Goal: Transaction & Acquisition: Book appointment/travel/reservation

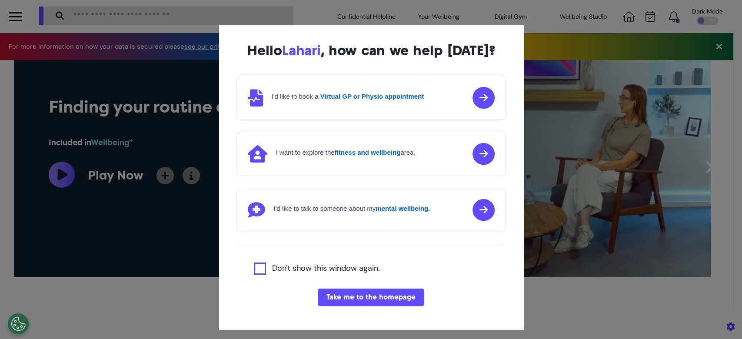
scroll to position [0, 371]
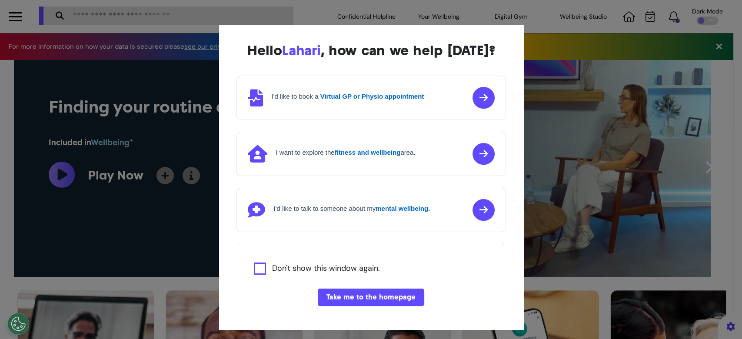
click at [315, 11] on div "Hello Lahari , how can we help today? I'd like to book a Virtual GP or Physio a…" at bounding box center [371, 169] width 742 height 339
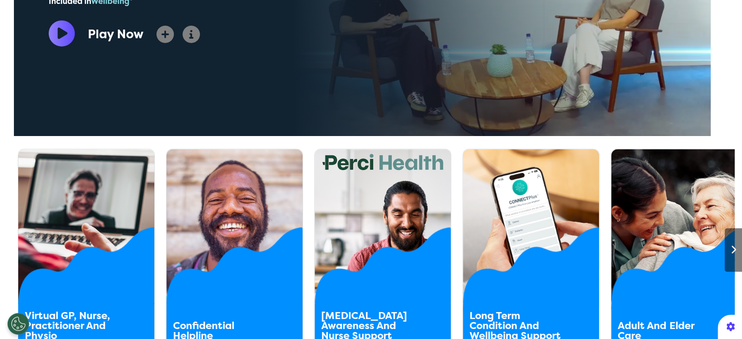
scroll to position [290, 0]
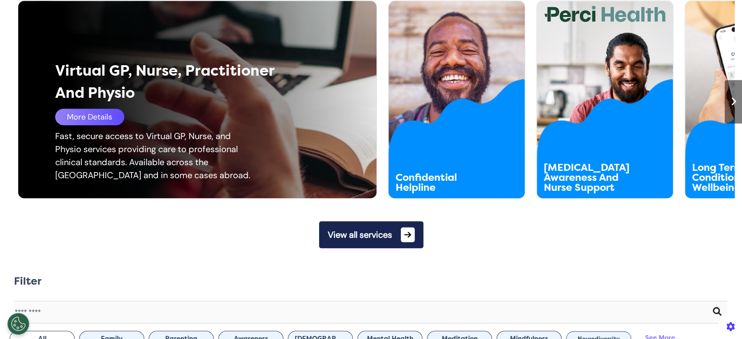
click at [101, 123] on div "More Details" at bounding box center [89, 117] width 69 height 17
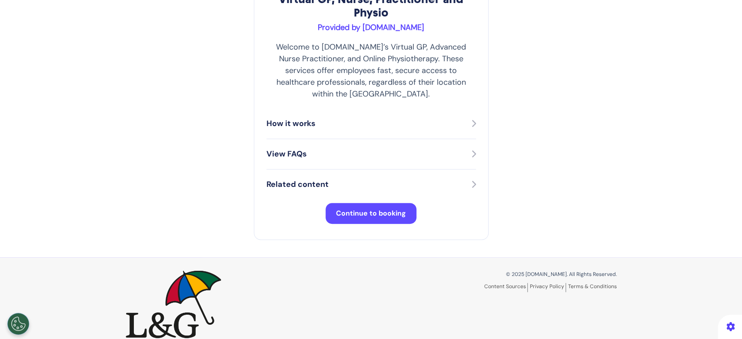
click at [352, 209] on span "Continue to booking" at bounding box center [371, 213] width 70 height 9
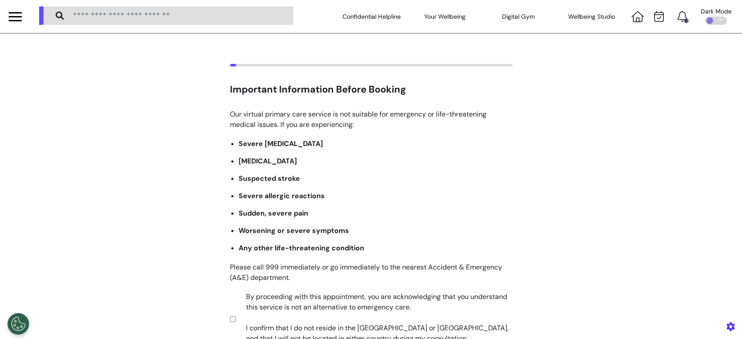
scroll to position [170, 0]
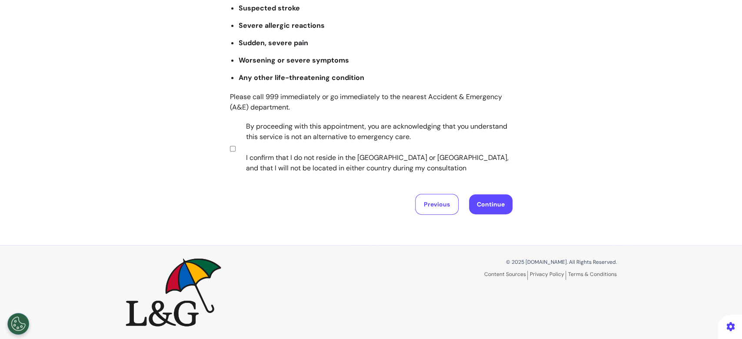
click at [480, 206] on button "Continue" at bounding box center [490, 204] width 43 height 20
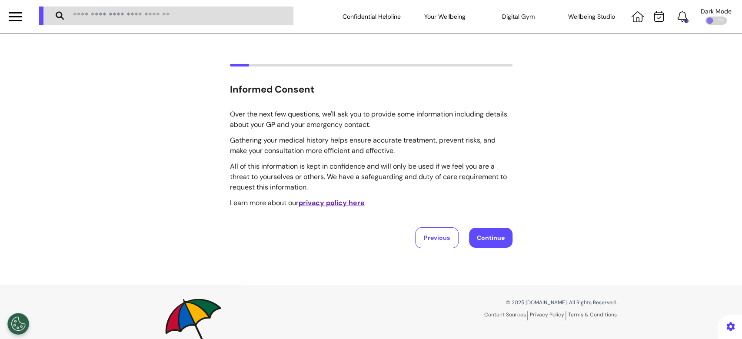
scroll to position [0, 0]
click at [481, 236] on button "Continue" at bounding box center [490, 238] width 43 height 20
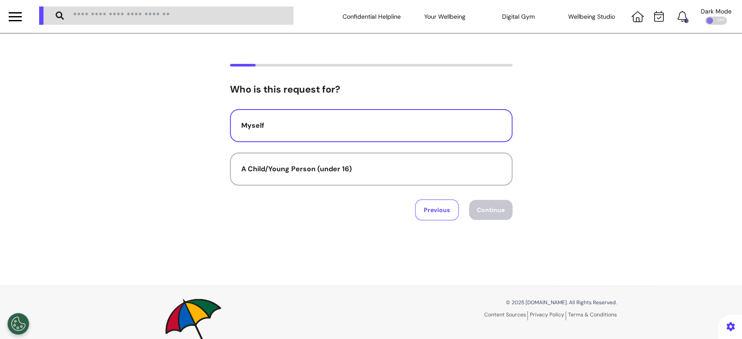
click at [283, 119] on button "Myself" at bounding box center [371, 125] width 283 height 33
click at [484, 207] on button "Continue" at bounding box center [490, 210] width 43 height 20
select select "******"
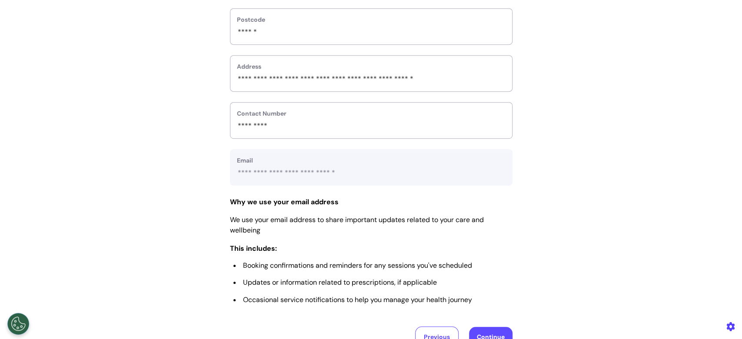
scroll to position [348, 0]
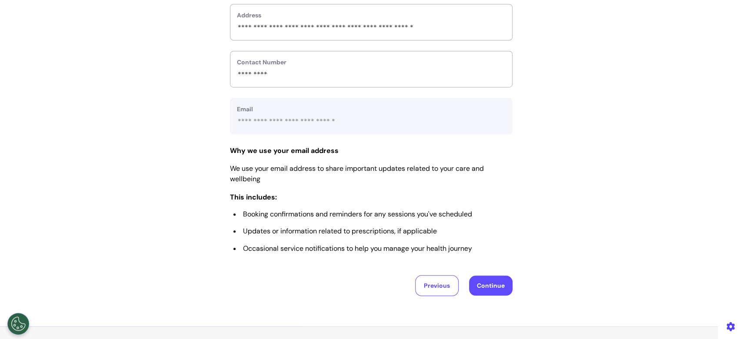
drag, startPoint x: 484, startPoint y: 302, endPoint x: 480, endPoint y: 292, distance: 10.2
click at [481, 296] on div "**********" at bounding box center [371, 6] width 742 height 641
click at [481, 288] on button "Continue" at bounding box center [490, 286] width 43 height 20
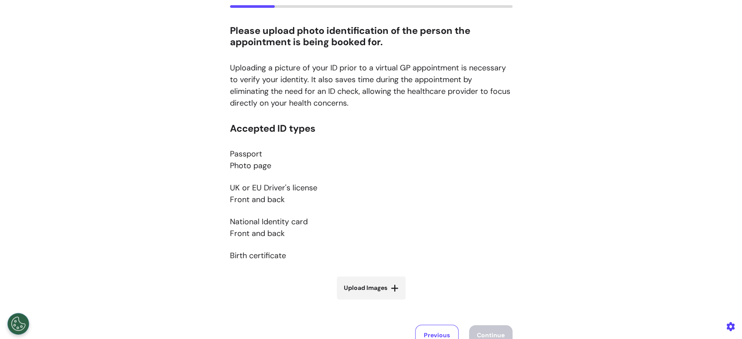
scroll to position [116, 0]
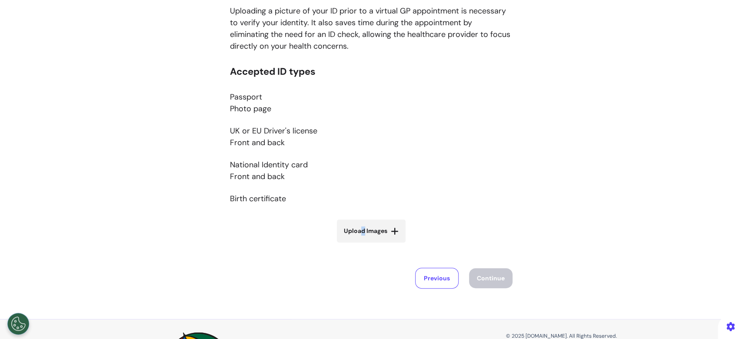
click at [358, 231] on span "Upload Images" at bounding box center [365, 231] width 43 height 9
drag, startPoint x: 489, startPoint y: 189, endPoint x: 479, endPoint y: 199, distance: 14.5
click at [490, 189] on p "Accepted ID types Passport Photo page UK or EU Driver's license Front and back …" at bounding box center [371, 140] width 283 height 149
click at [357, 230] on span "Upload Images" at bounding box center [365, 231] width 43 height 9
click at [357, 245] on input "Upload Images" at bounding box center [372, 249] width 104 height 9
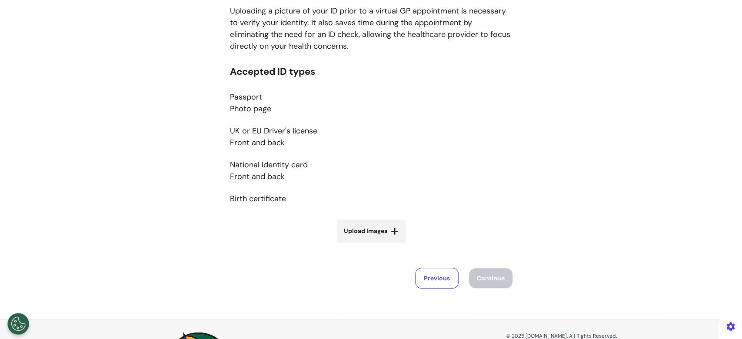
type input "**********"
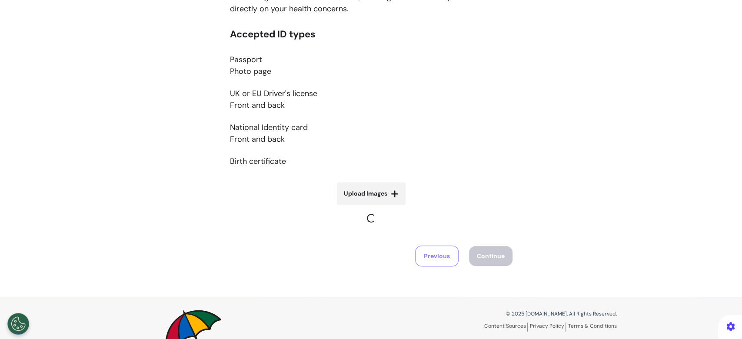
scroll to position [204, 0]
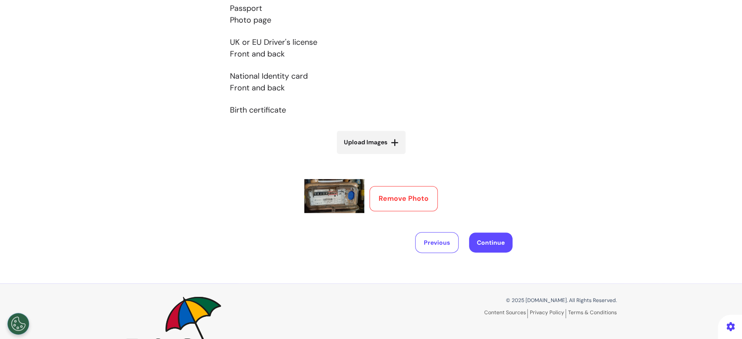
click at [352, 143] on span "Upload Images" at bounding box center [365, 142] width 43 height 9
click at [352, 156] on input "Upload Images" at bounding box center [372, 160] width 104 height 9
type input "**********"
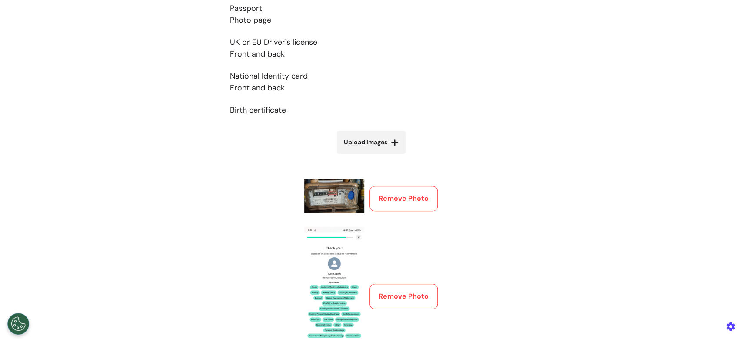
click at [351, 148] on label "Upload Images" at bounding box center [371, 142] width 69 height 23
click at [351, 156] on input "Upload Images" at bounding box center [372, 160] width 104 height 9
type input "**********"
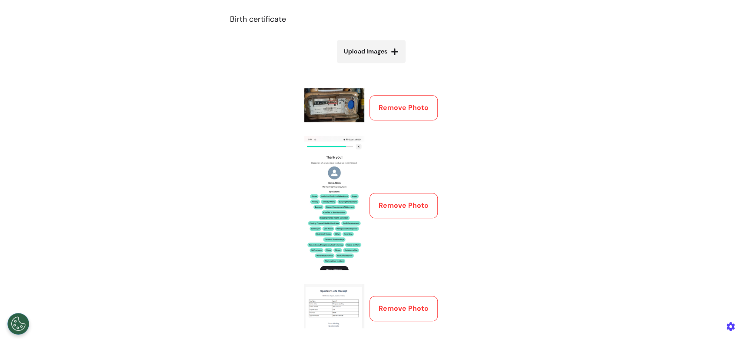
scroll to position [247, 0]
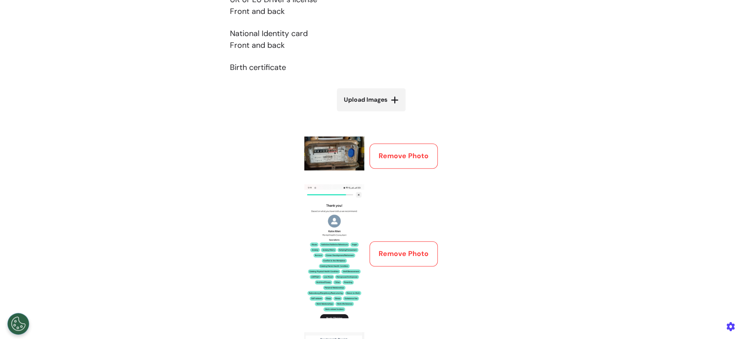
click at [378, 97] on span "Upload Images" at bounding box center [365, 99] width 43 height 9
click at [378, 114] on input "Upload Images" at bounding box center [372, 118] width 104 height 9
type input "**********"
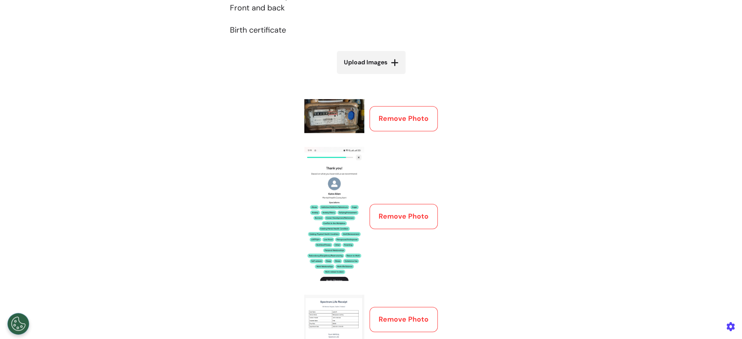
scroll to position [274, 0]
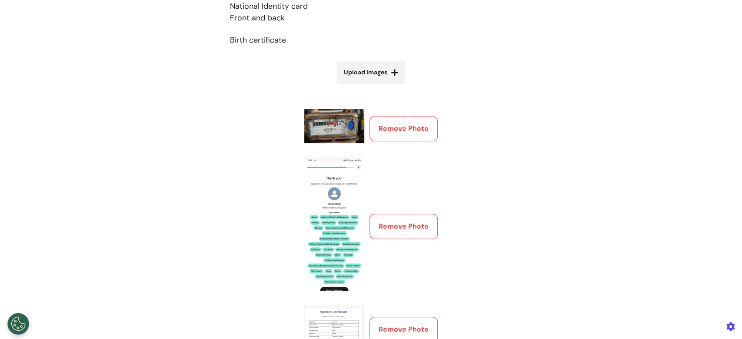
click at [353, 70] on span "Upload Images" at bounding box center [365, 72] width 43 height 9
click at [353, 86] on input "Upload Images" at bounding box center [372, 90] width 104 height 9
type input "**********"
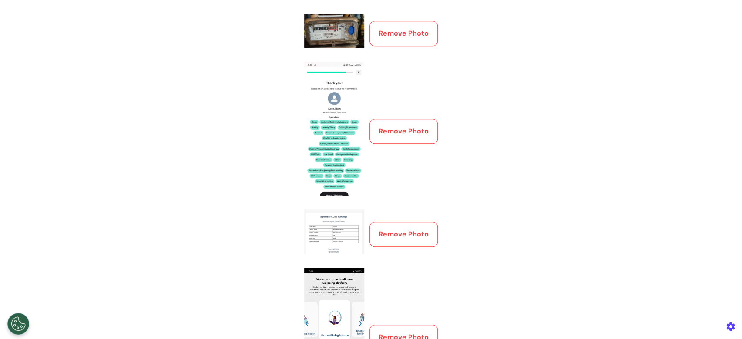
scroll to position [196, 0]
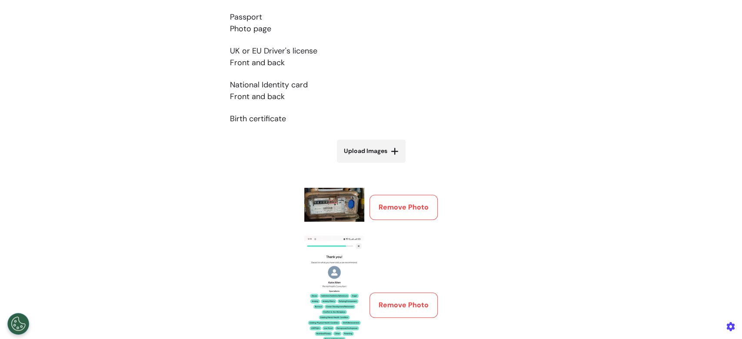
click at [371, 153] on span "Upload Images" at bounding box center [365, 151] width 43 height 9
click at [371, 165] on input "Upload Images" at bounding box center [372, 169] width 104 height 9
type input "**********"
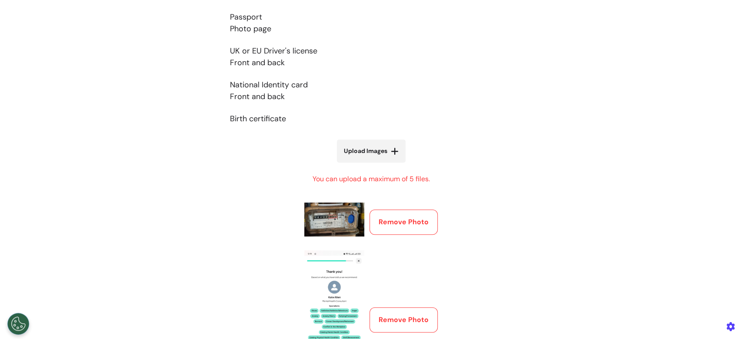
click at [390, 217] on button "Remove Photo" at bounding box center [404, 222] width 68 height 25
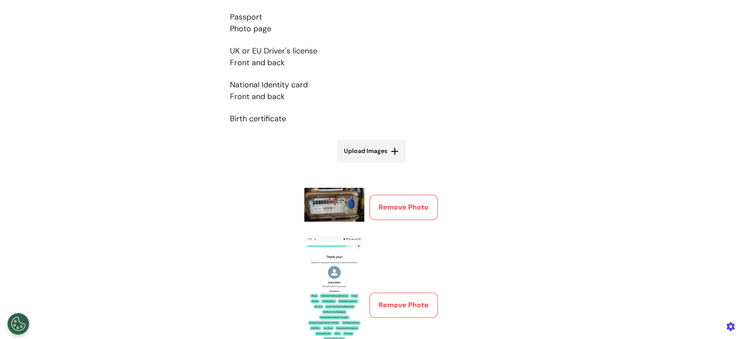
click at [390, 214] on button "Remove Photo" at bounding box center [404, 207] width 68 height 25
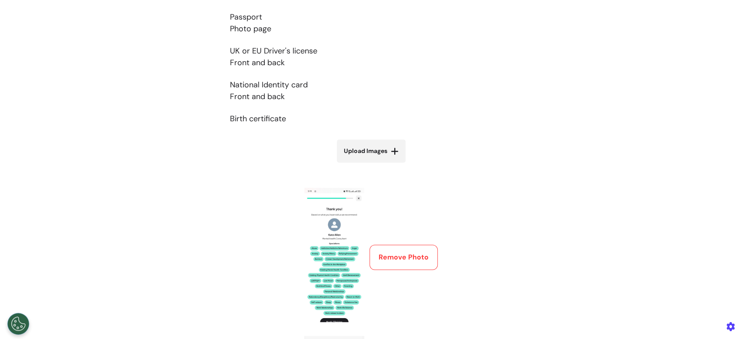
click at [391, 241] on div "Remove Photo" at bounding box center [371, 257] width 134 height 139
click at [397, 252] on button "Remove Photo" at bounding box center [404, 257] width 68 height 25
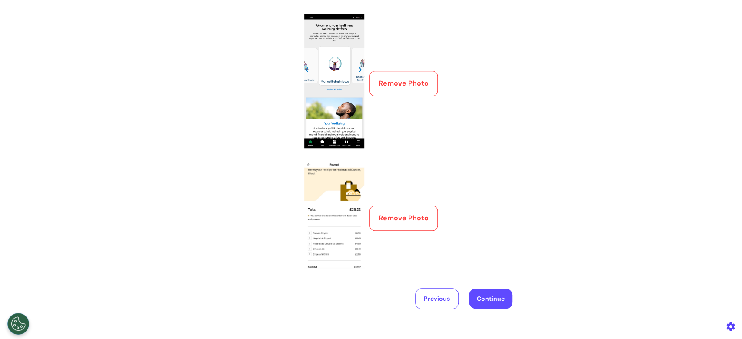
click at [394, 95] on button "Remove Photo" at bounding box center [404, 83] width 68 height 25
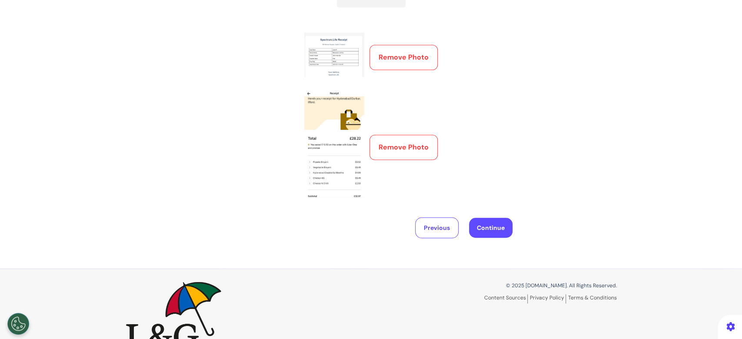
scroll to position [258, 0]
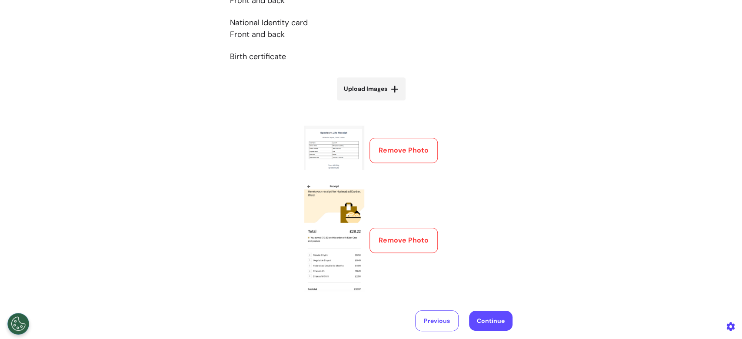
drag, startPoint x: 401, startPoint y: 165, endPoint x: 397, endPoint y: 163, distance: 4.5
click at [400, 165] on div "Remove Photo" at bounding box center [371, 151] width 134 height 50
click at [396, 161] on button "Remove Photo" at bounding box center [404, 150] width 68 height 25
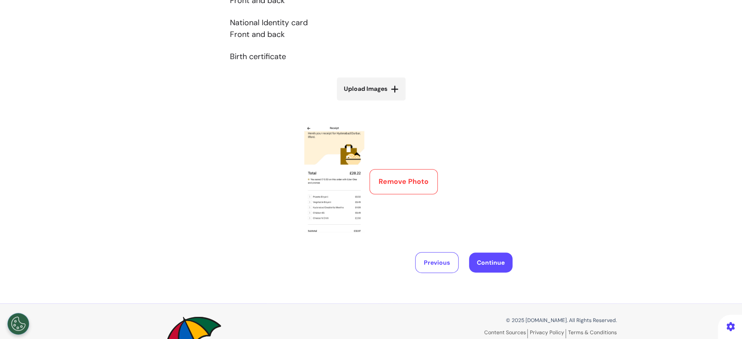
click at [401, 186] on button "Remove Photo" at bounding box center [404, 181] width 68 height 25
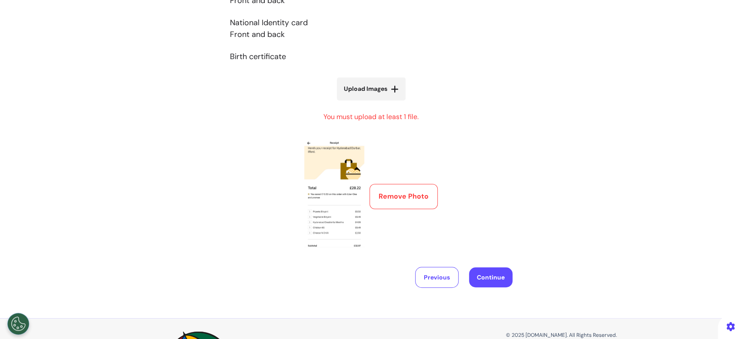
click at [401, 196] on button "Remove Photo" at bounding box center [404, 196] width 68 height 25
click at [402, 191] on button "Remove Photo" at bounding box center [404, 196] width 68 height 25
click at [400, 198] on button "Remove Photo" at bounding box center [404, 196] width 68 height 25
click at [349, 91] on span "Upload Images" at bounding box center [365, 88] width 43 height 9
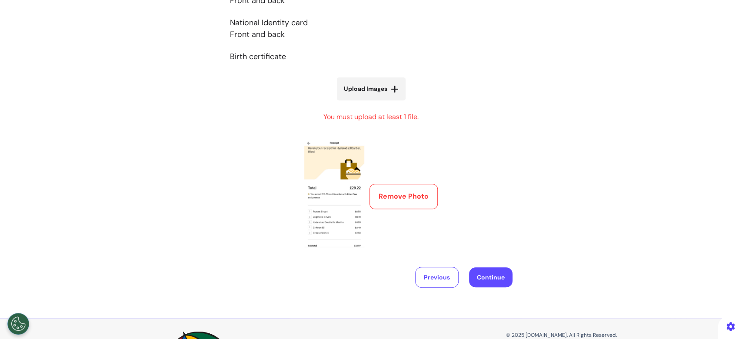
click at [349, 103] on input "Upload Images" at bounding box center [372, 107] width 104 height 9
type input "**********"
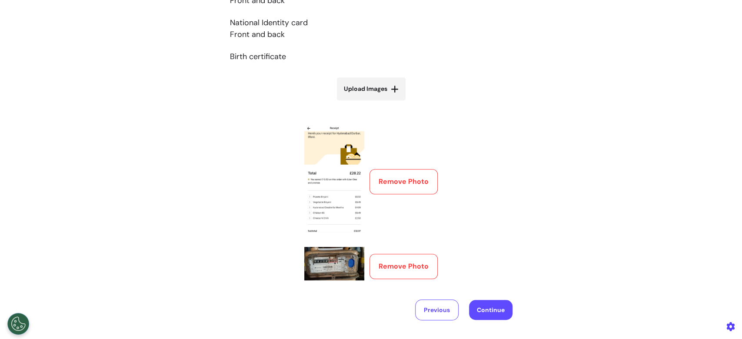
click at [383, 174] on button "Remove Photo" at bounding box center [404, 181] width 68 height 25
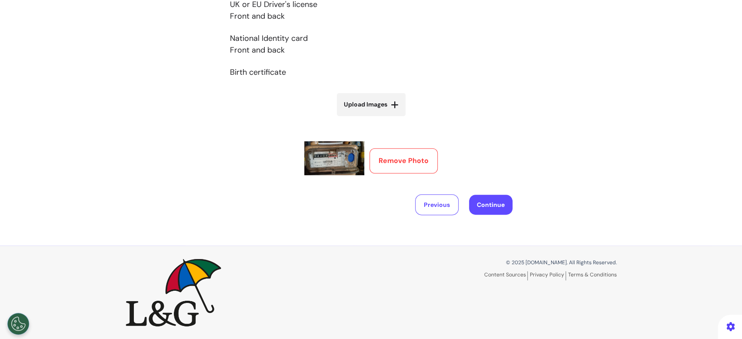
click at [496, 204] on button "Continue" at bounding box center [490, 205] width 43 height 20
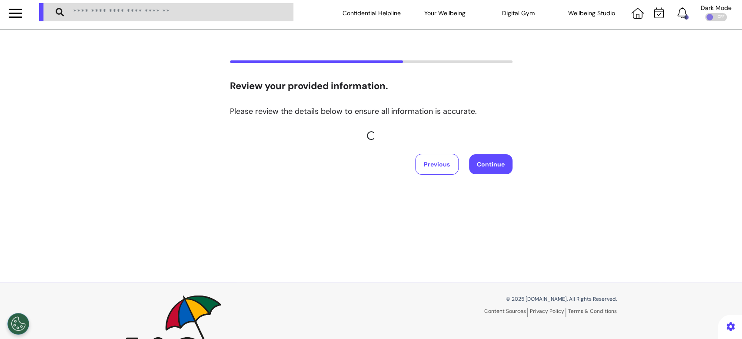
scroll to position [0, 0]
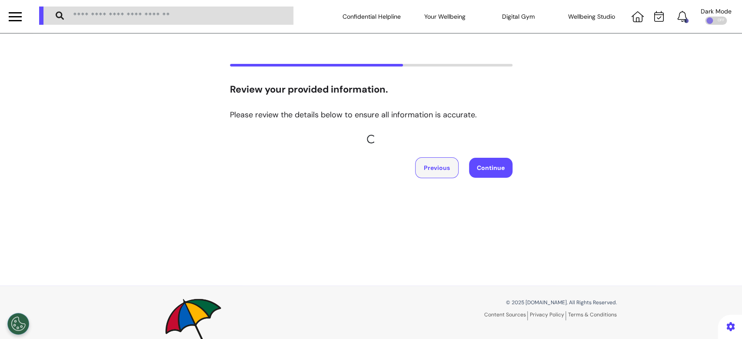
click at [425, 165] on button "Previous" at bounding box center [436, 167] width 43 height 21
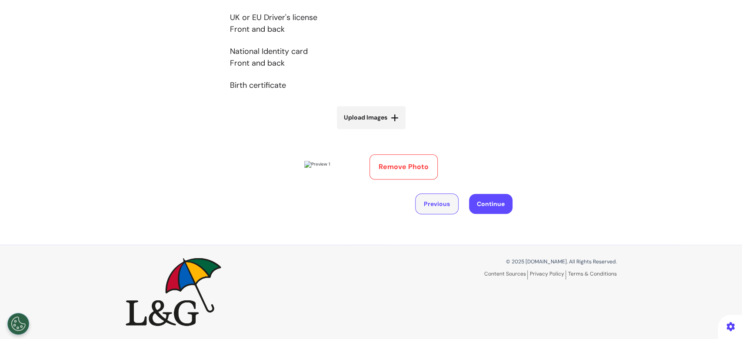
click at [424, 208] on button "Previous" at bounding box center [436, 204] width 43 height 21
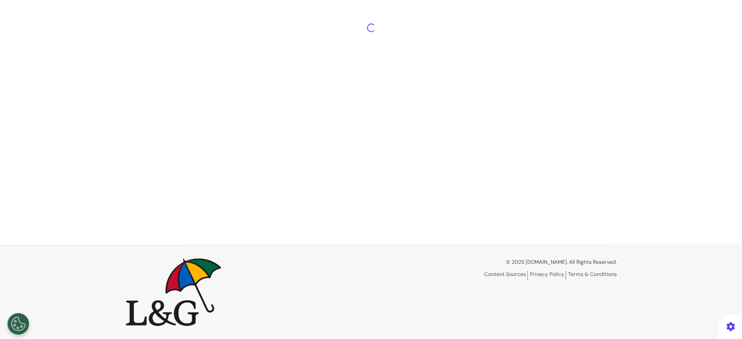
select select "******"
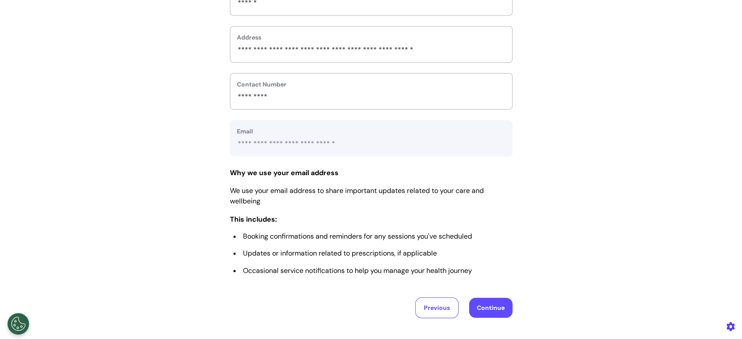
scroll to position [431, 0]
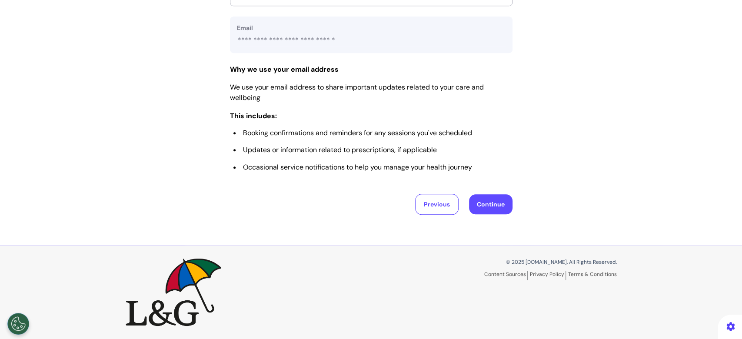
click at [481, 205] on button "Continue" at bounding box center [490, 204] width 43 height 20
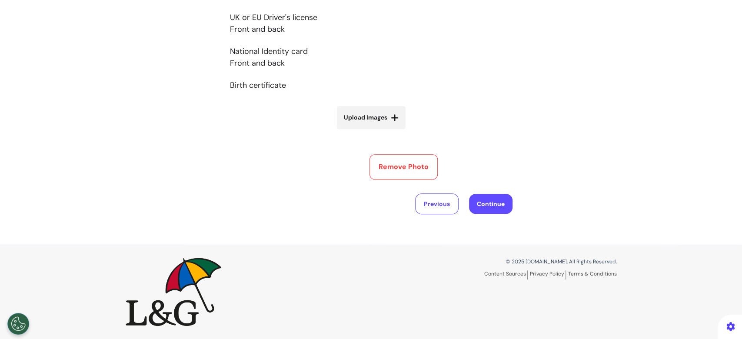
click at [350, 113] on span "Upload Images" at bounding box center [365, 117] width 43 height 9
click at [350, 131] on input "Upload Images" at bounding box center [372, 135] width 104 height 9
type input "**********"
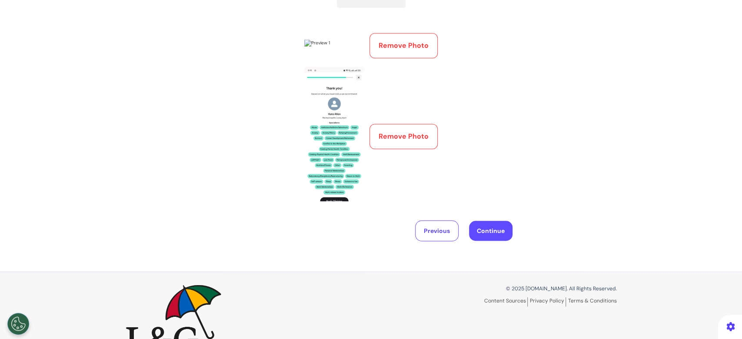
scroll to position [332, 0]
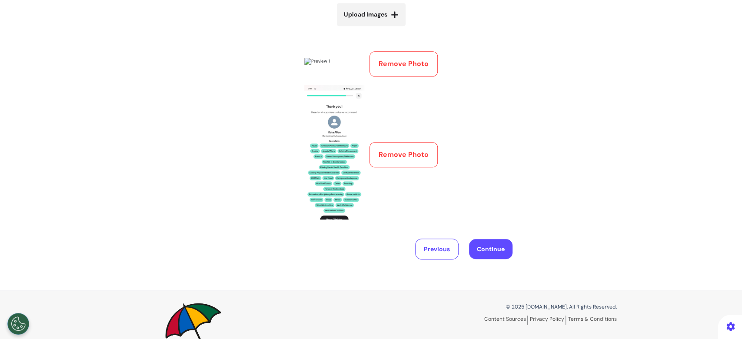
click at [386, 70] on button "Remove Photo" at bounding box center [404, 63] width 68 height 25
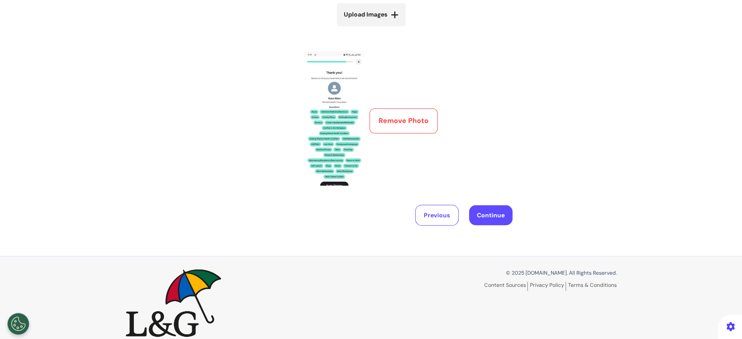
click at [383, 122] on button "Remove Photo" at bounding box center [404, 120] width 68 height 25
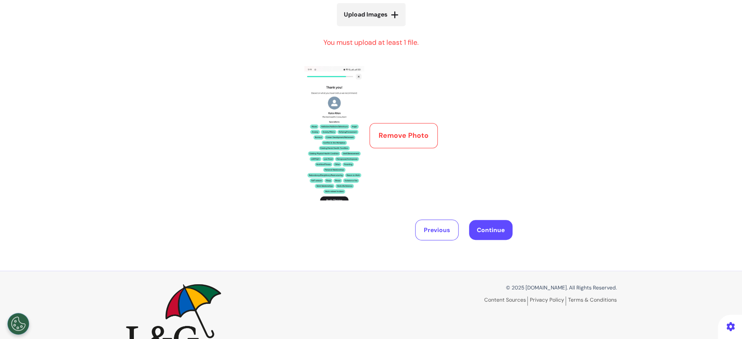
click at [383, 122] on div "Remove Photo" at bounding box center [371, 135] width 134 height 139
click at [386, 135] on button "Remove Photo" at bounding box center [404, 135] width 68 height 25
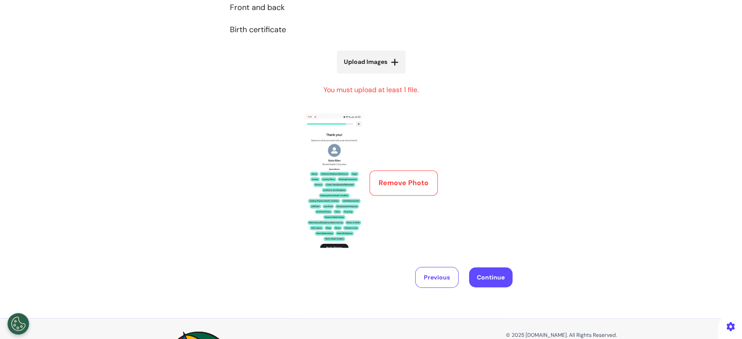
scroll to position [216, 0]
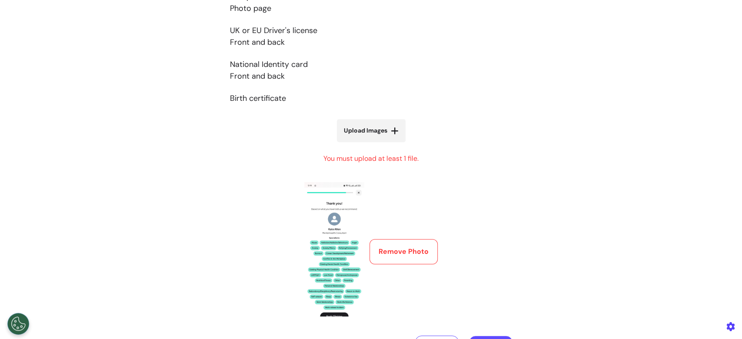
click at [384, 133] on label "Upload Images" at bounding box center [371, 130] width 69 height 23
click at [384, 144] on input "Upload Images" at bounding box center [372, 148] width 104 height 9
type input "**********"
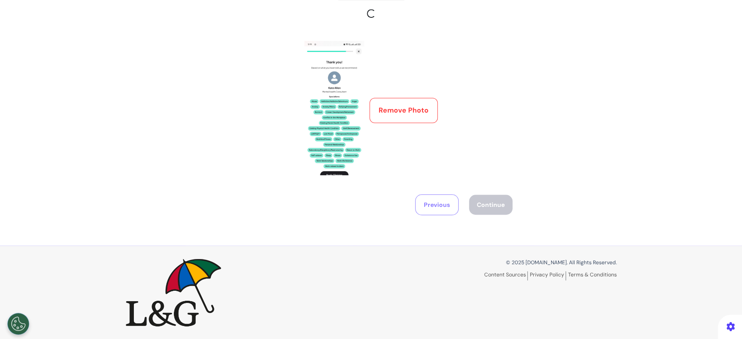
scroll to position [358, 0]
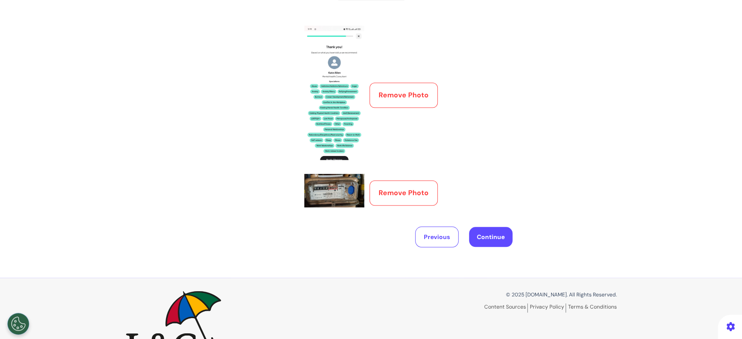
click at [494, 237] on button "Continue" at bounding box center [490, 237] width 43 height 20
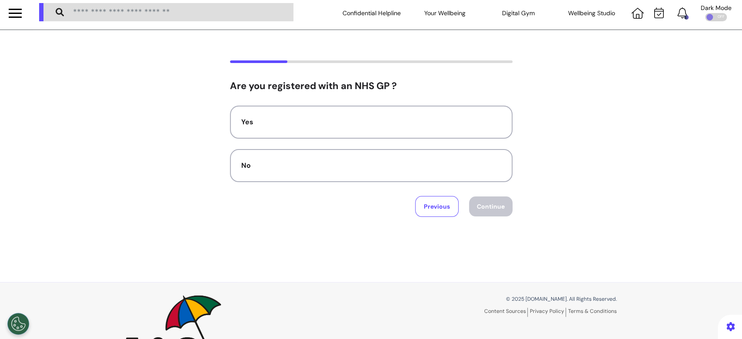
scroll to position [0, 0]
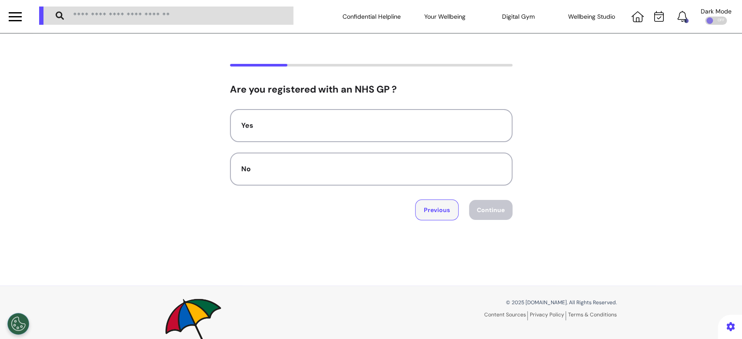
click at [437, 211] on button "Previous" at bounding box center [436, 210] width 43 height 21
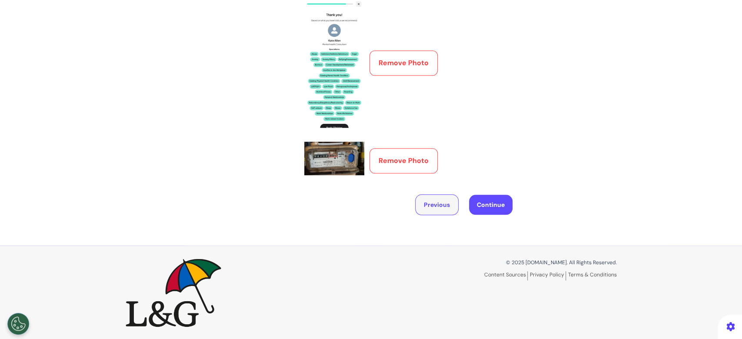
click at [426, 206] on button "Previous" at bounding box center [436, 204] width 43 height 21
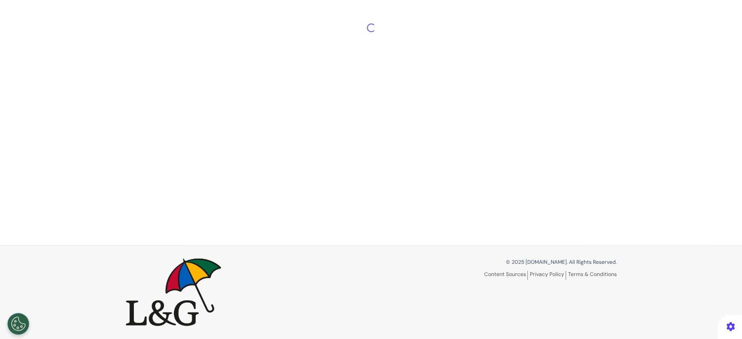
select select "******"
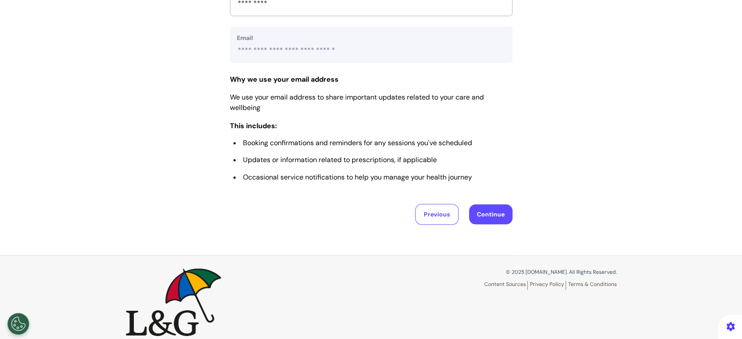
scroll to position [431, 0]
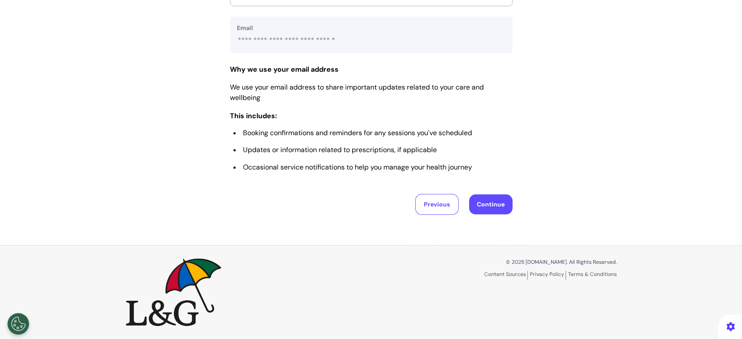
click at [481, 210] on button "Continue" at bounding box center [490, 204] width 43 height 20
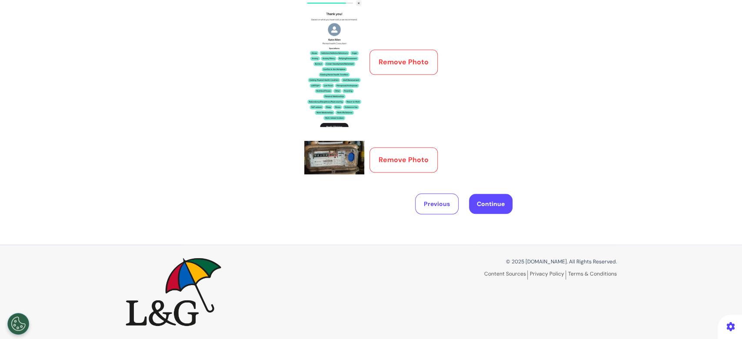
scroll to position [390, 0]
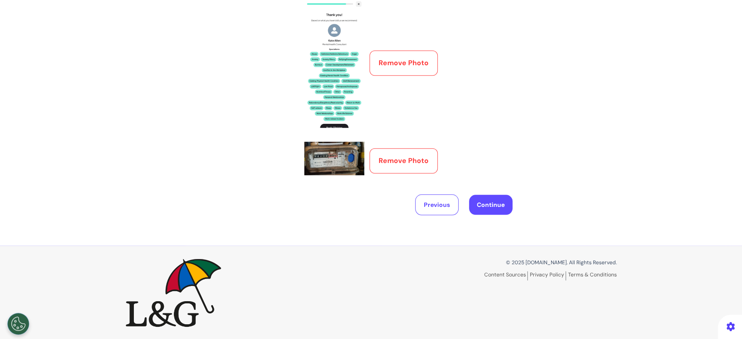
click at [477, 206] on button "Continue" at bounding box center [490, 205] width 43 height 20
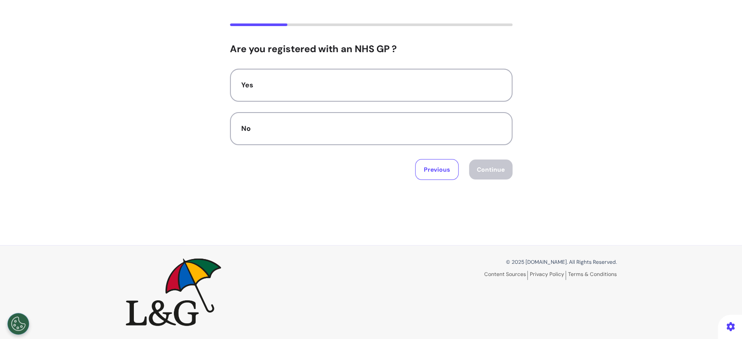
scroll to position [0, 0]
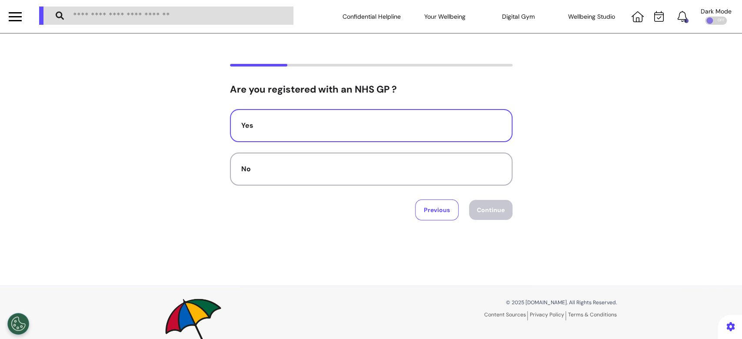
click at [399, 124] on div "Yes" at bounding box center [371, 125] width 260 height 10
click at [482, 207] on button "Continue" at bounding box center [490, 210] width 43 height 20
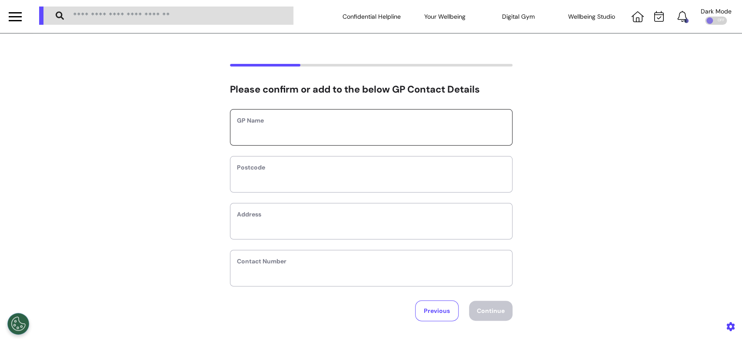
click at [411, 130] on input "text" at bounding box center [371, 132] width 269 height 11
type input "*********"
type input "*"
select select
type input "**"
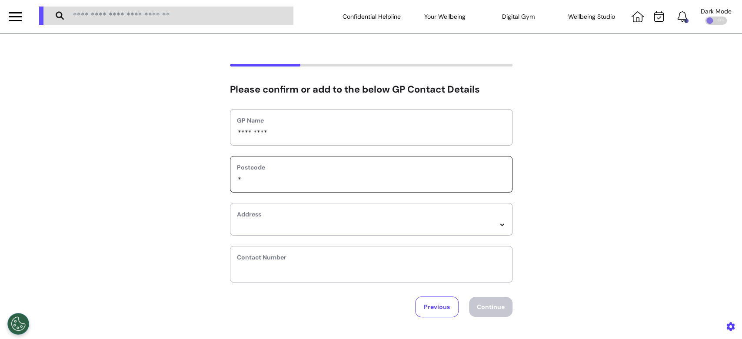
select select
type input "***"
select select
type input "****"
select select
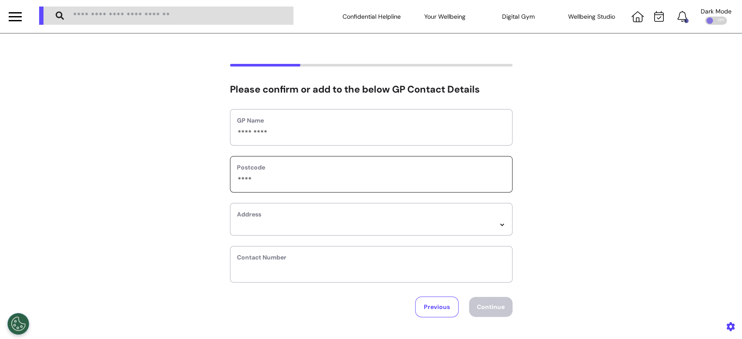
type input "*****"
select select
type input "******"
select select
type input "******"
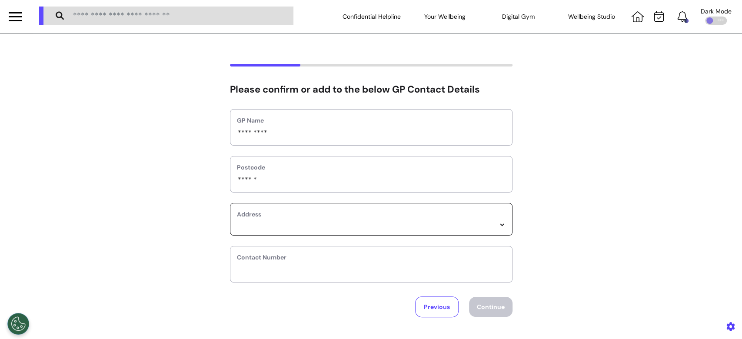
select select
click at [404, 224] on select "**********" at bounding box center [371, 224] width 269 height 7
click at [361, 280] on div "Contact Number" at bounding box center [371, 268] width 283 height 37
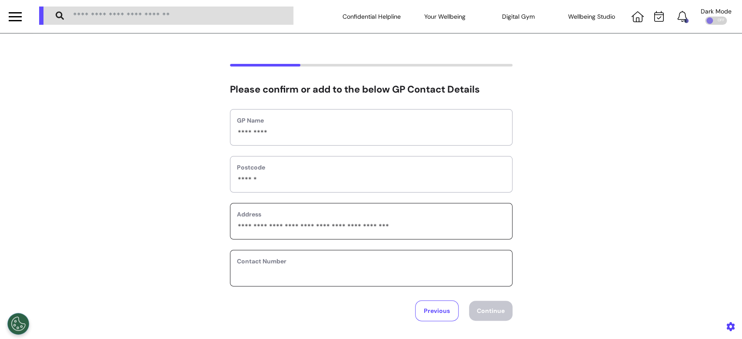
click at [358, 272] on input "phone" at bounding box center [371, 273] width 269 height 11
type input "********"
click at [493, 303] on button "Continue" at bounding box center [490, 311] width 43 height 20
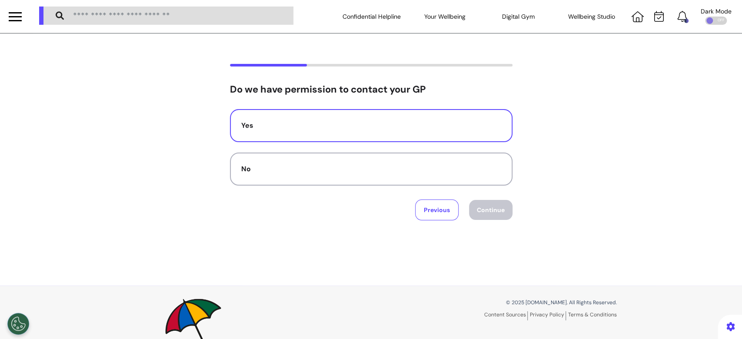
click at [311, 137] on button "Yes" at bounding box center [371, 125] width 283 height 33
click at [484, 209] on button "Continue" at bounding box center [490, 210] width 43 height 20
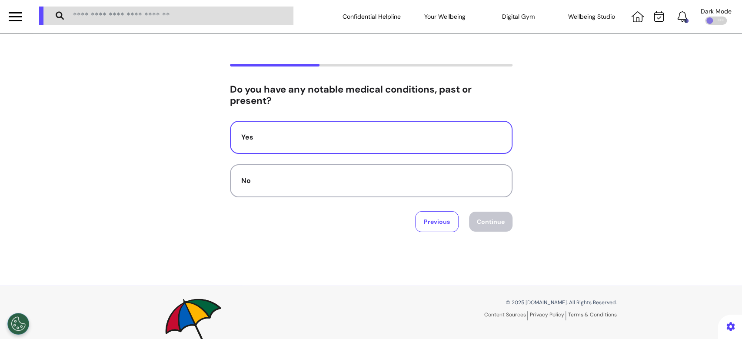
click at [346, 139] on div "Yes" at bounding box center [371, 137] width 260 height 10
click at [488, 220] on button "Continue" at bounding box center [490, 222] width 43 height 20
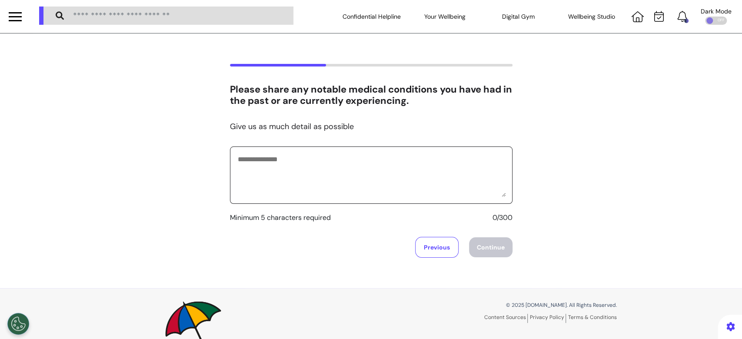
click at [311, 183] on textarea at bounding box center [371, 175] width 269 height 43
type textarea "**********"
click at [508, 258] on div "**********" at bounding box center [371, 160] width 742 height 255
click at [493, 249] on button "Continue" at bounding box center [490, 247] width 43 height 20
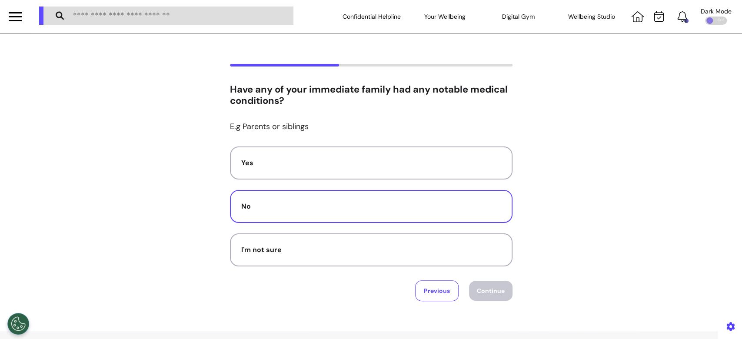
click at [366, 199] on button "No" at bounding box center [371, 206] width 283 height 33
click at [485, 294] on button "Continue" at bounding box center [490, 291] width 43 height 20
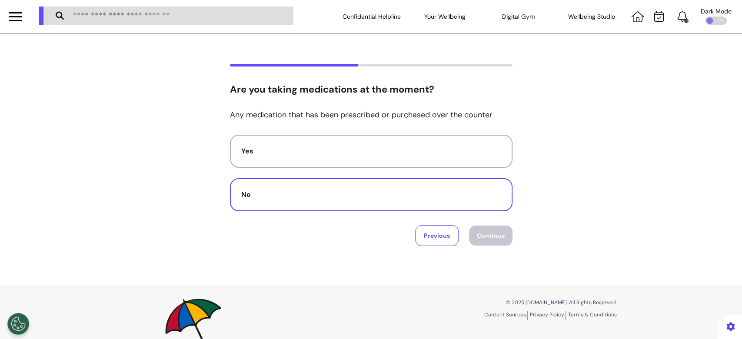
click at [299, 204] on button "No" at bounding box center [371, 194] width 283 height 33
click at [473, 233] on button "Continue" at bounding box center [490, 236] width 43 height 20
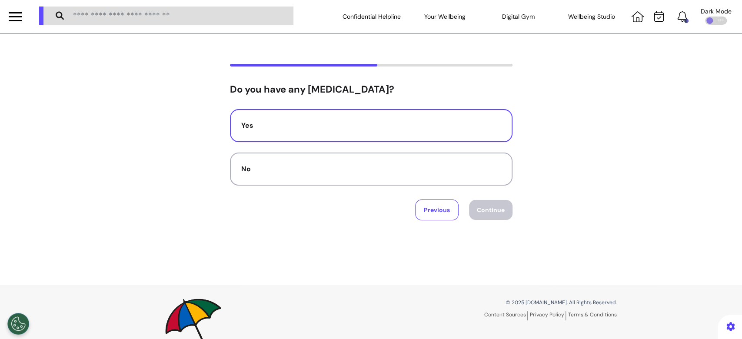
click at [339, 127] on div "Yes" at bounding box center [371, 125] width 260 height 10
click at [483, 212] on button "Continue" at bounding box center [490, 210] width 43 height 20
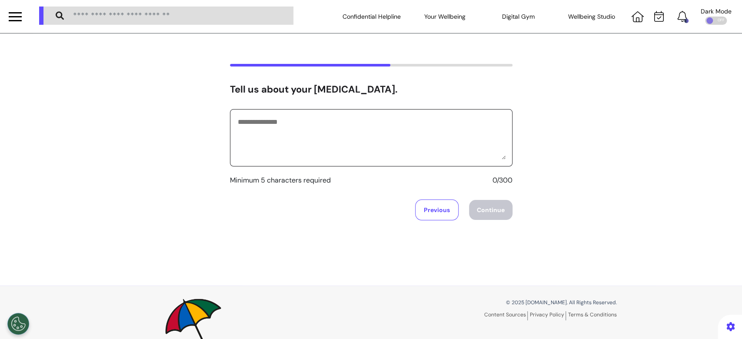
click at [302, 127] on textarea at bounding box center [371, 137] width 269 height 43
type textarea "*********"
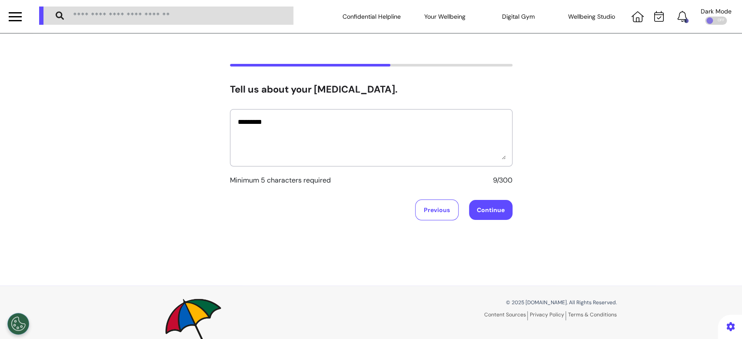
click at [496, 207] on button "Continue" at bounding box center [490, 210] width 43 height 20
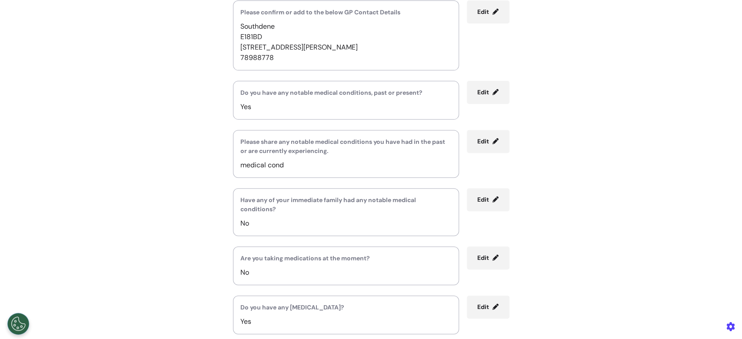
scroll to position [348, 0]
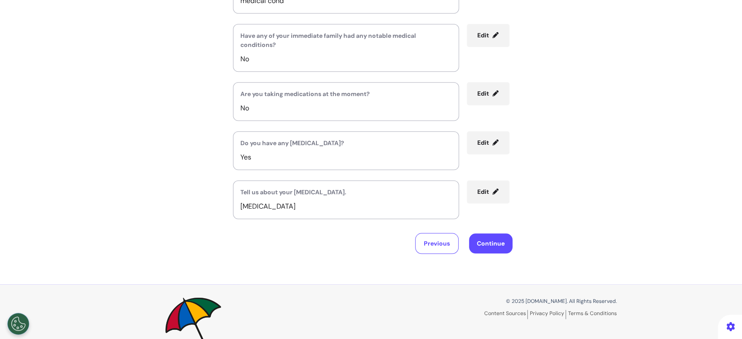
click at [484, 242] on button "Continue" at bounding box center [490, 244] width 43 height 20
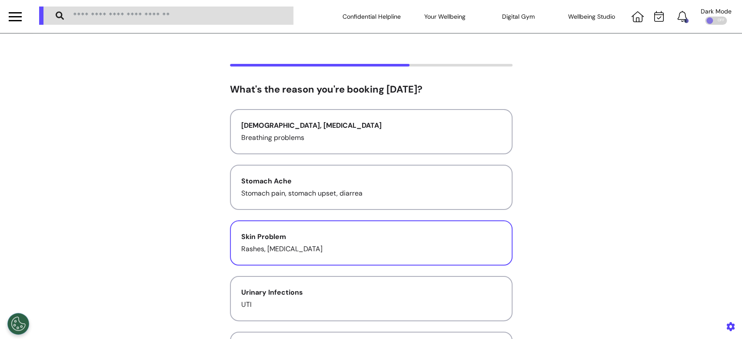
scroll to position [0, 0]
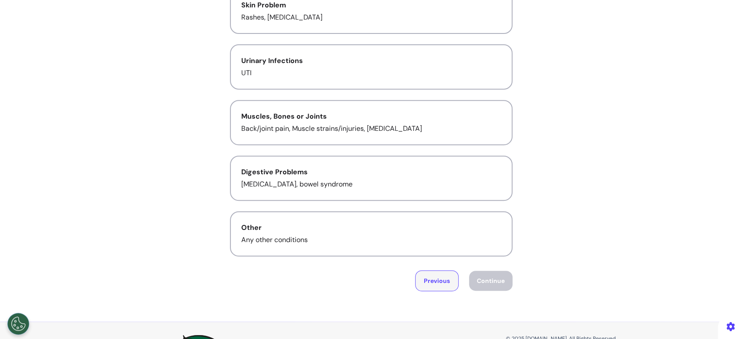
drag, startPoint x: 438, startPoint y: 284, endPoint x: 435, endPoint y: 281, distance: 4.6
click at [438, 284] on button "Previous" at bounding box center [436, 281] width 43 height 21
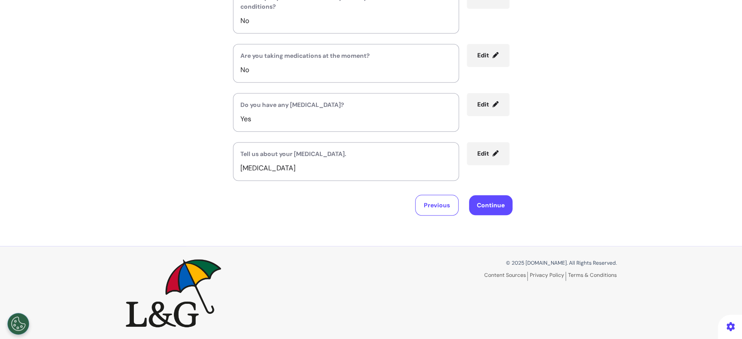
scroll to position [328, 0]
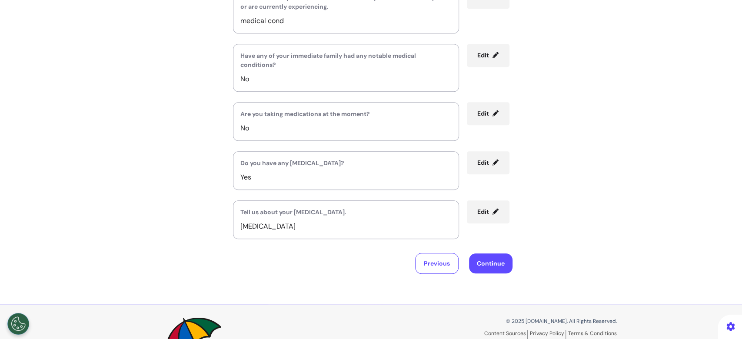
click at [485, 110] on span "Edit" at bounding box center [484, 114] width 12 height 8
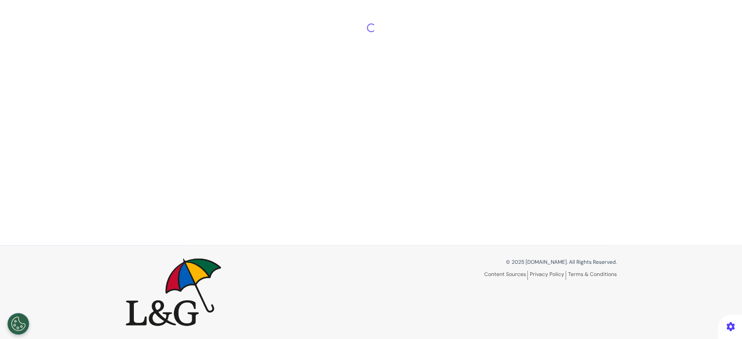
scroll to position [40, 0]
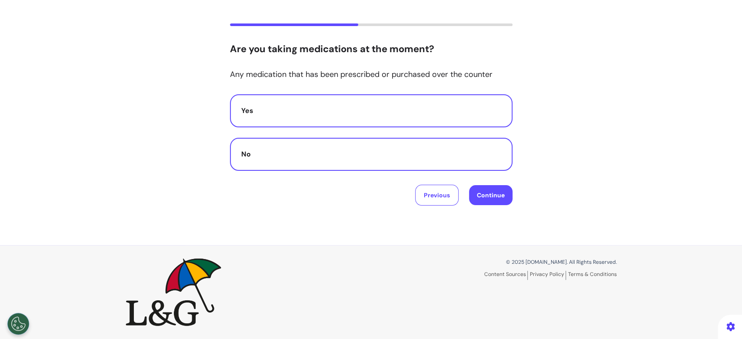
click at [418, 104] on button "Yes" at bounding box center [371, 110] width 283 height 33
click at [491, 198] on button "Continue" at bounding box center [490, 195] width 43 height 20
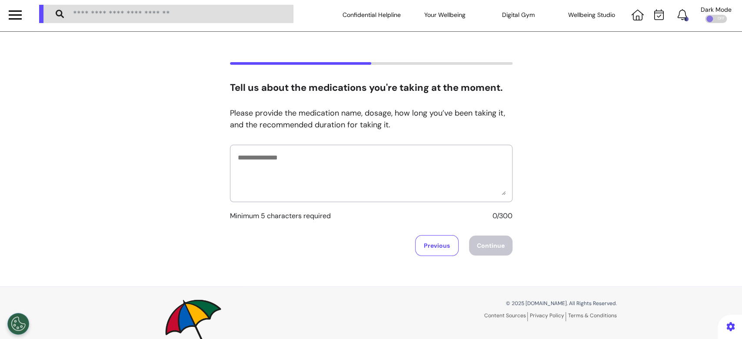
scroll to position [0, 0]
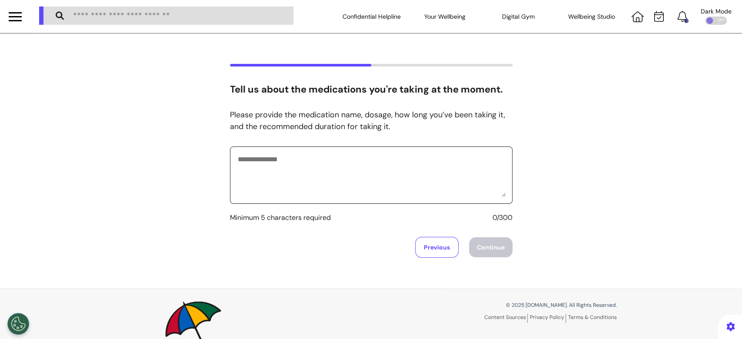
click at [361, 171] on textarea at bounding box center [371, 175] width 269 height 43
type textarea "**********"
click at [502, 245] on button "Continue" at bounding box center [490, 247] width 43 height 20
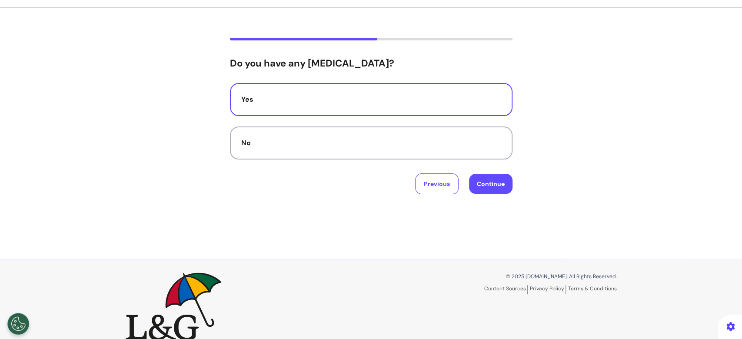
scroll to position [40, 0]
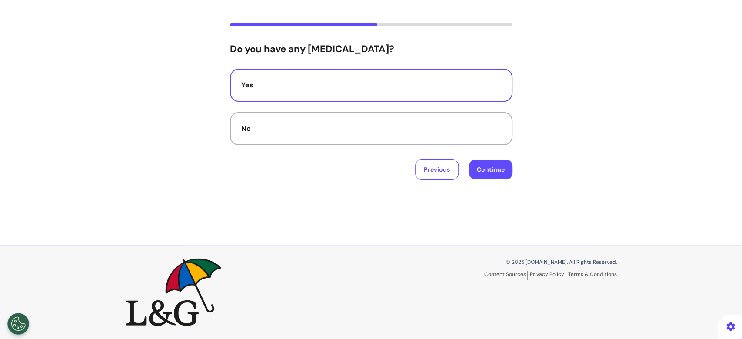
click at [505, 170] on button "Continue" at bounding box center [490, 170] width 43 height 20
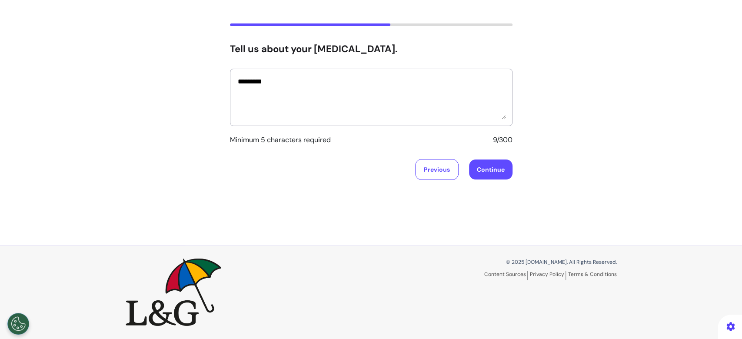
click at [494, 164] on button "Continue" at bounding box center [490, 170] width 43 height 20
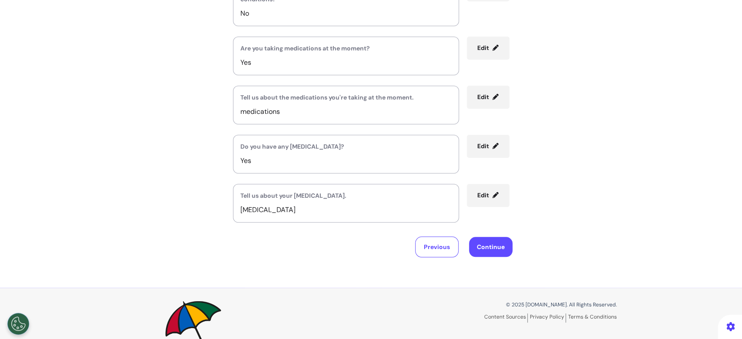
scroll to position [435, 0]
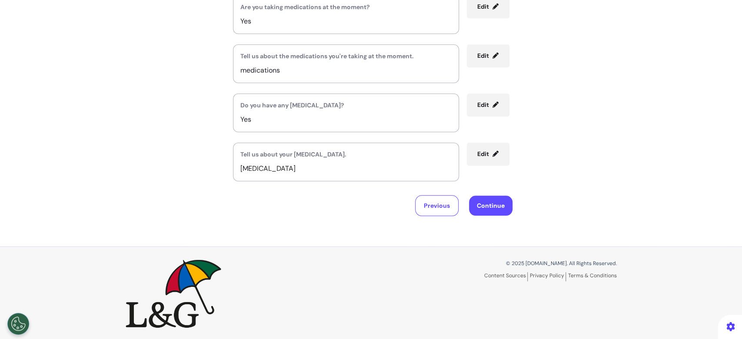
click at [487, 204] on button "Continue" at bounding box center [490, 206] width 43 height 20
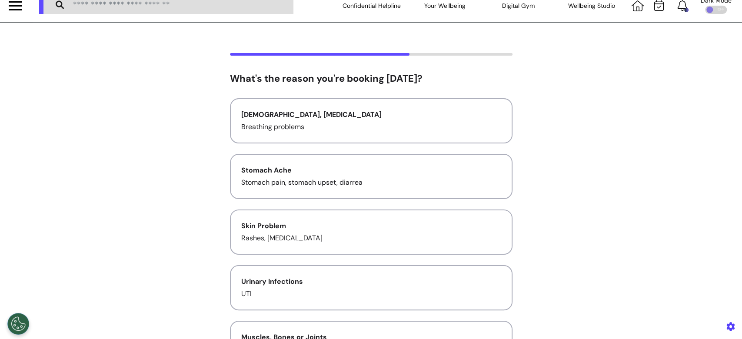
scroll to position [0, 0]
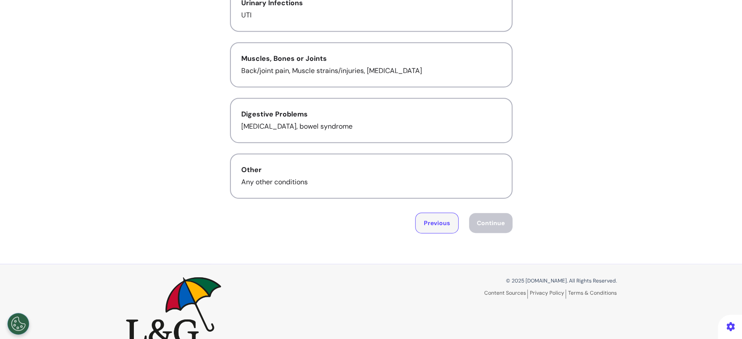
click at [440, 221] on button "Previous" at bounding box center [436, 223] width 43 height 21
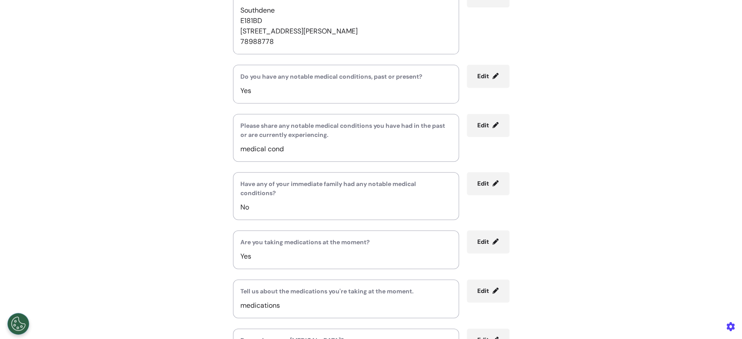
scroll to position [319, 0]
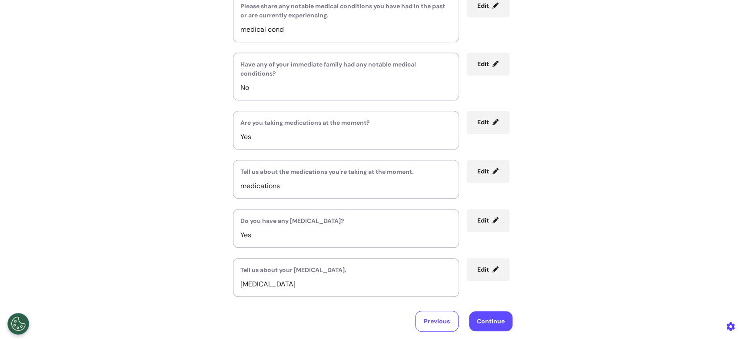
click at [491, 318] on button "Continue" at bounding box center [490, 321] width 43 height 20
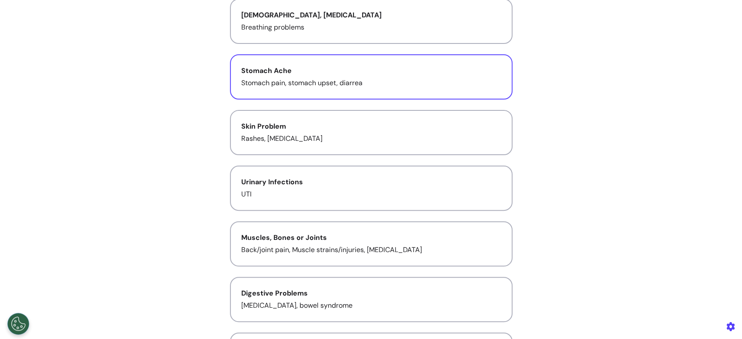
scroll to position [58, 0]
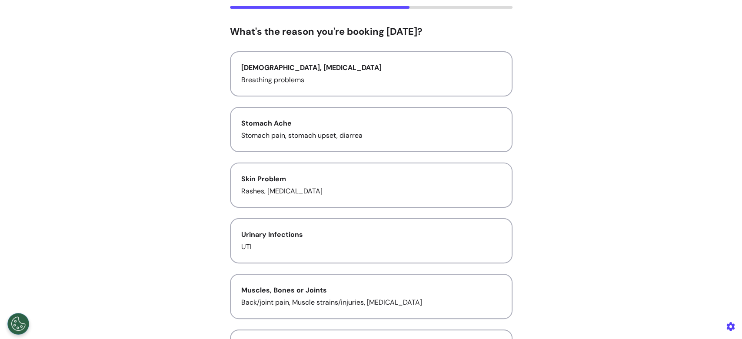
drag, startPoint x: 296, startPoint y: 69, endPoint x: 327, endPoint y: 97, distance: 42.5
click at [296, 69] on div "[DEMOGRAPHIC_DATA], [MEDICAL_DATA]" at bounding box center [371, 68] width 260 height 10
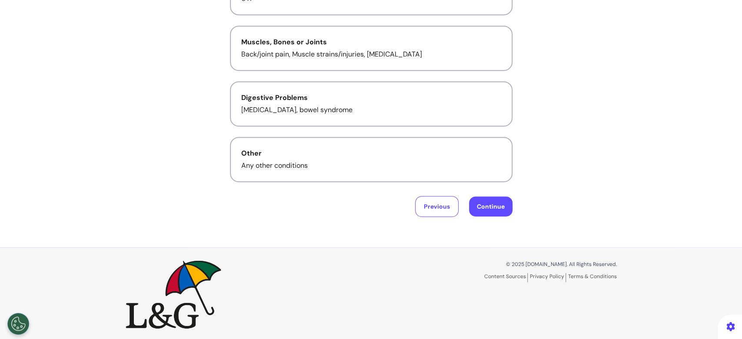
scroll to position [307, 0]
click at [489, 203] on button "Continue" at bounding box center [490, 206] width 43 height 20
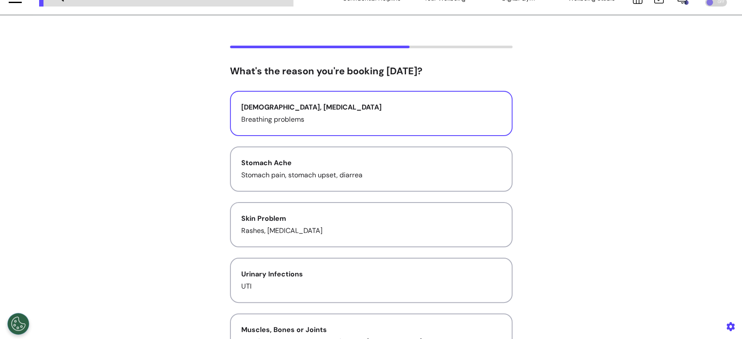
scroll to position [0, 0]
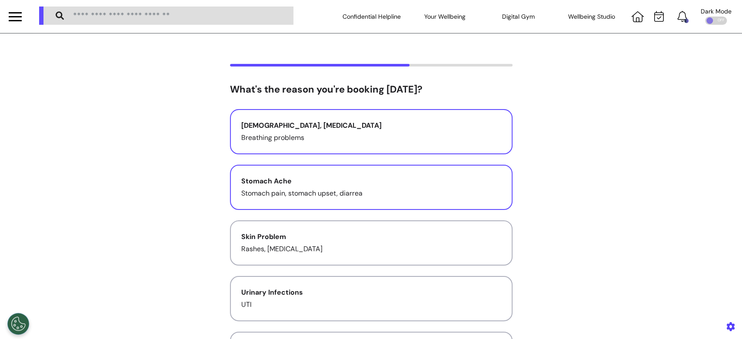
click at [428, 198] on button "Stomach Ache Stomach pain, stomach upset, diarrea" at bounding box center [371, 187] width 283 height 45
click at [427, 137] on p "Breathing problems" at bounding box center [371, 138] width 260 height 10
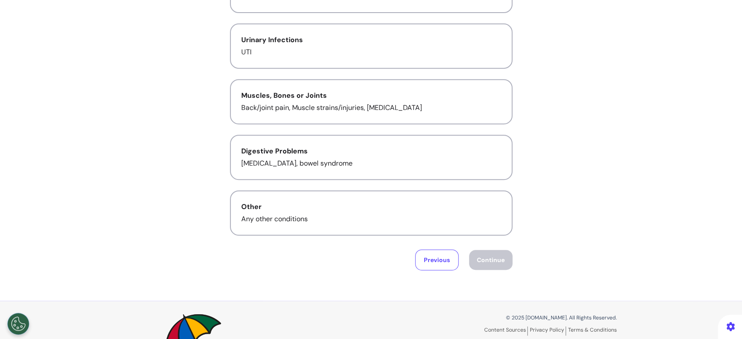
scroll to position [307, 0]
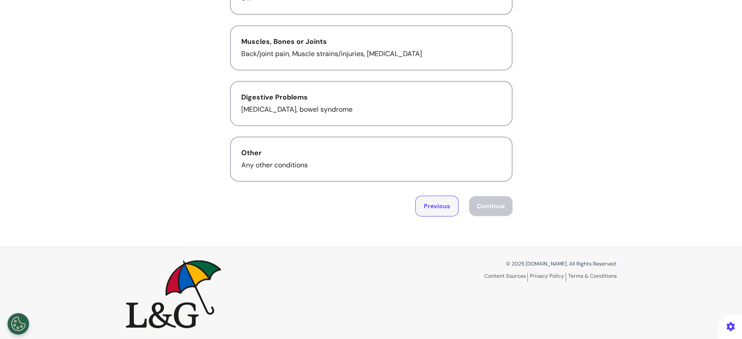
click at [441, 209] on button "Previous" at bounding box center [436, 206] width 43 height 21
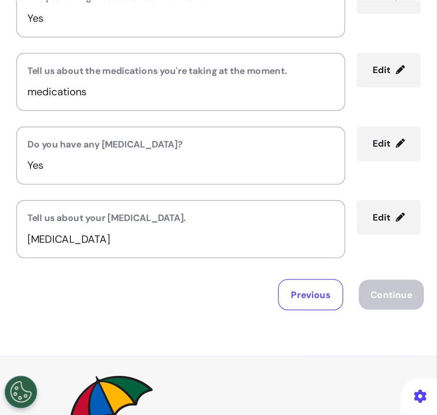
scroll to position [358, 0]
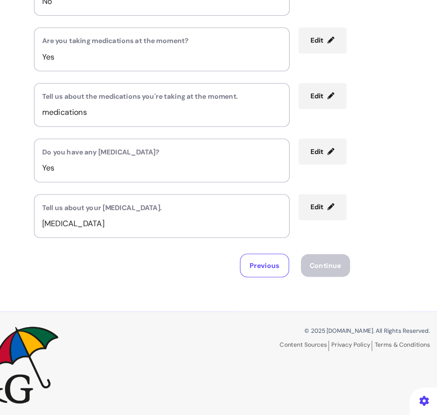
click at [345, 295] on div "Review your provided information. Please review the details below to ensure all…" at bounding box center [218, 0] width 437 height 648
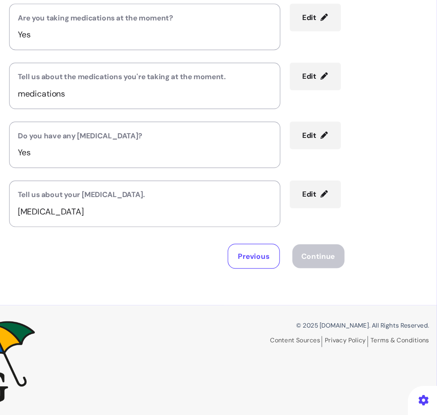
click at [346, 302] on div "Review your provided information. Please review the details below to ensure all…" at bounding box center [218, 0] width 437 height 648
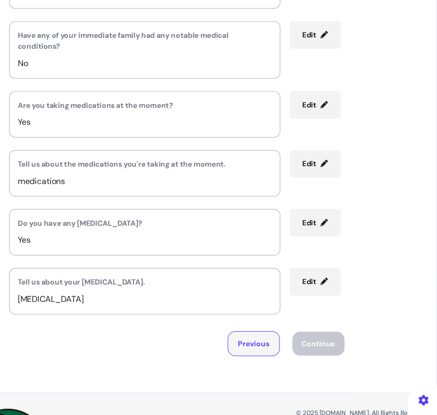
click at [296, 339] on button "Previous" at bounding box center [284, 355] width 43 height 21
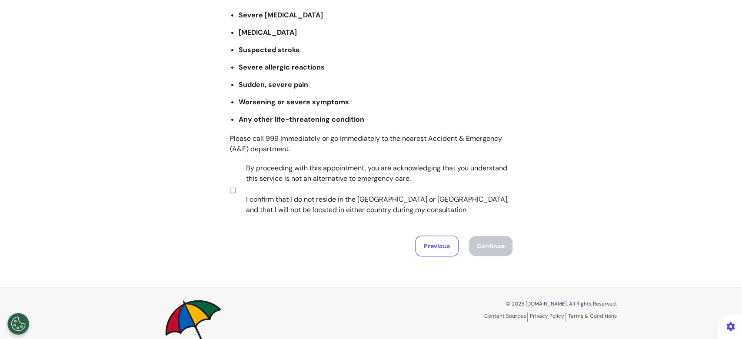
scroll to position [170, 0]
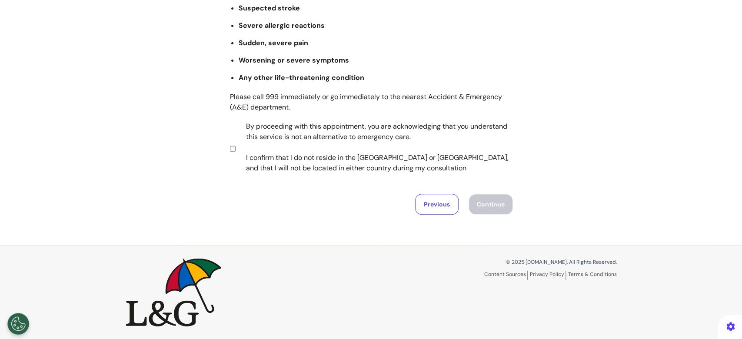
click at [224, 147] on div "Important Information Before Booking Our virtual primary care service is not su…" at bounding box center [371, 53] width 742 height 321
click at [495, 202] on button "Continue" at bounding box center [490, 204] width 43 height 20
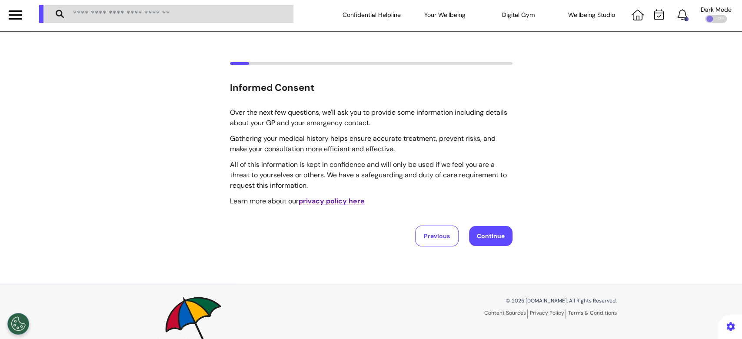
scroll to position [0, 0]
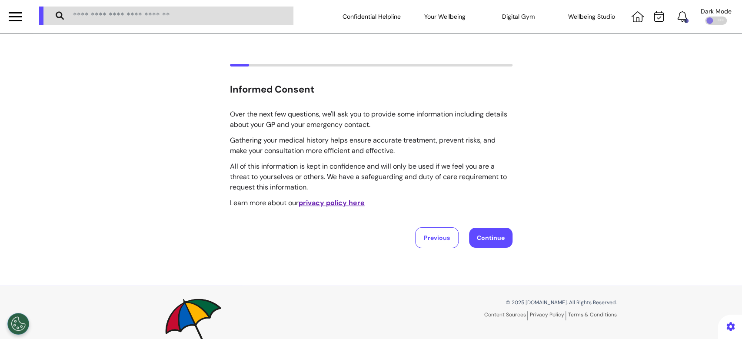
click at [495, 244] on button "Continue" at bounding box center [490, 238] width 43 height 20
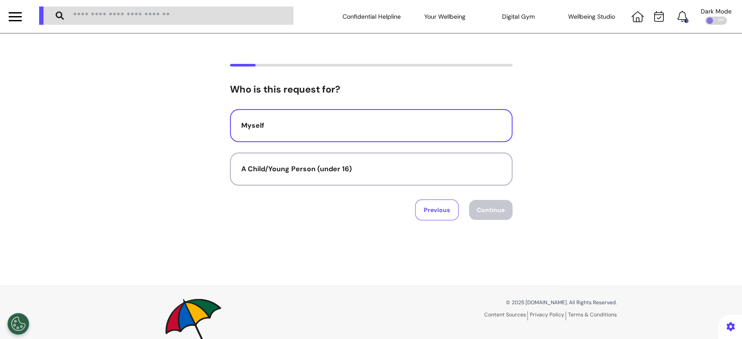
click at [418, 133] on button "Myself" at bounding box center [371, 125] width 283 height 33
click at [490, 219] on button "Continue" at bounding box center [490, 210] width 43 height 20
select select "******"
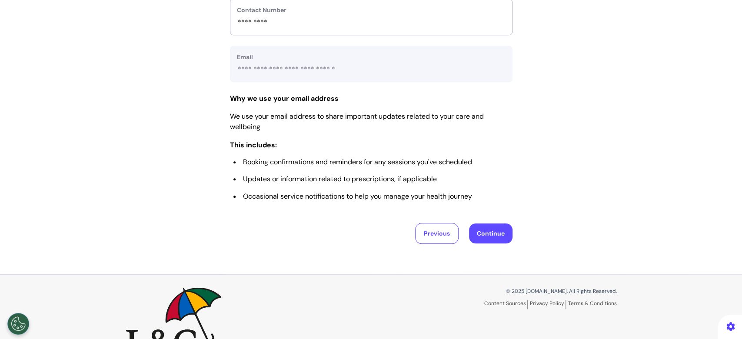
scroll to position [431, 0]
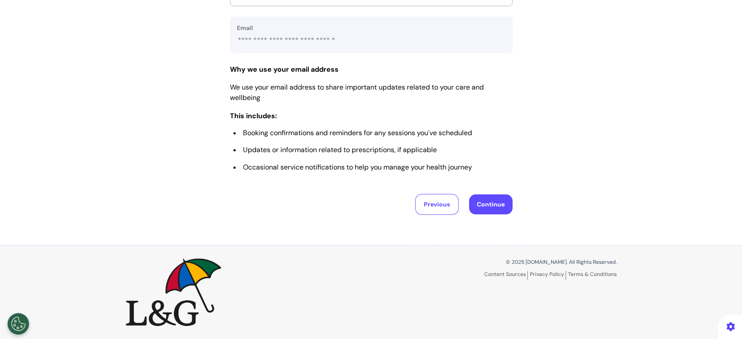
click at [481, 203] on button "Continue" at bounding box center [490, 204] width 43 height 20
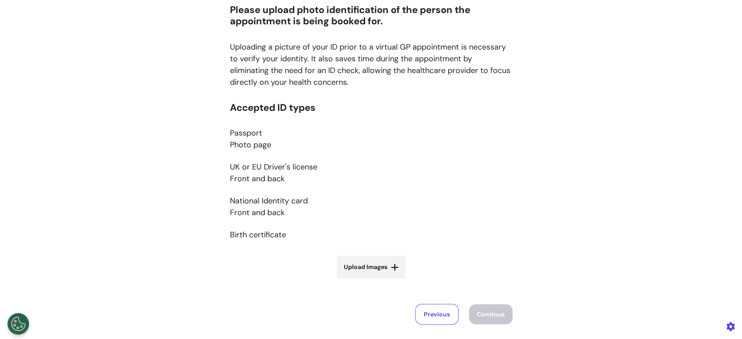
scroll to position [189, 0]
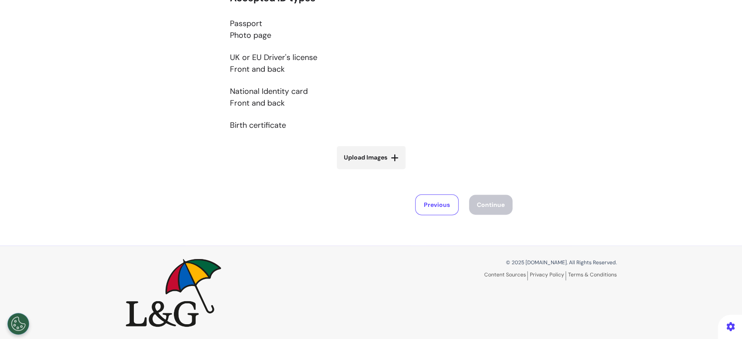
click at [358, 158] on span "Upload Images" at bounding box center [365, 157] width 43 height 9
click at [358, 171] on input "Upload Images" at bounding box center [372, 175] width 104 height 9
type input "**********"
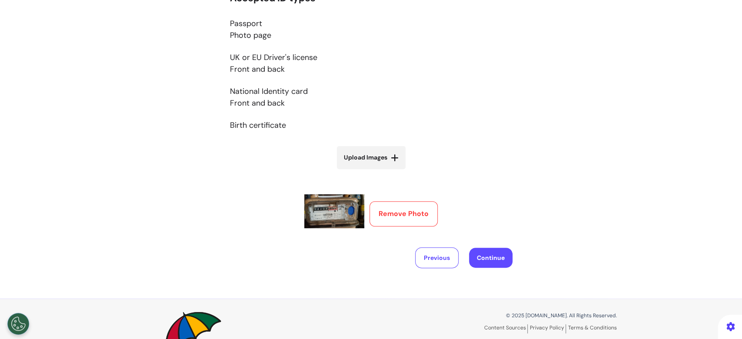
click at [357, 160] on span "Upload Images" at bounding box center [365, 157] width 43 height 9
click at [357, 171] on input "Upload Images" at bounding box center [372, 175] width 104 height 9
type input "**********"
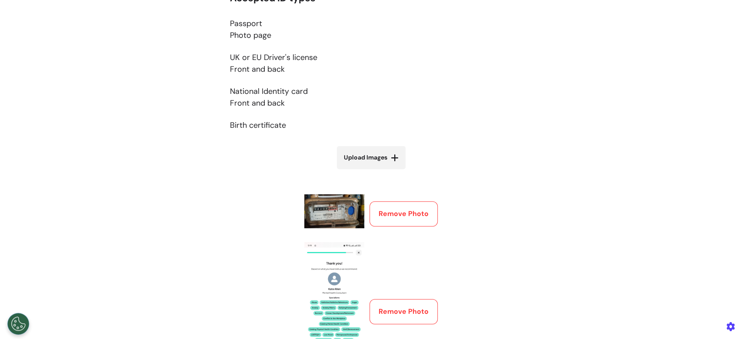
click at [408, 303] on button "Remove Photo" at bounding box center [404, 311] width 68 height 25
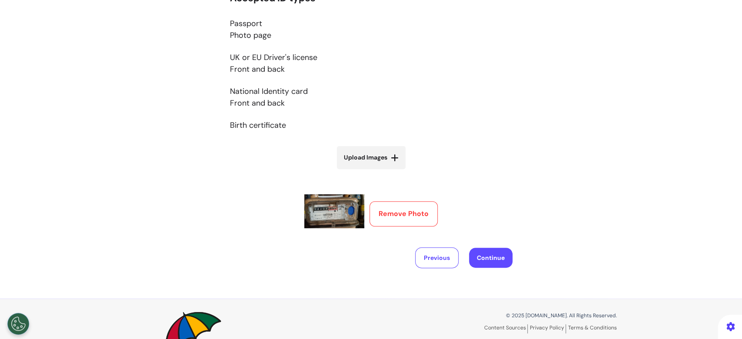
click at [394, 214] on button "Remove Photo" at bounding box center [404, 213] width 68 height 25
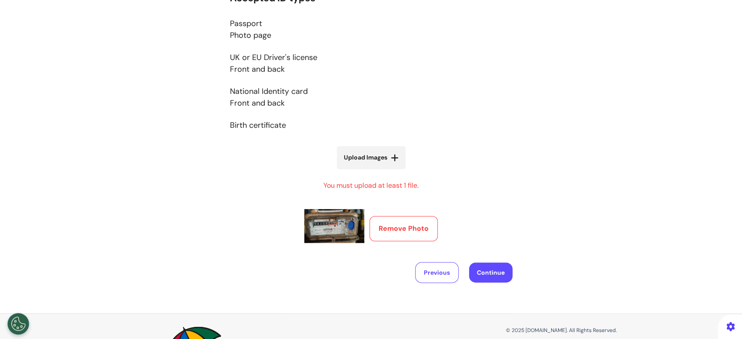
click at [390, 231] on button "Remove Photo" at bounding box center [404, 228] width 68 height 25
click at [372, 158] on span "Upload Images" at bounding box center [365, 157] width 43 height 9
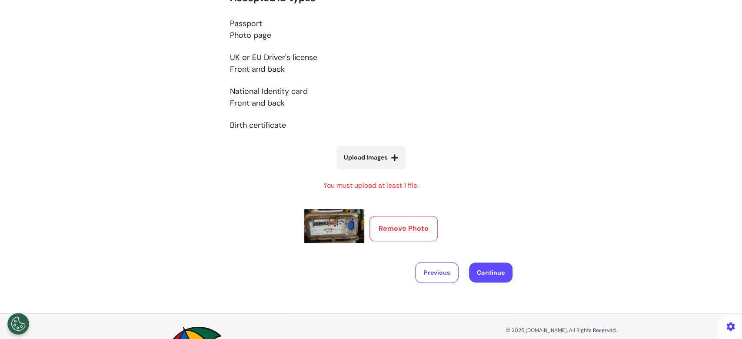
click at [372, 171] on input "Upload Images" at bounding box center [372, 175] width 104 height 9
type input "**********"
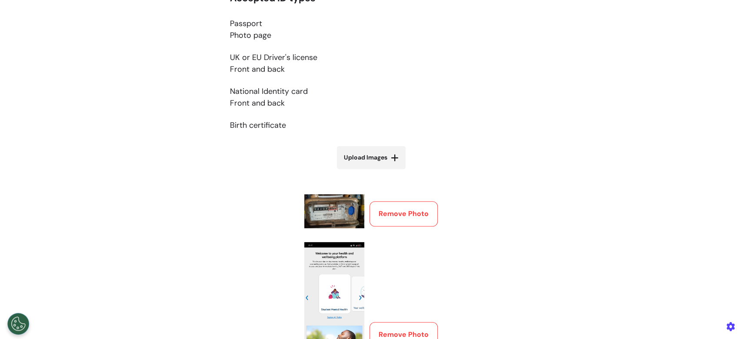
click at [390, 217] on button "Remove Photo" at bounding box center [404, 213] width 68 height 25
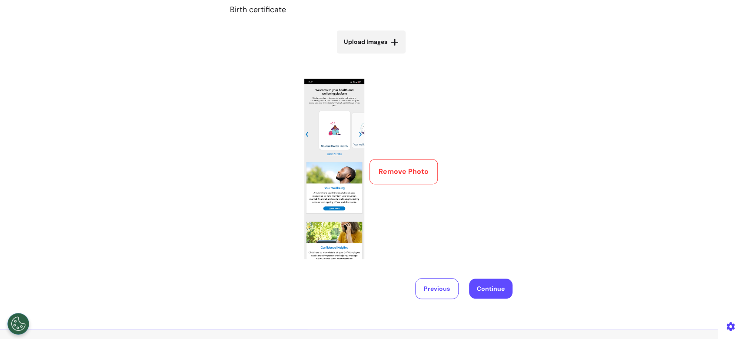
scroll to position [305, 0]
click at [381, 45] on span "Upload Images" at bounding box center [365, 41] width 43 height 9
click at [381, 55] on input "Upload Images" at bounding box center [372, 59] width 104 height 9
type input "**********"
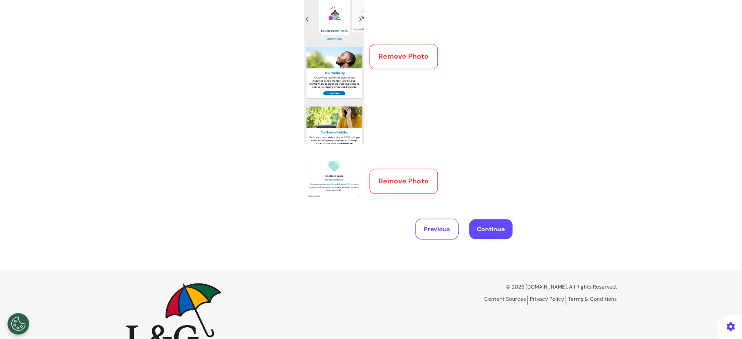
scroll to position [421, 0]
click at [484, 229] on button "Continue" at bounding box center [490, 228] width 43 height 20
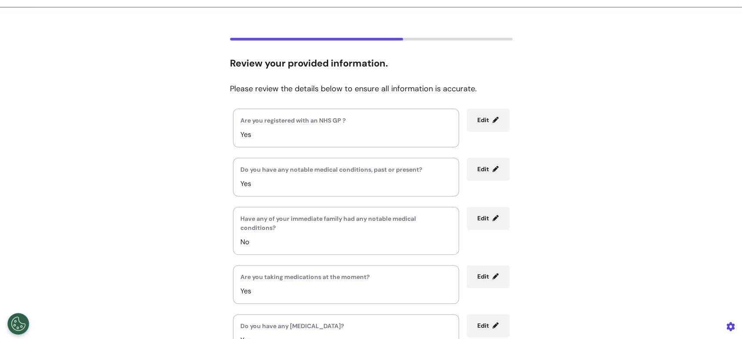
scroll to position [24, 0]
click at [478, 125] on span "Edit" at bounding box center [484, 122] width 12 height 8
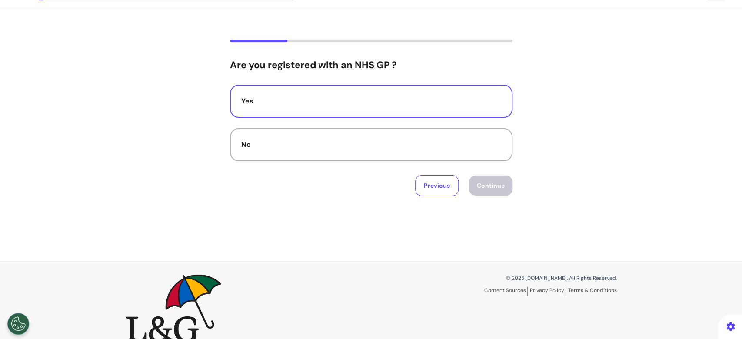
click at [427, 99] on div "Yes" at bounding box center [371, 101] width 260 height 10
click at [485, 180] on button "Continue" at bounding box center [490, 186] width 43 height 20
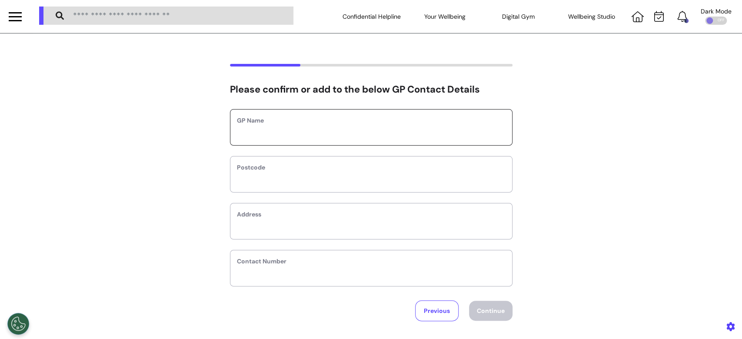
click at [375, 137] on input "text" at bounding box center [371, 132] width 269 height 11
type input "*********"
type input "*"
select select
type input "**"
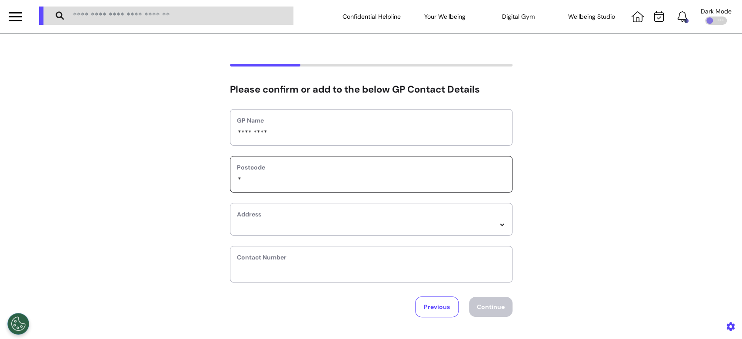
select select
type input "***"
select select
type input "****"
select select
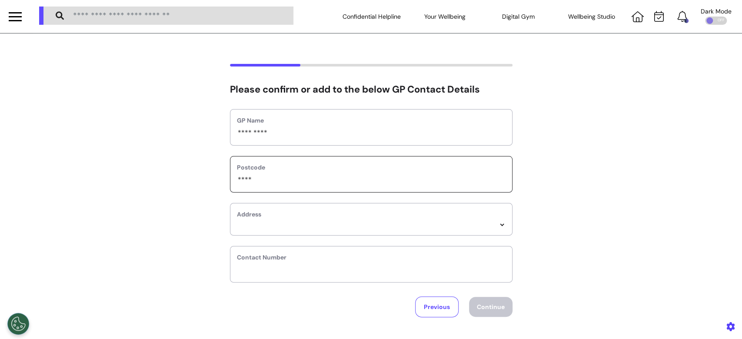
type input "*****"
select select
type input "******"
select select
type input "******"
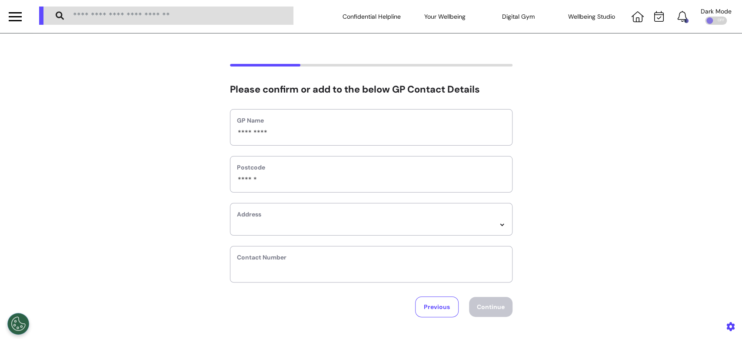
click at [343, 234] on div "**********" at bounding box center [371, 219] width 283 height 33
click at [336, 235] on div "**********" at bounding box center [371, 219] width 283 height 33
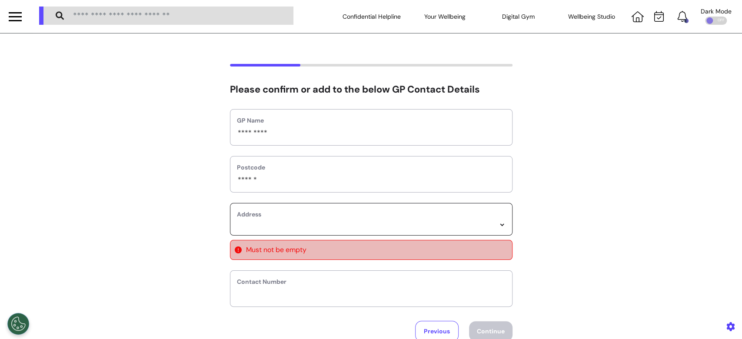
select select
click at [335, 227] on select "**********" at bounding box center [371, 224] width 269 height 7
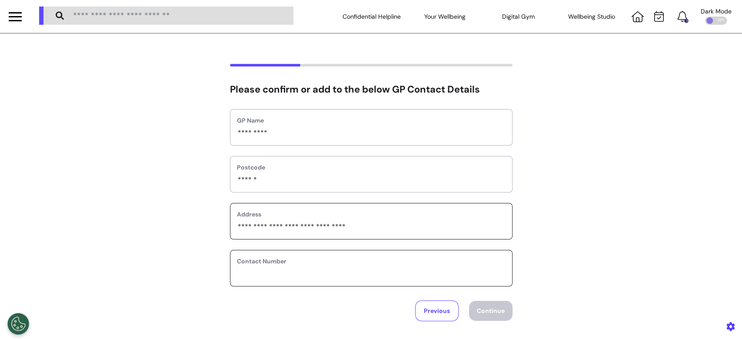
click at [331, 272] on input "phone" at bounding box center [371, 273] width 269 height 11
type input "*********"
drag, startPoint x: 468, startPoint y: 301, endPoint x: 473, endPoint y: 304, distance: 6.6
click at [470, 303] on button "Continue" at bounding box center [490, 311] width 43 height 20
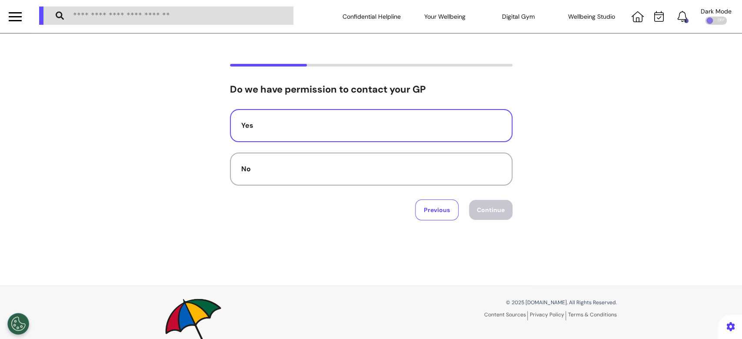
click at [442, 131] on button "Yes" at bounding box center [371, 125] width 283 height 33
click at [497, 211] on button "Continue" at bounding box center [490, 210] width 43 height 20
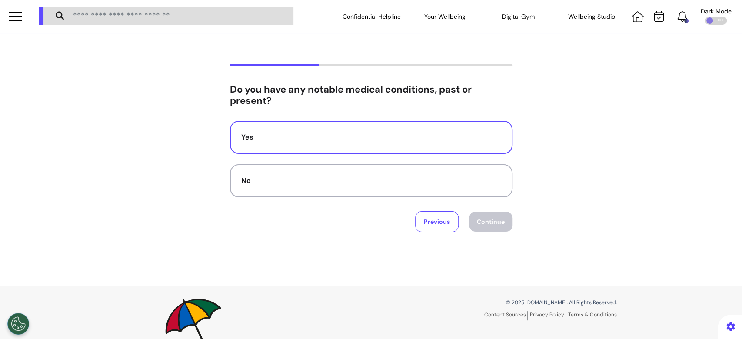
click at [436, 136] on div "Yes" at bounding box center [371, 137] width 260 height 10
click at [478, 222] on button "Continue" at bounding box center [490, 222] width 43 height 20
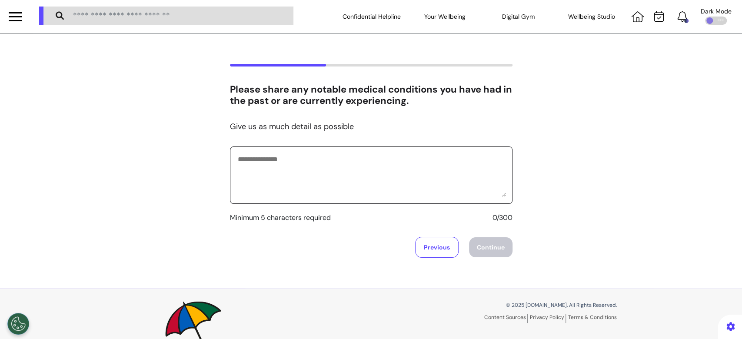
click at [354, 176] on textarea at bounding box center [371, 175] width 269 height 43
type textarea "**********"
click at [500, 250] on button "Continue" at bounding box center [490, 247] width 43 height 20
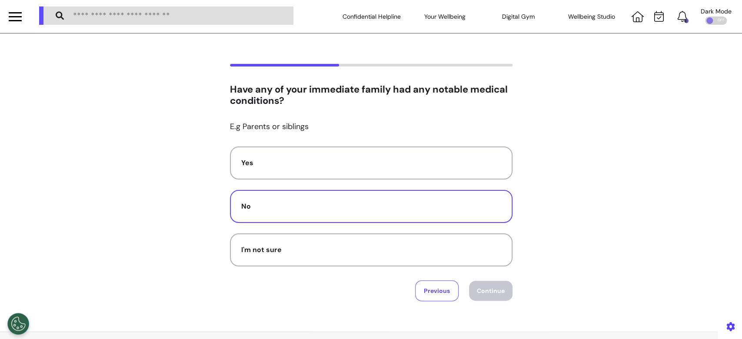
click at [365, 211] on div "No" at bounding box center [371, 206] width 260 height 10
click at [493, 294] on button "Continue" at bounding box center [490, 291] width 43 height 20
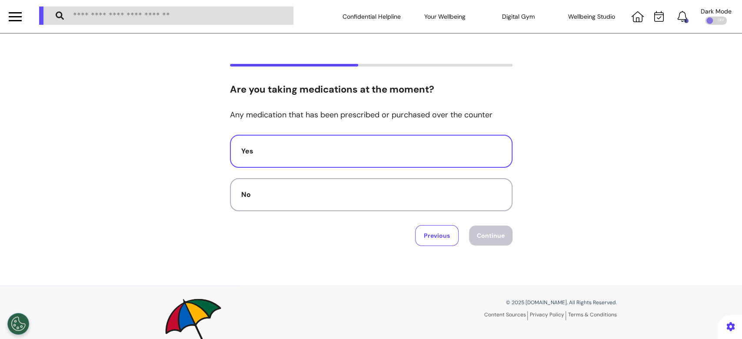
click at [358, 147] on div "Yes" at bounding box center [371, 151] width 260 height 10
click at [481, 242] on button "Continue" at bounding box center [490, 236] width 43 height 20
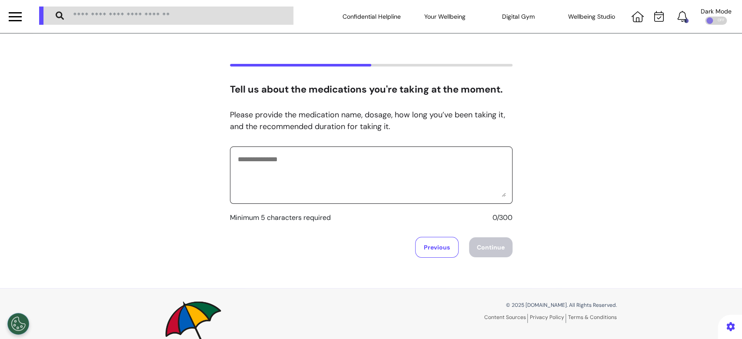
click at [358, 174] on textarea at bounding box center [371, 175] width 269 height 43
type textarea "**********"
click at [487, 251] on button "Continue" at bounding box center [490, 247] width 43 height 20
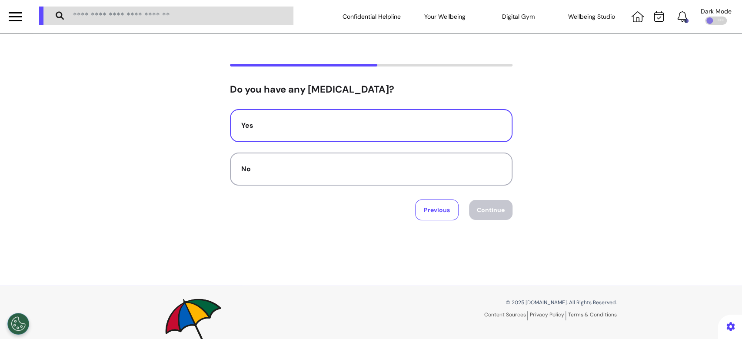
click at [393, 131] on button "Yes" at bounding box center [371, 125] width 283 height 33
click at [479, 211] on button "Continue" at bounding box center [490, 210] width 43 height 20
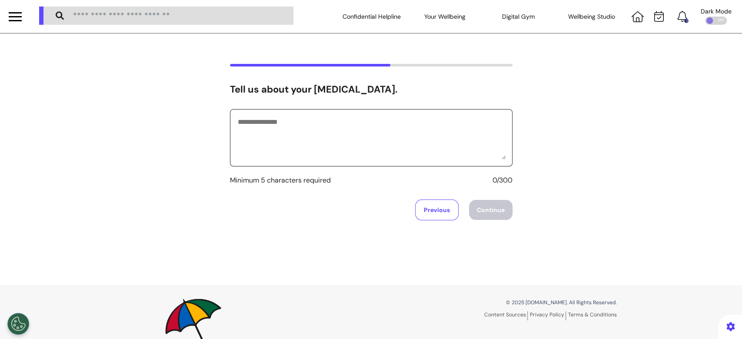
click at [353, 127] on textarea at bounding box center [371, 137] width 269 height 43
type textarea "*********"
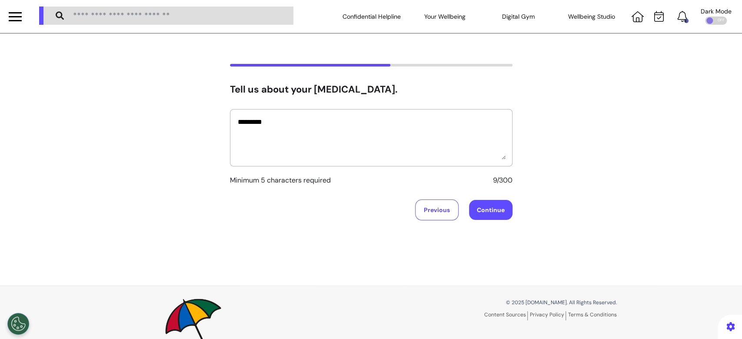
click at [505, 208] on button "Continue" at bounding box center [490, 210] width 43 height 20
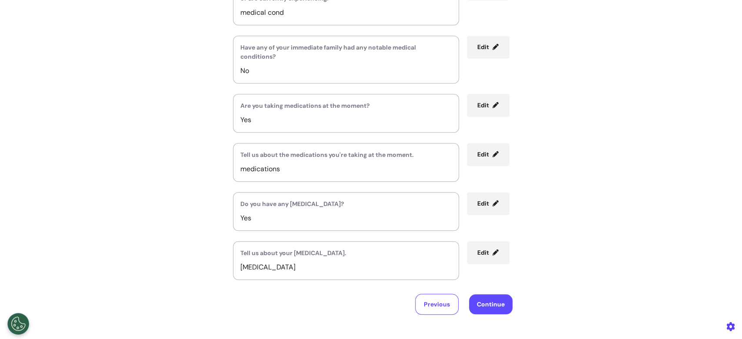
scroll to position [435, 0]
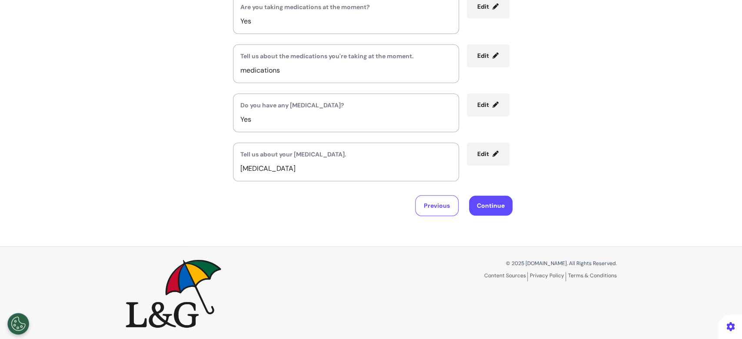
click at [477, 207] on button "Continue" at bounding box center [490, 206] width 43 height 20
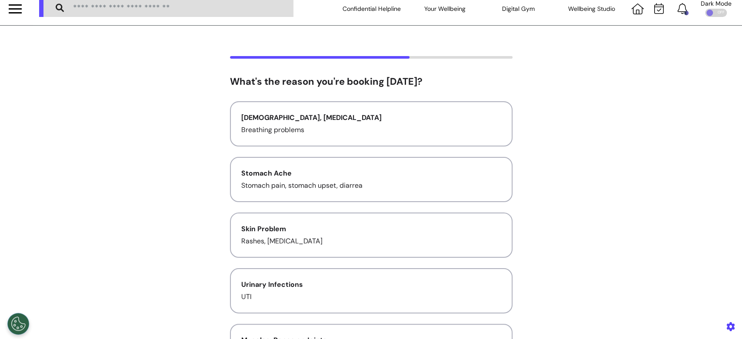
scroll to position [0, 0]
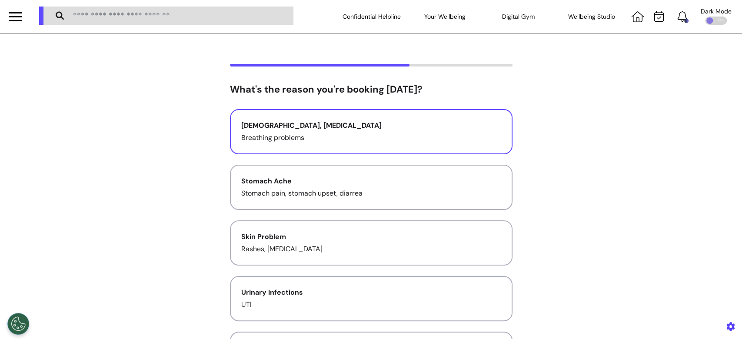
click at [421, 140] on p "Breathing problems" at bounding box center [371, 138] width 260 height 10
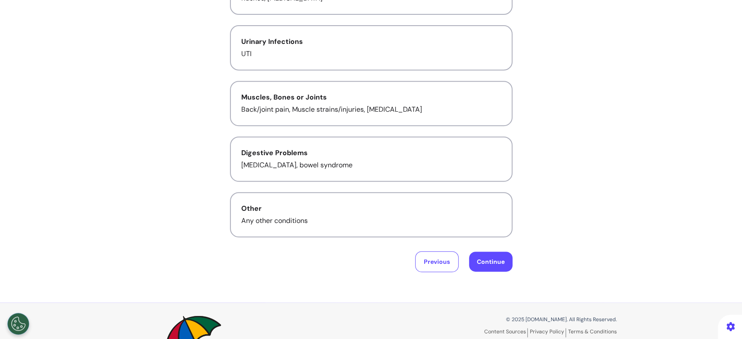
scroll to position [290, 0]
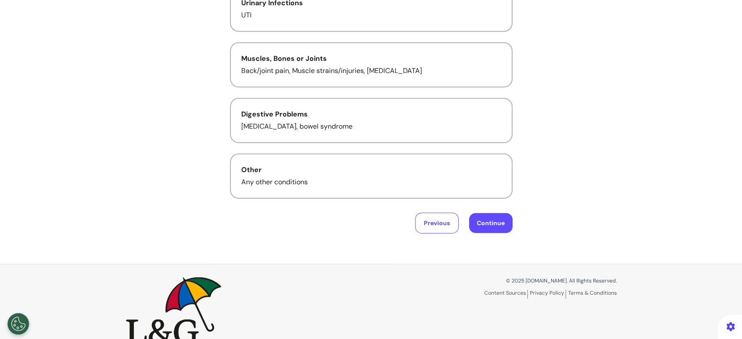
click at [485, 224] on button "Continue" at bounding box center [490, 223] width 43 height 20
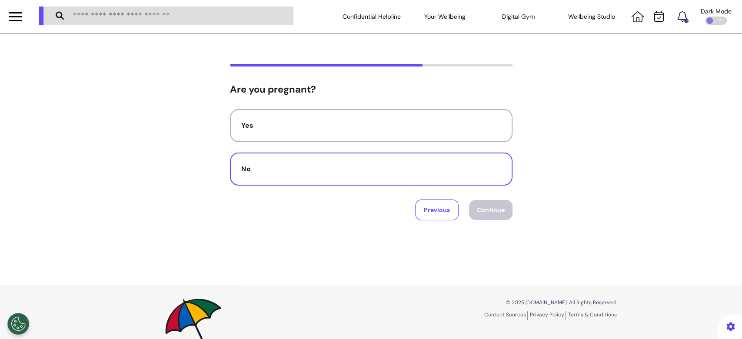
click at [412, 170] on div "No" at bounding box center [371, 169] width 260 height 10
click at [477, 211] on button "Continue" at bounding box center [490, 210] width 43 height 20
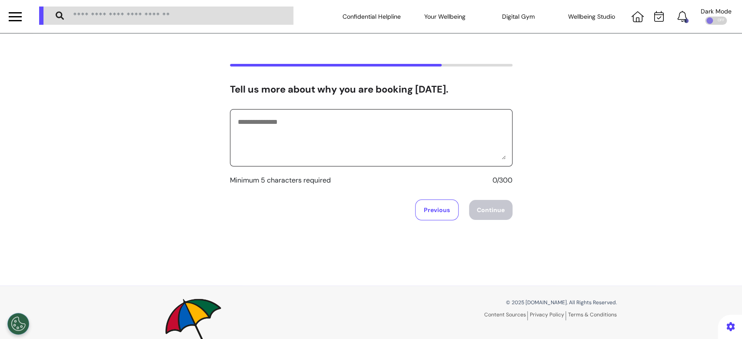
click at [352, 157] on textarea at bounding box center [371, 137] width 269 height 43
type textarea "**********"
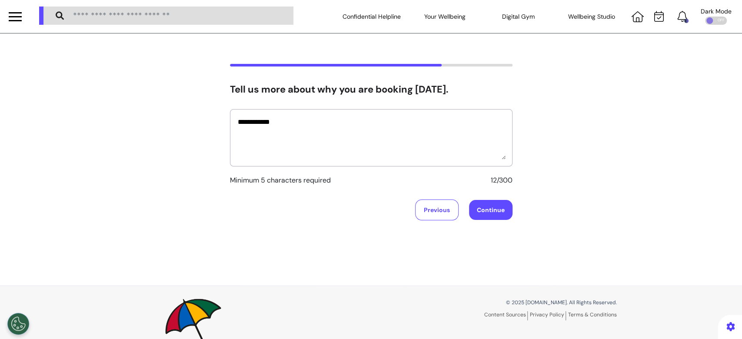
click at [493, 210] on button "Continue" at bounding box center [490, 210] width 43 height 20
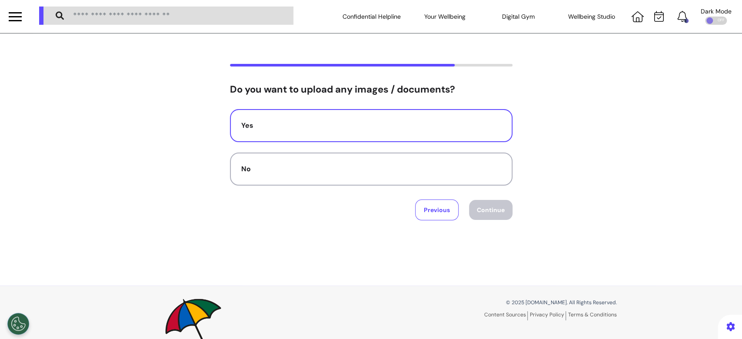
click at [366, 129] on div "Yes" at bounding box center [371, 125] width 260 height 10
click at [487, 207] on button "Continue" at bounding box center [490, 210] width 43 height 20
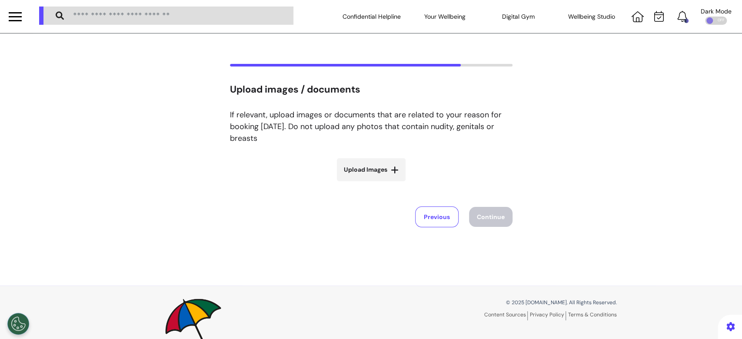
click at [367, 171] on span "Upload Images" at bounding box center [365, 169] width 43 height 9
click at [367, 184] on input "Upload Images" at bounding box center [372, 188] width 104 height 9
type input "**********"
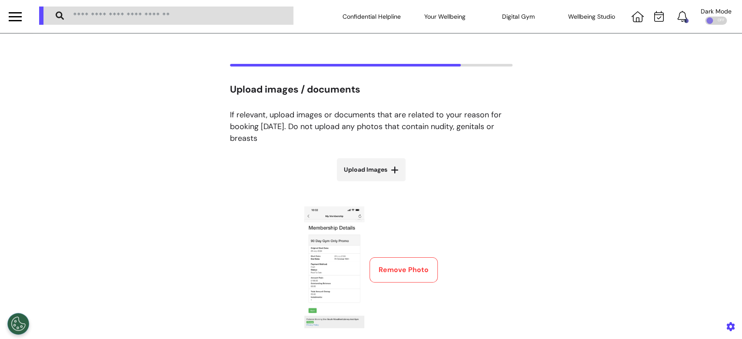
click at [377, 165] on span "Upload Images" at bounding box center [365, 169] width 43 height 9
click at [377, 184] on input "Upload Images" at bounding box center [372, 188] width 104 height 9
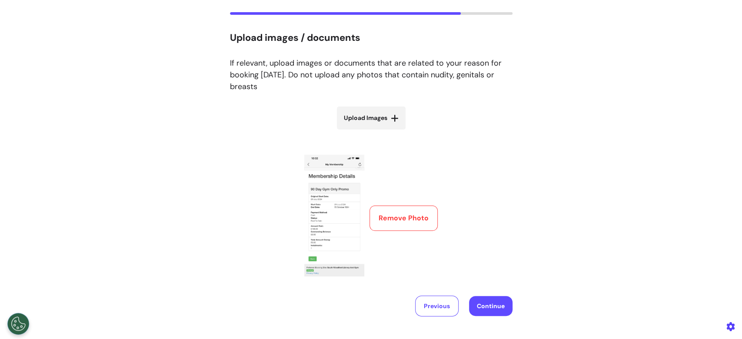
scroll to position [116, 0]
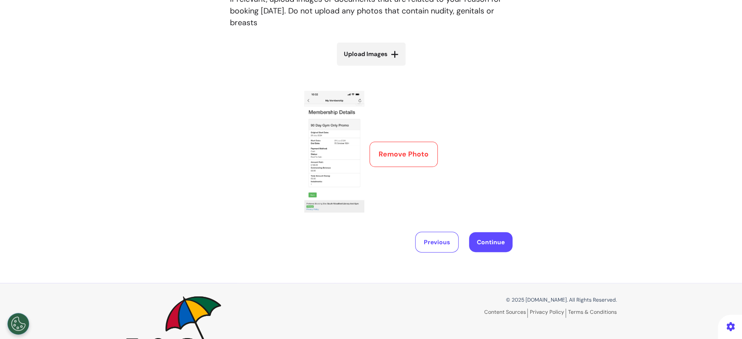
click at [367, 64] on label "Upload Images" at bounding box center [371, 54] width 69 height 23
click at [367, 68] on input "Upload Images" at bounding box center [372, 72] width 104 height 9
type input "**********"
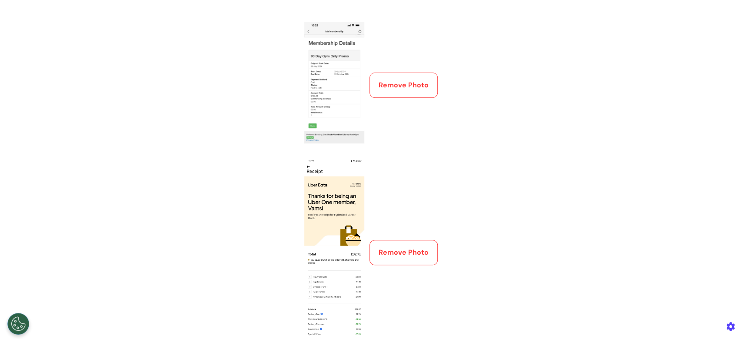
scroll to position [63, 0]
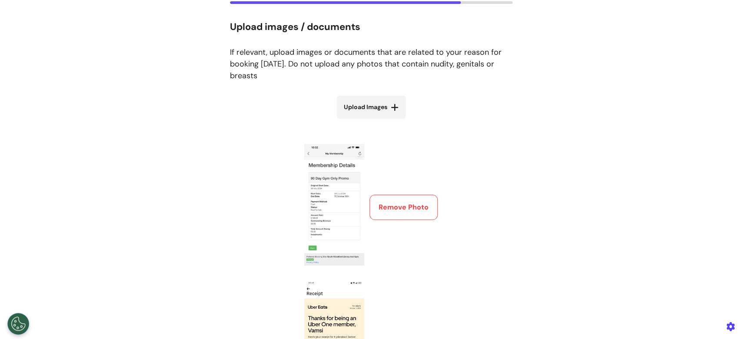
click at [375, 118] on label "Upload Images" at bounding box center [371, 107] width 69 height 23
click at [375, 121] on input "Upload Images" at bounding box center [372, 125] width 104 height 9
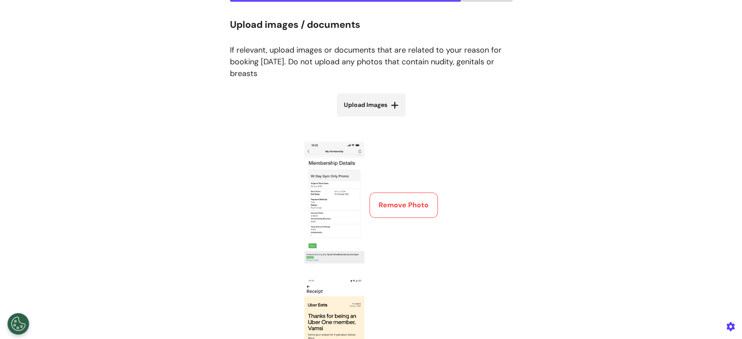
scroll to position [174, 0]
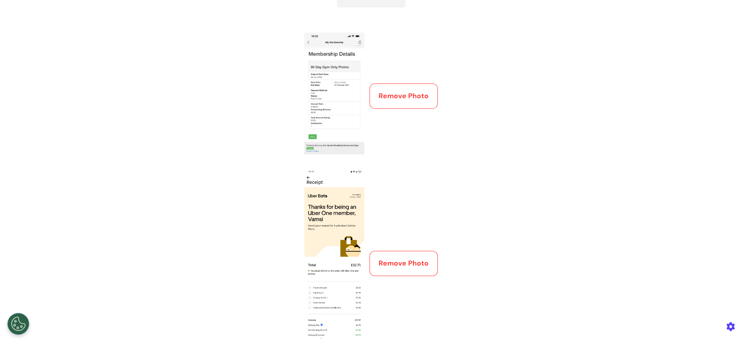
type input "**********"
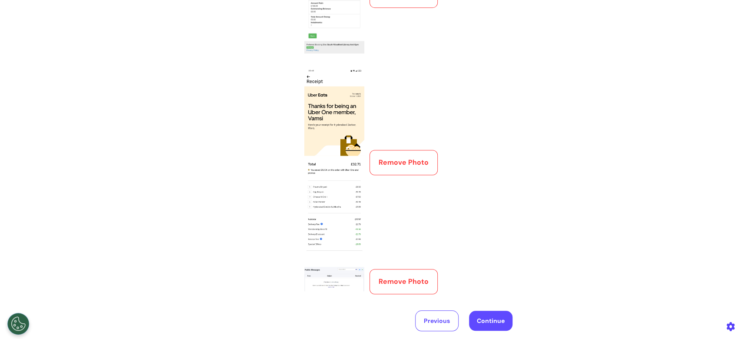
scroll to position [43, 0]
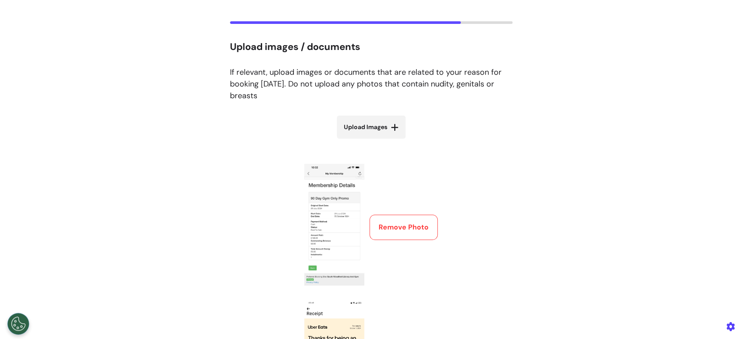
click at [380, 125] on span "Upload Images" at bounding box center [365, 127] width 43 height 9
click at [380, 141] on input "Upload Images" at bounding box center [372, 145] width 104 height 9
type input "**********"
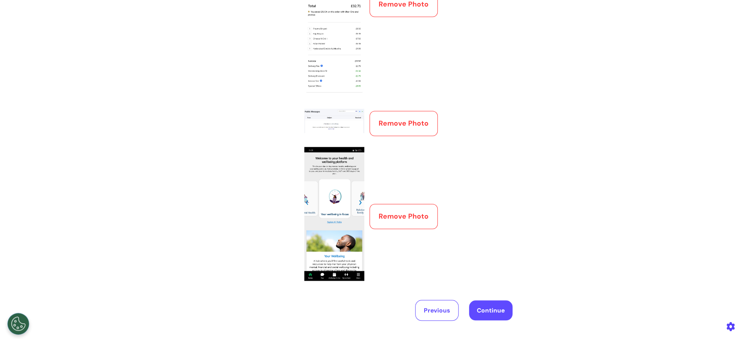
scroll to position [143, 0]
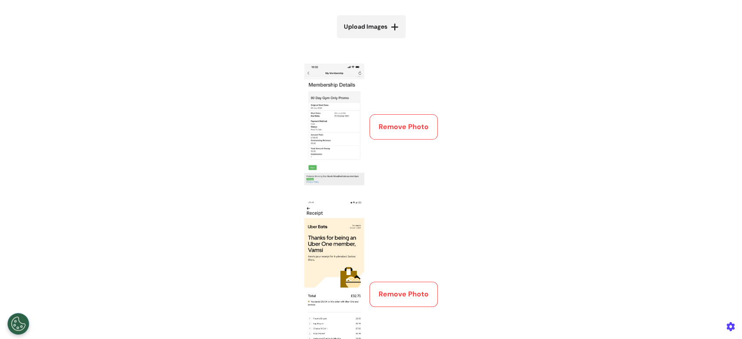
click at [416, 127] on button "Remove Photo" at bounding box center [404, 126] width 68 height 25
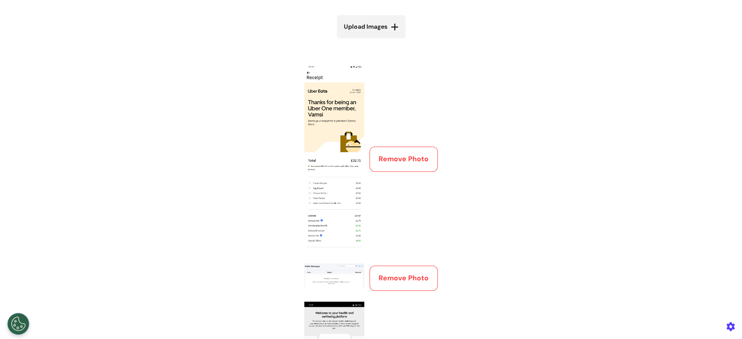
click at [416, 127] on div "Remove Photo" at bounding box center [371, 159] width 134 height 191
click at [413, 150] on button "Remove Photo" at bounding box center [404, 159] width 68 height 25
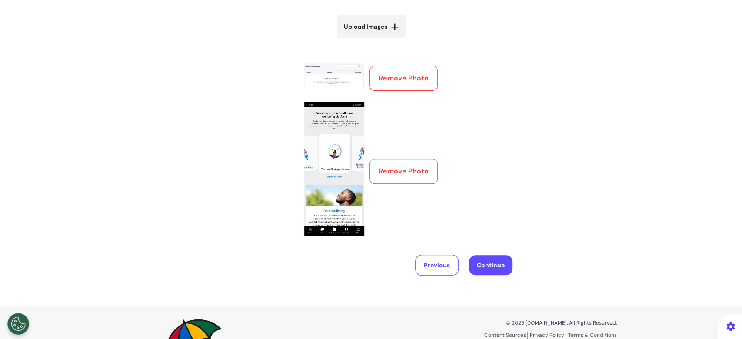
click at [412, 152] on div "Remove Photo" at bounding box center [371, 171] width 134 height 139
click at [408, 170] on button "Remove Photo" at bounding box center [404, 171] width 68 height 25
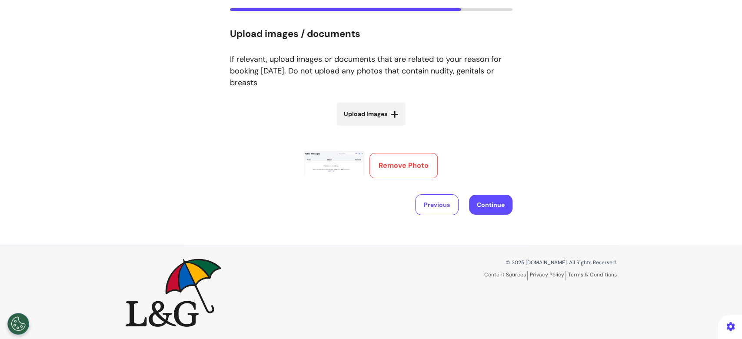
click at [383, 84] on p "If relevant, upload images or documents that are related to your reason for boo…" at bounding box center [371, 70] width 283 height 35
click at [412, 163] on button "Remove Photo" at bounding box center [404, 165] width 68 height 25
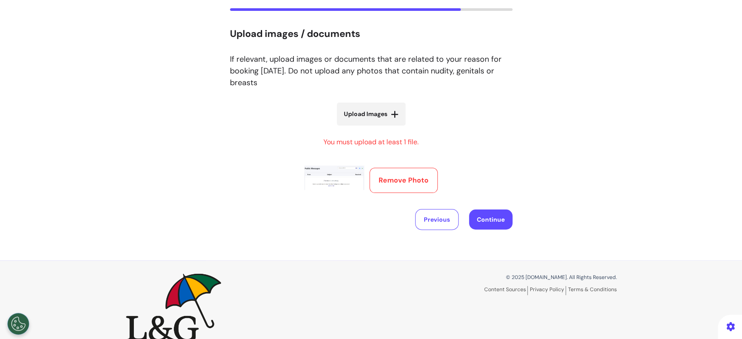
click at [393, 170] on button "Remove Photo" at bounding box center [404, 180] width 68 height 25
click at [395, 176] on button "Remove Photo" at bounding box center [404, 180] width 68 height 25
click at [425, 223] on button "Previous" at bounding box center [436, 219] width 43 height 21
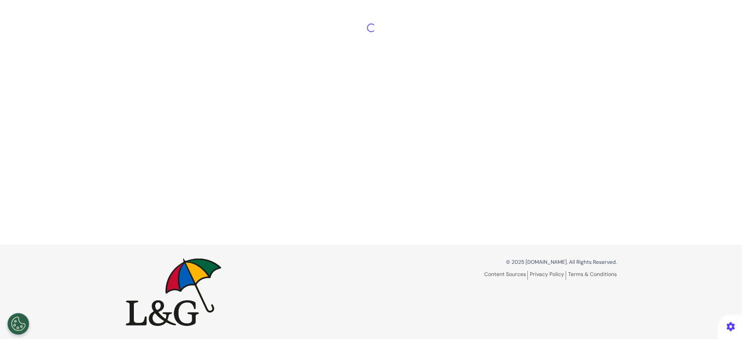
scroll to position [40, 0]
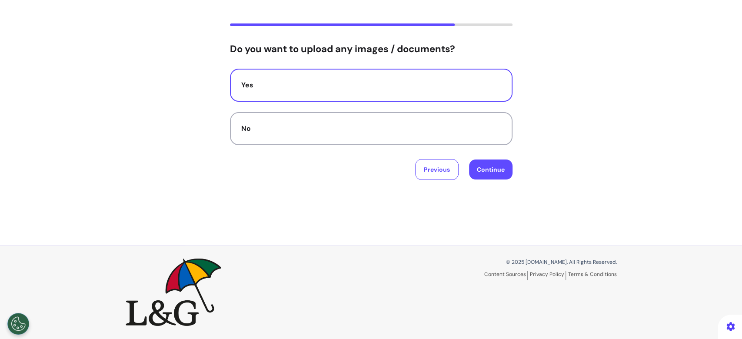
click at [411, 93] on button "Yes" at bounding box center [371, 85] width 283 height 33
click at [487, 170] on button "Continue" at bounding box center [490, 170] width 43 height 20
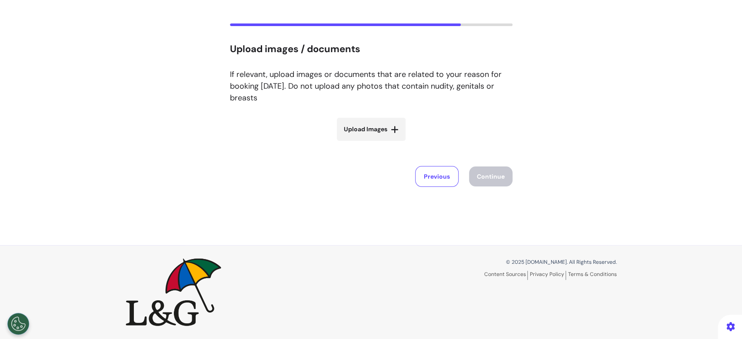
click at [347, 133] on span "Upload Images" at bounding box center [365, 129] width 43 height 9
click at [347, 143] on input "Upload Images" at bounding box center [372, 147] width 104 height 9
type input "**********"
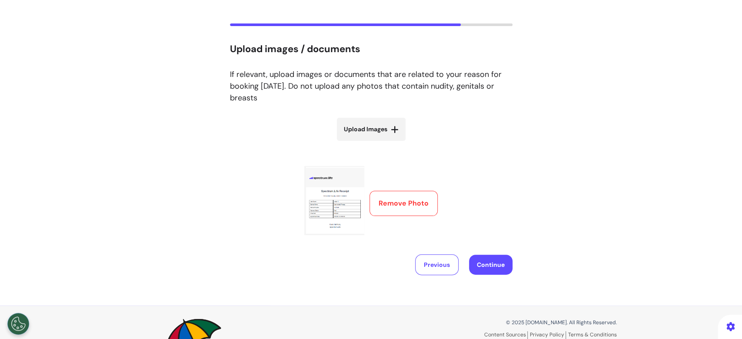
click at [412, 207] on button "Remove Photo" at bounding box center [404, 203] width 68 height 25
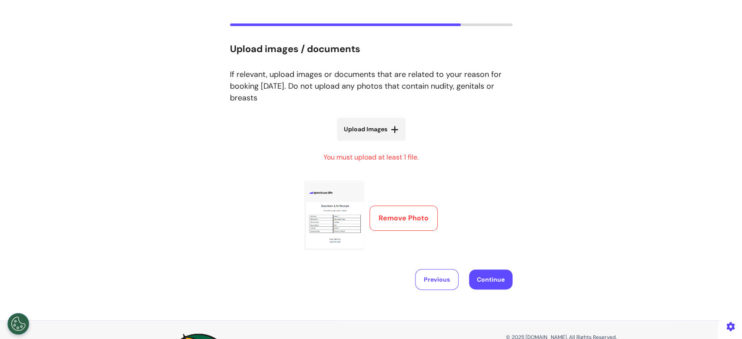
click at [410, 219] on button "Remove Photo" at bounding box center [404, 218] width 68 height 25
click at [409, 219] on button "Remove Photo" at bounding box center [404, 218] width 68 height 25
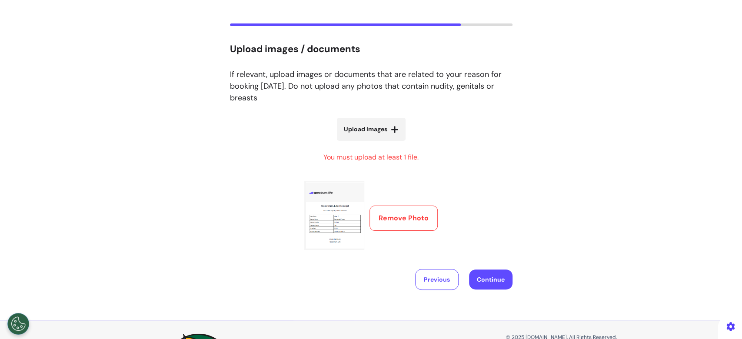
click at [408, 219] on button "Remove Photo" at bounding box center [404, 218] width 68 height 25
click at [428, 280] on button "Previous" at bounding box center [436, 279] width 43 height 21
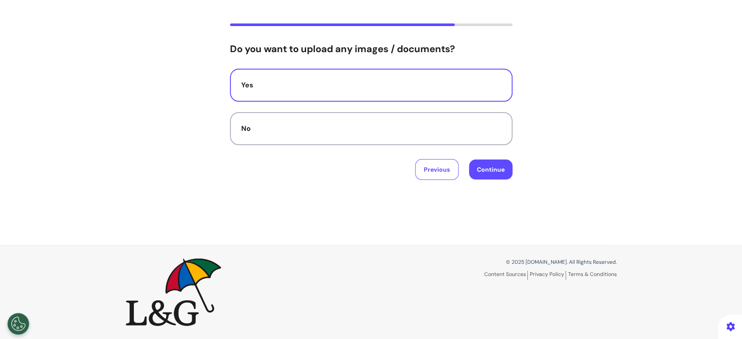
click at [449, 96] on button "Yes" at bounding box center [371, 85] width 283 height 33
click at [481, 174] on button "Continue" at bounding box center [490, 170] width 43 height 20
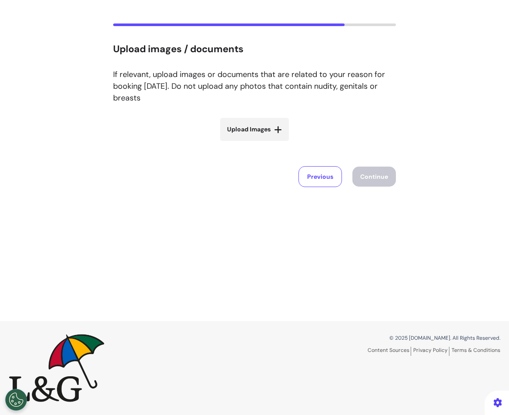
click at [238, 129] on span "Upload Images" at bounding box center [248, 129] width 43 height 9
click at [238, 143] on input "Upload Images" at bounding box center [255, 147] width 104 height 9
type input "**********"
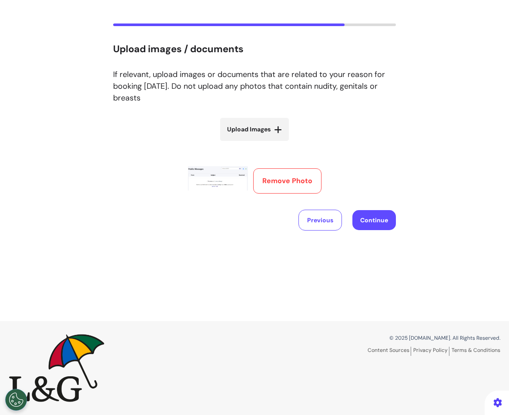
click at [246, 127] on span "Upload Images" at bounding box center [248, 129] width 43 height 9
click at [246, 143] on input "Upload Images" at bounding box center [255, 147] width 104 height 9
type input "**********"
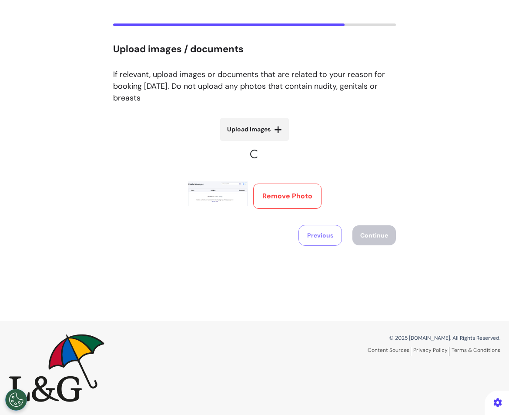
click at [258, 134] on label "Upload Images" at bounding box center [254, 129] width 69 height 23
click at [258, 158] on input "Upload Images" at bounding box center [255, 162] width 104 height 9
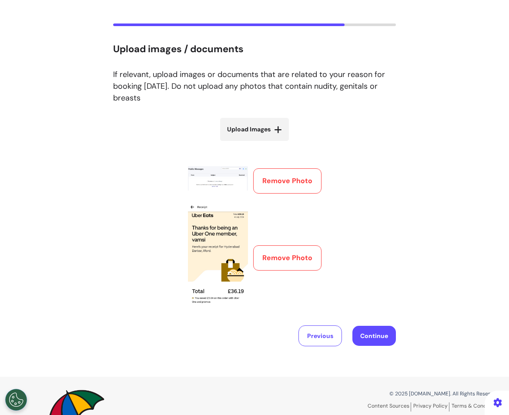
type input "**********"
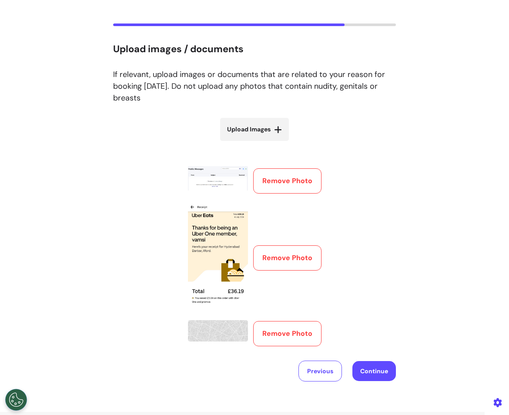
click at [275, 126] on icon at bounding box center [278, 129] width 8 height 9
click at [275, 143] on input "Upload Images" at bounding box center [255, 147] width 104 height 9
type input "**********"
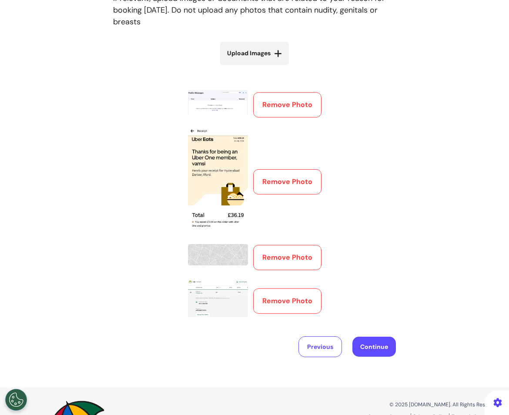
scroll to position [9, 0]
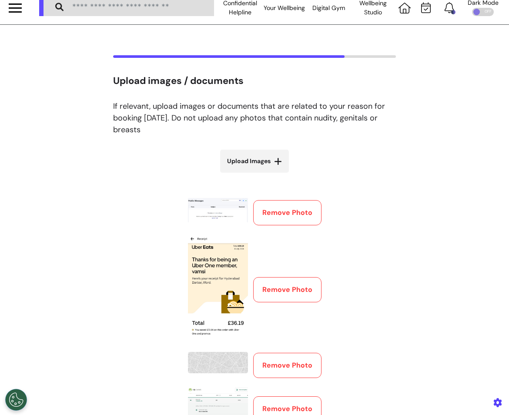
click at [269, 160] on span "Upload Images" at bounding box center [248, 161] width 43 height 9
click at [269, 175] on input "Upload Images" at bounding box center [255, 179] width 104 height 9
type input "**********"
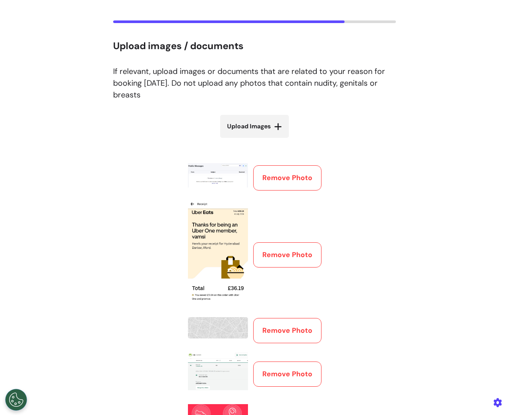
scroll to position [43, 0]
click at [269, 131] on label "Upload Images" at bounding box center [254, 126] width 69 height 23
click at [269, 140] on input "Upload Images" at bounding box center [255, 144] width 104 height 9
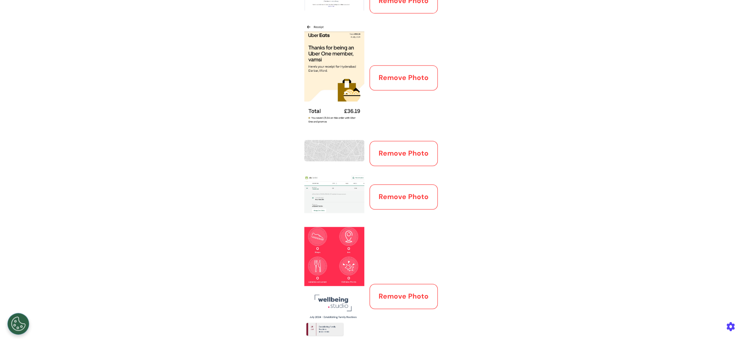
scroll to position [334, 0]
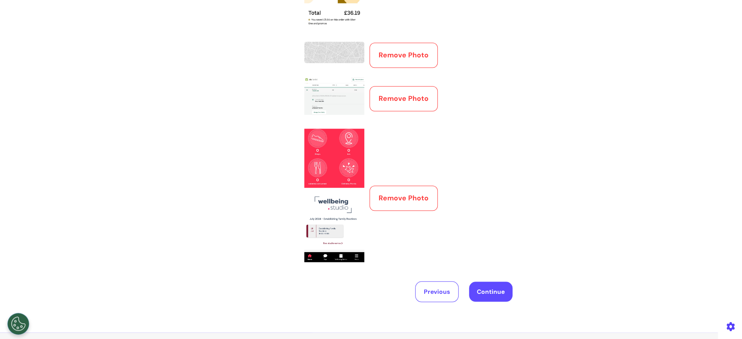
click at [486, 292] on button "Continue" at bounding box center [490, 292] width 43 height 20
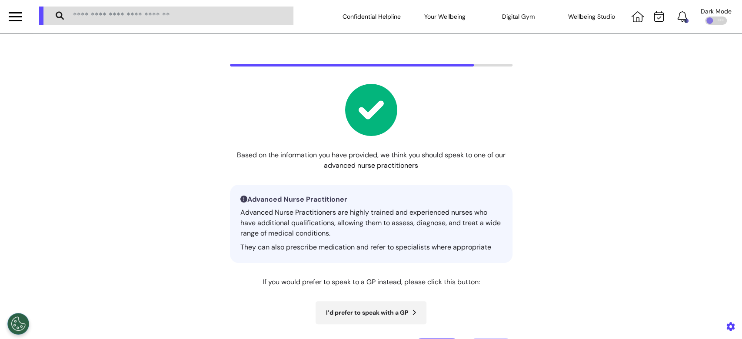
scroll to position [116, 0]
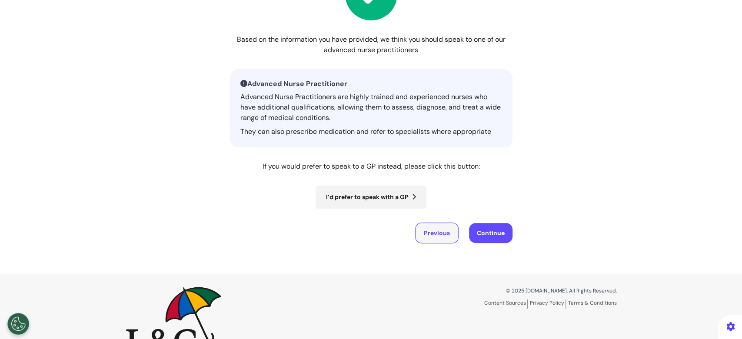
click at [440, 235] on button "Previous" at bounding box center [436, 233] width 43 height 21
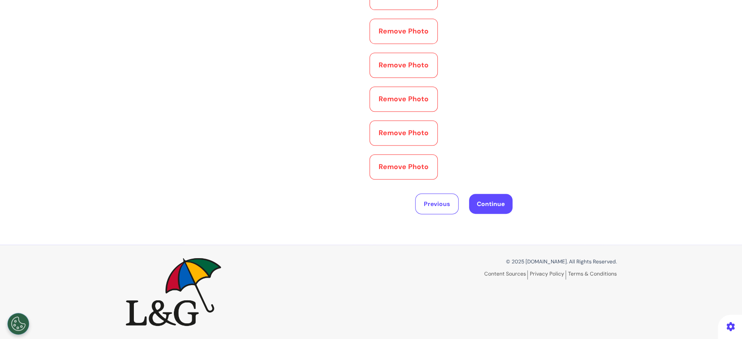
scroll to position [527, 0]
click at [484, 200] on button "Continue" at bounding box center [490, 204] width 43 height 20
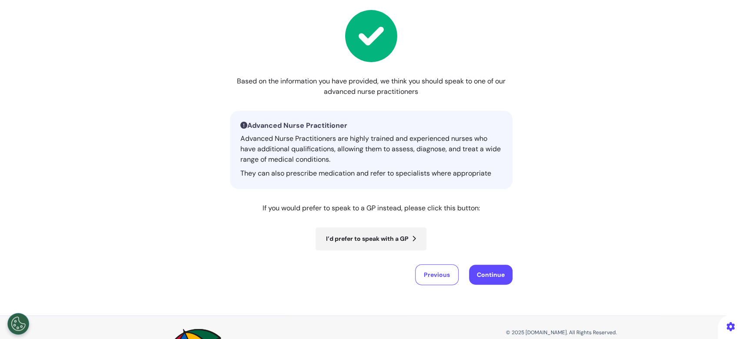
scroll to position [116, 0]
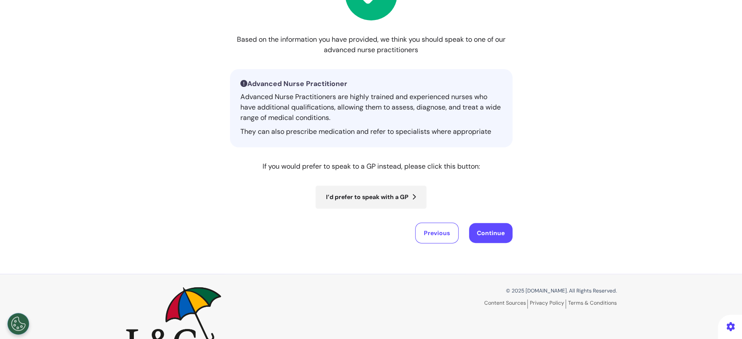
click at [484, 234] on button "Continue" at bounding box center [490, 233] width 43 height 20
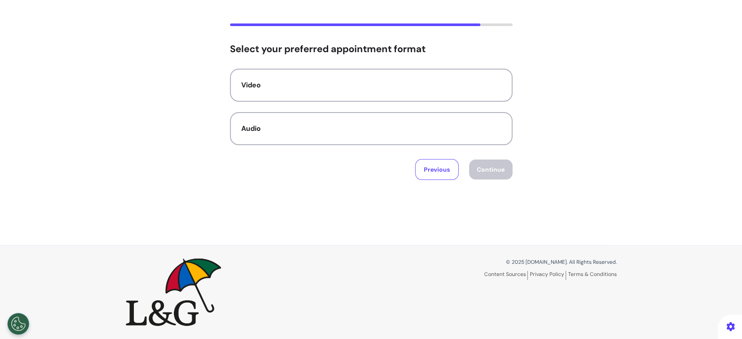
scroll to position [0, 0]
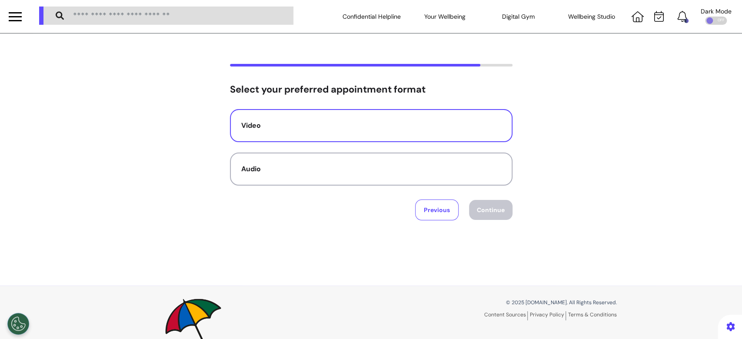
click at [437, 127] on div "Video" at bounding box center [371, 125] width 260 height 10
click at [434, 224] on div "Select your preferred appointment format Video Audio Previous Continue" at bounding box center [371, 159] width 742 height 252
click at [432, 212] on button "Previous" at bounding box center [436, 210] width 43 height 21
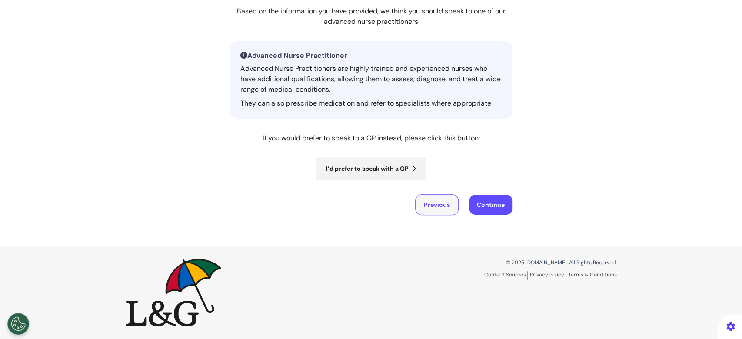
click at [436, 207] on button "Previous" at bounding box center [436, 204] width 43 height 21
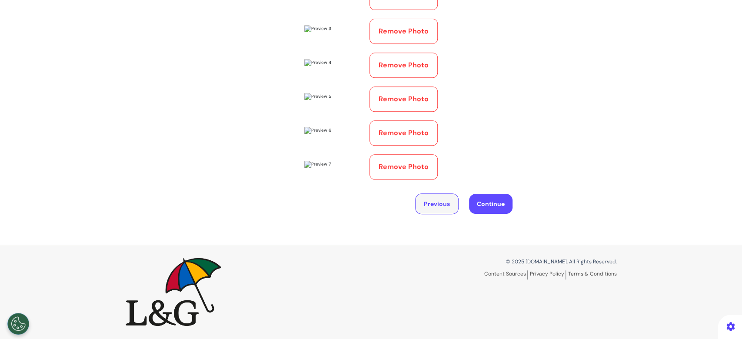
click at [432, 214] on button "Previous" at bounding box center [436, 204] width 43 height 21
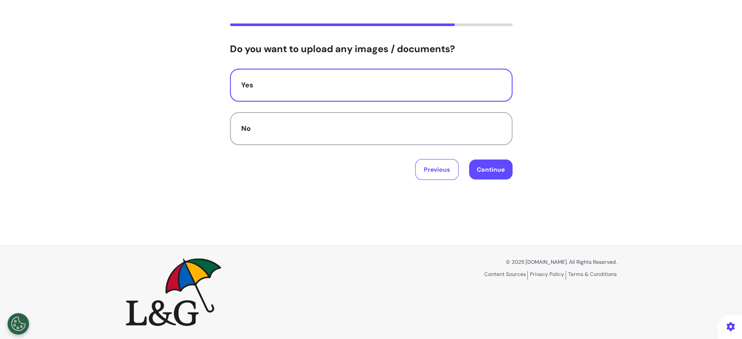
click at [438, 83] on div "Yes" at bounding box center [371, 85] width 260 height 10
click at [488, 178] on button "Continue" at bounding box center [490, 170] width 43 height 20
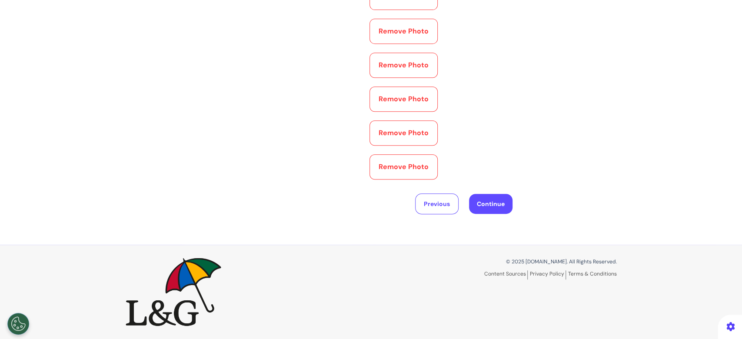
scroll to position [527, 0]
drag, startPoint x: 481, startPoint y: 220, endPoint x: 477, endPoint y: 192, distance: 27.8
click at [480, 213] on div "Upload images / documents If relevant, upload images or documents that are rela…" at bounding box center [371, 11] width 742 height 467
click at [477, 193] on div "Upload Images Remove Photo Remove Photo Remove Photo Remove Photo Remove Photo …" at bounding box center [371, 59] width 283 height 312
click at [480, 203] on button "Continue" at bounding box center [490, 204] width 43 height 20
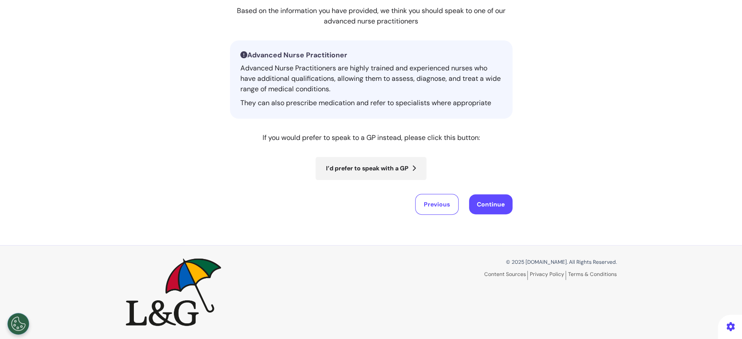
scroll to position [144, 0]
click at [480, 202] on button "Continue" at bounding box center [490, 205] width 43 height 20
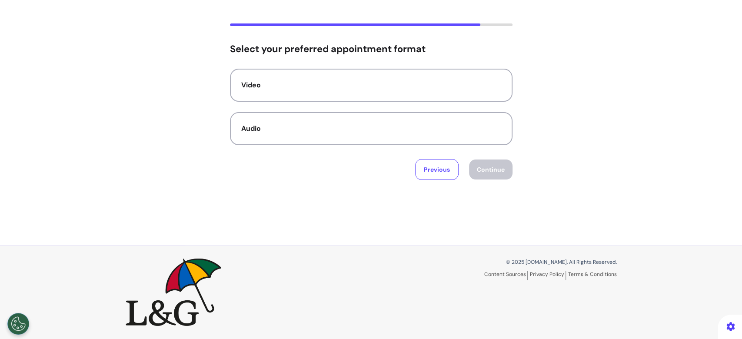
scroll to position [0, 0]
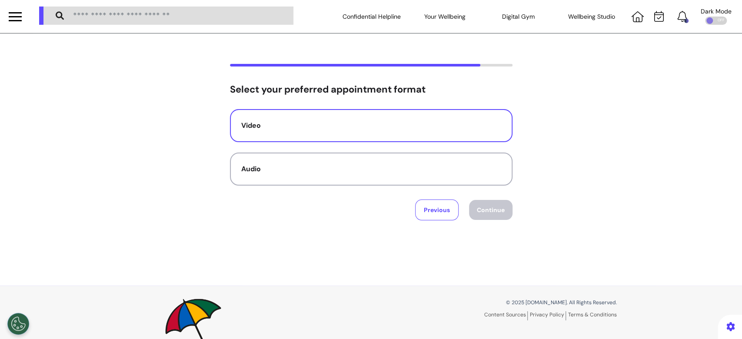
click at [438, 120] on button "Video" at bounding box center [371, 125] width 283 height 33
click at [494, 213] on button "Continue" at bounding box center [490, 210] width 43 height 20
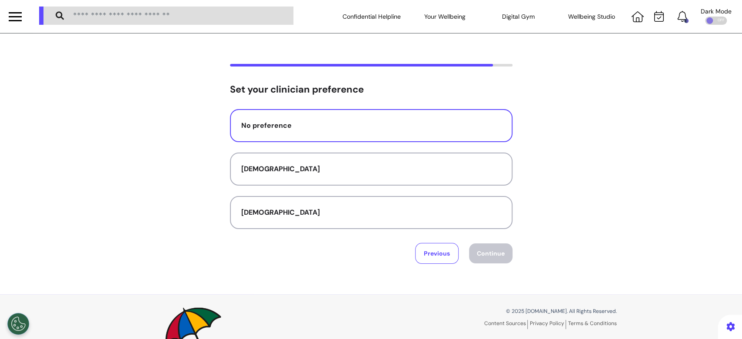
click at [464, 133] on button "No preference" at bounding box center [371, 125] width 283 height 33
click at [485, 237] on div "No preference Female Male Previous Continue" at bounding box center [371, 186] width 283 height 155
click at [486, 258] on button "Continue" at bounding box center [490, 254] width 43 height 20
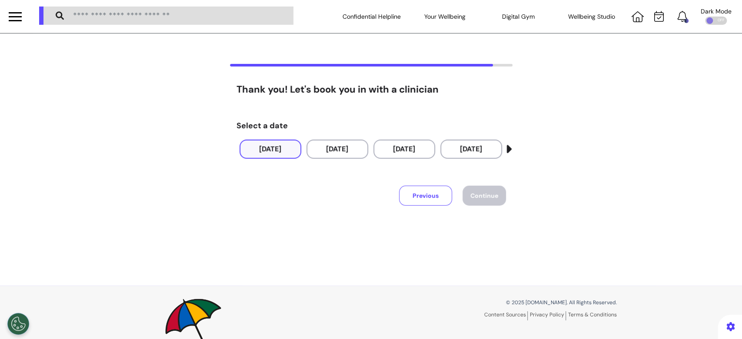
click at [292, 151] on button "10 Oct 2025" at bounding box center [271, 149] width 62 height 19
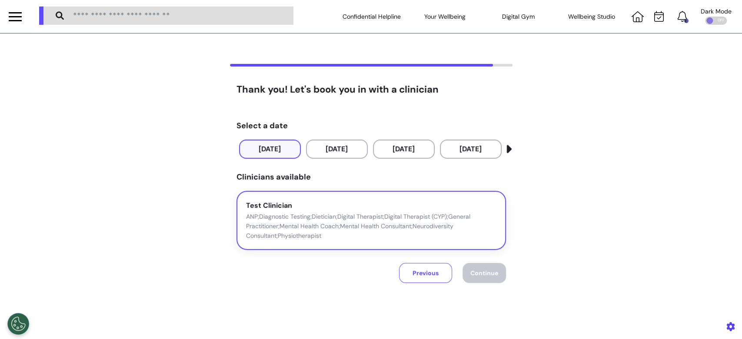
scroll to position [58, 0]
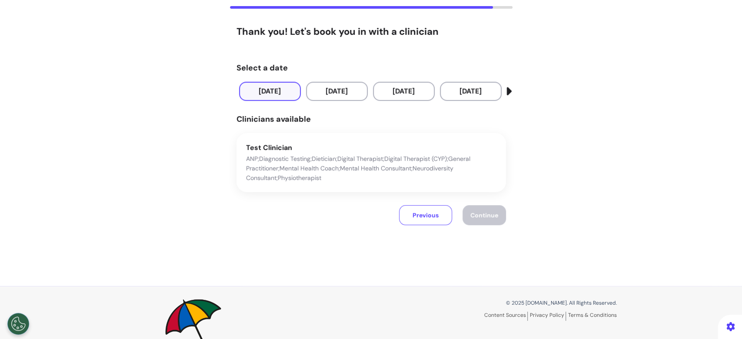
click at [440, 227] on div "Previous Continue" at bounding box center [452, 210] width 107 height 37
drag, startPoint x: 430, startPoint y: 151, endPoint x: 477, endPoint y: 207, distance: 72.5
click at [430, 153] on div "Test Clinician ANP;Diagnostic Testing;Dietician;Digital Therapist;Digital Thera…" at bounding box center [371, 163] width 251 height 40
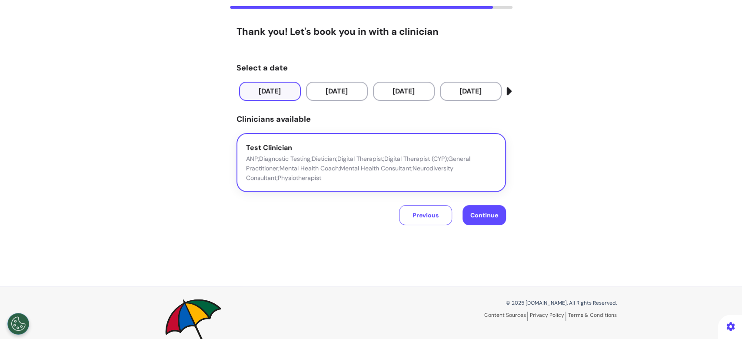
click at [486, 216] on span "Continue" at bounding box center [485, 215] width 28 height 8
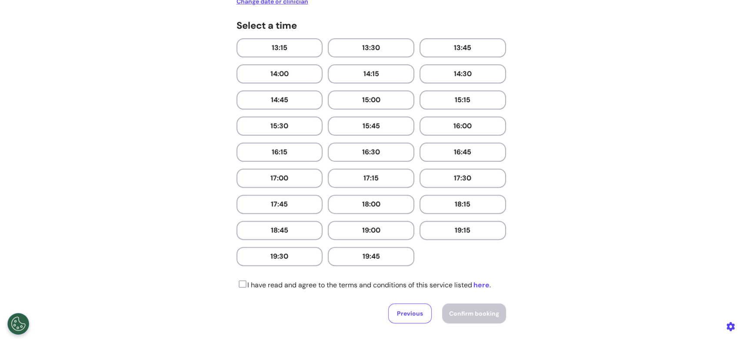
scroll to position [290, 0]
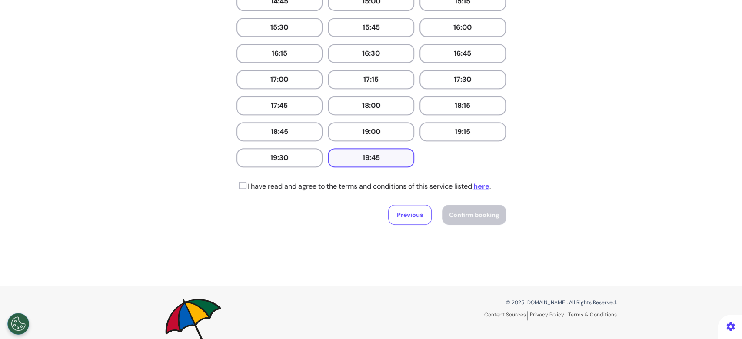
drag, startPoint x: 390, startPoint y: 160, endPoint x: 251, endPoint y: 202, distance: 145.8
click at [390, 160] on button "19:45" at bounding box center [371, 157] width 87 height 19
click at [238, 184] on icon at bounding box center [242, 185] width 10 height 9
click at [491, 219] on button "Confirm booking" at bounding box center [474, 215] width 64 height 20
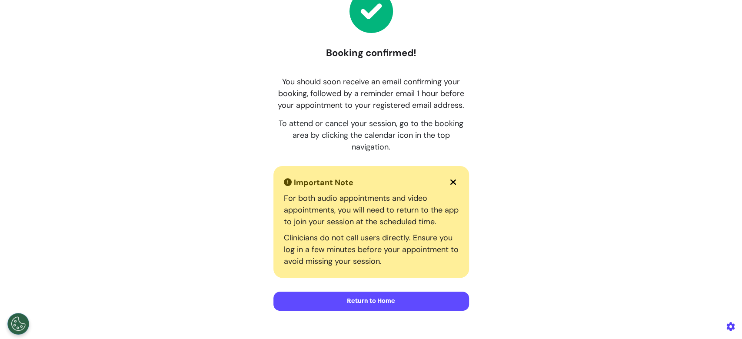
scroll to position [0, 0]
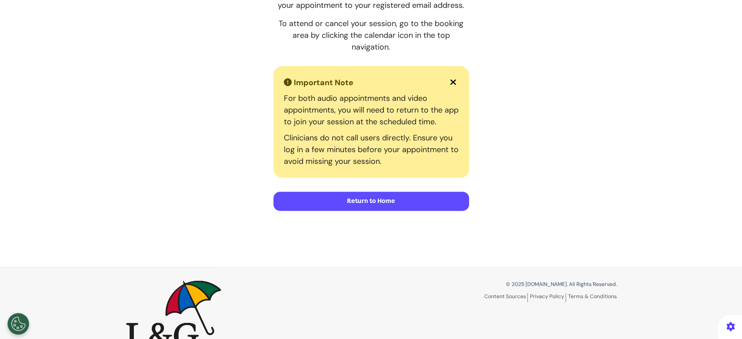
click at [341, 201] on button "Return to Home" at bounding box center [372, 201] width 196 height 19
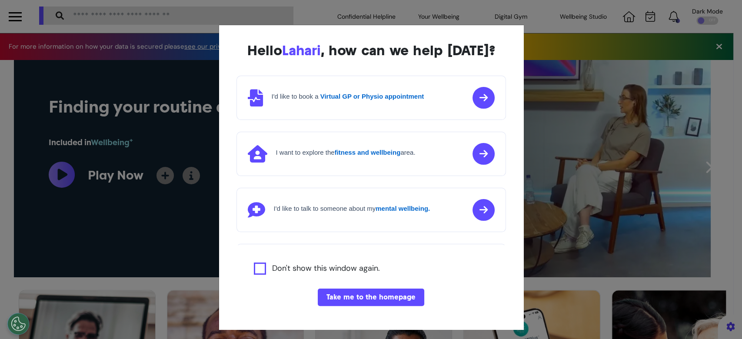
scroll to position [0, 371]
click at [508, 16] on div "Hello [PERSON_NAME] , how can we help [DATE]? I'd like to book a Virtual GP or …" at bounding box center [371, 169] width 742 height 339
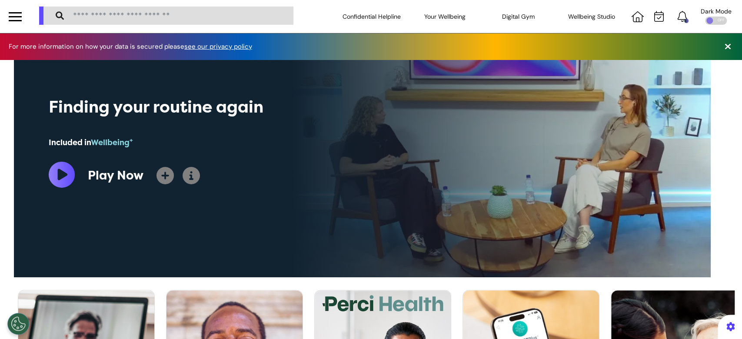
click at [508, 22] on div "Click the bell icon to see notifications" at bounding box center [661, 16] width 66 height 33
click at [508, 18] on icon at bounding box center [660, 16] width 10 height 11
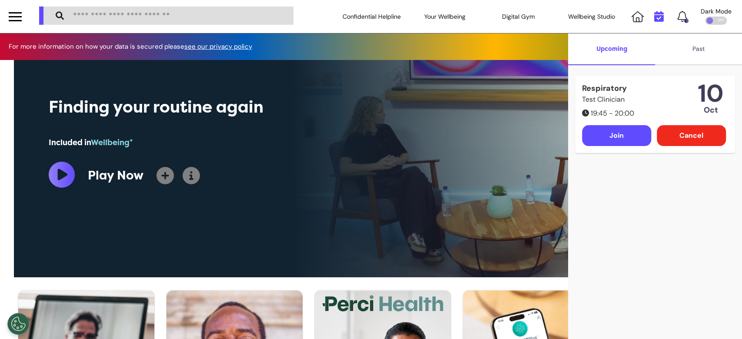
click at [508, 18] on div "Click the bell icon to see notifications" at bounding box center [661, 16] width 66 height 33
click at [508, 140] on div "Cancel" at bounding box center [691, 135] width 69 height 21
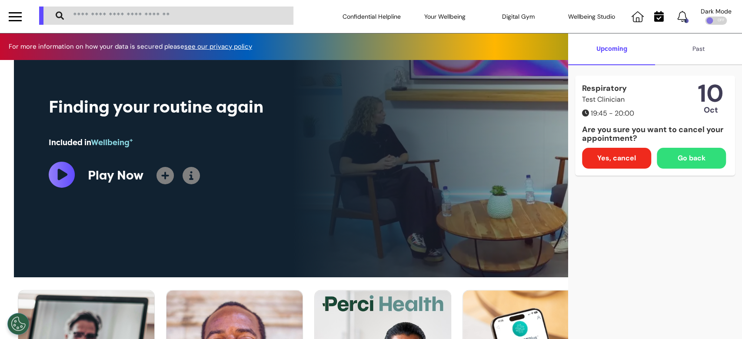
click at [508, 160] on span "Yes, cancel" at bounding box center [617, 158] width 39 height 10
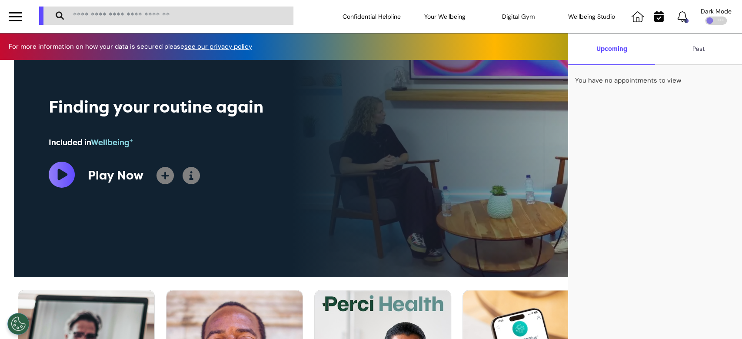
click at [321, 17] on div "Confidential Helpline Your Wellbeing Wellbeing Nutrition Be Calm sound space Re…" at bounding box center [388, 16] width 710 height 33
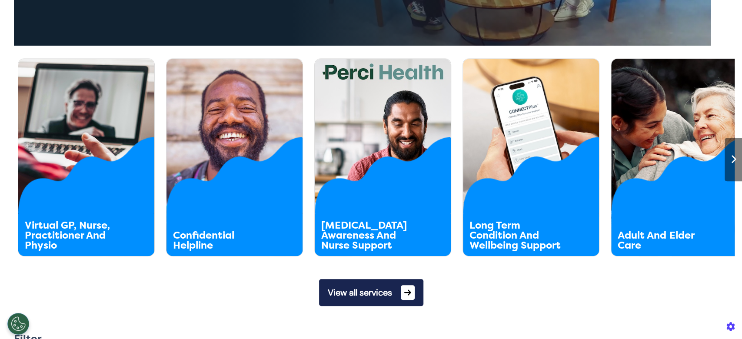
scroll to position [348, 0]
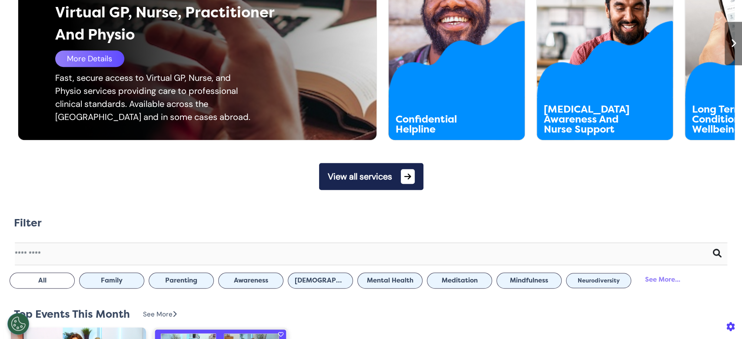
click at [88, 60] on div "More Details" at bounding box center [89, 58] width 69 height 17
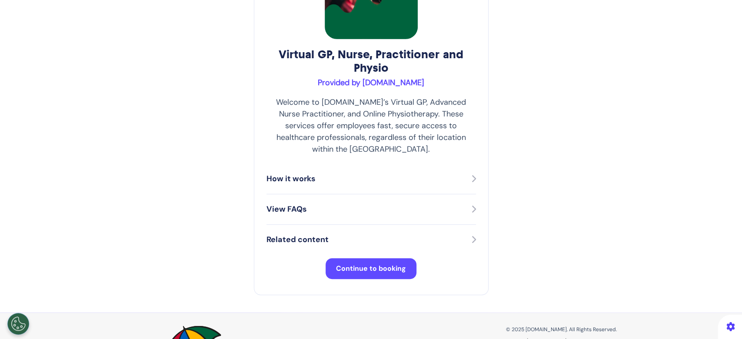
click at [383, 263] on button "Continue to booking" at bounding box center [371, 268] width 91 height 21
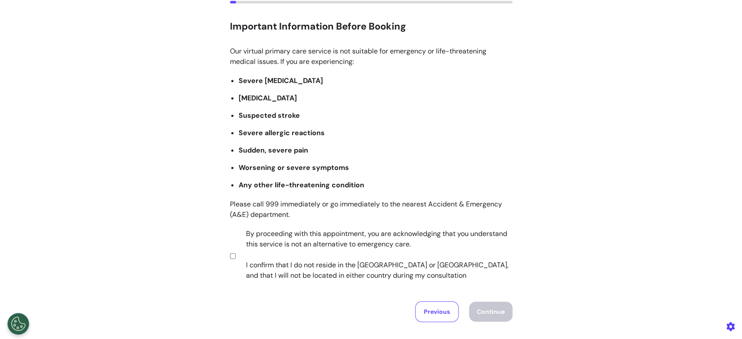
scroll to position [116, 0]
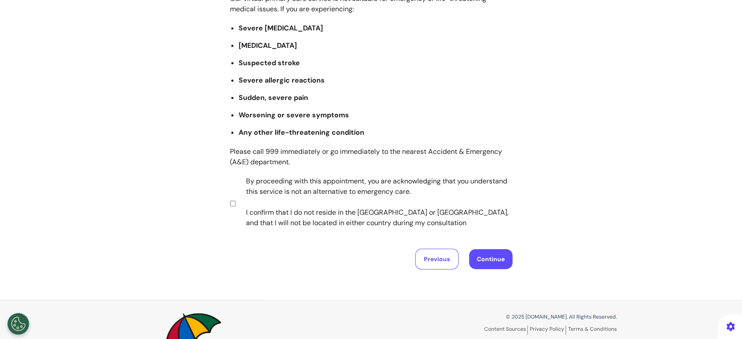
click at [487, 263] on button "Continue" at bounding box center [490, 259] width 43 height 20
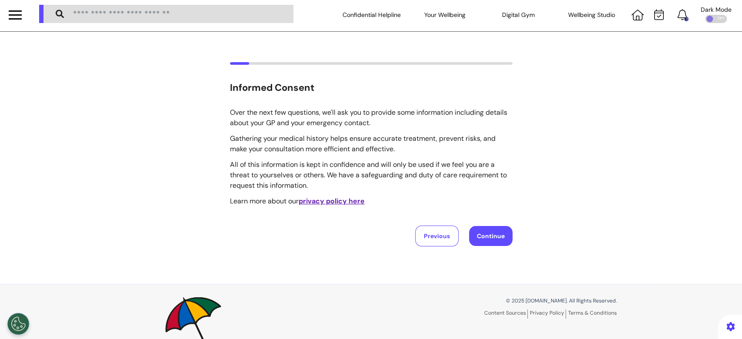
scroll to position [0, 0]
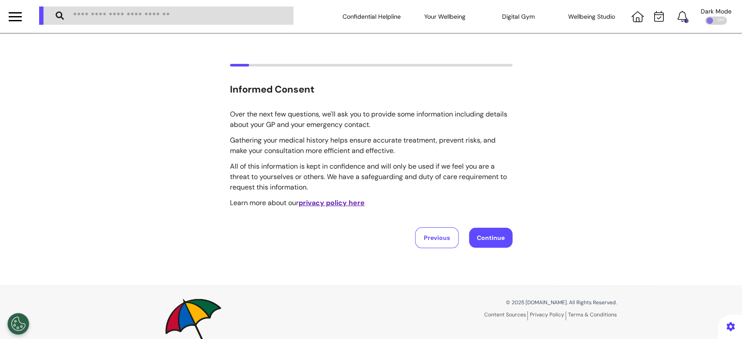
click at [489, 240] on button "Continue" at bounding box center [490, 238] width 43 height 20
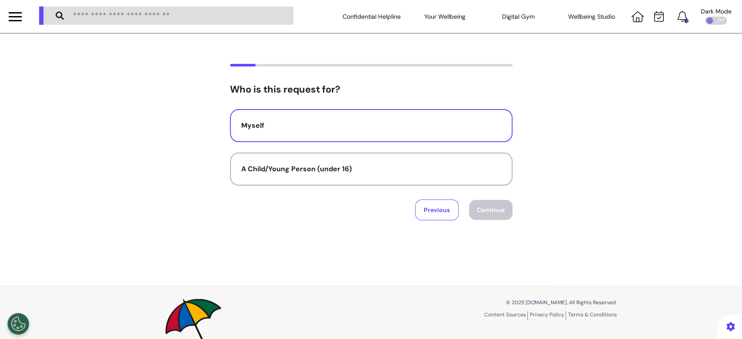
click at [379, 125] on div "Myself" at bounding box center [371, 125] width 260 height 10
click at [486, 207] on button "Continue" at bounding box center [490, 210] width 43 height 20
select select "******"
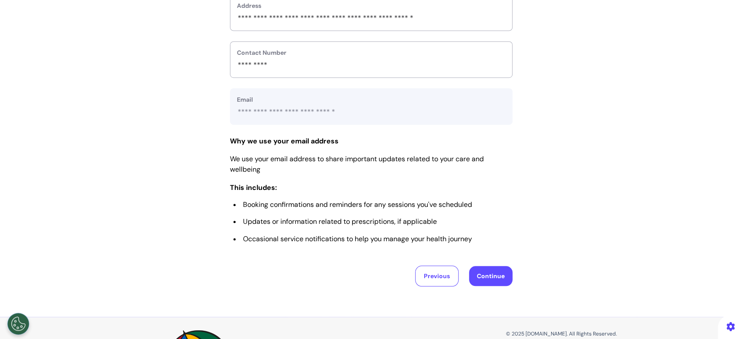
scroll to position [406, 0]
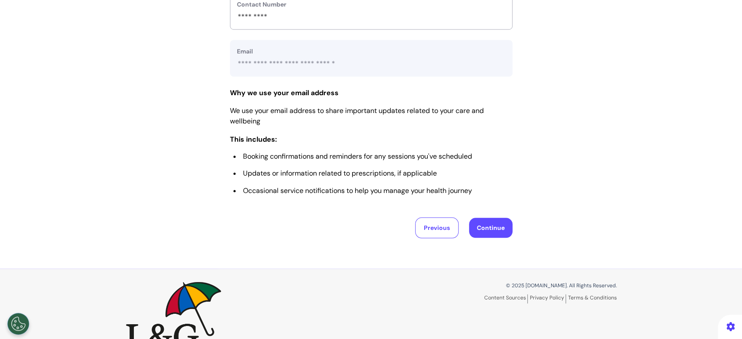
click at [493, 226] on button "Continue" at bounding box center [490, 228] width 43 height 20
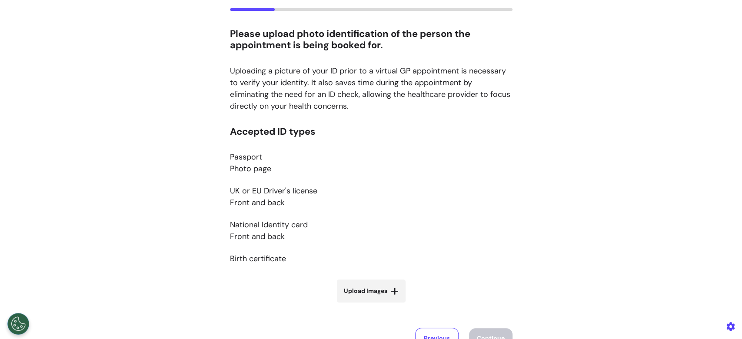
scroll to position [116, 0]
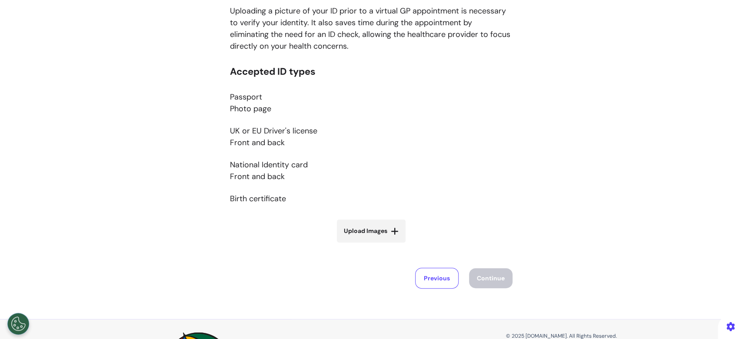
click at [375, 230] on span "Upload Images" at bounding box center [365, 231] width 43 height 9
click at [375, 245] on input "Upload Images" at bounding box center [372, 249] width 104 height 9
type input "**********"
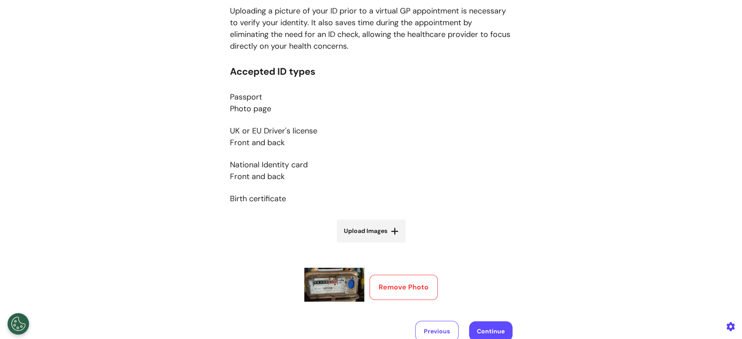
click at [382, 231] on span "Upload Images" at bounding box center [365, 231] width 43 height 9
click at [382, 245] on input "Upload Images" at bounding box center [372, 249] width 104 height 9
click at [401, 289] on button "Remove Photo" at bounding box center [404, 287] width 68 height 25
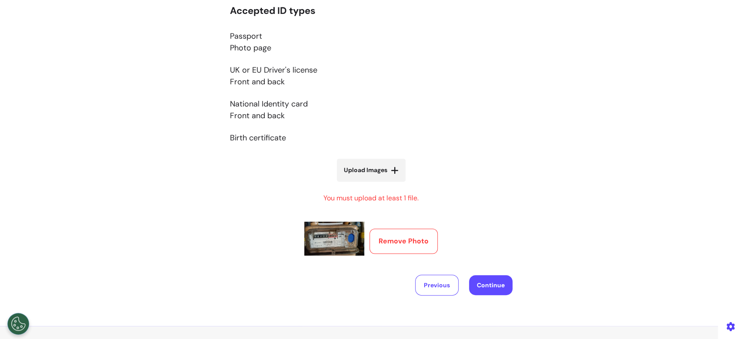
scroll to position [232, 0]
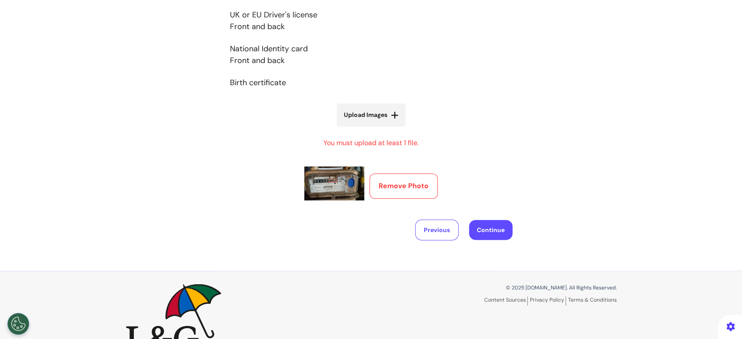
click at [381, 114] on span "Upload Images" at bounding box center [365, 114] width 43 height 9
click at [381, 129] on input "Upload Images" at bounding box center [372, 133] width 104 height 9
type input "**********"
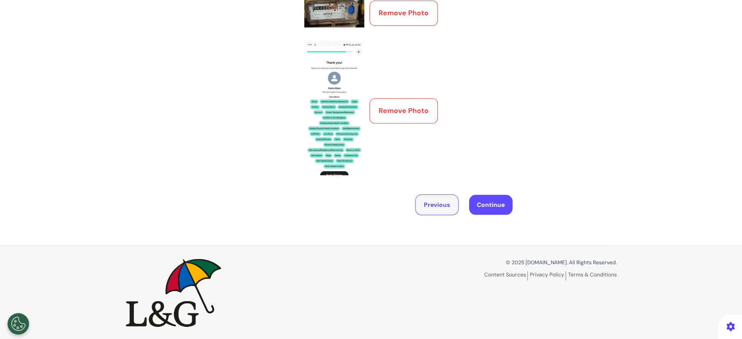
click at [431, 211] on button "Previous" at bounding box center [436, 204] width 43 height 21
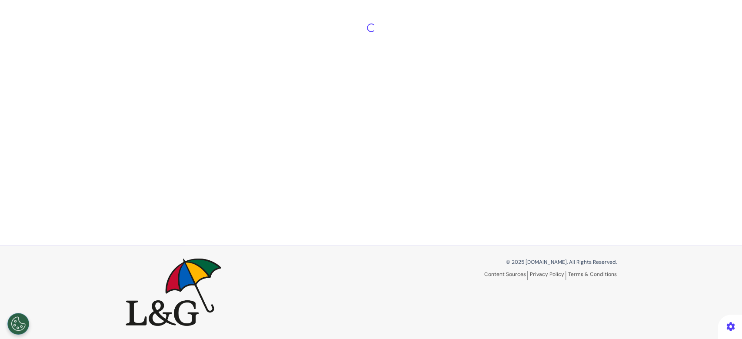
select select "******"
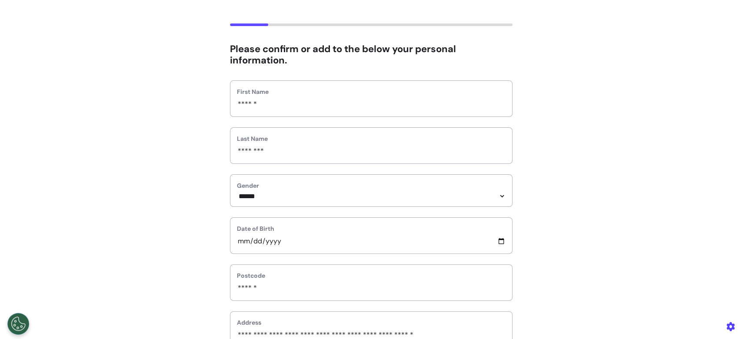
scroll to position [399, 0]
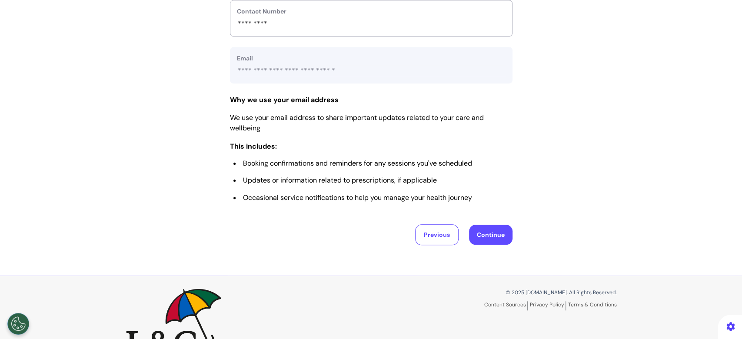
click at [488, 240] on button "Continue" at bounding box center [490, 235] width 43 height 20
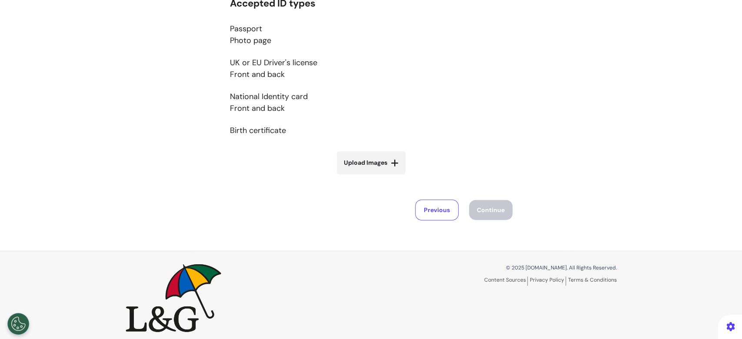
scroll to position [189, 0]
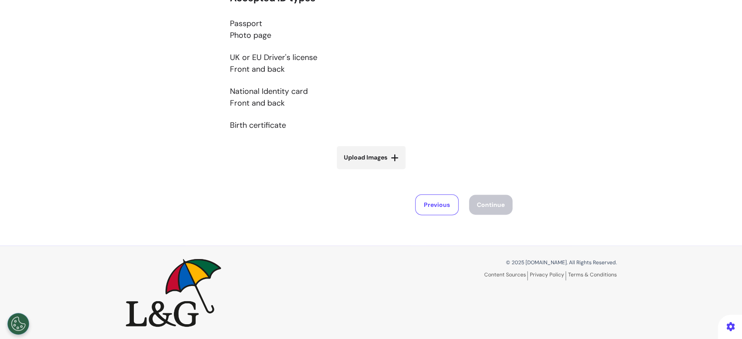
click at [353, 157] on span "Upload Images" at bounding box center [365, 157] width 43 height 9
click at [353, 171] on input "Upload Images" at bounding box center [372, 175] width 104 height 9
type input "**********"
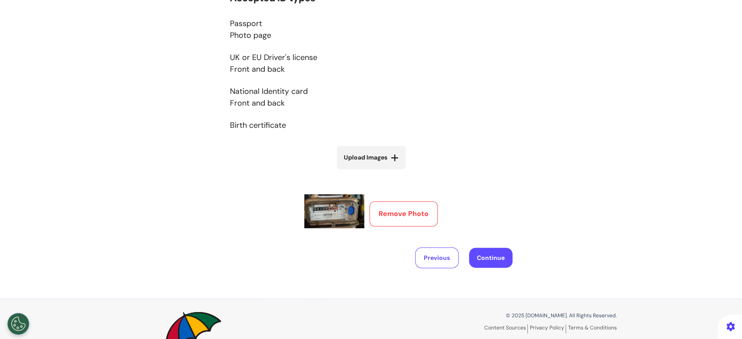
click at [388, 208] on button "Remove Photo" at bounding box center [404, 213] width 68 height 25
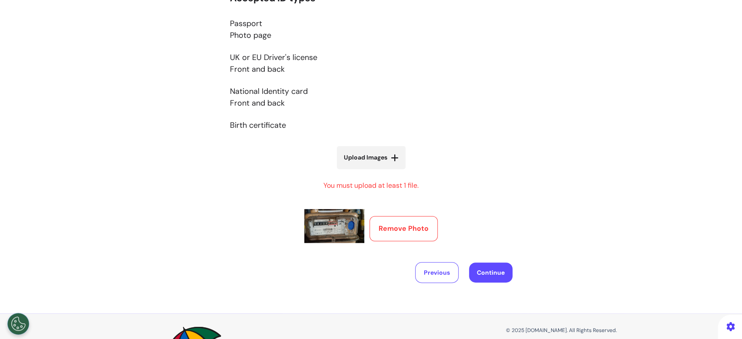
click at [491, 275] on button "Continue" at bounding box center [490, 273] width 43 height 20
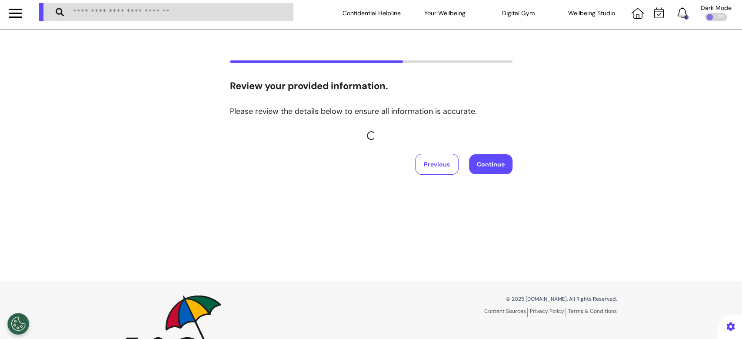
scroll to position [0, 0]
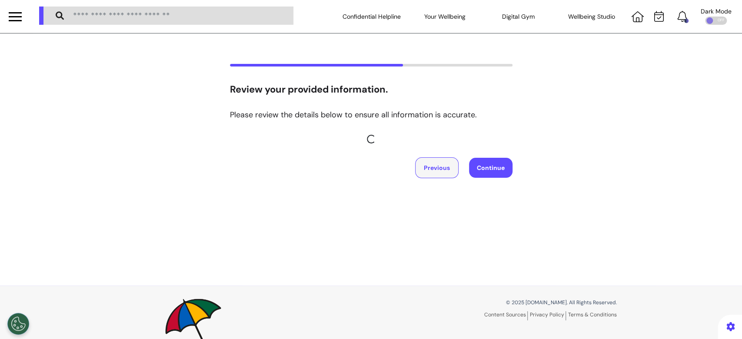
click at [435, 166] on button "Previous" at bounding box center [436, 167] width 43 height 21
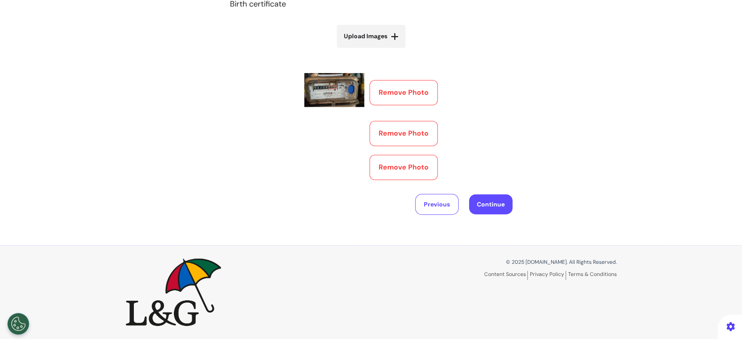
scroll to position [380, 0]
click at [500, 214] on button "Continue" at bounding box center [490, 204] width 43 height 20
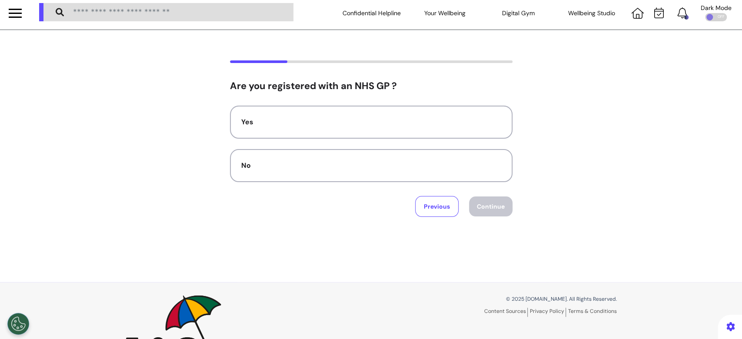
scroll to position [0, 0]
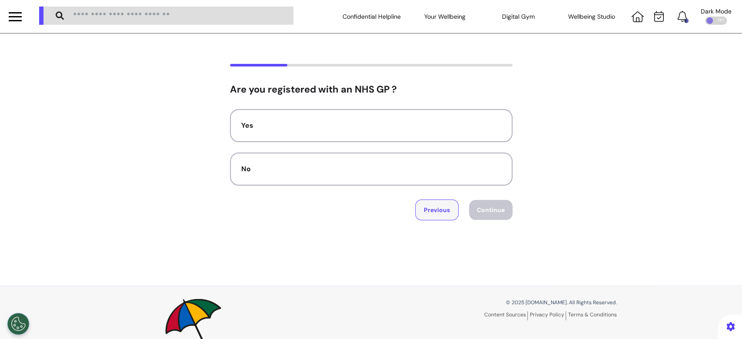
drag, startPoint x: 440, startPoint y: 207, endPoint x: 434, endPoint y: 188, distance: 20.1
click at [439, 207] on button "Previous" at bounding box center [436, 210] width 43 height 21
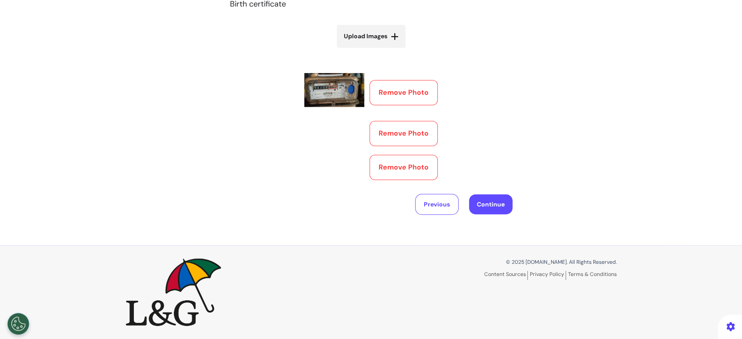
scroll to position [406, 0]
click at [440, 215] on button "Previous" at bounding box center [436, 204] width 43 height 21
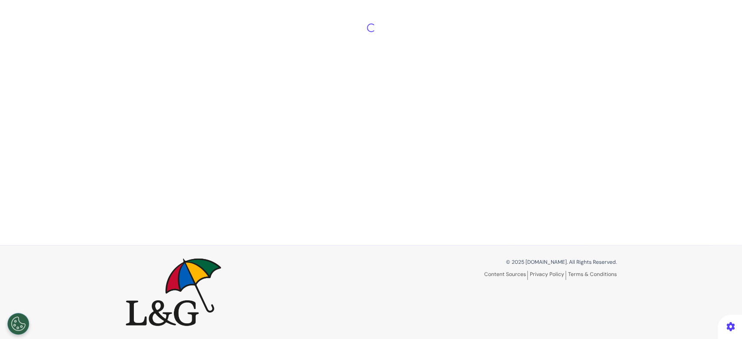
select select "******"
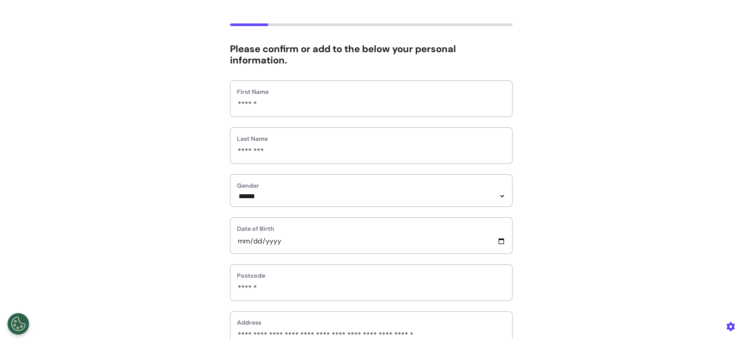
scroll to position [414, 0]
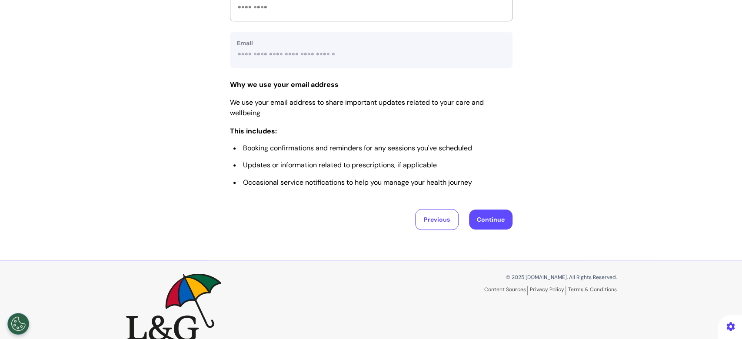
click at [480, 225] on button "Continue" at bounding box center [490, 220] width 43 height 20
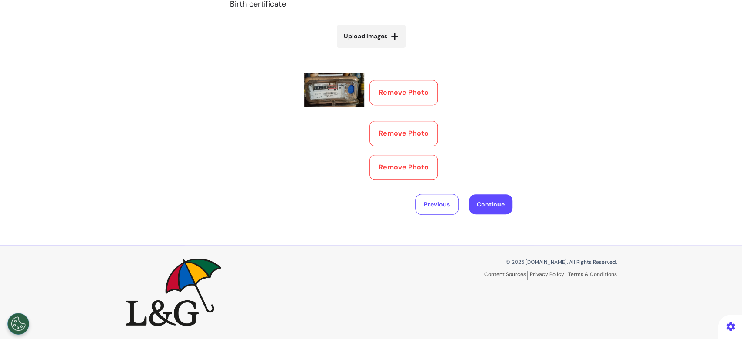
scroll to position [322, 0]
click at [411, 180] on button "Remove Photo" at bounding box center [404, 167] width 68 height 25
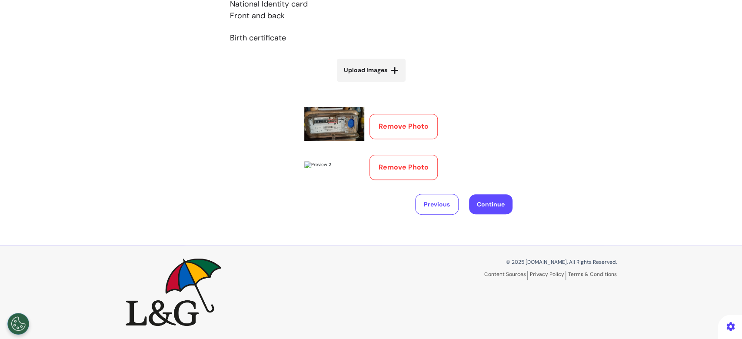
click at [406, 180] on button "Remove Photo" at bounding box center [404, 167] width 68 height 25
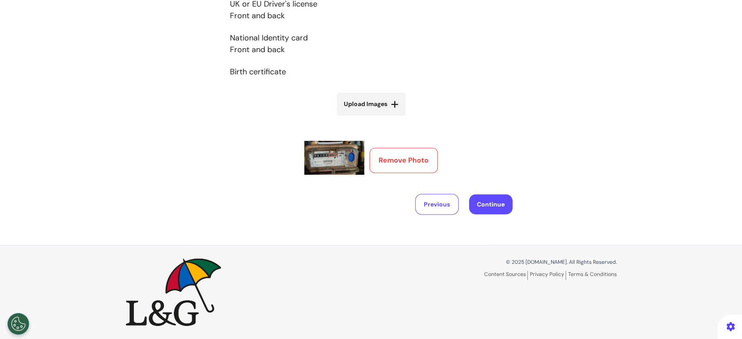
scroll to position [242, 0]
click at [407, 156] on button "Remove Photo" at bounding box center [404, 160] width 68 height 25
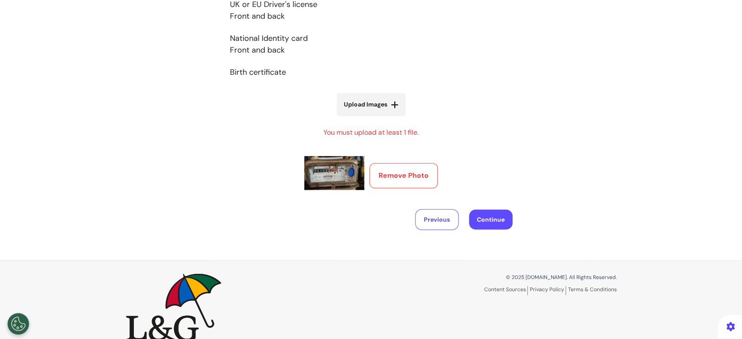
click at [409, 181] on button "Remove Photo" at bounding box center [404, 175] width 68 height 25
click at [484, 221] on button "Continue" at bounding box center [490, 220] width 43 height 20
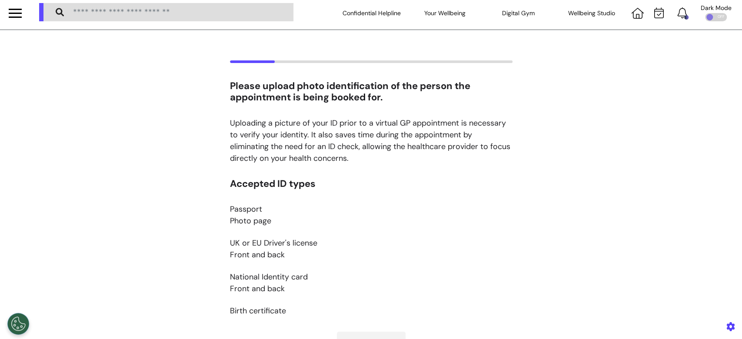
scroll to position [0, 0]
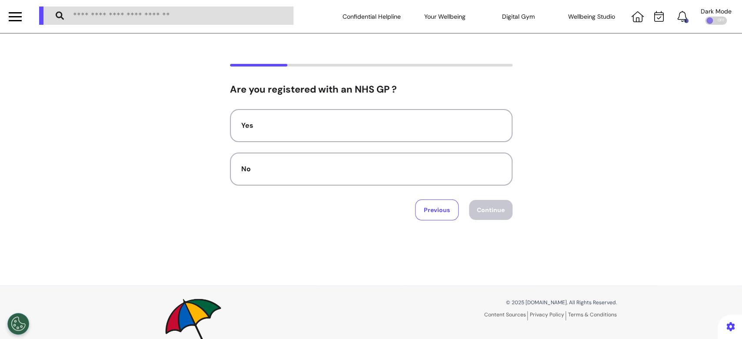
click at [418, 198] on div "Yes No Previous Continue" at bounding box center [371, 164] width 283 height 111
click at [428, 211] on button "Previous" at bounding box center [436, 210] width 43 height 21
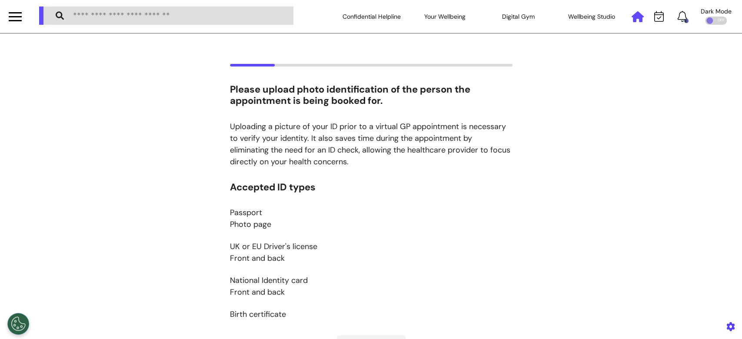
click at [632, 19] on icon at bounding box center [638, 16] width 12 height 11
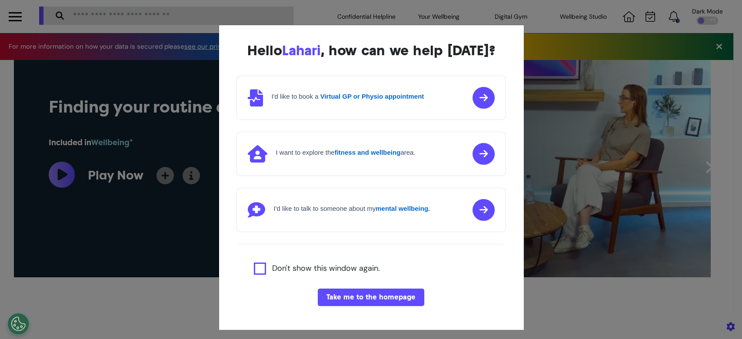
scroll to position [0, 371]
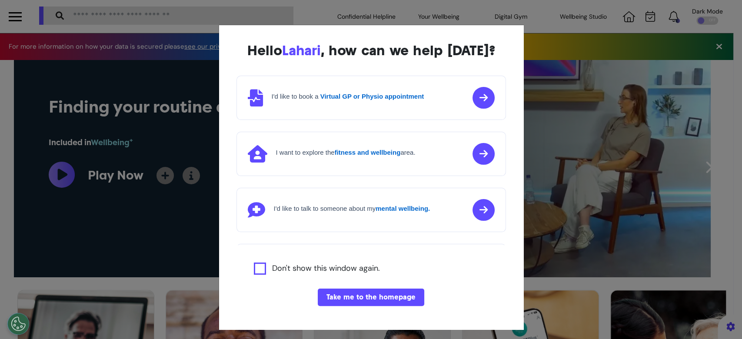
click at [384, 294] on button "Take me to the homepage" at bounding box center [371, 297] width 107 height 17
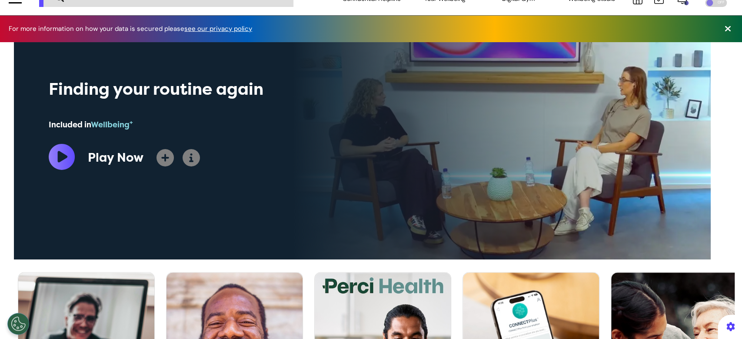
scroll to position [0, 0]
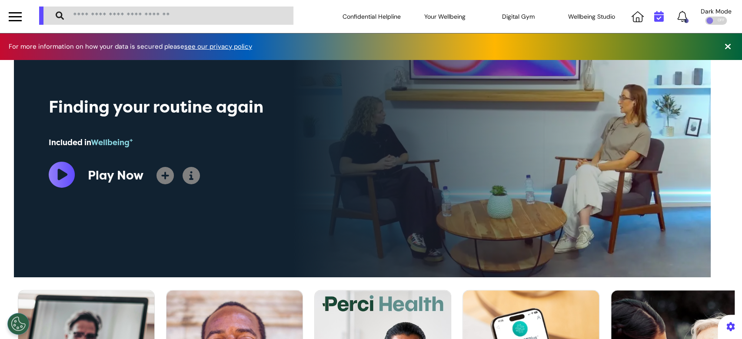
click at [655, 16] on icon at bounding box center [660, 16] width 10 height 11
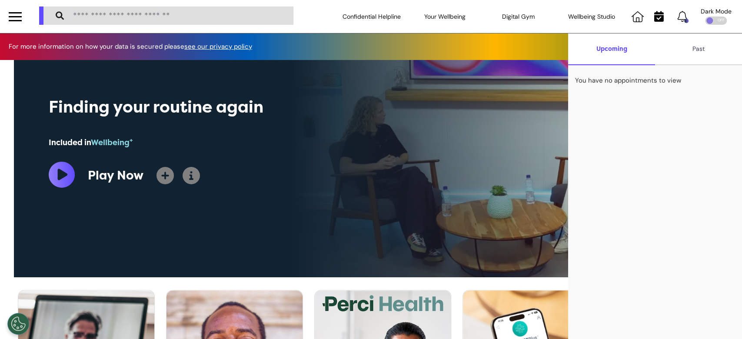
click at [657, 12] on icon at bounding box center [660, 16] width 10 height 11
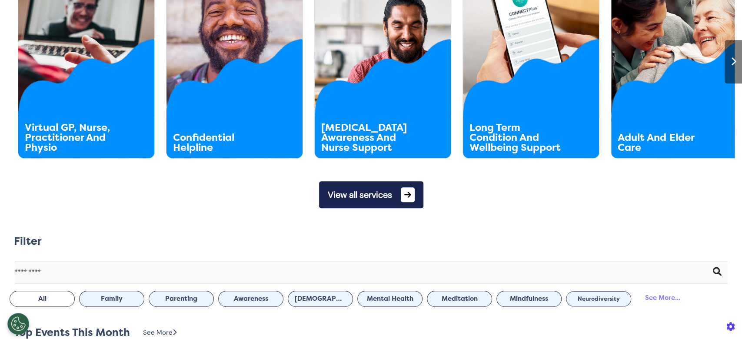
scroll to position [348, 0]
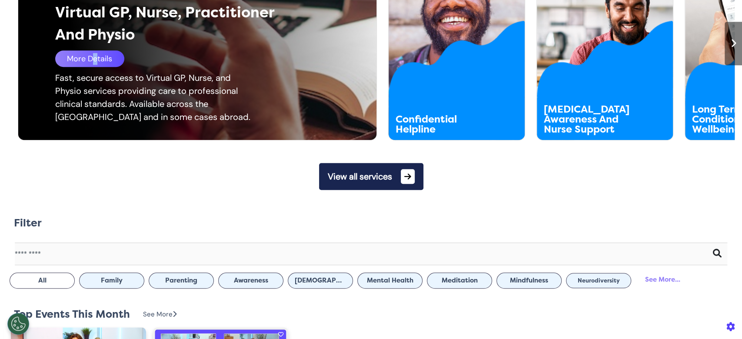
click at [90, 56] on div "More Details" at bounding box center [89, 58] width 69 height 17
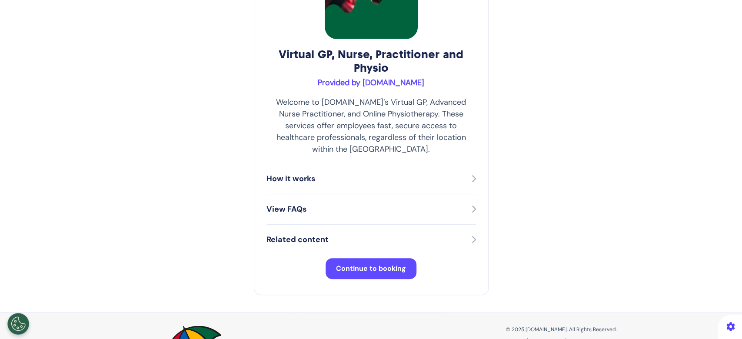
click at [397, 264] on span "Continue to booking" at bounding box center [371, 268] width 70 height 9
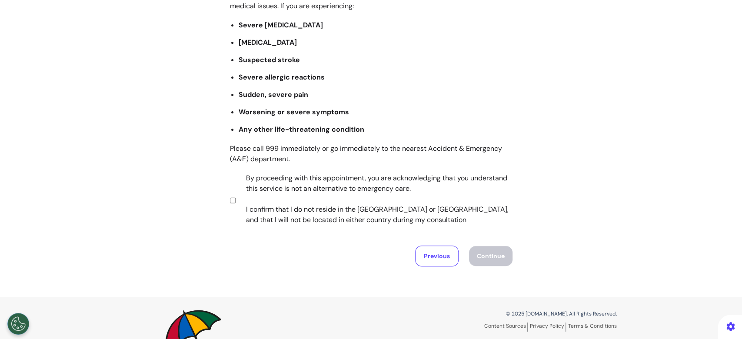
scroll to position [170, 0]
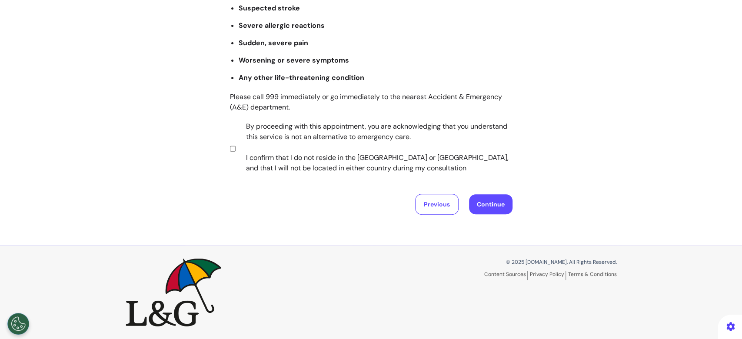
click at [479, 203] on button "Continue" at bounding box center [490, 204] width 43 height 20
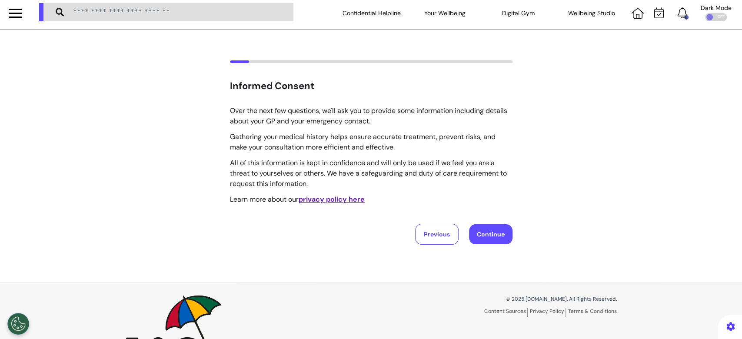
scroll to position [0, 0]
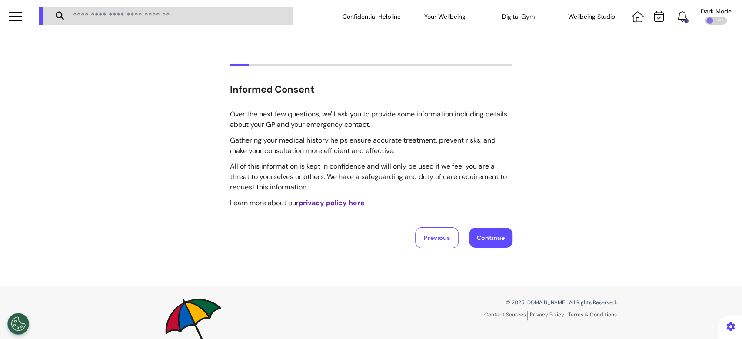
click at [472, 239] on button "Continue" at bounding box center [490, 238] width 43 height 20
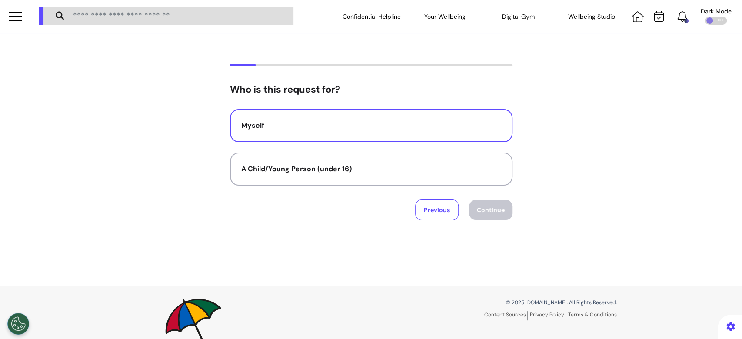
click at [341, 129] on div "Myself" at bounding box center [371, 125] width 260 height 10
click at [476, 213] on button "Continue" at bounding box center [490, 210] width 43 height 20
select select "******"
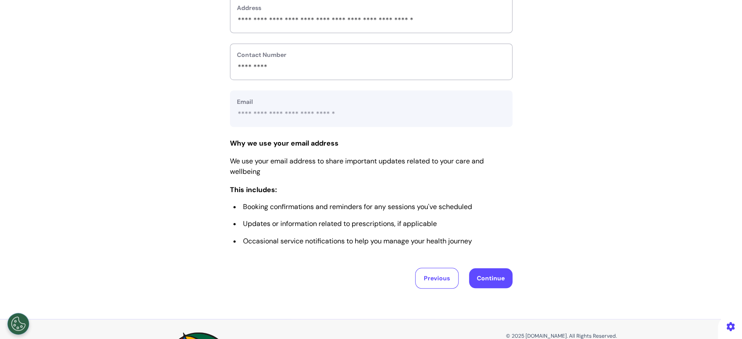
scroll to position [431, 0]
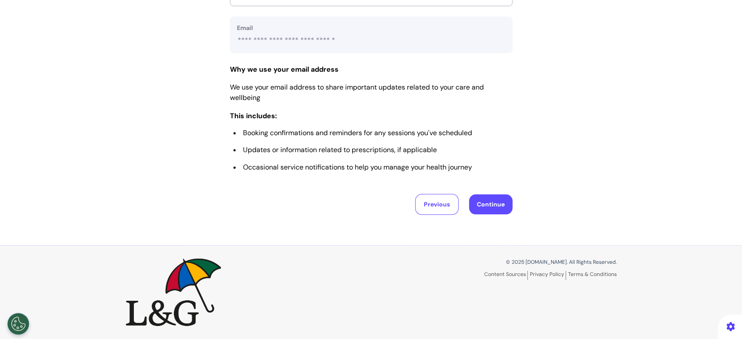
click at [492, 201] on button "Continue" at bounding box center [490, 204] width 43 height 20
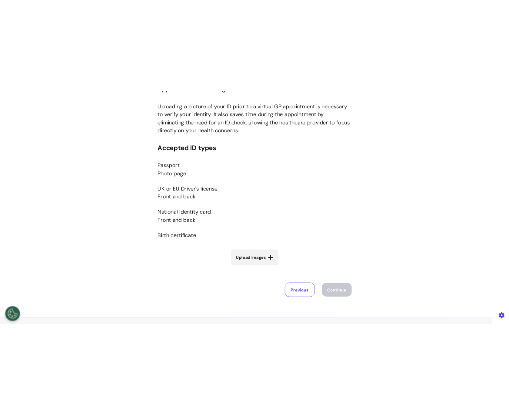
scroll to position [174, 0]
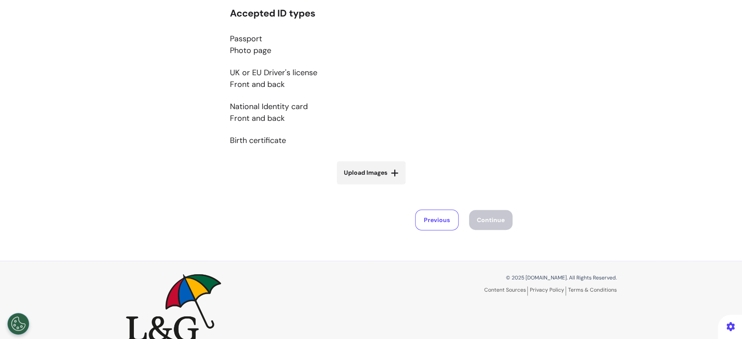
click at [354, 162] on label "Upload Images" at bounding box center [371, 172] width 69 height 23
click at [354, 187] on input "Upload Images" at bounding box center [372, 191] width 104 height 9
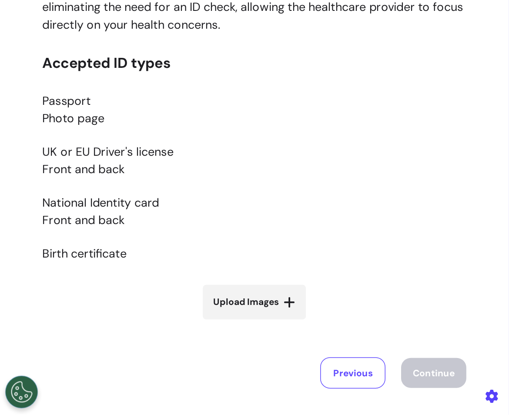
scroll to position [114, 0]
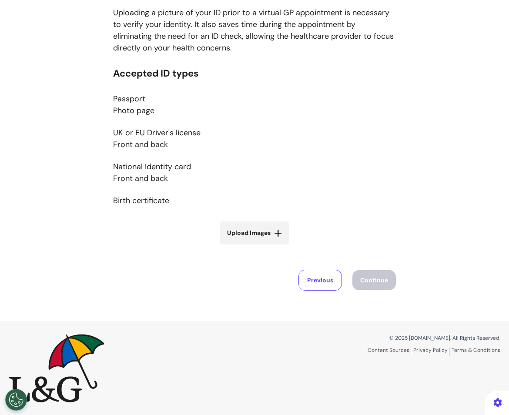
click at [278, 240] on label "Upload Images" at bounding box center [254, 232] width 69 height 23
click at [278, 247] on input "Upload Images" at bounding box center [255, 251] width 104 height 9
type input "**********"
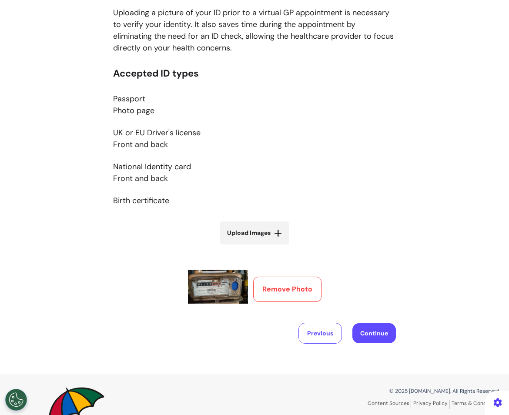
click at [275, 234] on icon at bounding box center [278, 233] width 8 height 9
click at [275, 247] on input "Upload Images" at bounding box center [255, 251] width 104 height 9
type input "**********"
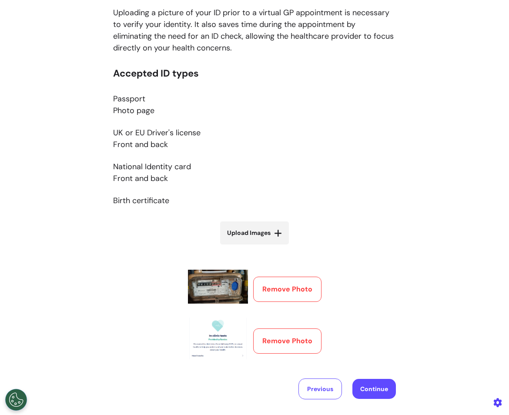
click at [303, 339] on button "Remove Photo" at bounding box center [287, 340] width 68 height 25
click at [296, 289] on button "Remove Photo" at bounding box center [287, 289] width 68 height 25
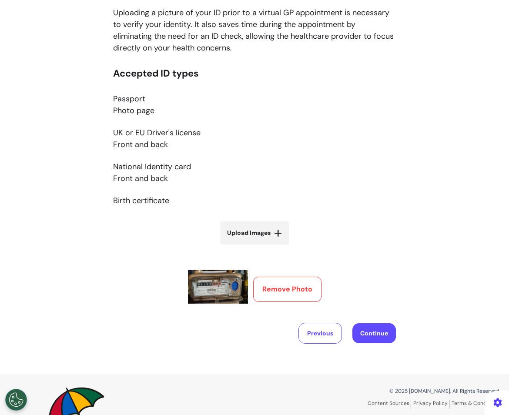
scroll to position [0, 0]
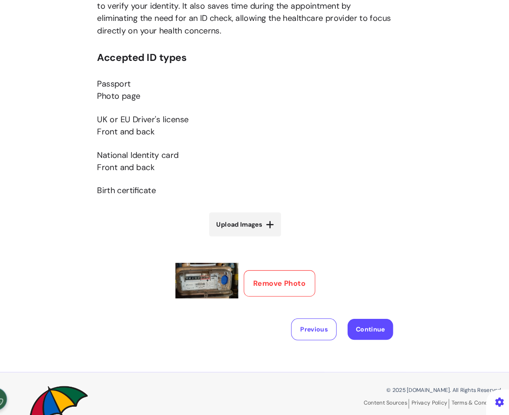
click at [311, 339] on div "Please upload photo identification of the person the appointment is being booke…" at bounding box center [254, 147] width 509 height 455
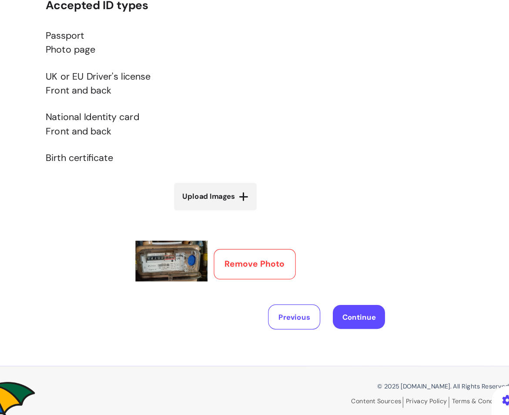
click at [288, 284] on button "Remove Photo" at bounding box center [287, 289] width 68 height 25
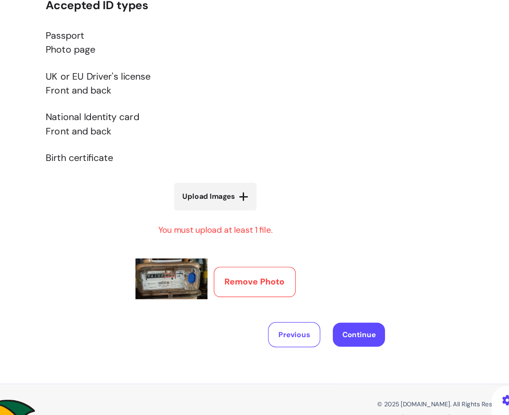
click at [301, 309] on button "Remove Photo" at bounding box center [287, 303] width 68 height 25
click at [371, 339] on button "Continue" at bounding box center [373, 348] width 43 height 20
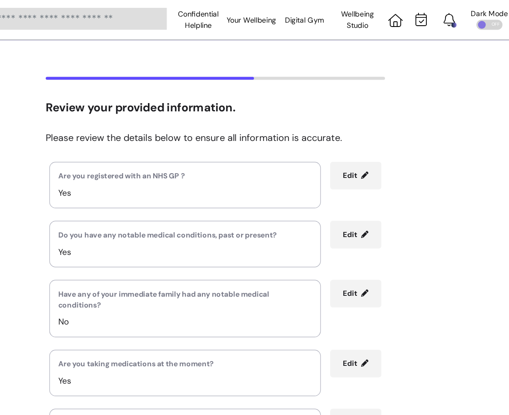
click at [327, 173] on div "Are you registered with an NHS GP ? Yes" at bounding box center [229, 154] width 226 height 39
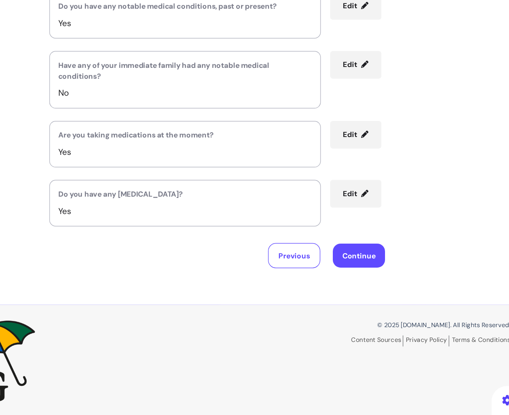
click at [328, 278] on button "Previous" at bounding box center [319, 281] width 43 height 21
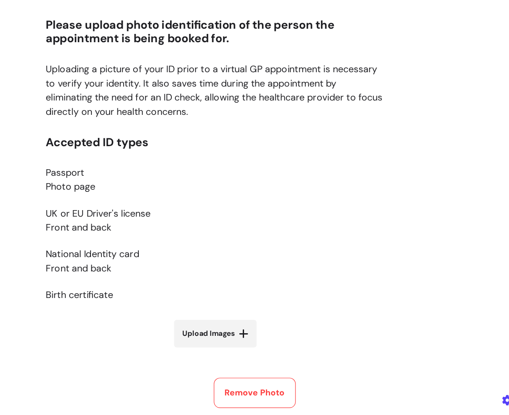
scroll to position [109, 0]
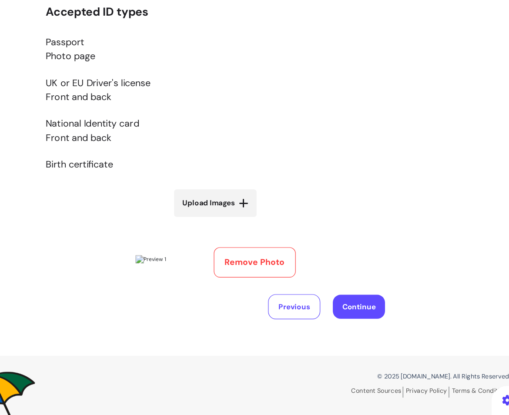
click at [308, 335] on button "Previous" at bounding box center [319, 324] width 43 height 21
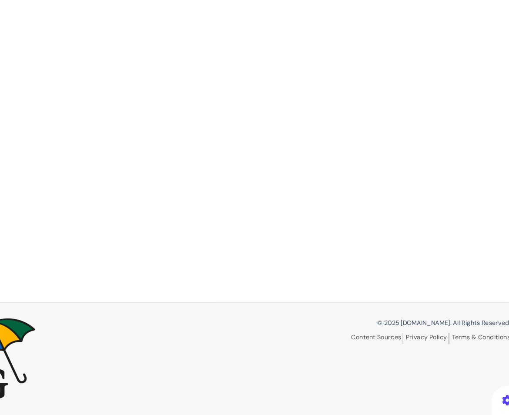
scroll to position [40, 0]
select select "******"
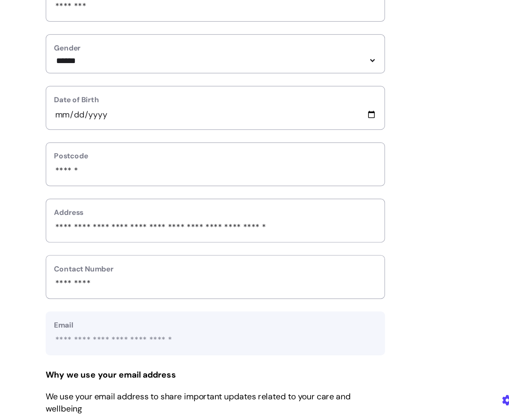
scroll to position [298, 0]
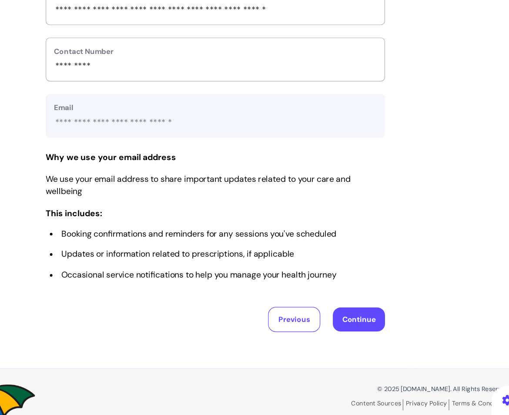
click at [369, 339] on button "Continue" at bounding box center [373, 335] width 43 height 20
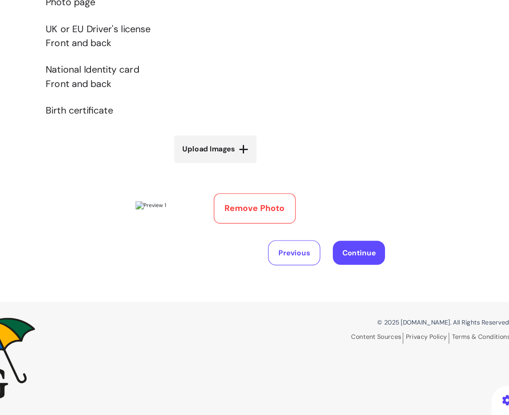
click at [378, 284] on button "Continue" at bounding box center [373, 280] width 43 height 20
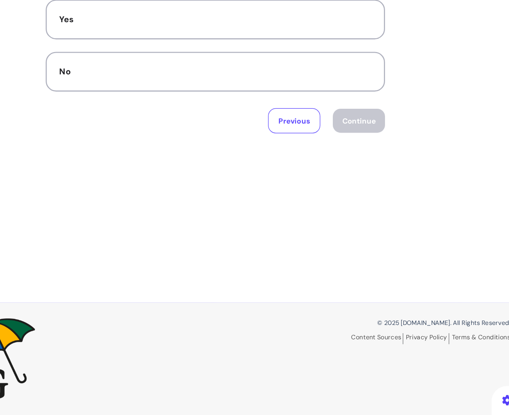
scroll to position [0, 0]
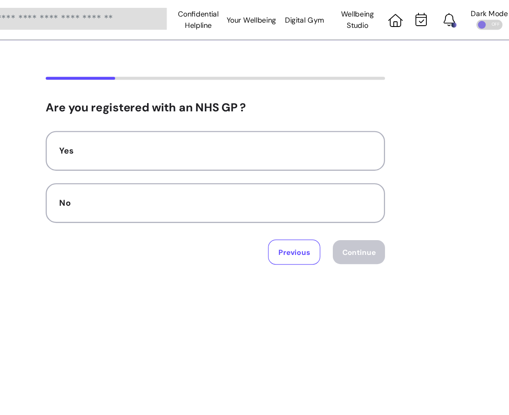
click at [315, 212] on button "Previous" at bounding box center [319, 210] width 43 height 21
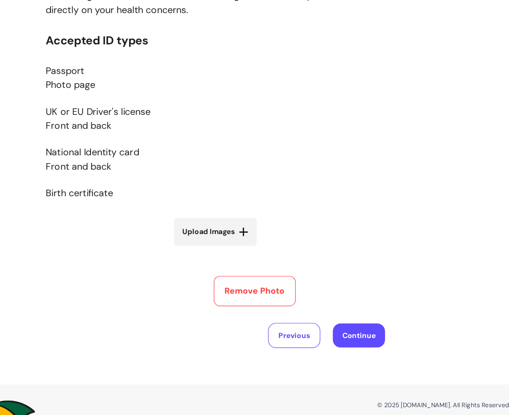
scroll to position [167, 0]
click at [276, 238] on button "Remove Photo" at bounding box center [287, 242] width 68 height 25
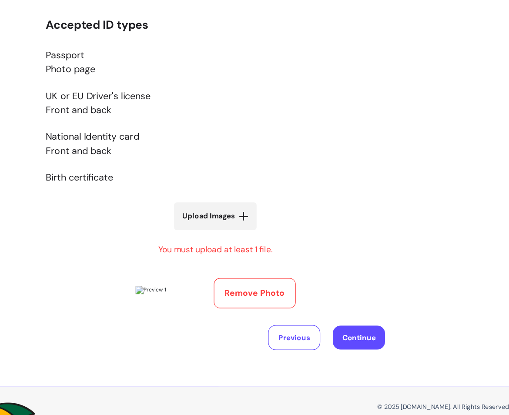
click at [275, 251] on button "Remove Photo" at bounding box center [287, 244] width 68 height 25
click at [261, 188] on label "Upload Images" at bounding box center [254, 180] width 69 height 23
click at [261, 194] on input "Upload Images" at bounding box center [255, 198] width 104 height 9
type input "**********"
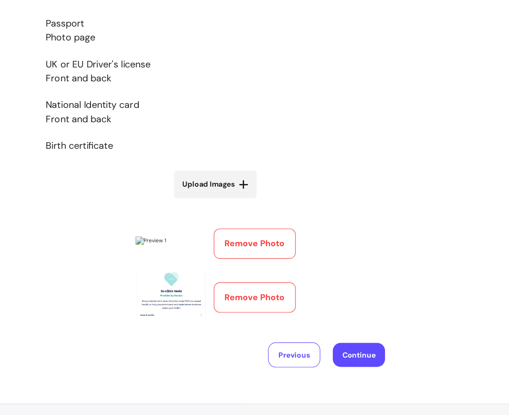
scroll to position [222, 0]
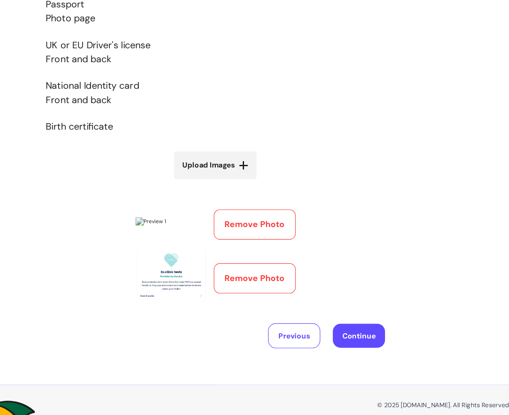
click at [297, 182] on button "Remove Photo" at bounding box center [287, 186] width 68 height 25
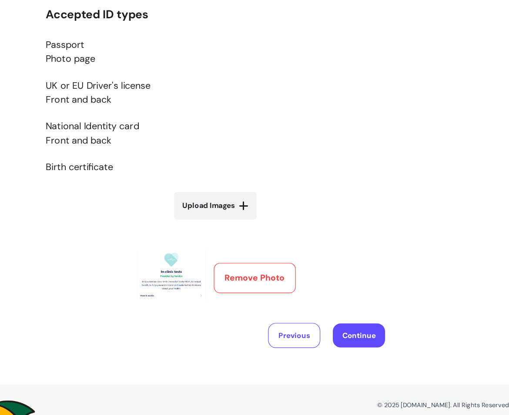
scroll to position [175, 0]
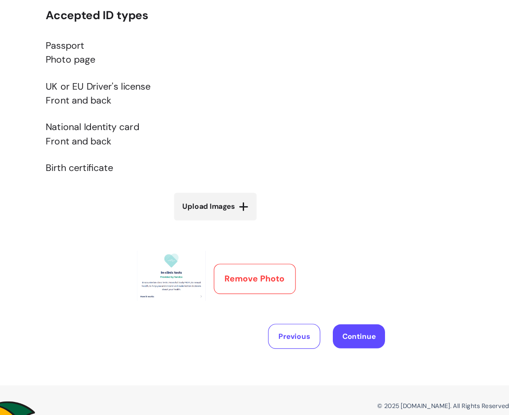
click at [390, 273] on button "Continue" at bounding box center [373, 280] width 43 height 20
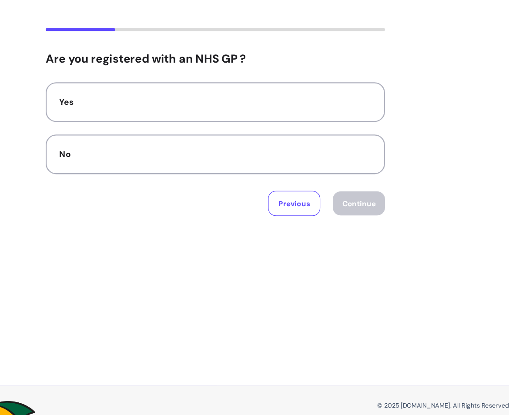
scroll to position [0, 0]
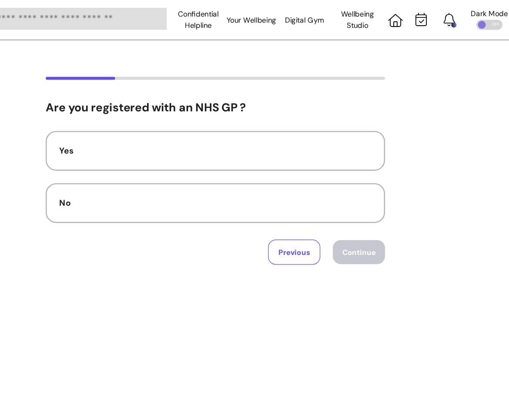
click at [318, 215] on button "Previous" at bounding box center [319, 210] width 43 height 21
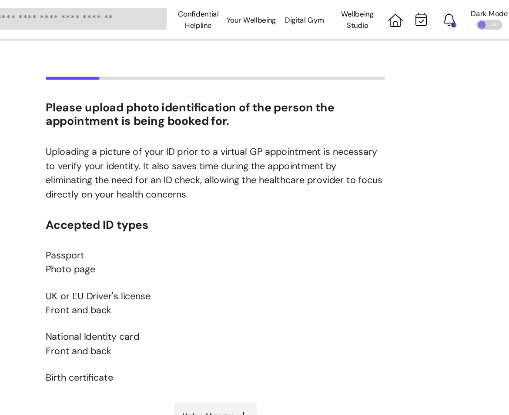
scroll to position [153, 0]
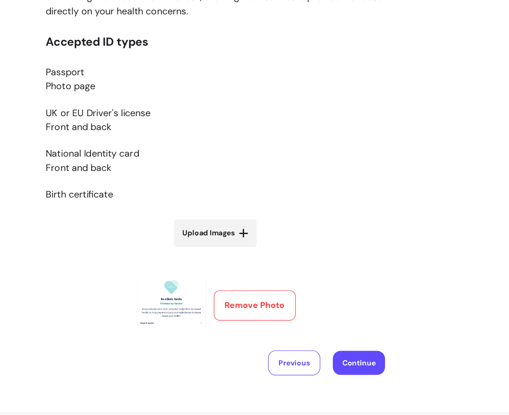
click at [304, 256] on button "Remove Photo" at bounding box center [287, 254] width 68 height 25
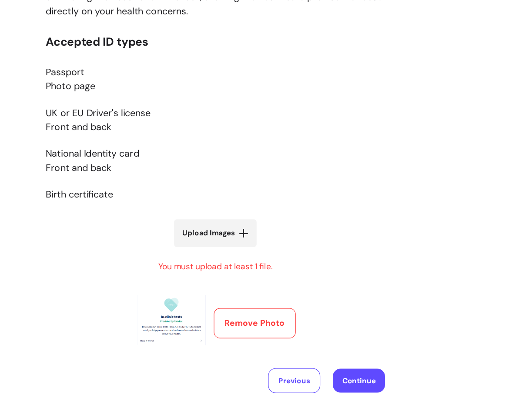
click at [318, 319] on button "Previous" at bounding box center [319, 317] width 43 height 21
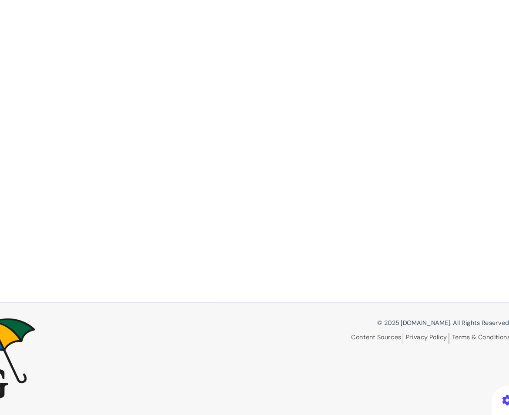
scroll to position [0, 0]
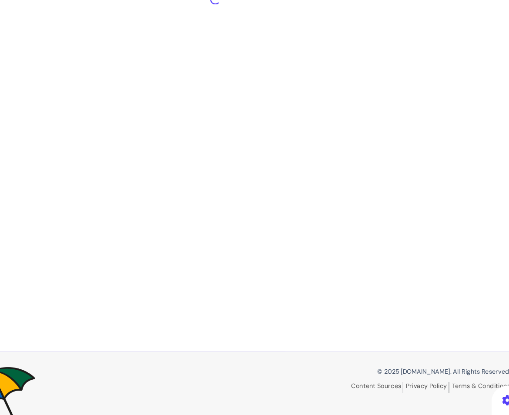
select select "******"
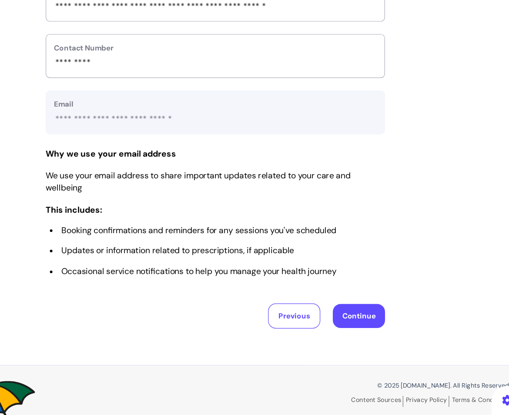
scroll to position [353, 0]
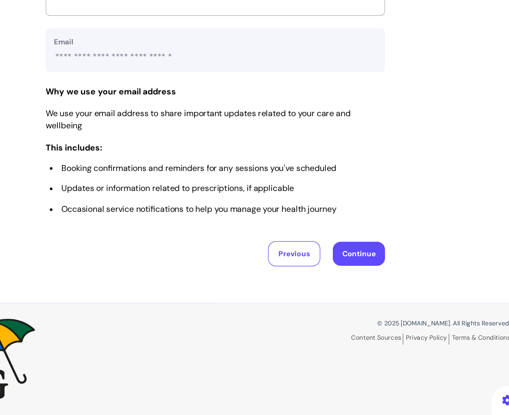
click at [378, 285] on button "Continue" at bounding box center [373, 281] width 43 height 20
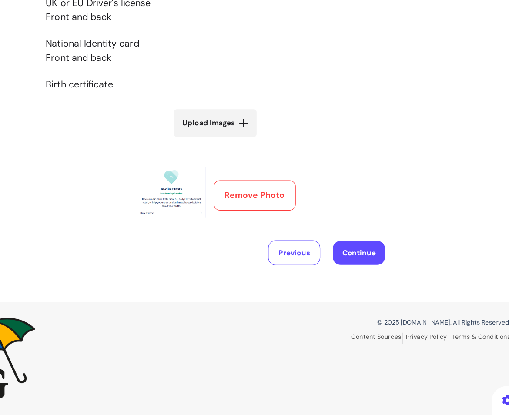
scroll to position [175, 0]
click at [301, 236] on button "Remove Photo" at bounding box center [287, 232] width 68 height 25
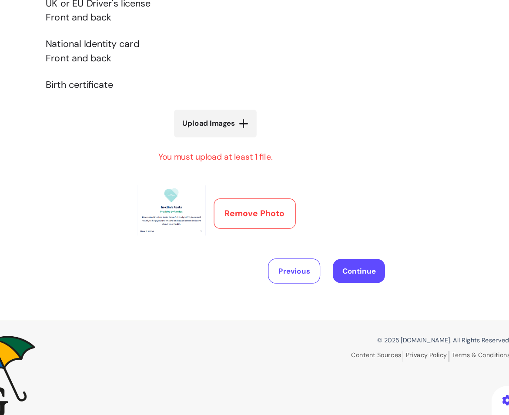
click at [375, 291] on button "Continue" at bounding box center [373, 295] width 43 height 20
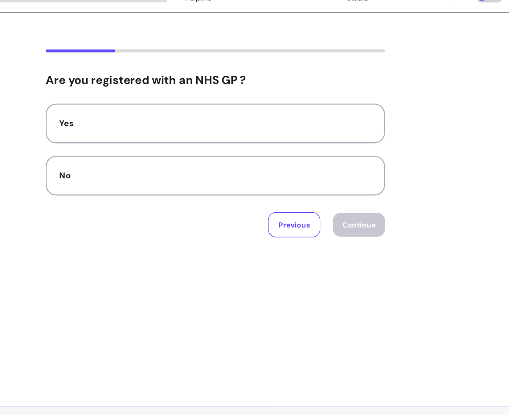
scroll to position [0, 0]
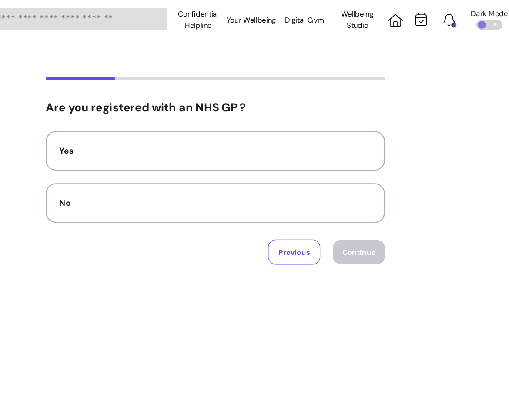
click at [332, 215] on button "Previous" at bounding box center [319, 210] width 43 height 21
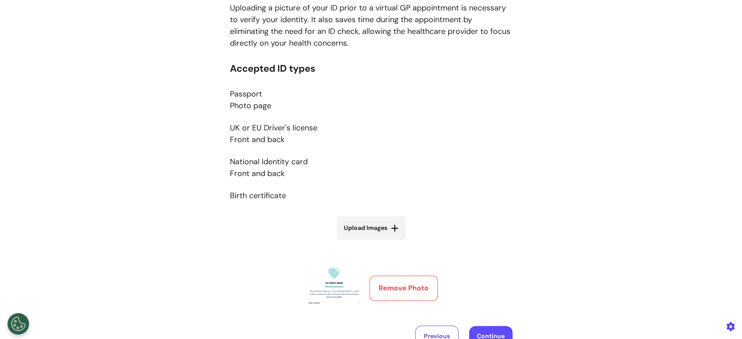
scroll to position [157, 0]
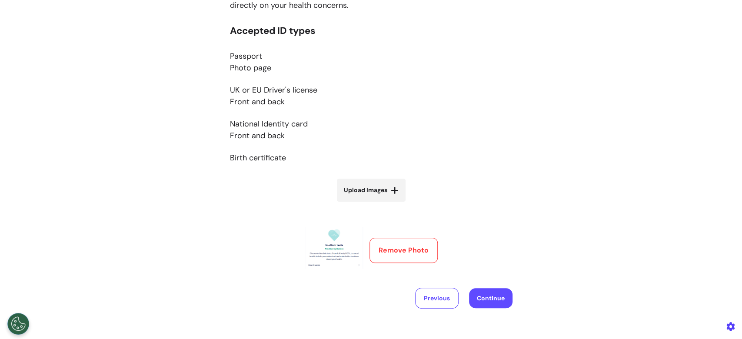
click at [389, 251] on button "Remove Photo" at bounding box center [404, 250] width 68 height 25
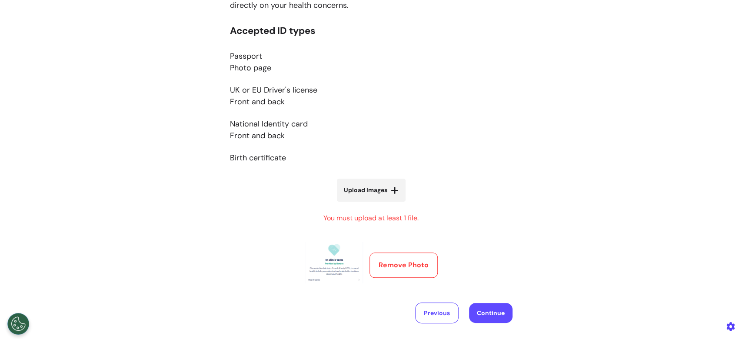
click at [390, 266] on button "Remove Photo" at bounding box center [404, 265] width 68 height 25
click at [498, 310] on button "Continue" at bounding box center [490, 313] width 43 height 20
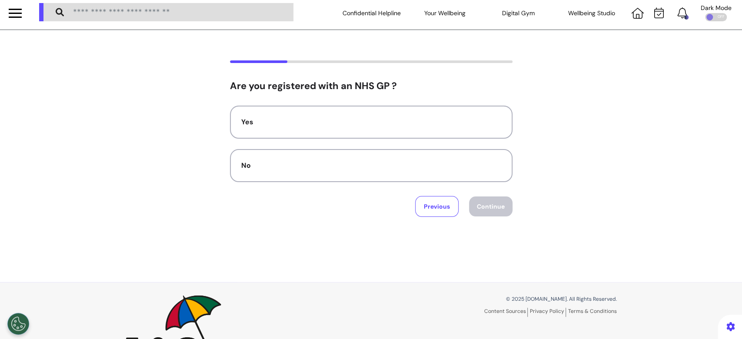
scroll to position [0, 0]
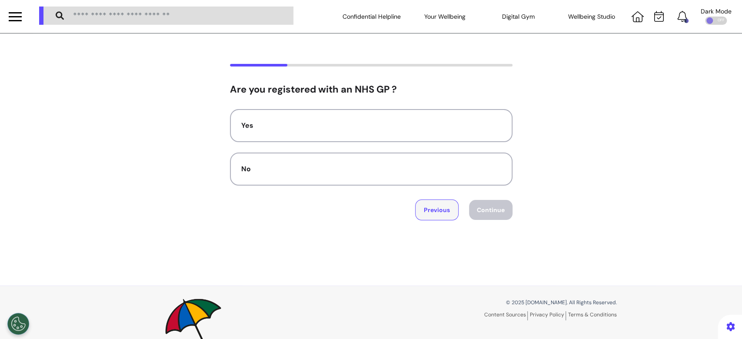
click at [426, 211] on button "Previous" at bounding box center [436, 210] width 43 height 21
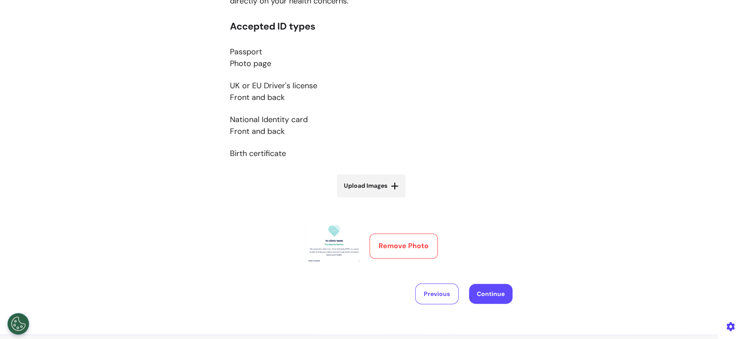
scroll to position [134, 0]
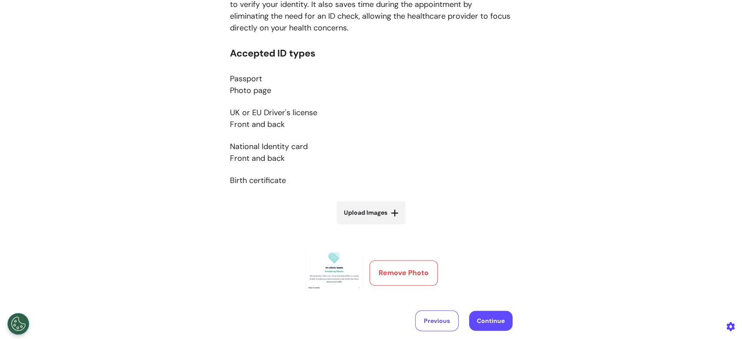
click at [381, 217] on label "Upload Images" at bounding box center [371, 212] width 69 height 23
click at [381, 227] on input "Upload Images" at bounding box center [372, 231] width 104 height 9
type input "**********"
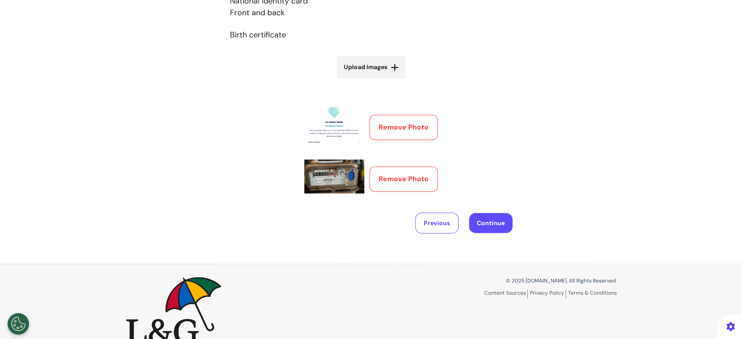
scroll to position [298, 0]
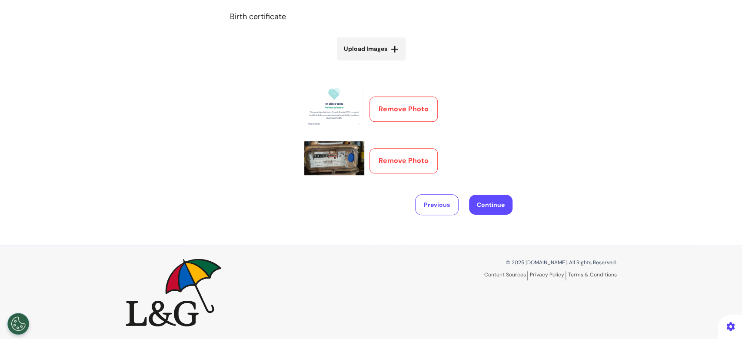
click at [391, 156] on button "Remove Photo" at bounding box center [404, 160] width 68 height 25
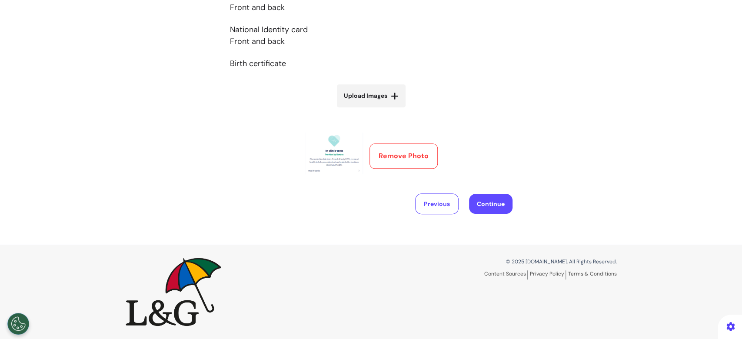
scroll to position [250, 0]
click at [388, 157] on button "Remove Photo" at bounding box center [404, 156] width 68 height 25
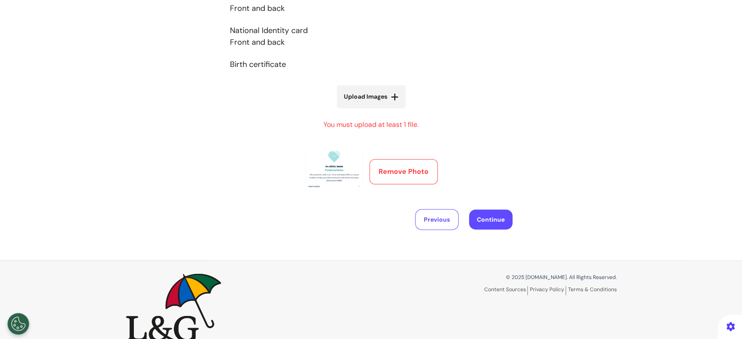
click at [387, 169] on button "Remove Photo" at bounding box center [404, 171] width 68 height 25
click at [377, 103] on label "Upload Images" at bounding box center [371, 96] width 69 height 23
click at [377, 110] on input "Upload Images" at bounding box center [372, 114] width 104 height 9
type input "**********"
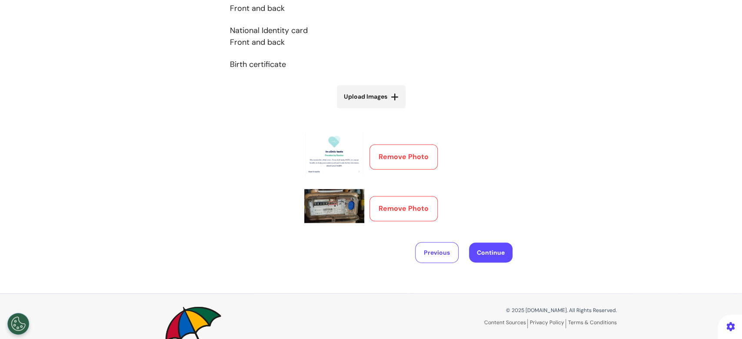
click at [400, 158] on button "Remove Photo" at bounding box center [404, 156] width 68 height 25
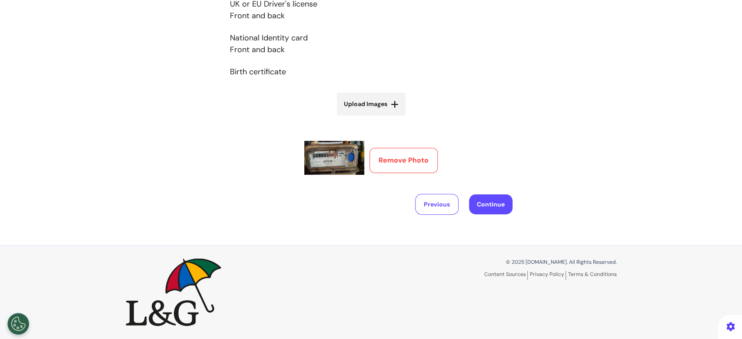
scroll to position [242, 0]
click at [471, 203] on button "Continue" at bounding box center [490, 205] width 43 height 20
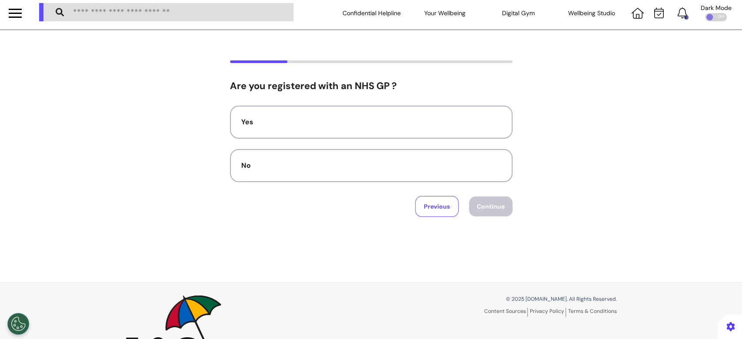
scroll to position [0, 0]
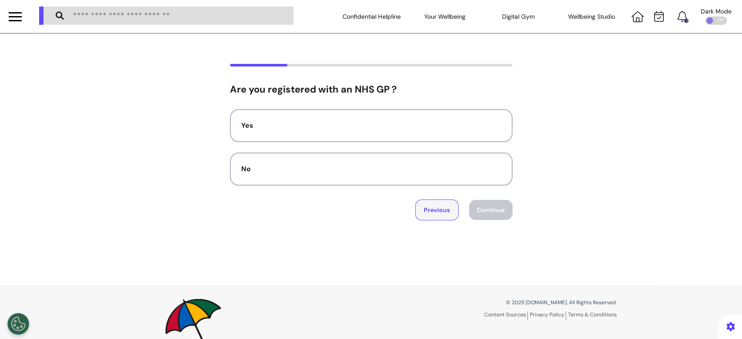
click at [431, 212] on button "Previous" at bounding box center [436, 210] width 43 height 21
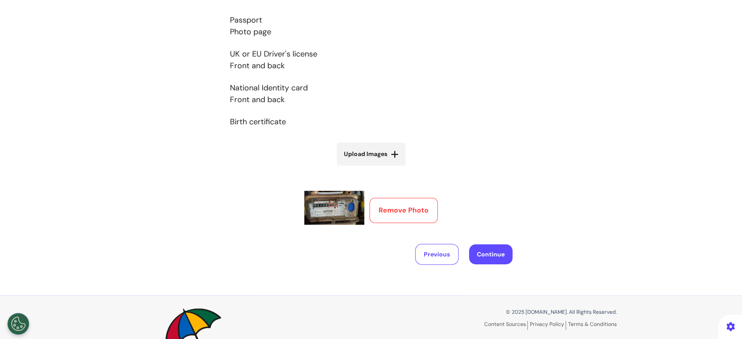
scroll to position [242, 0]
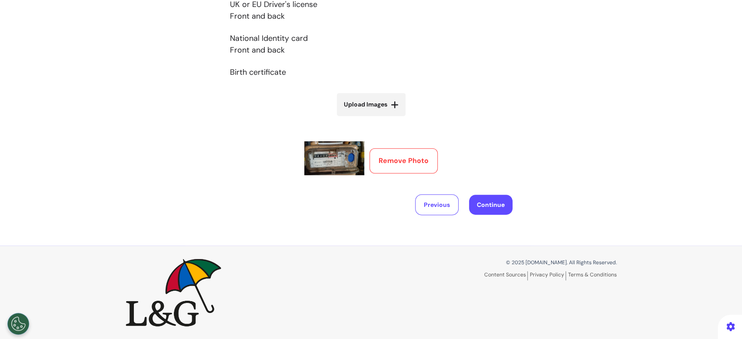
click at [370, 110] on label "Upload Images" at bounding box center [371, 104] width 69 height 23
click at [370, 118] on input "Upload Images" at bounding box center [372, 122] width 104 height 9
type input "**********"
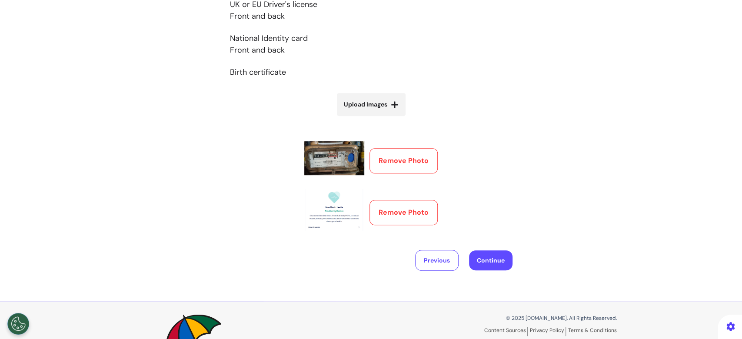
click at [496, 263] on button "Continue" at bounding box center [490, 261] width 43 height 20
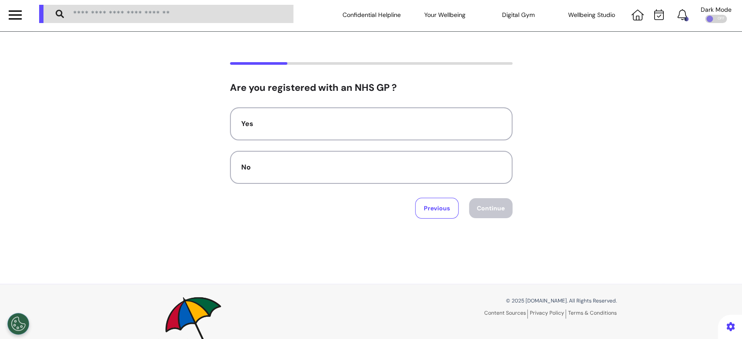
scroll to position [0, 0]
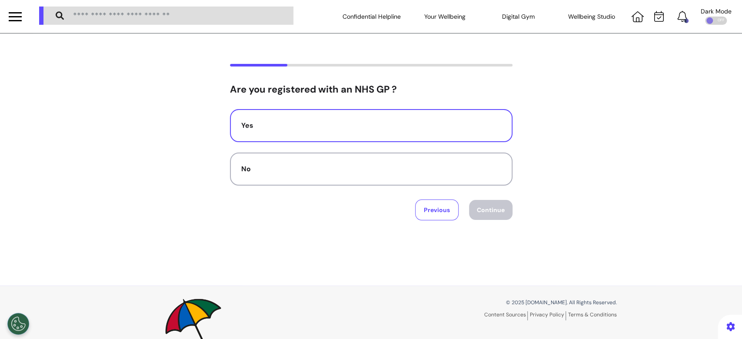
click at [391, 136] on button "Yes" at bounding box center [371, 125] width 283 height 33
click at [442, 160] on button "No" at bounding box center [371, 169] width 283 height 33
click at [442, 115] on button "Yes" at bounding box center [371, 125] width 283 height 33
click at [495, 215] on button "Continue" at bounding box center [490, 210] width 43 height 20
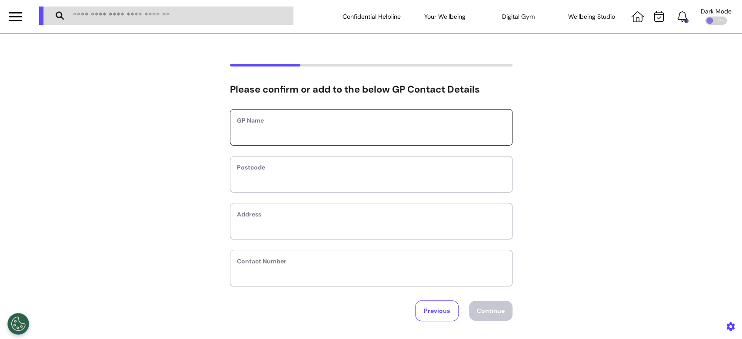
click at [451, 134] on input "text" at bounding box center [371, 132] width 269 height 11
type input "*********"
click at [433, 320] on button "Previous" at bounding box center [436, 311] width 43 height 21
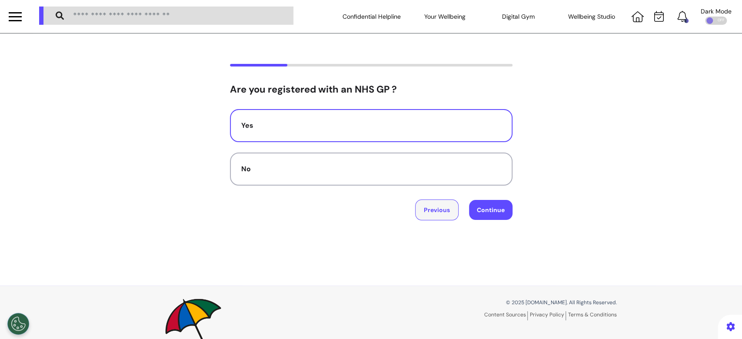
click at [449, 215] on button "Previous" at bounding box center [436, 210] width 43 height 21
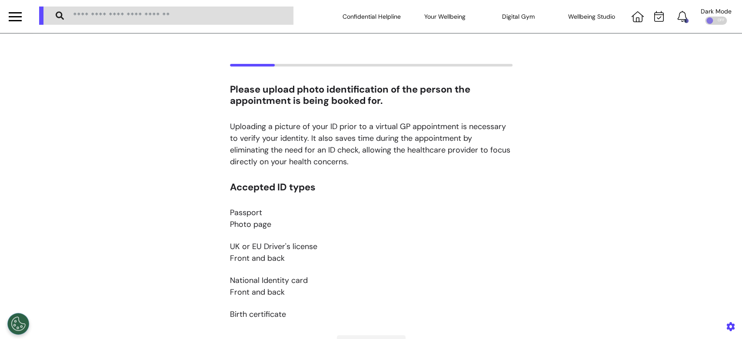
click at [628, 17] on div "Click the bell icon to see notifications" at bounding box center [661, 16] width 66 height 33
click at [632, 18] on icon at bounding box center [638, 16] width 12 height 11
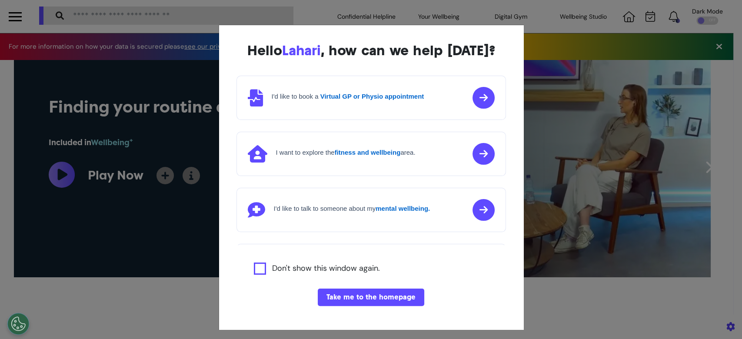
click at [383, 110] on div "I'd like to book a Virtual GP or Physio appointment" at bounding box center [372, 98] width 270 height 44
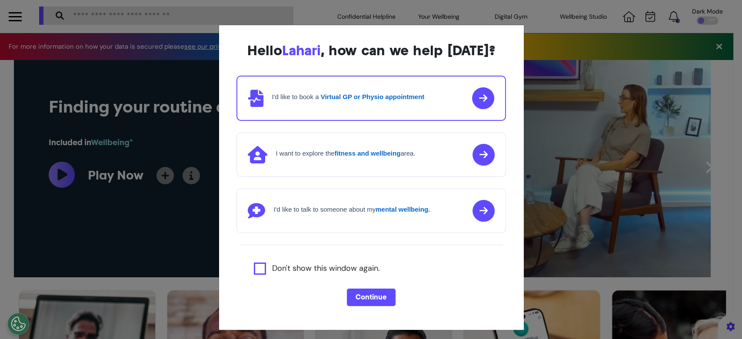
scroll to position [0, 371]
click at [364, 296] on button "Continue" at bounding box center [371, 297] width 49 height 17
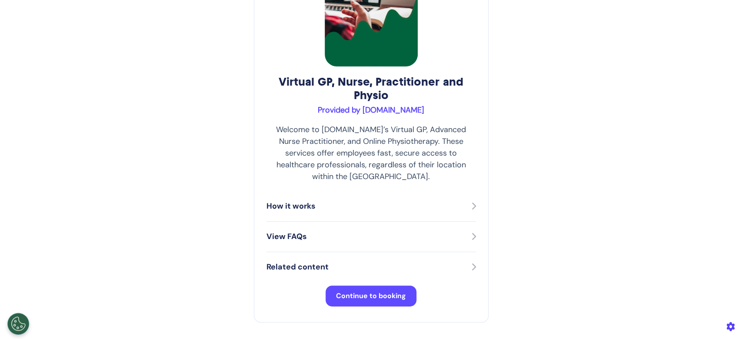
scroll to position [171, 0]
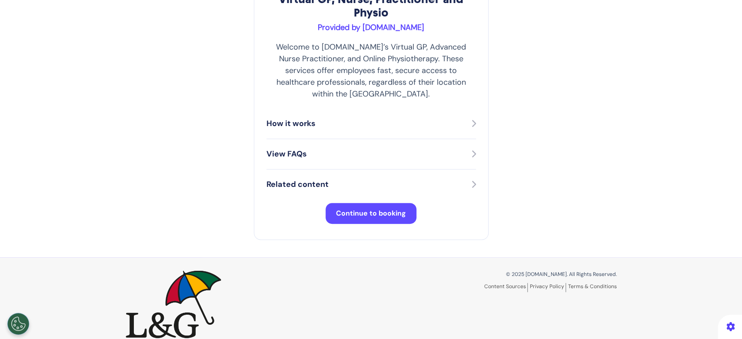
click at [354, 209] on span "Continue to booking" at bounding box center [371, 213] width 70 height 9
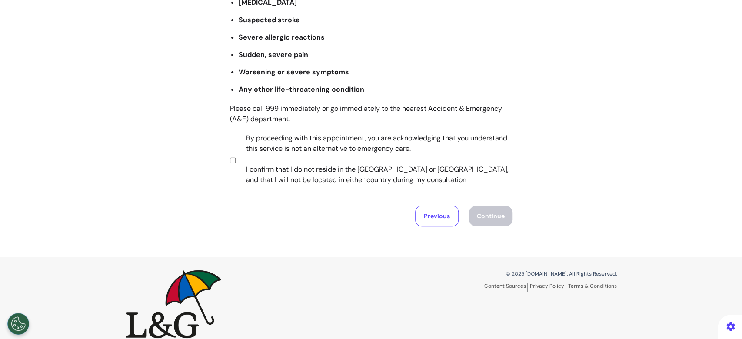
scroll to position [170, 0]
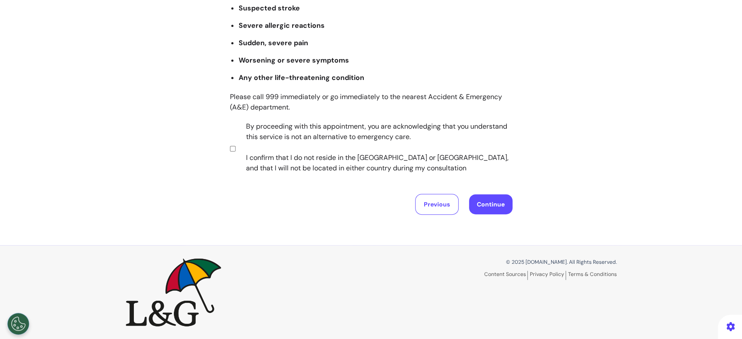
click at [495, 202] on button "Continue" at bounding box center [490, 204] width 43 height 20
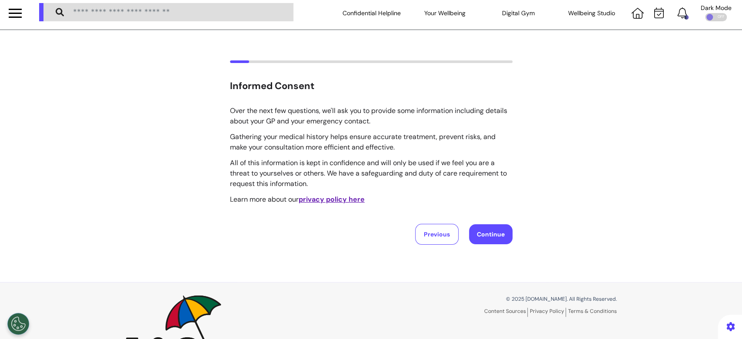
scroll to position [0, 0]
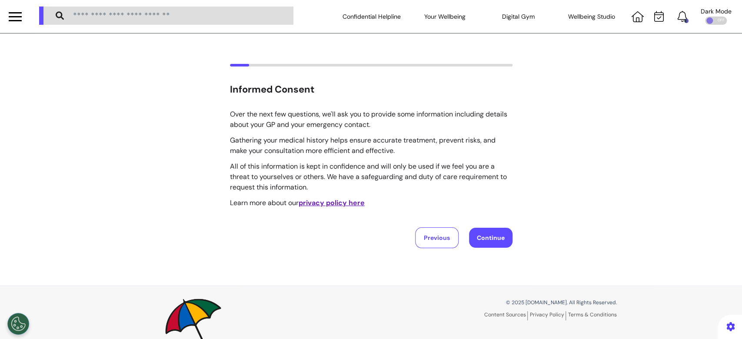
click at [488, 237] on button "Continue" at bounding box center [490, 238] width 43 height 20
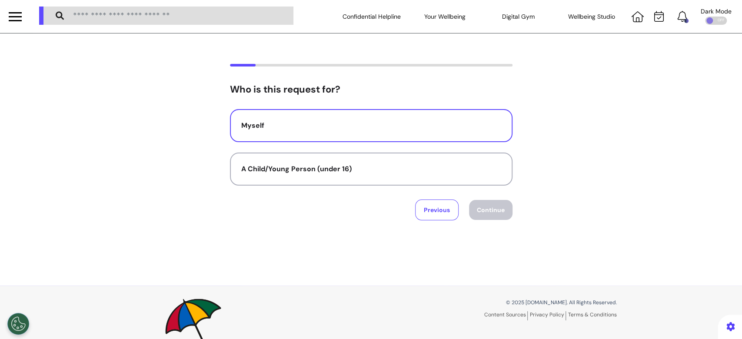
click at [362, 130] on div "Myself" at bounding box center [371, 125] width 260 height 10
click at [488, 209] on button "Continue" at bounding box center [490, 210] width 43 height 20
select select "******"
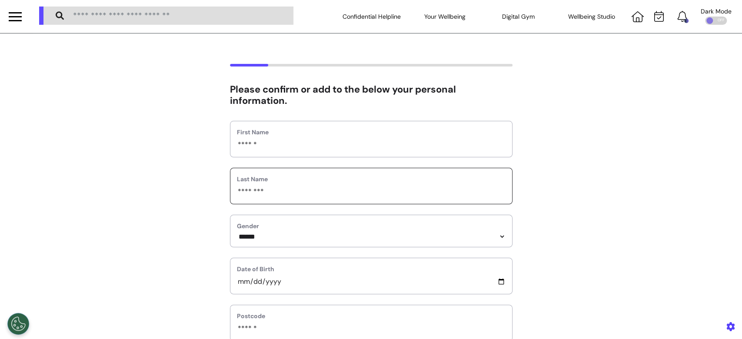
click at [289, 195] on input "********" at bounding box center [371, 191] width 269 height 11
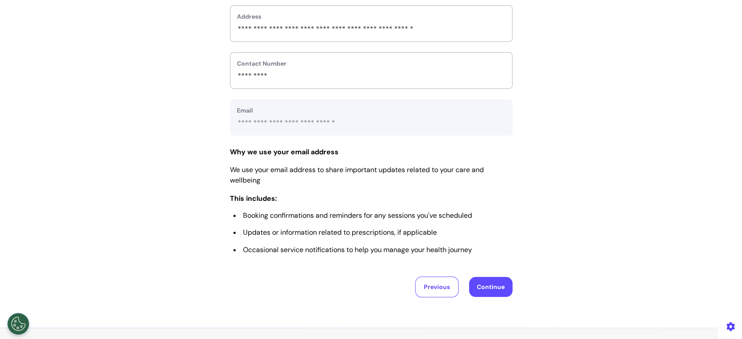
scroll to position [348, 0]
type input "**********"
click at [480, 285] on button "Continue" at bounding box center [490, 286] width 43 height 20
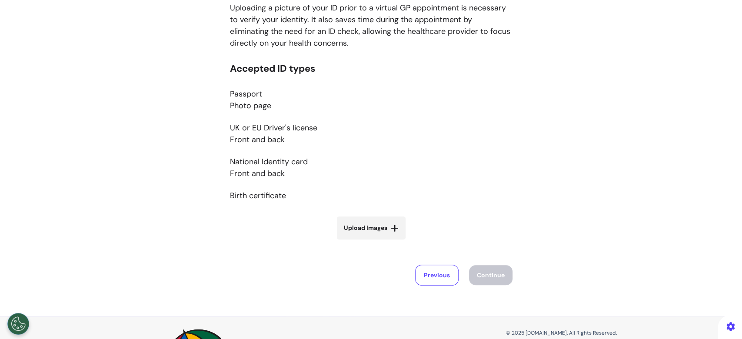
scroll to position [189, 0]
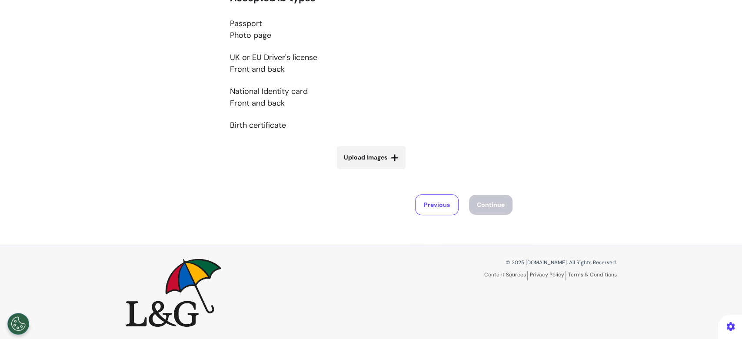
click at [366, 150] on label "Upload Images" at bounding box center [371, 157] width 69 height 23
click at [366, 171] on input "Upload Images" at bounding box center [372, 175] width 104 height 9
type input "**********"
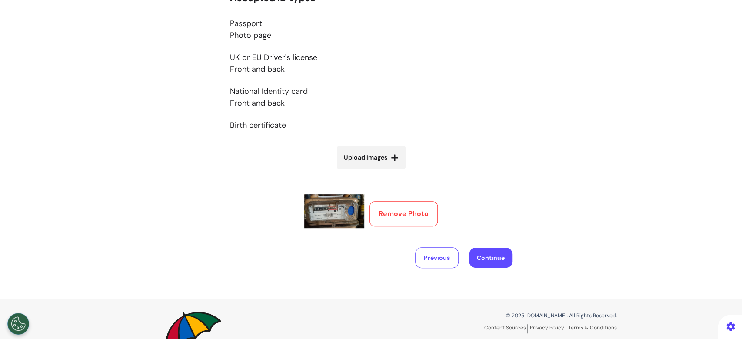
click at [398, 207] on button "Remove Photo" at bounding box center [404, 213] width 68 height 25
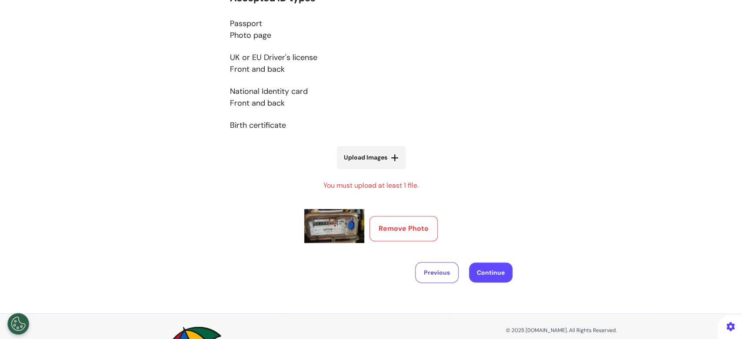
click at [484, 271] on button "Continue" at bounding box center [490, 273] width 43 height 20
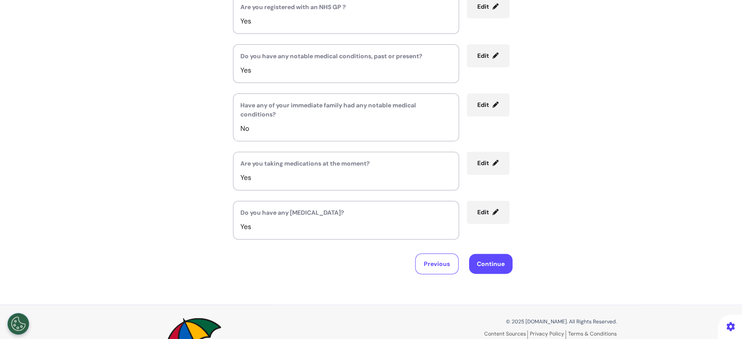
scroll to position [24, 0]
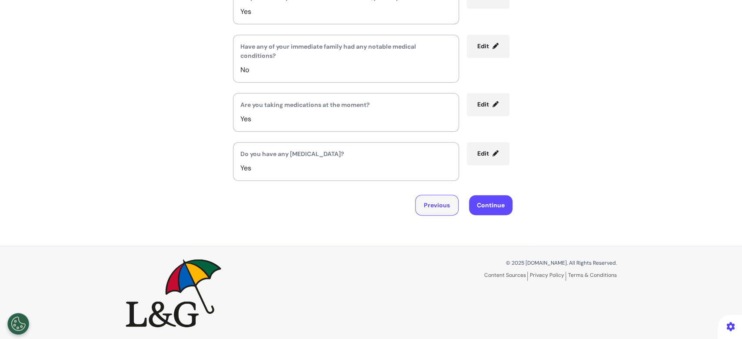
click at [428, 208] on button "Previous" at bounding box center [436, 205] width 43 height 21
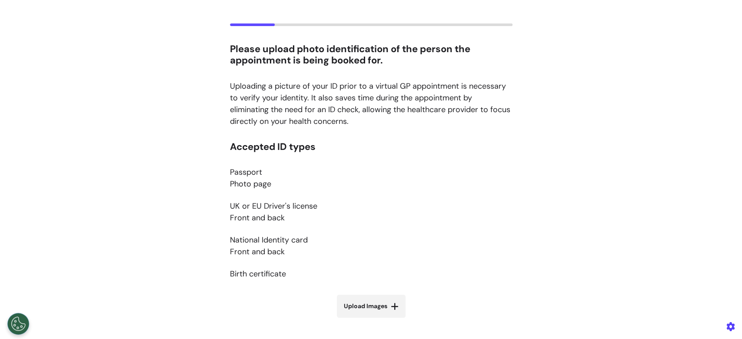
scroll to position [207, 0]
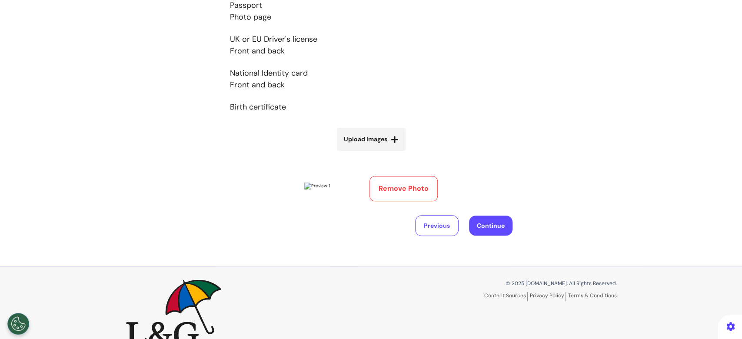
click at [505, 236] on button "Continue" at bounding box center [490, 226] width 43 height 20
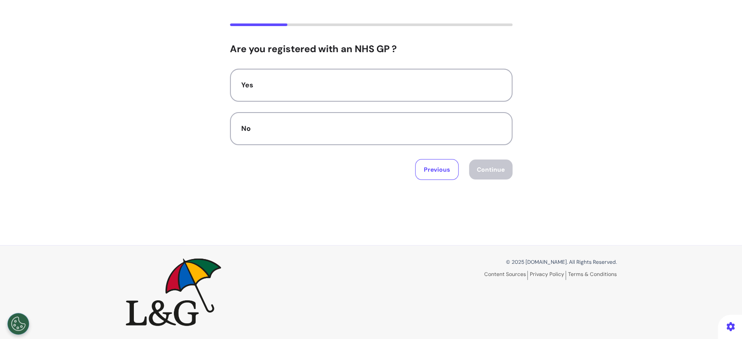
scroll to position [0, 0]
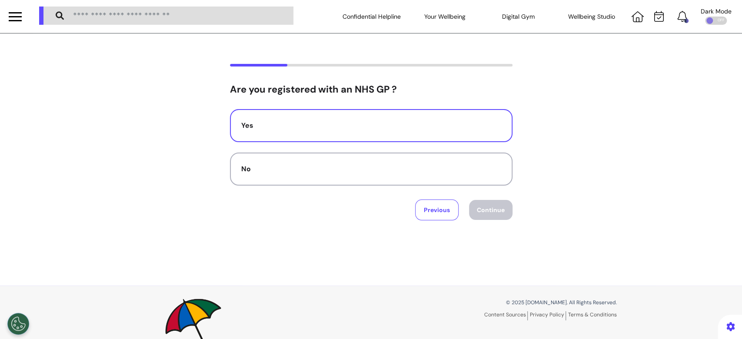
click at [428, 124] on div "Yes" at bounding box center [371, 125] width 260 height 10
click at [428, 126] on div "Yes" at bounding box center [371, 125] width 260 height 10
click at [501, 214] on button "Continue" at bounding box center [490, 210] width 43 height 20
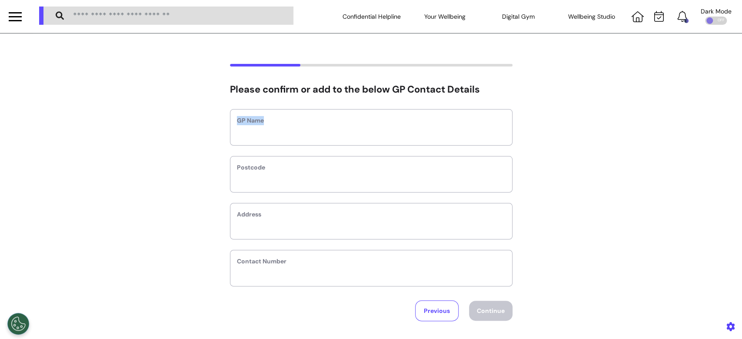
drag, startPoint x: 389, startPoint y: 144, endPoint x: 382, endPoint y: 136, distance: 10.5
click at [382, 136] on div "GP Name" at bounding box center [371, 127] width 283 height 37
click at [382, 136] on input "text" at bounding box center [371, 132] width 269 height 11
type input "*********"
type input "*"
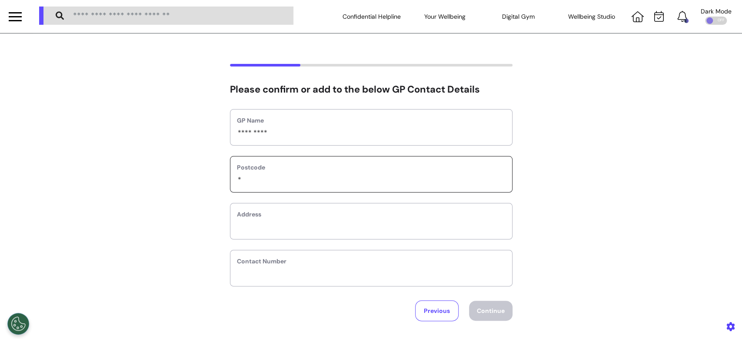
select select
type input "**"
select select
type input "***"
select select
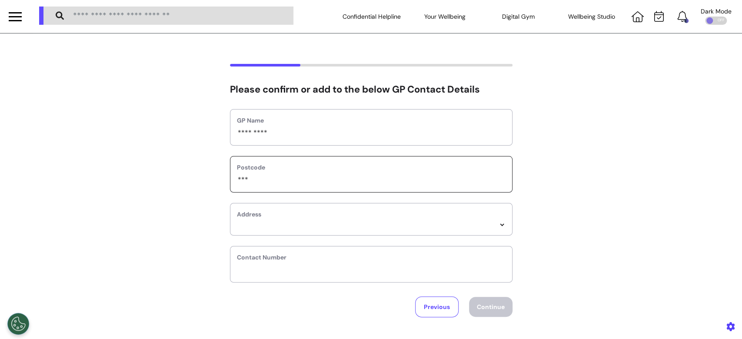
type input "****"
select select
type input "*****"
select select
type input "******"
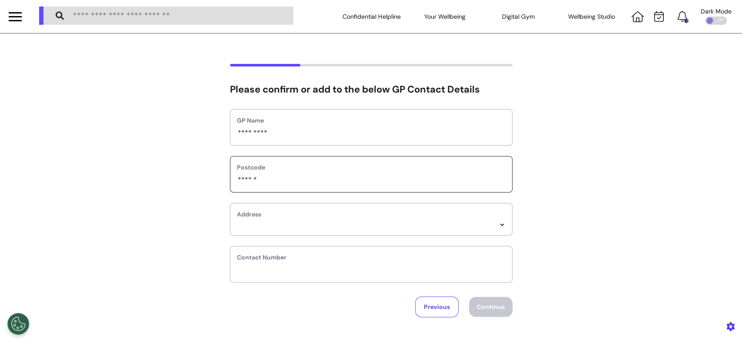
select select
type input "******"
select select
click at [359, 224] on select "**********" at bounding box center [371, 224] width 269 height 7
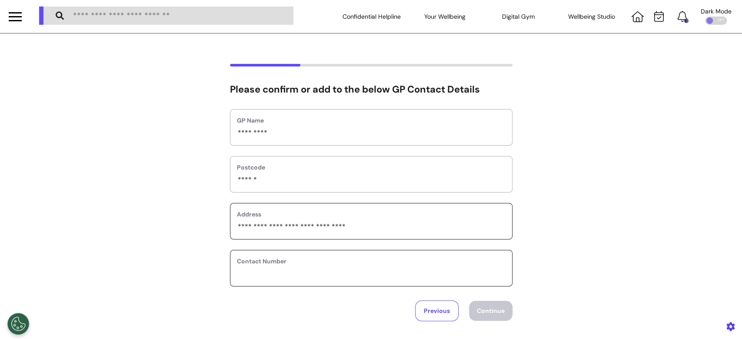
click at [338, 268] on input "phone" at bounding box center [371, 273] width 269 height 11
type input "*******"
click at [495, 302] on button "Continue" at bounding box center [490, 311] width 43 height 20
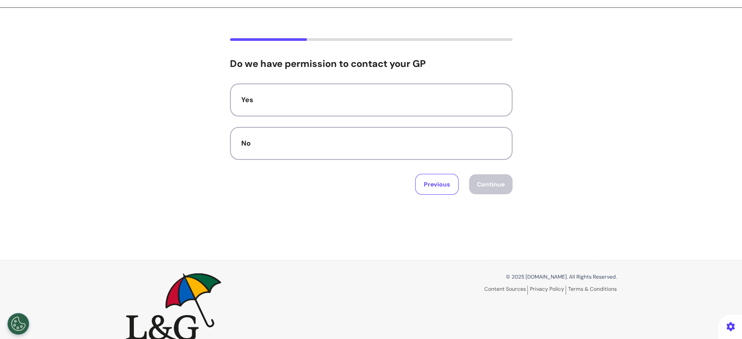
scroll to position [40, 0]
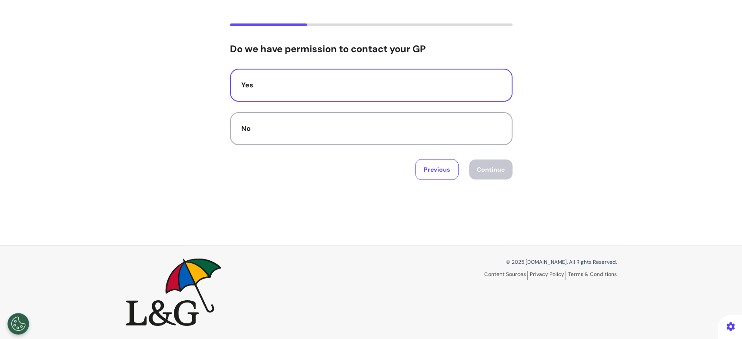
click at [461, 88] on div "Yes" at bounding box center [371, 85] width 260 height 10
click at [482, 163] on button "Continue" at bounding box center [490, 170] width 43 height 20
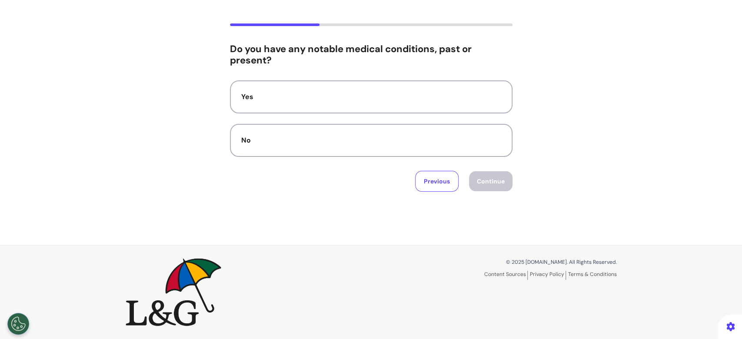
scroll to position [0, 0]
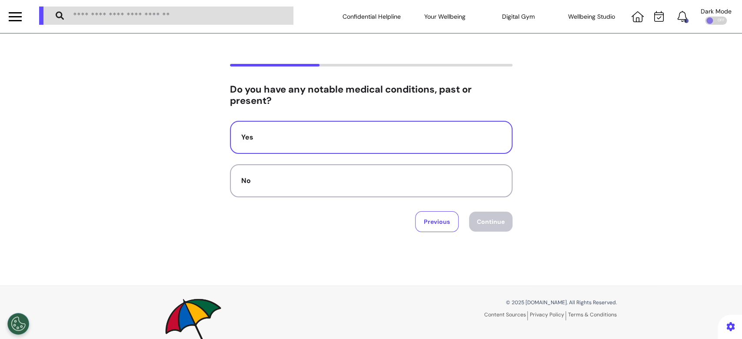
click at [412, 140] on div "Yes" at bounding box center [371, 137] width 260 height 10
click at [478, 224] on button "Continue" at bounding box center [490, 222] width 43 height 20
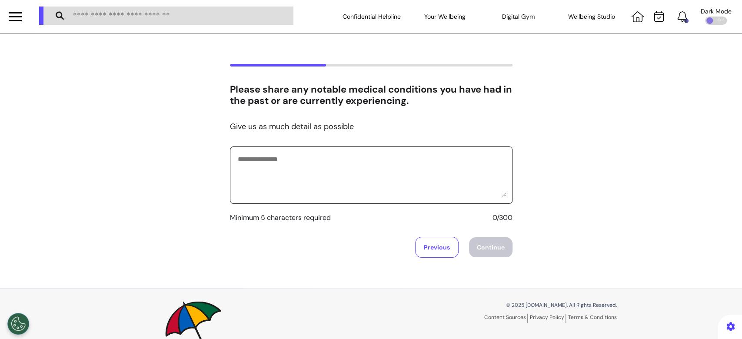
drag, startPoint x: 351, startPoint y: 172, endPoint x: 350, endPoint y: 177, distance: 4.7
click at [351, 173] on textarea at bounding box center [371, 175] width 269 height 43
type textarea "**********"
click at [485, 257] on div "**********" at bounding box center [371, 160] width 742 height 255
click at [479, 249] on button "Continue" at bounding box center [490, 247] width 43 height 20
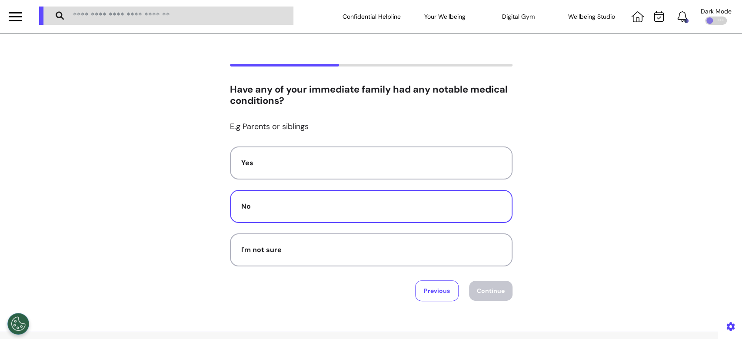
click at [298, 207] on div "No" at bounding box center [371, 206] width 260 height 10
click at [486, 289] on button "Continue" at bounding box center [490, 291] width 43 height 20
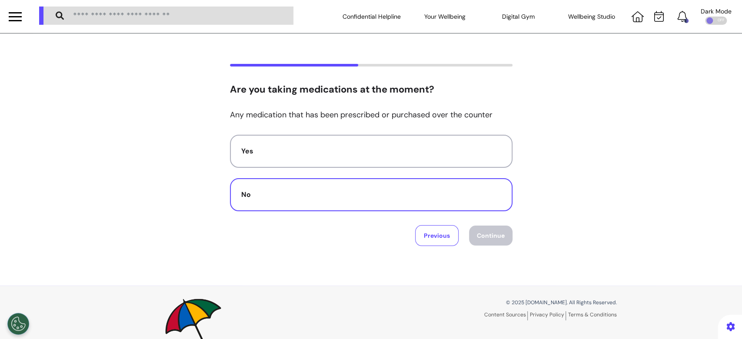
click at [395, 207] on button "No" at bounding box center [371, 194] width 283 height 33
drag, startPoint x: 486, startPoint y: 233, endPoint x: 475, endPoint y: 234, distance: 11.3
click at [485, 234] on button "Continue" at bounding box center [490, 236] width 43 height 20
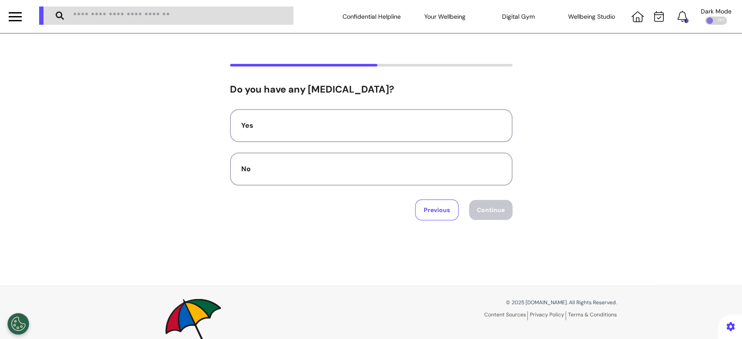
drag, startPoint x: 286, startPoint y: 126, endPoint x: 498, endPoint y: 241, distance: 241.1
click at [294, 131] on button "Yes" at bounding box center [371, 125] width 283 height 33
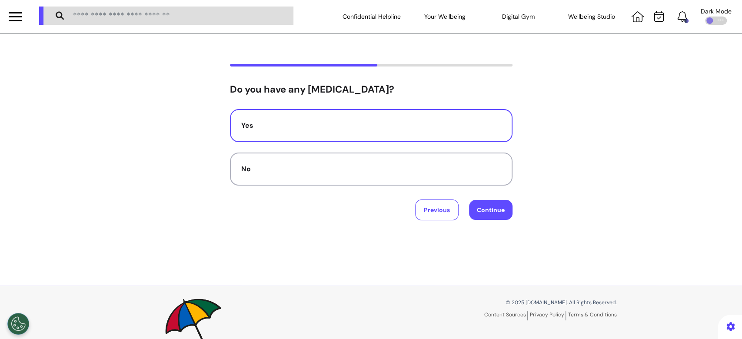
click at [470, 207] on button "Continue" at bounding box center [490, 210] width 43 height 20
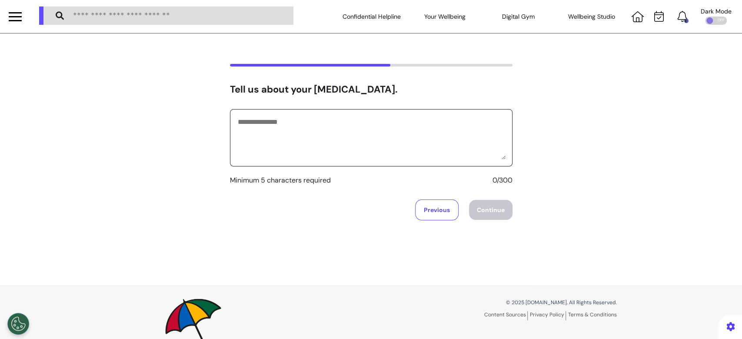
click at [310, 138] on textarea at bounding box center [371, 137] width 269 height 43
type textarea "*********"
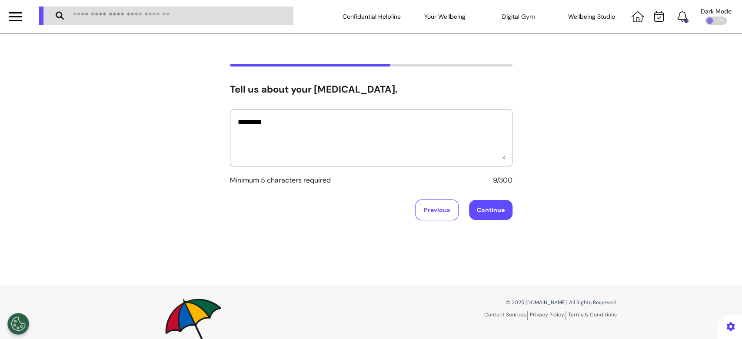
click at [490, 210] on button "Continue" at bounding box center [490, 210] width 43 height 20
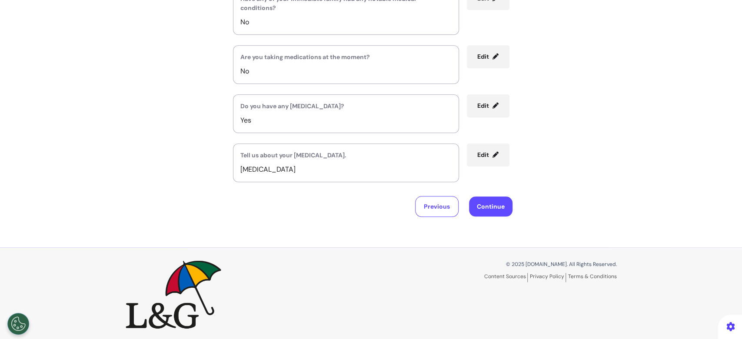
scroll to position [386, 0]
click at [486, 207] on button "Continue" at bounding box center [490, 205] width 43 height 20
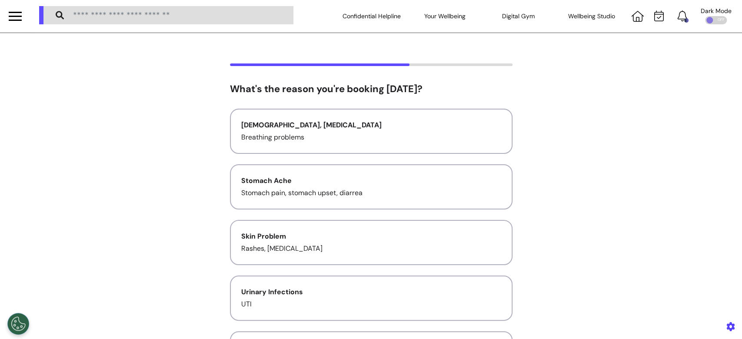
scroll to position [0, 0]
click at [383, 126] on div "[DEMOGRAPHIC_DATA], [MEDICAL_DATA]" at bounding box center [371, 125] width 260 height 10
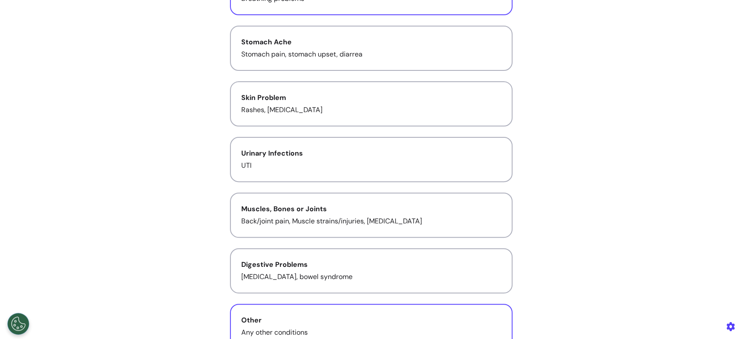
scroll to position [232, 0]
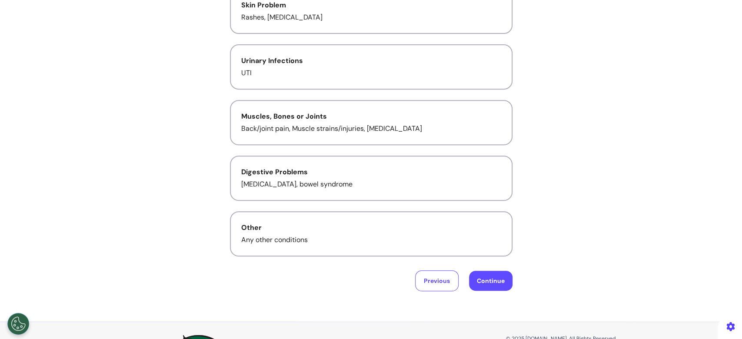
click at [493, 280] on button "Continue" at bounding box center [490, 281] width 43 height 20
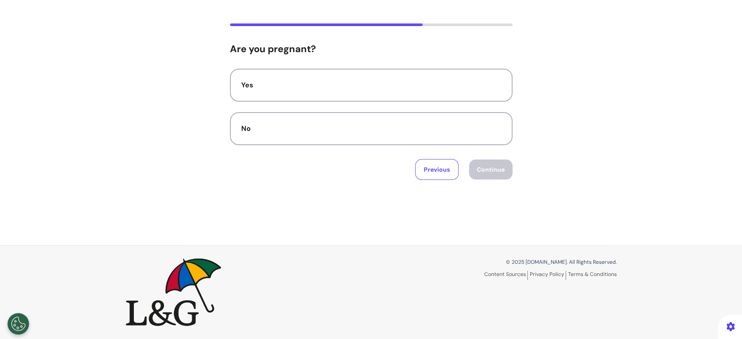
scroll to position [0, 0]
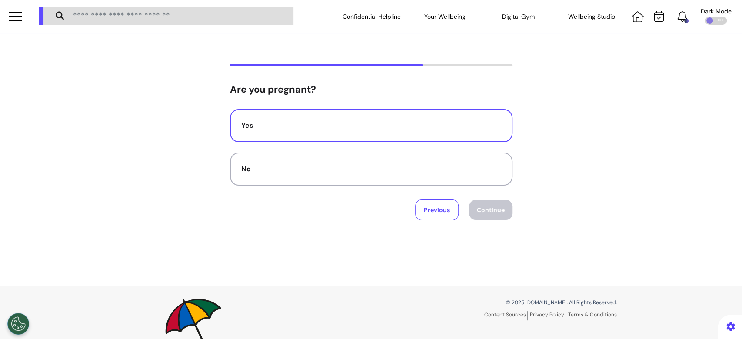
click at [329, 127] on div "Yes" at bounding box center [371, 125] width 260 height 10
drag, startPoint x: 453, startPoint y: 166, endPoint x: 494, endPoint y: 235, distance: 80.3
click at [463, 190] on div "Yes No Previous Continue" at bounding box center [371, 164] width 283 height 111
click at [493, 218] on button "Continue" at bounding box center [490, 210] width 43 height 20
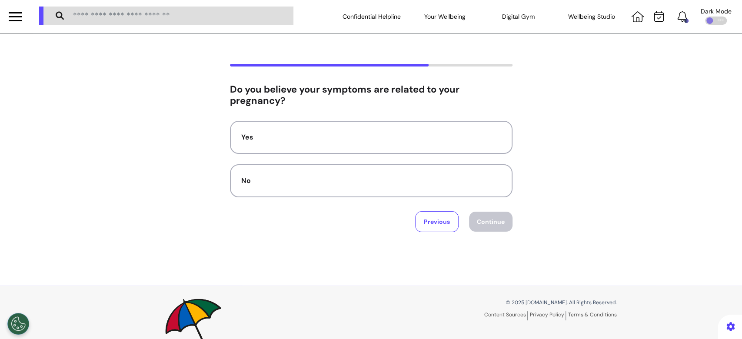
click at [421, 210] on div "Yes No Previous Continue" at bounding box center [371, 176] width 283 height 111
click at [423, 220] on button "Previous" at bounding box center [436, 221] width 43 height 21
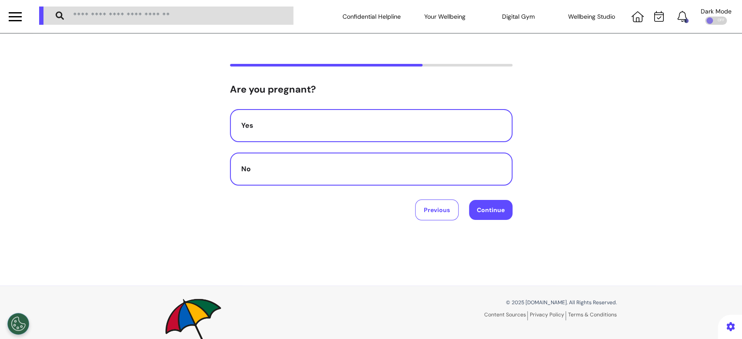
click at [372, 165] on div "No" at bounding box center [371, 169] width 260 height 10
click at [484, 209] on button "Continue" at bounding box center [490, 210] width 43 height 20
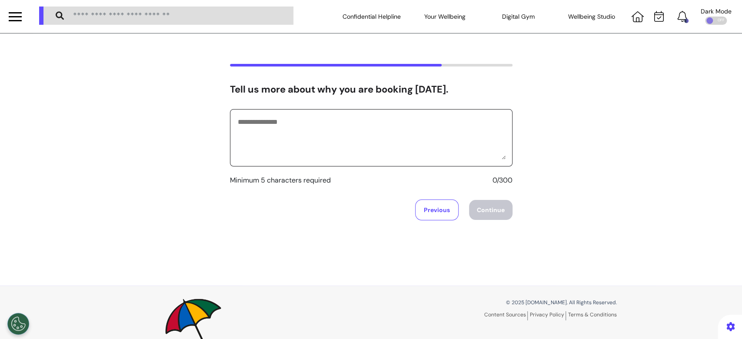
click at [433, 150] on textarea at bounding box center [371, 137] width 269 height 43
type textarea "**********"
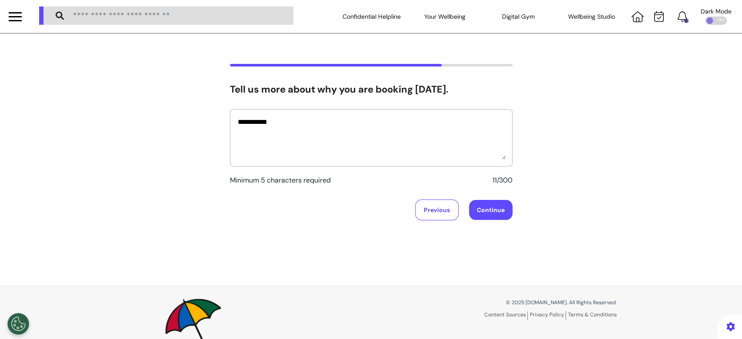
click at [477, 207] on button "Continue" at bounding box center [490, 210] width 43 height 20
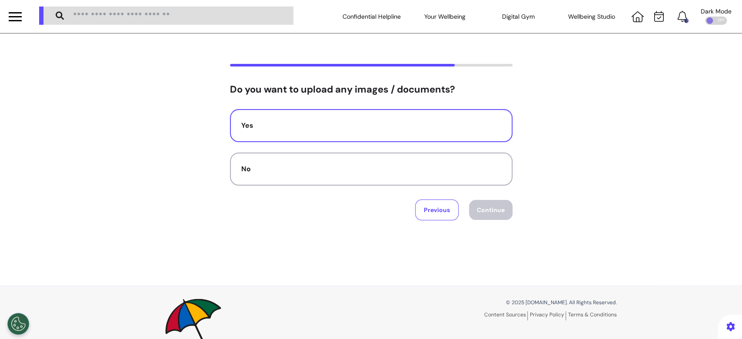
click at [389, 127] on div "Yes" at bounding box center [371, 125] width 260 height 10
click at [488, 207] on button "Continue" at bounding box center [490, 210] width 43 height 20
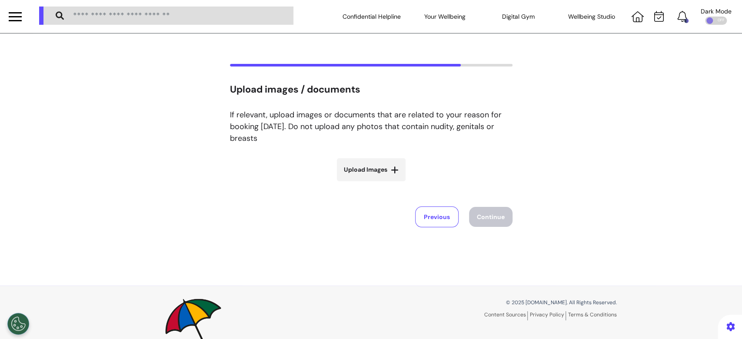
click at [392, 170] on icon at bounding box center [395, 170] width 8 height 9
click at [392, 184] on input "Upload Images" at bounding box center [372, 188] width 104 height 9
type input "**********"
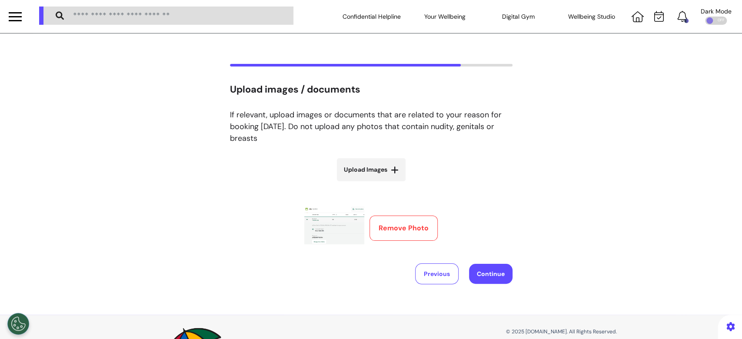
click at [354, 173] on span "Upload Images" at bounding box center [365, 169] width 43 height 9
click at [354, 184] on input "Upload Images" at bounding box center [372, 188] width 104 height 9
type input "**********"
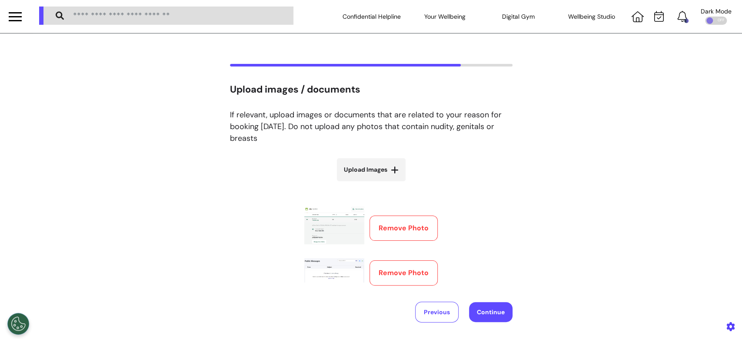
click at [375, 173] on span "Upload Images" at bounding box center [365, 169] width 43 height 9
click at [375, 184] on input "Upload Images" at bounding box center [372, 188] width 104 height 9
type input "**********"
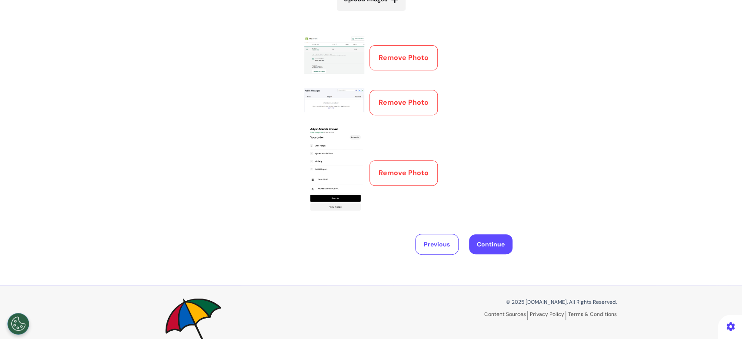
scroll to position [152, 0]
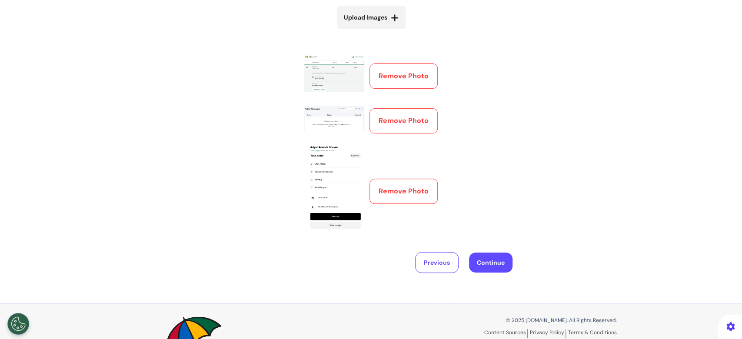
click at [363, 23] on label "Upload Images" at bounding box center [371, 17] width 69 height 23
click at [363, 31] on input "Upload Images" at bounding box center [372, 35] width 104 height 9
type input "**********"
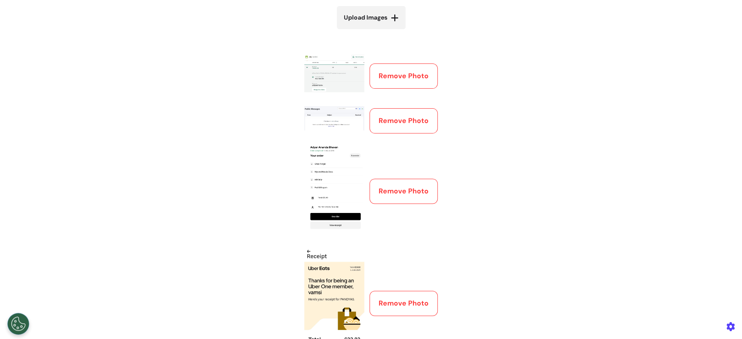
scroll to position [94, 0]
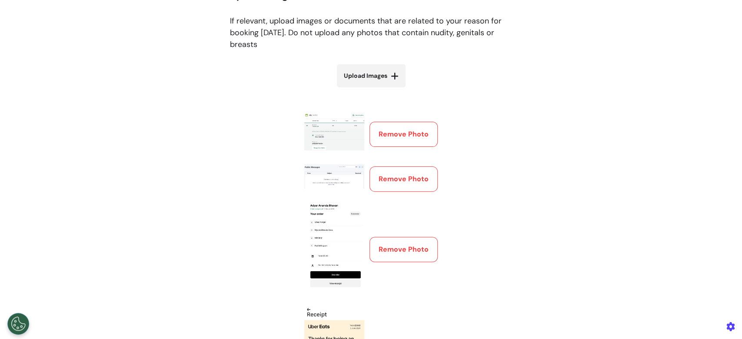
click at [420, 136] on button "Remove Photo" at bounding box center [404, 134] width 68 height 25
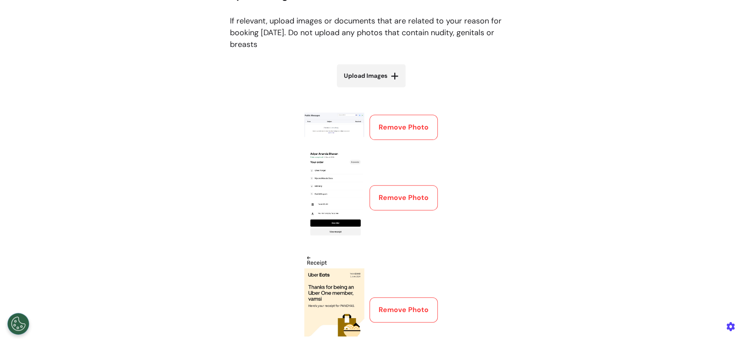
click at [420, 136] on div "Remove Photo" at bounding box center [371, 128] width 134 height 30
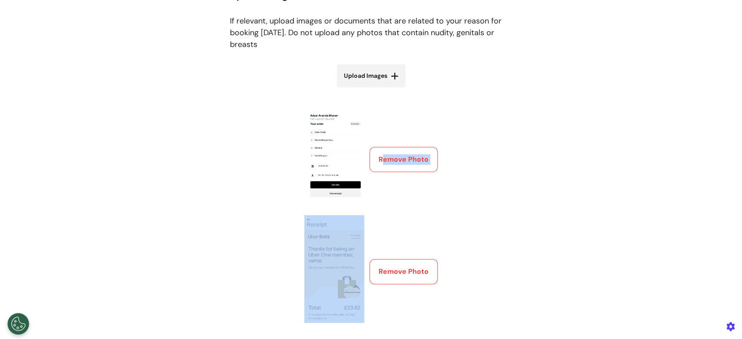
click at [420, 136] on div "Remove Photo" at bounding box center [371, 160] width 134 height 94
click at [405, 166] on button "Remove Photo" at bounding box center [404, 159] width 68 height 25
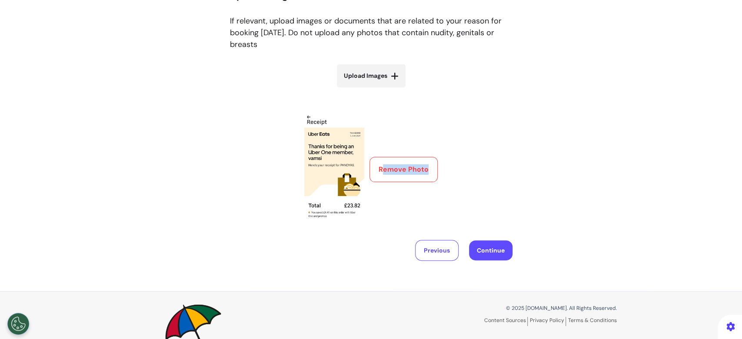
click at [397, 175] on button "Remove Photo" at bounding box center [404, 169] width 68 height 25
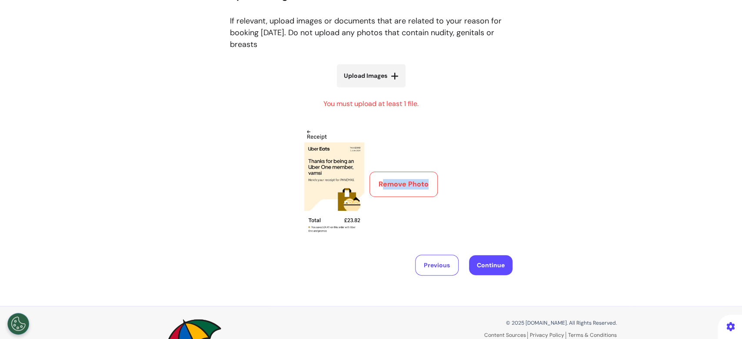
click at [524, 197] on div "Upload images / documents If relevant, upload images or documents that are rela…" at bounding box center [371, 123] width 742 height 306
click at [495, 264] on button "Continue" at bounding box center [490, 265] width 43 height 20
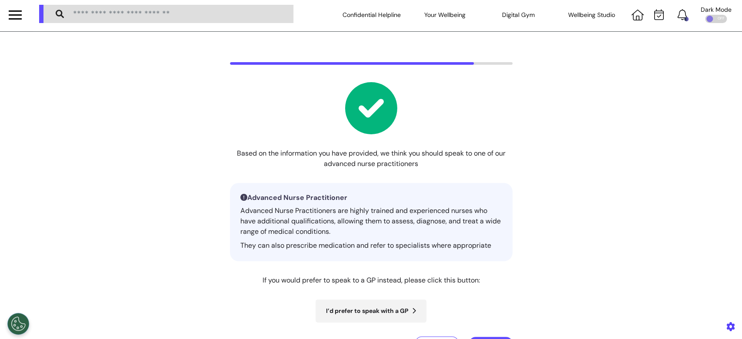
scroll to position [0, 0]
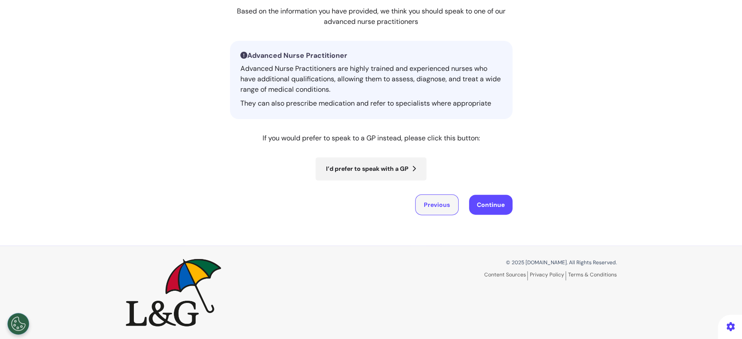
click at [436, 208] on button "Previous" at bounding box center [436, 204] width 43 height 21
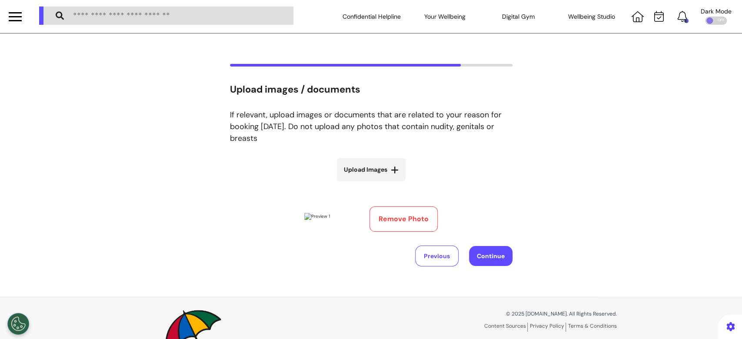
scroll to position [58, 0]
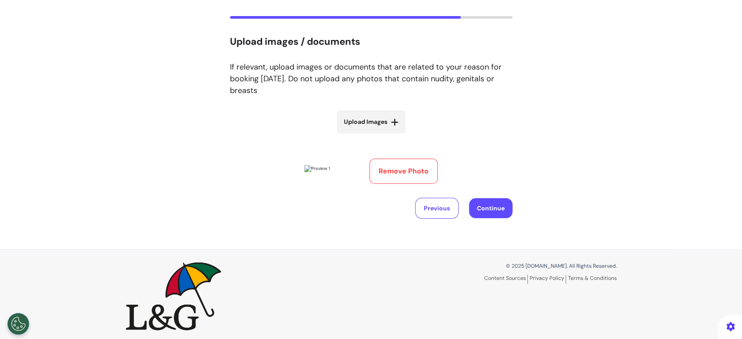
click at [407, 219] on div "Upload Images Remove Photo Previous Continue" at bounding box center [371, 164] width 283 height 108
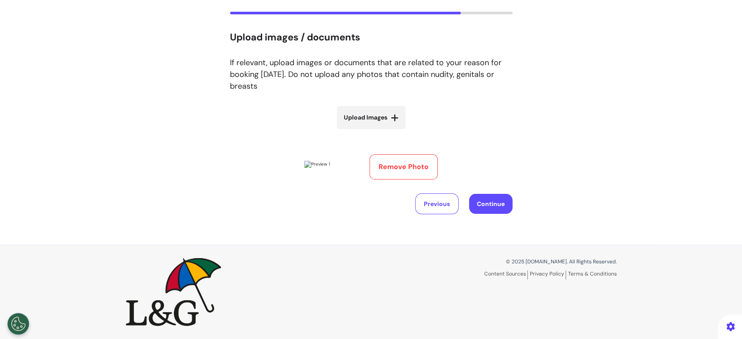
click at [397, 180] on button "Remove Photo" at bounding box center [404, 166] width 68 height 25
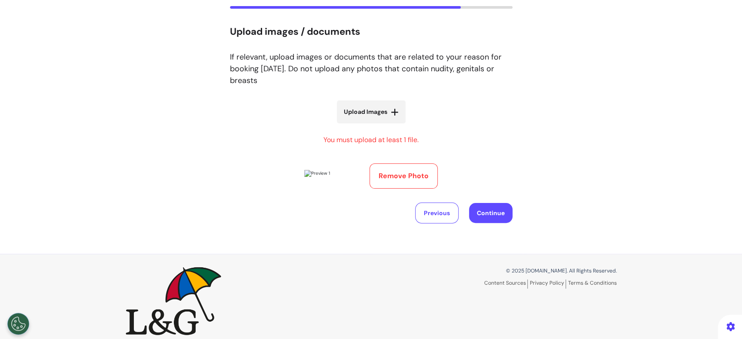
click at [398, 189] on button "Remove Photo" at bounding box center [404, 176] width 68 height 25
click at [478, 223] on button "Continue" at bounding box center [490, 213] width 43 height 20
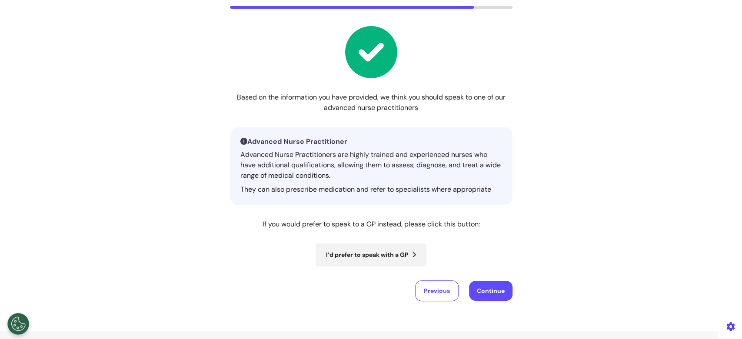
scroll to position [0, 0]
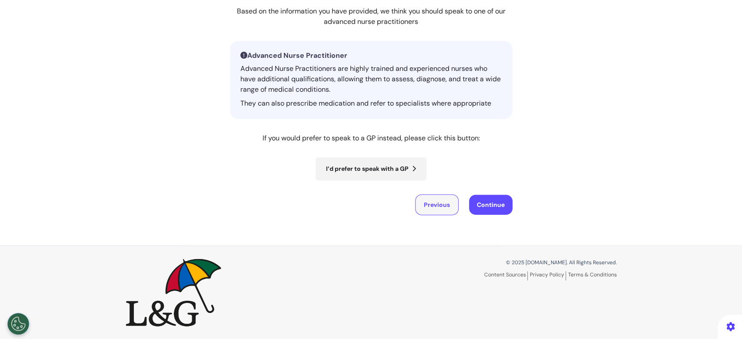
click at [420, 196] on button "Previous" at bounding box center [436, 204] width 43 height 21
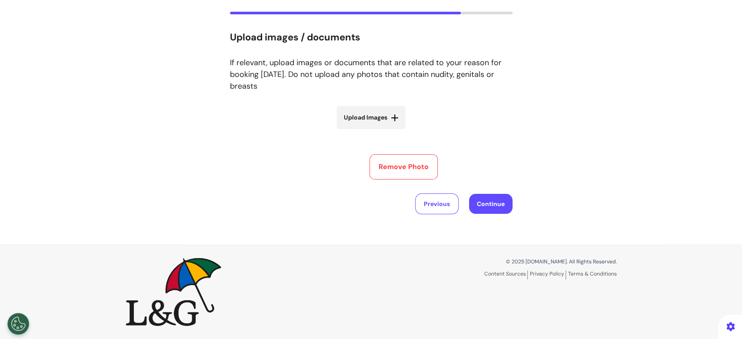
scroll to position [23, 0]
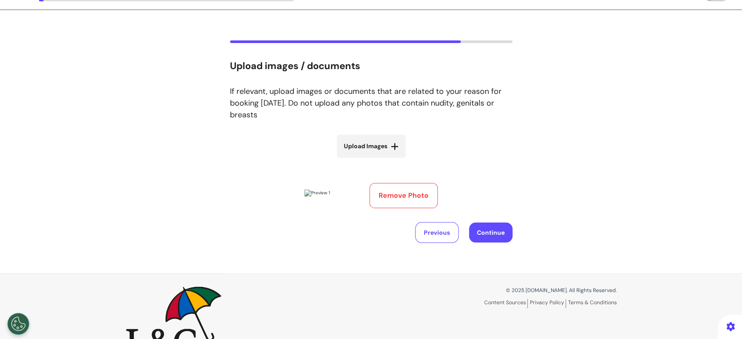
click at [385, 150] on label "Upload Images" at bounding box center [371, 146] width 69 height 23
click at [385, 160] on input "Upload Images" at bounding box center [372, 164] width 104 height 9
type input "**********"
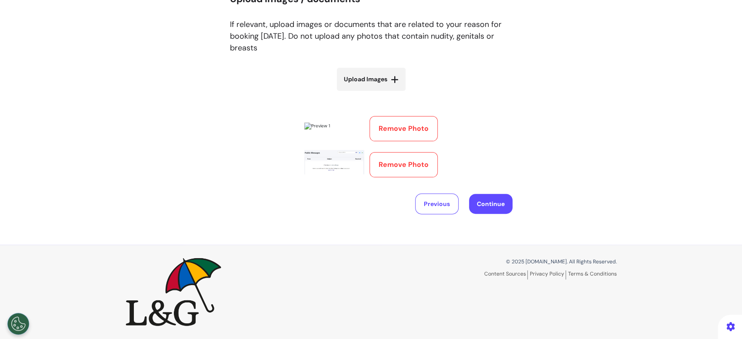
scroll to position [62, 0]
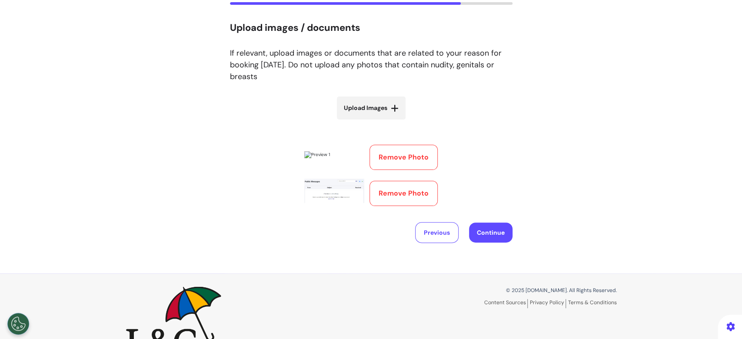
click at [355, 100] on label "Upload Images" at bounding box center [371, 108] width 69 height 23
click at [355, 122] on input "Upload Images" at bounding box center [372, 126] width 104 height 9
type input "**********"
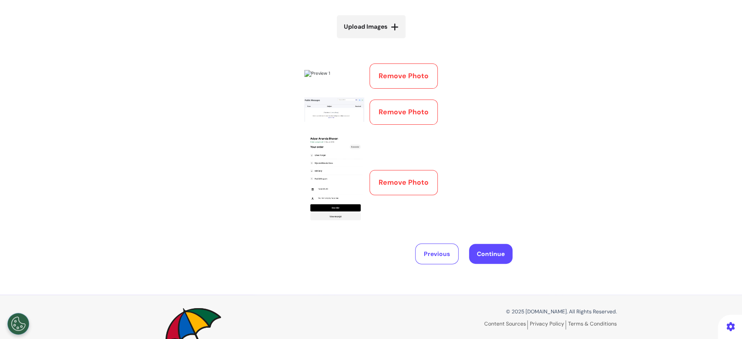
scroll to position [106, 0]
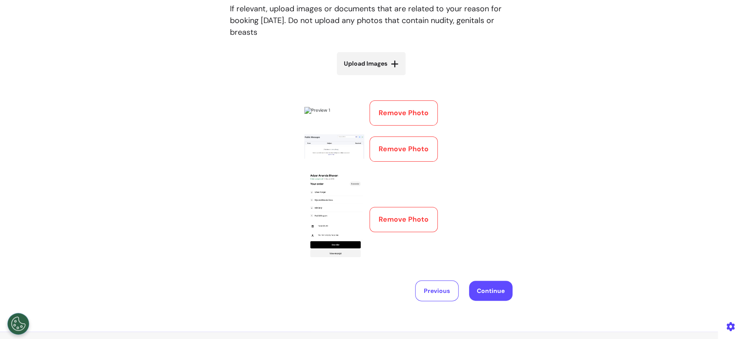
click at [372, 68] on span "Upload Images" at bounding box center [365, 63] width 43 height 9
click at [372, 77] on input "Upload Images" at bounding box center [372, 81] width 104 height 9
type input "**********"
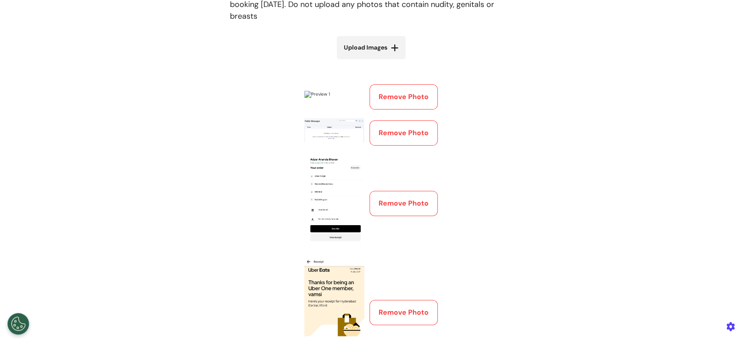
scroll to position [0, 0]
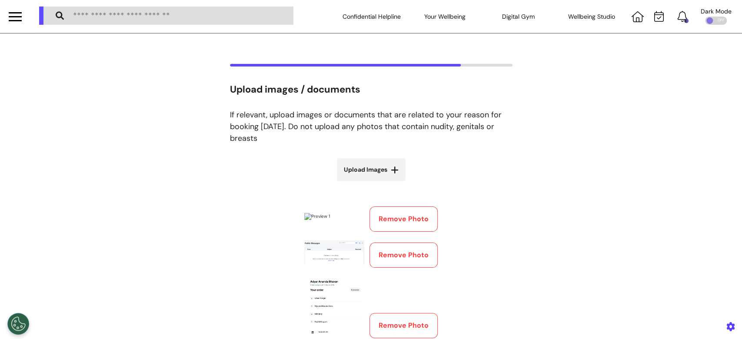
click at [362, 167] on span "Upload Images" at bounding box center [365, 169] width 43 height 9
click at [362, 184] on input "Upload Images" at bounding box center [372, 188] width 104 height 9
type input "**********"
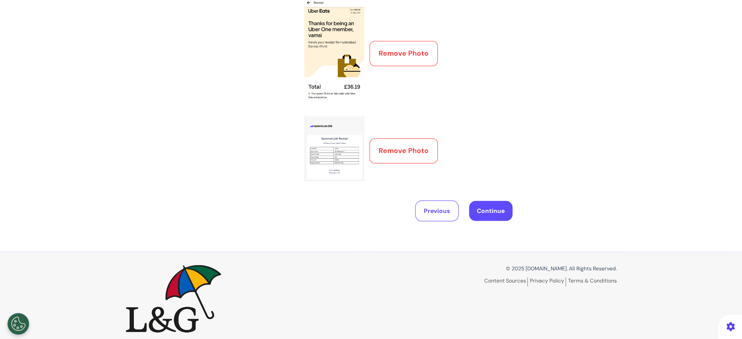
scroll to position [464, 0]
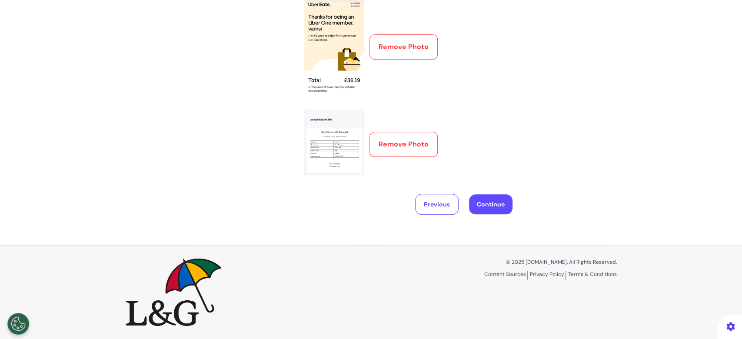
click at [498, 214] on button "Continue" at bounding box center [490, 204] width 43 height 20
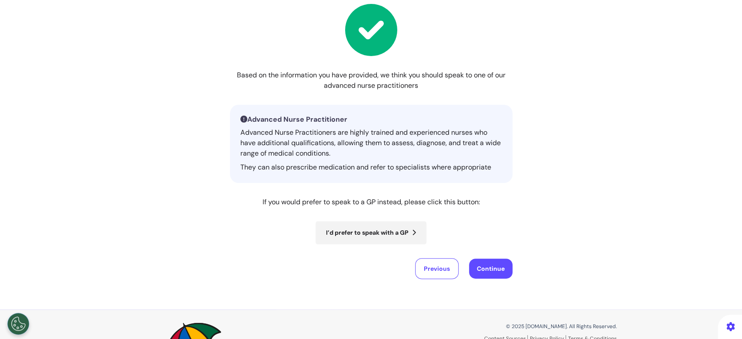
scroll to position [144, 0]
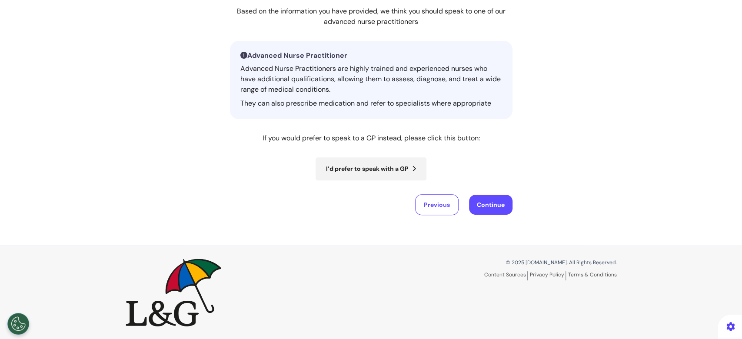
click at [484, 201] on button "Continue" at bounding box center [490, 205] width 43 height 20
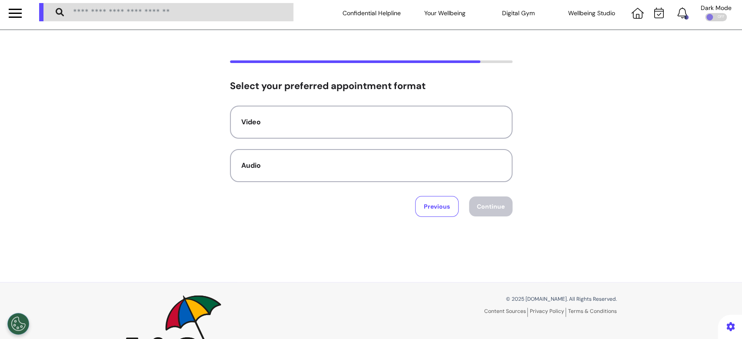
scroll to position [0, 0]
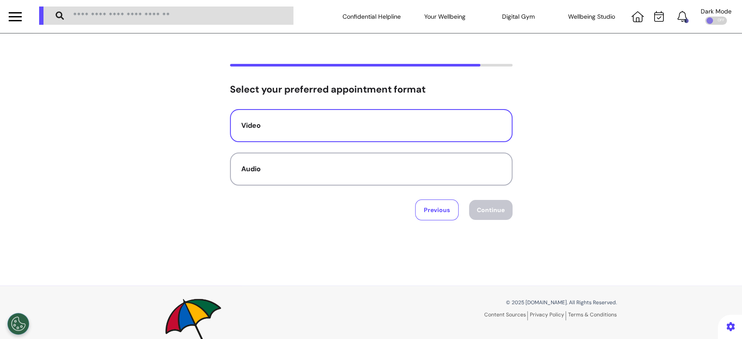
click at [453, 132] on button "Video" at bounding box center [371, 125] width 283 height 33
click at [480, 202] on button "Continue" at bounding box center [490, 210] width 43 height 20
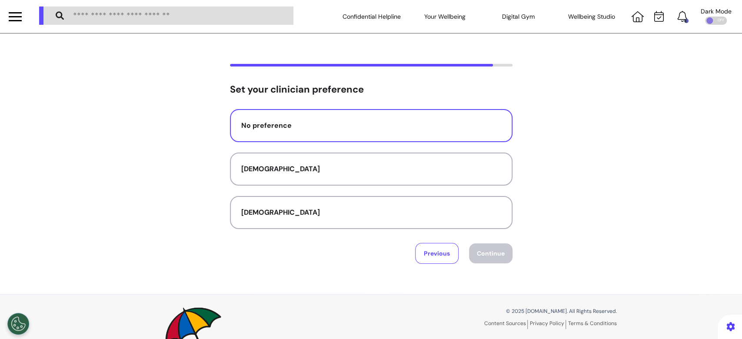
click at [341, 122] on div "No preference" at bounding box center [371, 125] width 260 height 10
click at [485, 251] on button "Continue" at bounding box center [490, 254] width 43 height 20
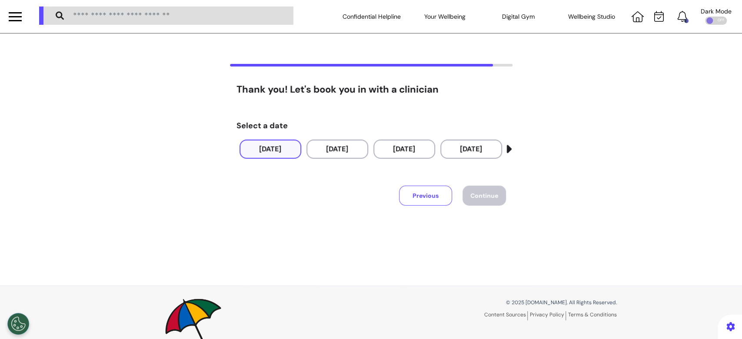
drag, startPoint x: 278, startPoint y: 150, endPoint x: 335, endPoint y: 172, distance: 61.2
click at [279, 150] on button "[DATE]" at bounding box center [271, 149] width 62 height 19
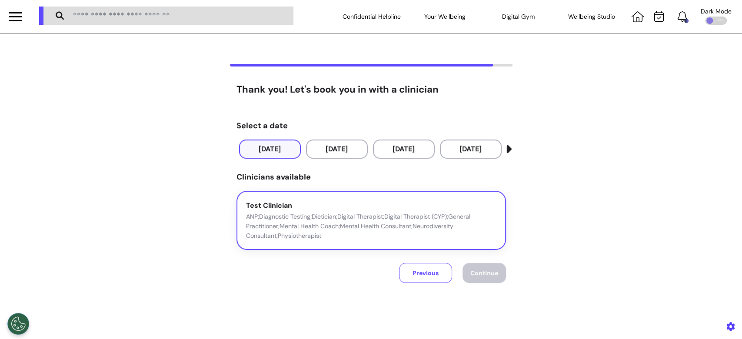
click at [417, 225] on p "ANP;Diagnostic Testing;Dietician;Digital Therapist;Digital Therapist (CYP);Gene…" at bounding box center [371, 226] width 251 height 29
click at [486, 284] on div "Previous Continue" at bounding box center [452, 268] width 107 height 37
click at [487, 279] on button "Continue" at bounding box center [484, 273] width 43 height 20
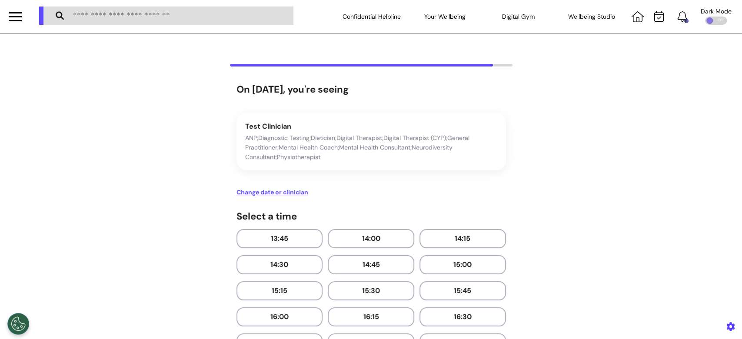
scroll to position [303, 0]
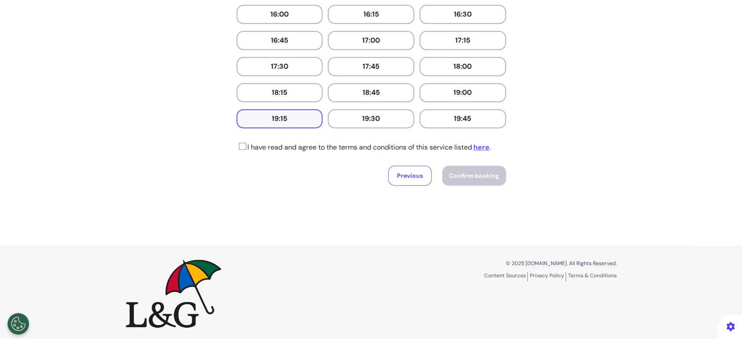
click at [261, 117] on button "19:15" at bounding box center [280, 118] width 87 height 19
click at [240, 145] on icon at bounding box center [242, 146] width 10 height 9
click at [458, 177] on span "Confirm booking" at bounding box center [474, 176] width 50 height 8
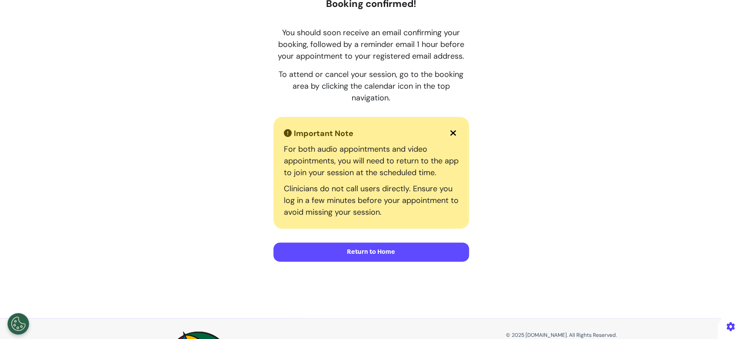
scroll to position [196, 0]
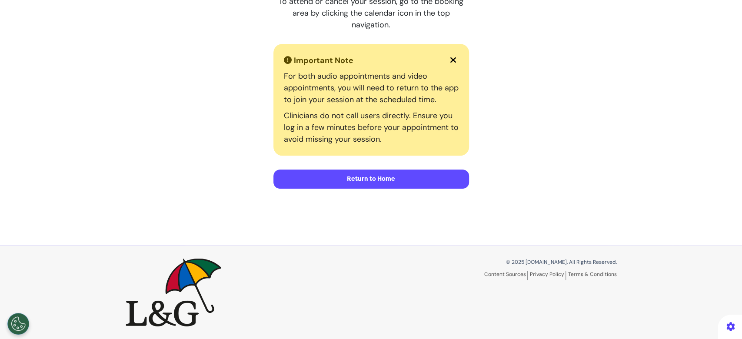
click at [392, 187] on button "Return to Home" at bounding box center [372, 179] width 196 height 19
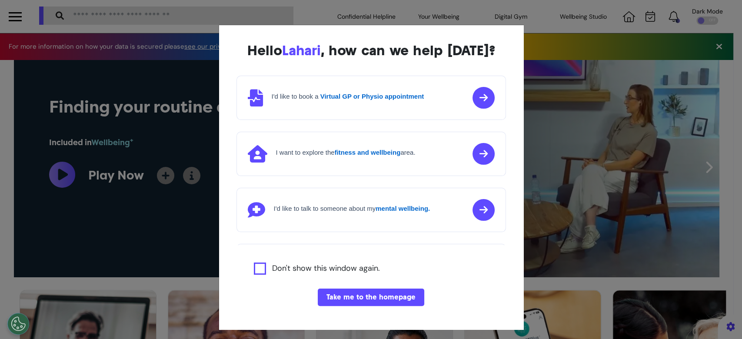
scroll to position [0, 371]
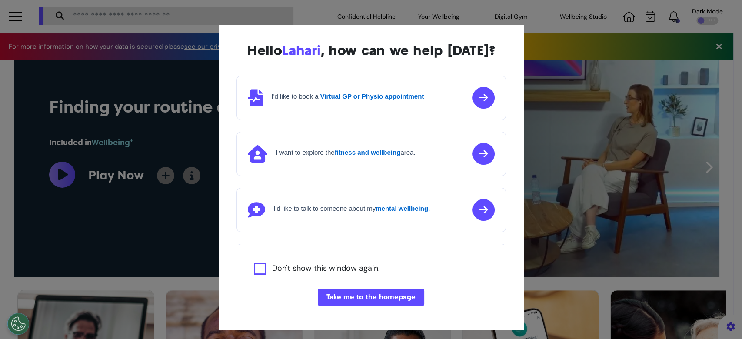
click at [394, 306] on button "Take me to the homepage" at bounding box center [371, 297] width 107 height 17
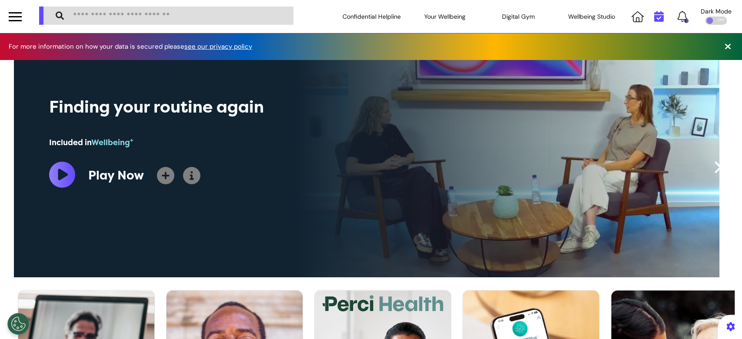
click at [655, 18] on icon at bounding box center [660, 16] width 10 height 11
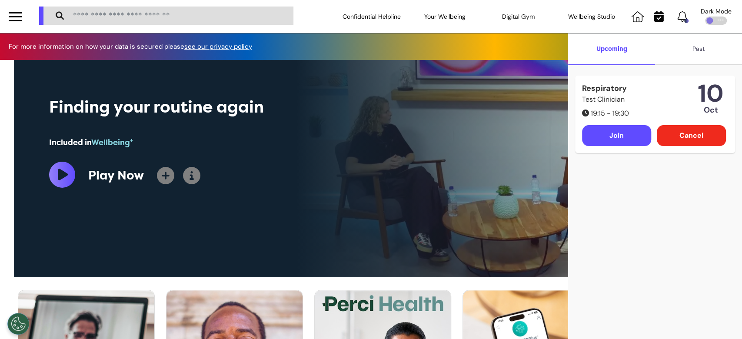
click at [671, 137] on div "Cancel" at bounding box center [691, 135] width 69 height 21
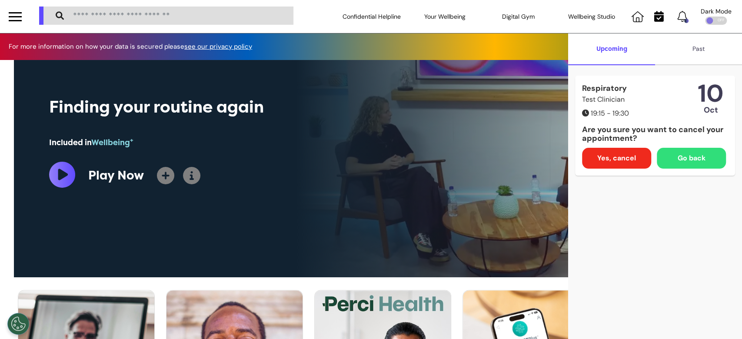
click at [624, 162] on span "Yes, cancel" at bounding box center [617, 158] width 39 height 10
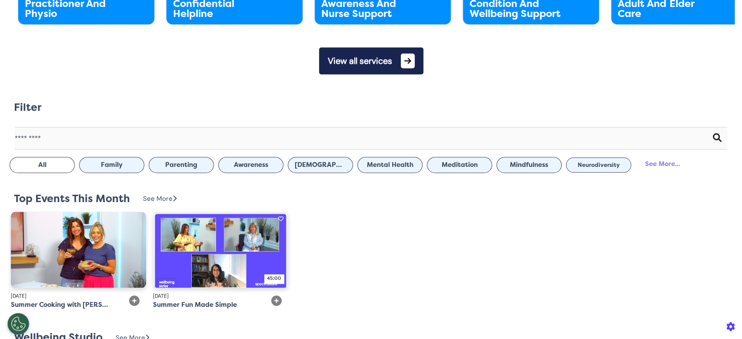
click at [364, 71] on button "View all services" at bounding box center [371, 60] width 104 height 27
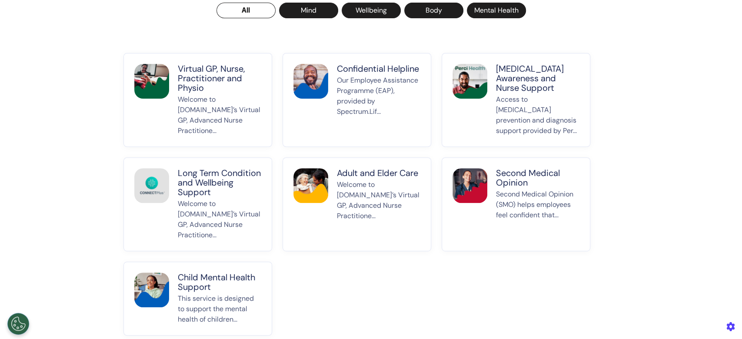
click at [211, 81] on p "Virtual GP, Nurse, Practitioner and Physio" at bounding box center [220, 78] width 84 height 29
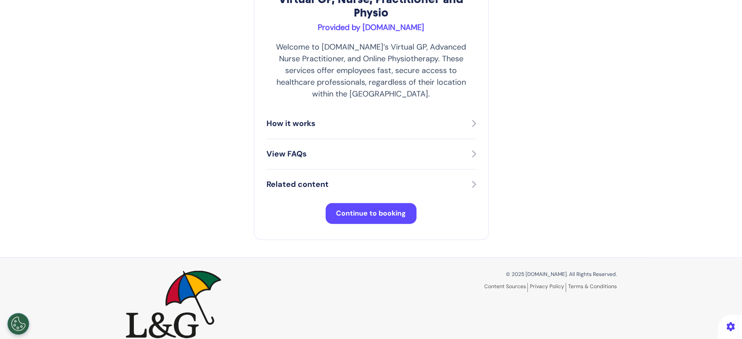
click at [361, 209] on span "Continue to booking" at bounding box center [371, 213] width 70 height 9
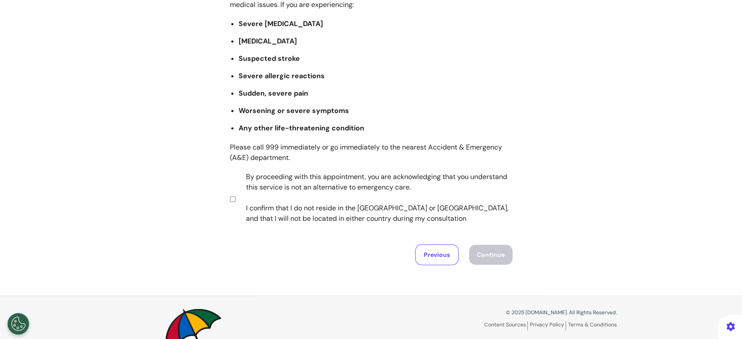
scroll to position [170, 0]
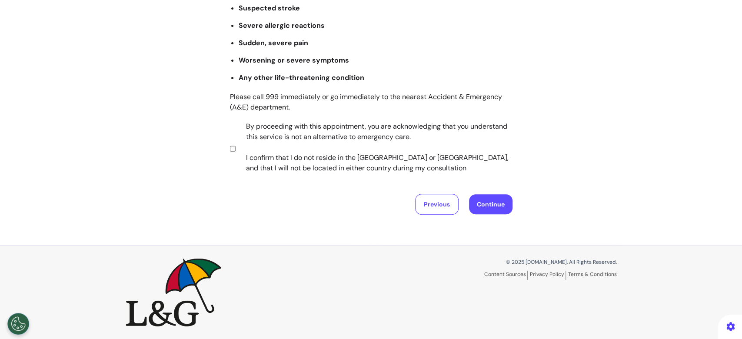
click at [481, 201] on button "Continue" at bounding box center [490, 204] width 43 height 20
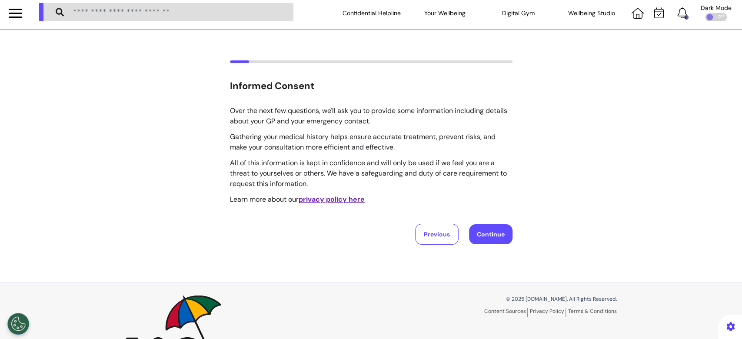
scroll to position [0, 0]
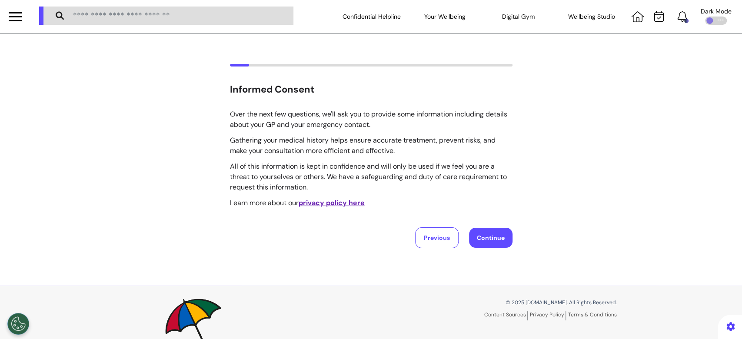
click at [482, 233] on button "Continue" at bounding box center [490, 238] width 43 height 20
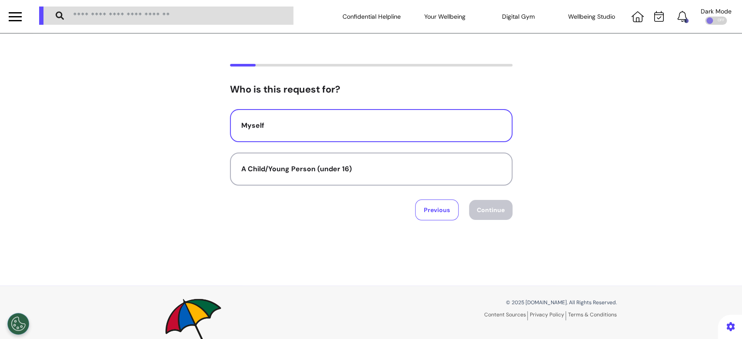
click at [311, 132] on button "Myself" at bounding box center [371, 125] width 283 height 33
click at [490, 211] on button "Continue" at bounding box center [490, 210] width 43 height 20
select select "******"
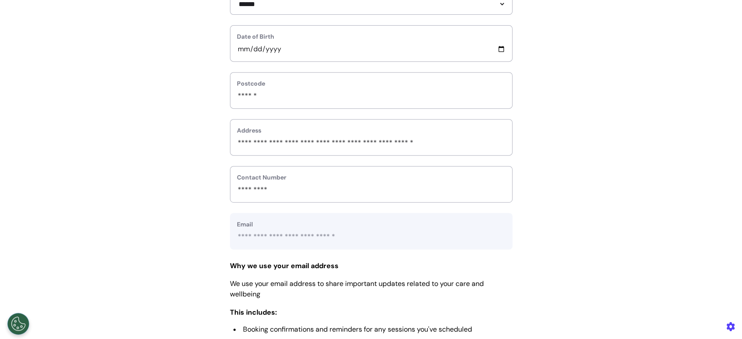
scroll to position [348, 0]
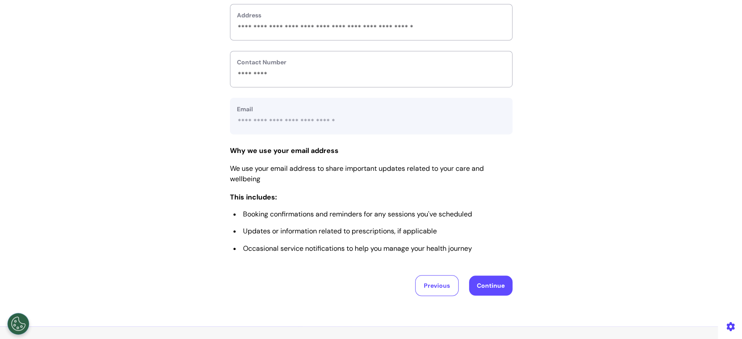
click at [491, 286] on button "Continue" at bounding box center [490, 286] width 43 height 20
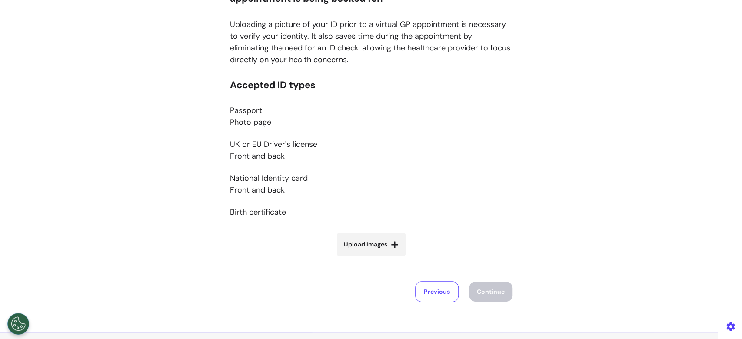
scroll to position [174, 0]
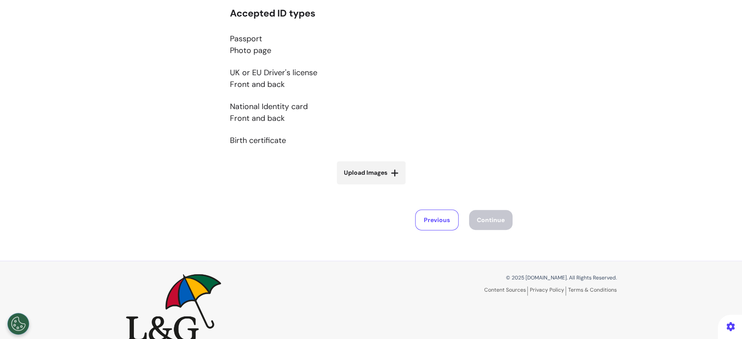
click at [373, 172] on span "Upload Images" at bounding box center [365, 172] width 43 height 9
click at [373, 187] on input "Upload Images" at bounding box center [372, 191] width 104 height 9
type input "**********"
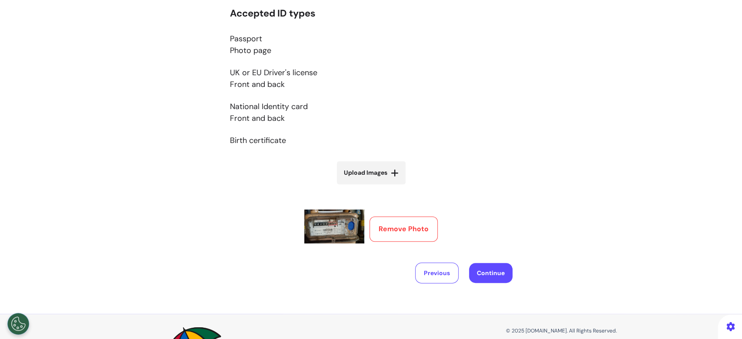
click at [359, 172] on span "Upload Images" at bounding box center [365, 172] width 43 height 9
click at [359, 187] on input "Upload Images" at bounding box center [372, 191] width 104 height 9
type input "**********"
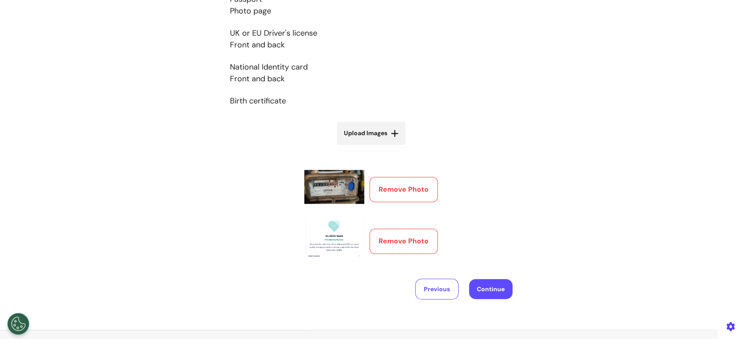
scroll to position [232, 0]
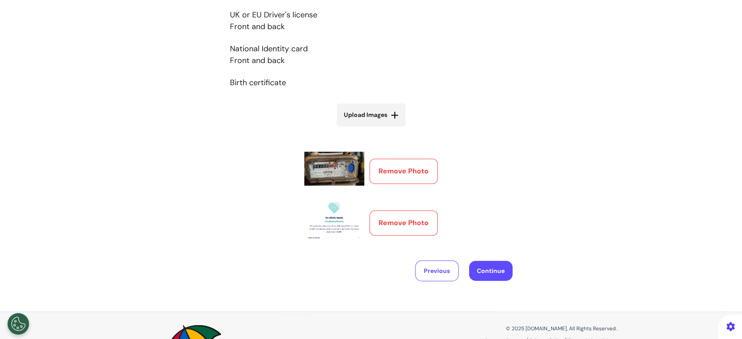
click at [389, 225] on button "Remove Photo" at bounding box center [404, 223] width 68 height 25
click at [395, 169] on button "Remove Photo" at bounding box center [404, 171] width 68 height 25
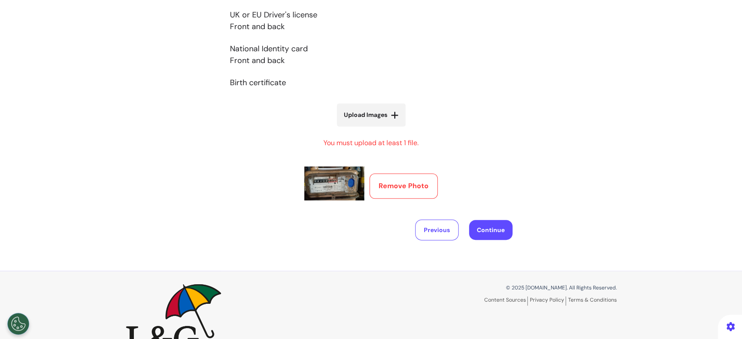
click at [395, 183] on button "Remove Photo" at bounding box center [404, 186] width 68 height 25
click at [364, 118] on span "Upload Images" at bounding box center [365, 114] width 43 height 9
click at [364, 129] on input "Upload Images" at bounding box center [372, 133] width 104 height 9
type input "**********"
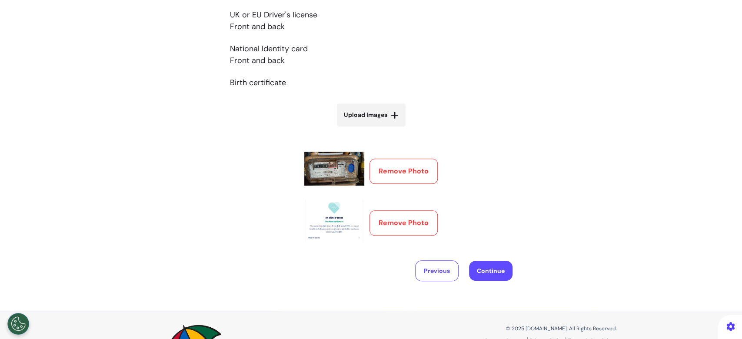
click at [475, 270] on button "Continue" at bounding box center [490, 271] width 43 height 20
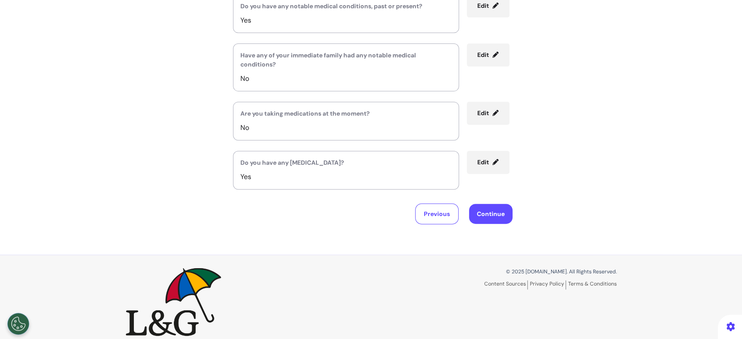
scroll to position [198, 0]
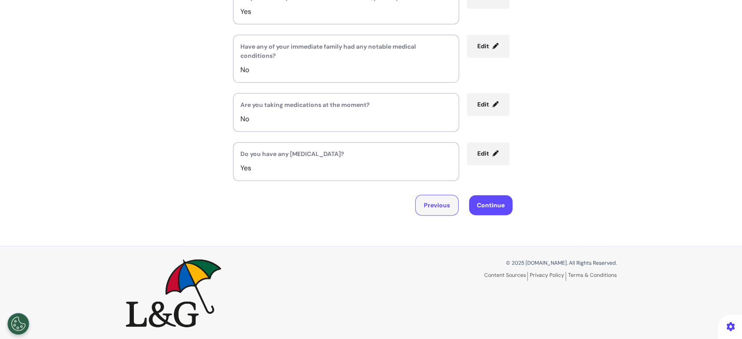
click at [437, 202] on button "Previous" at bounding box center [436, 205] width 43 height 21
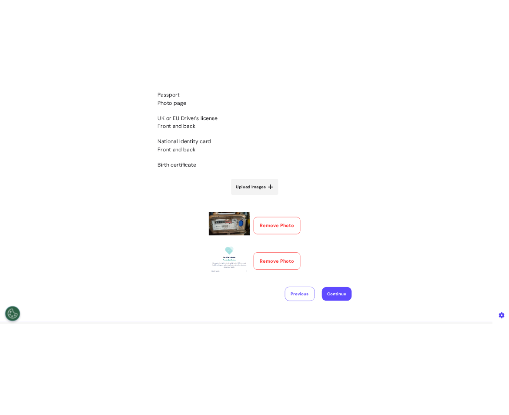
scroll to position [207, 0]
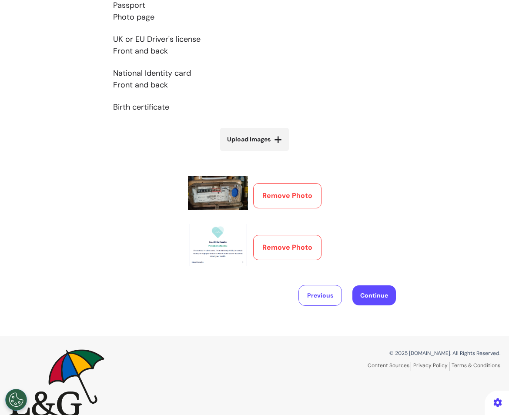
click at [327, 296] on button "Previous" at bounding box center [319, 295] width 43 height 21
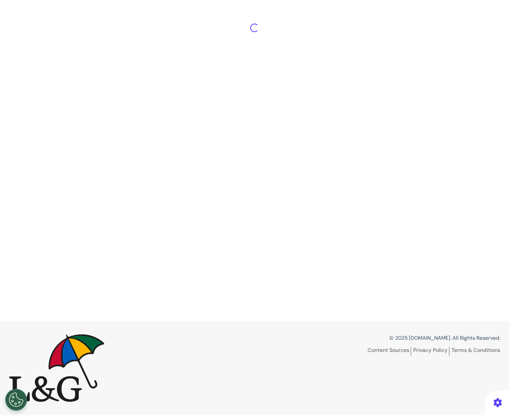
scroll to position [40, 0]
select select "******"
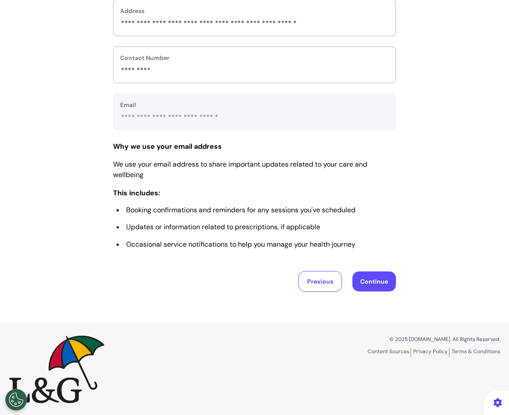
scroll to position [353, 0]
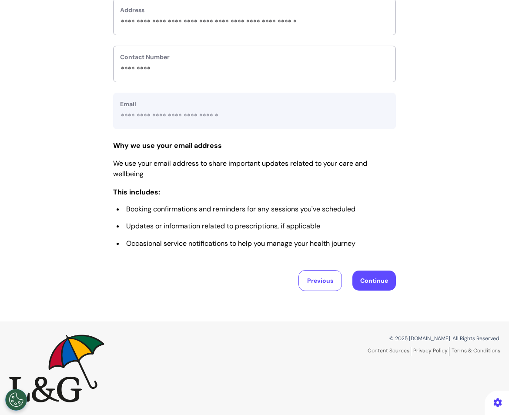
click at [384, 277] on button "Continue" at bounding box center [373, 281] width 43 height 20
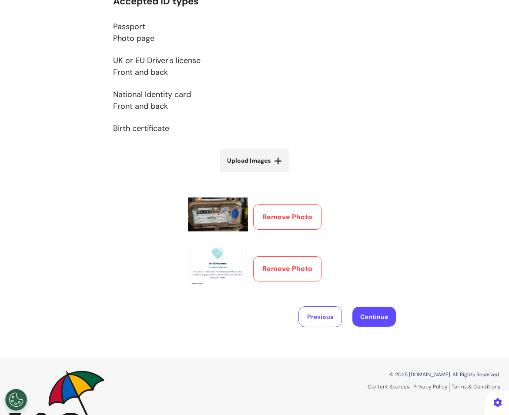
scroll to position [222, 0]
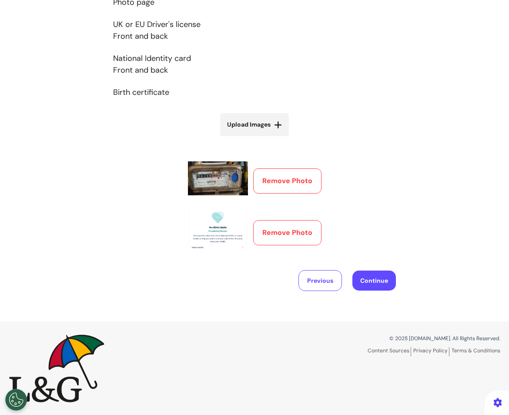
click at [378, 277] on button "Continue" at bounding box center [373, 281] width 43 height 20
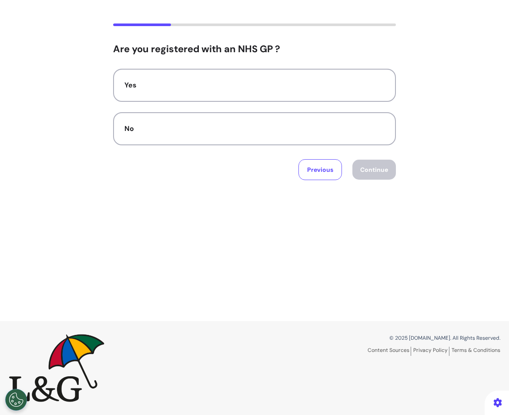
scroll to position [0, 0]
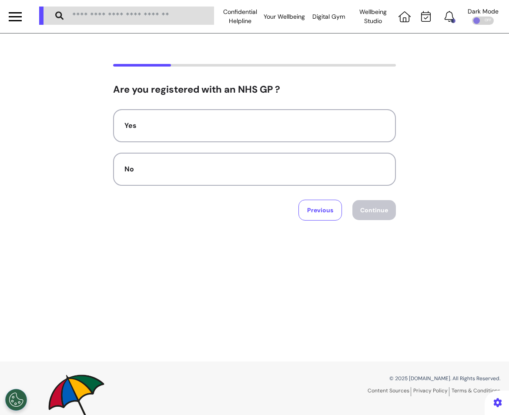
click at [358, 135] on button "Yes" at bounding box center [254, 125] width 283 height 33
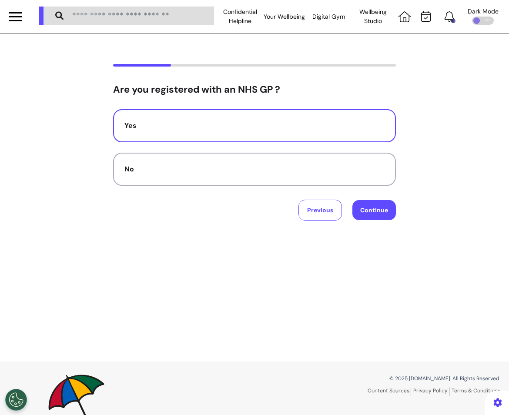
click at [377, 211] on button "Continue" at bounding box center [373, 210] width 43 height 20
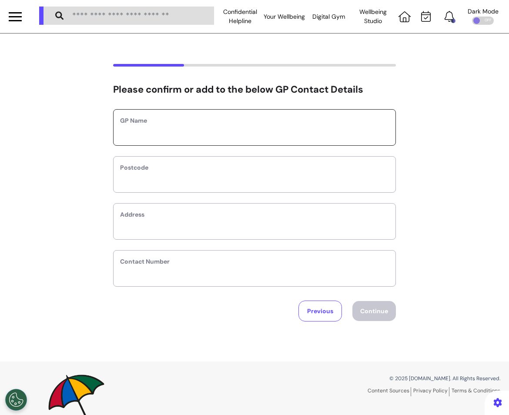
click at [342, 130] on input "text" at bounding box center [254, 132] width 269 height 11
type input "*********"
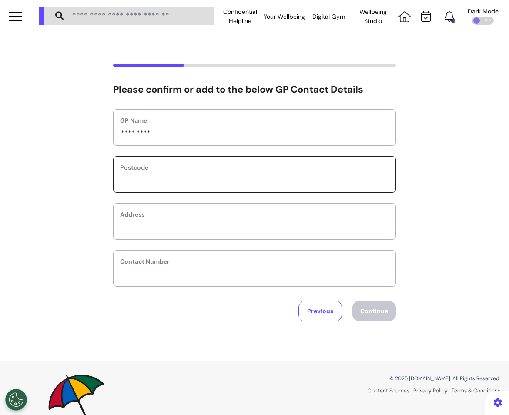
type input "*"
select select
type input "**"
select select
type input "***"
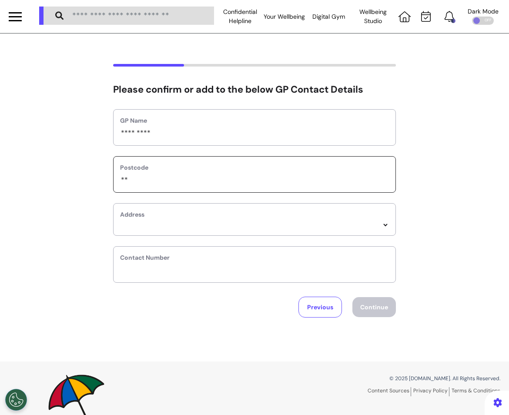
select select
type input "****"
select select
type input "*****"
select select
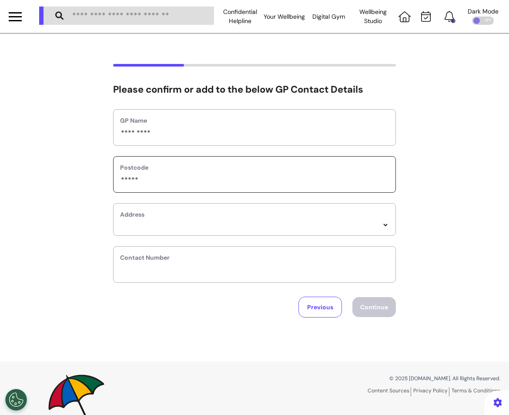
type input "******"
select select
type input "******"
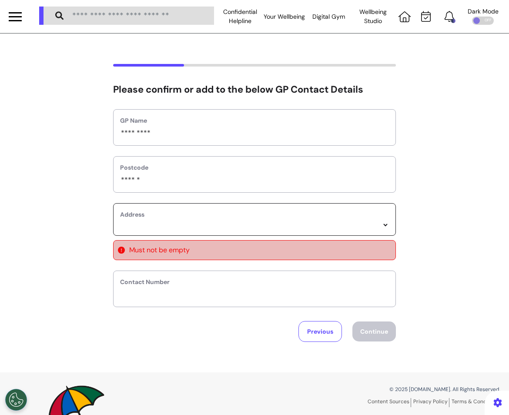
click at [341, 229] on select "*****" at bounding box center [254, 224] width 269 height 7
select select
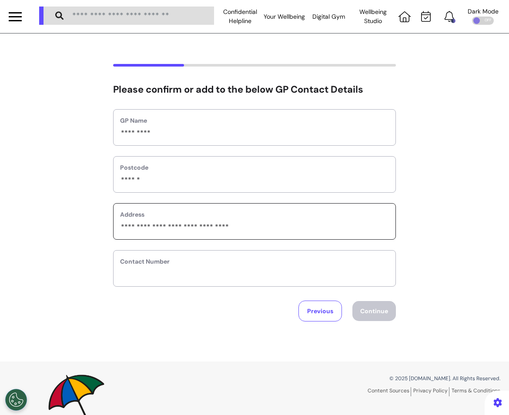
click at [214, 278] on input "phone" at bounding box center [254, 273] width 269 height 11
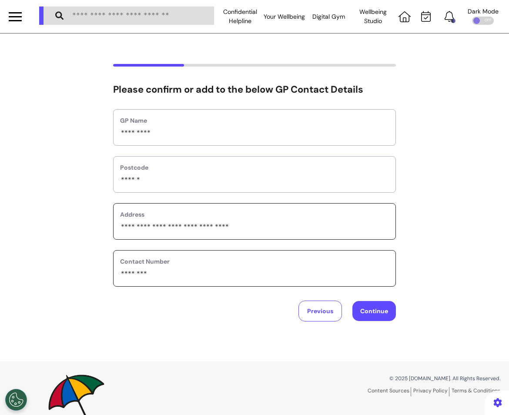
type input "********"
click at [384, 305] on button "Continue" at bounding box center [373, 311] width 43 height 20
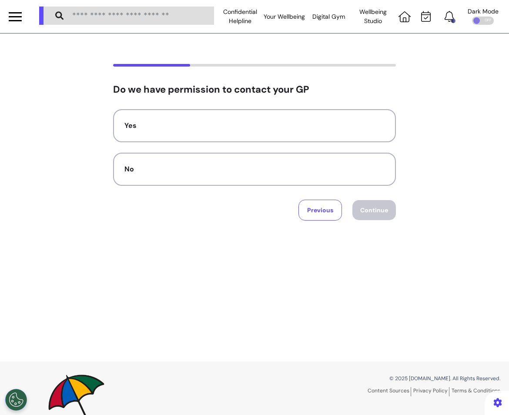
click at [254, 173] on div "No" at bounding box center [254, 169] width 260 height 10
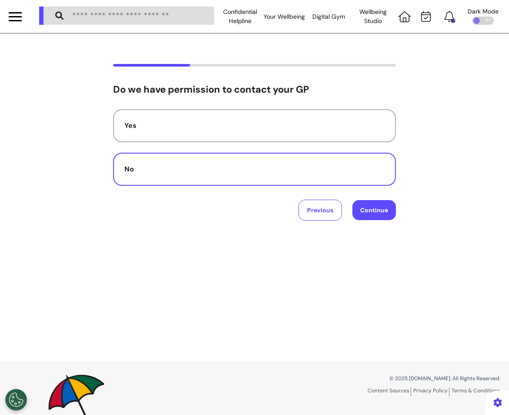
click at [254, 128] on div "Yes" at bounding box center [254, 125] width 260 height 10
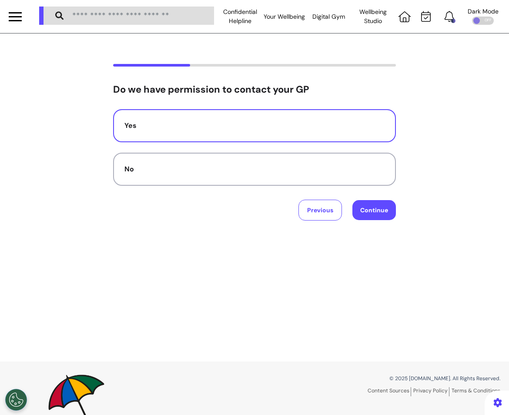
click at [375, 210] on button "Continue" at bounding box center [373, 210] width 43 height 20
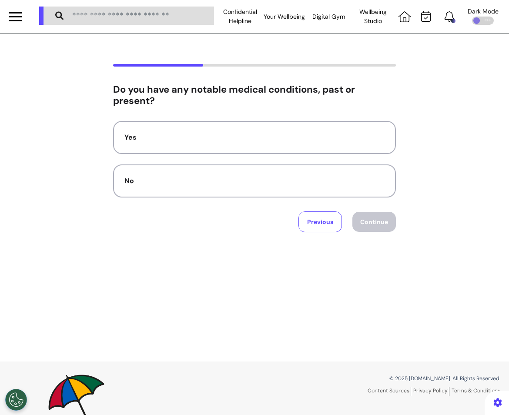
click at [241, 140] on div "Yes" at bounding box center [254, 137] width 260 height 10
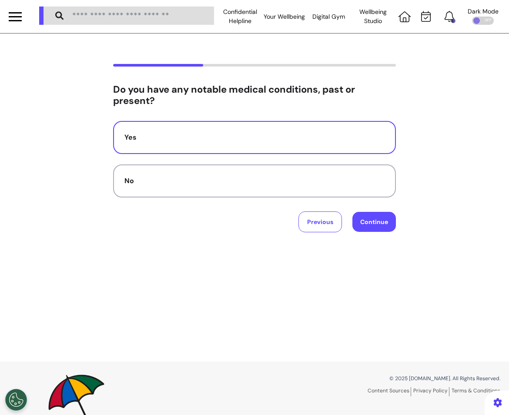
click at [385, 225] on button "Continue" at bounding box center [373, 222] width 43 height 20
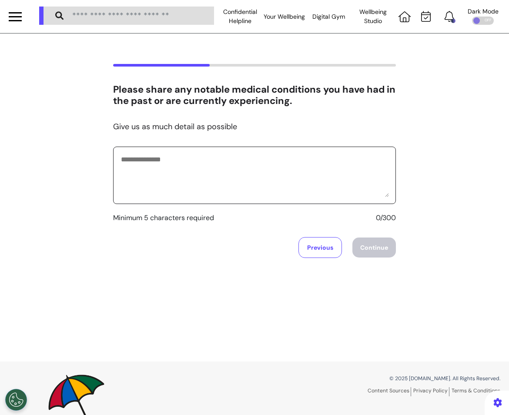
click at [256, 164] on textarea at bounding box center [254, 175] width 269 height 43
type textarea "**********"
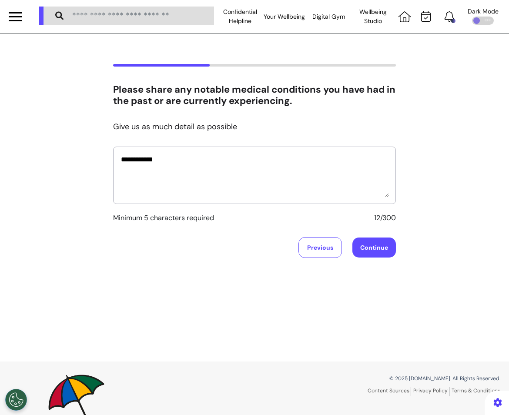
click at [363, 247] on button "Continue" at bounding box center [373, 247] width 43 height 20
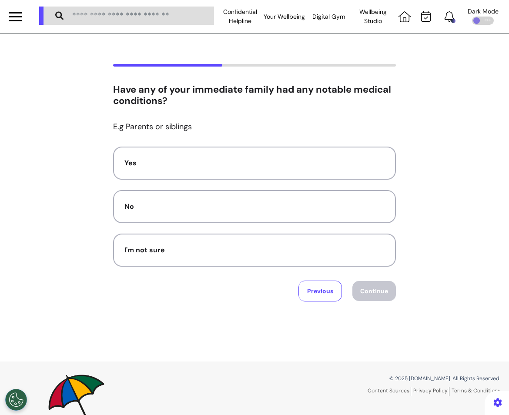
click at [266, 211] on div "No" at bounding box center [254, 206] width 260 height 10
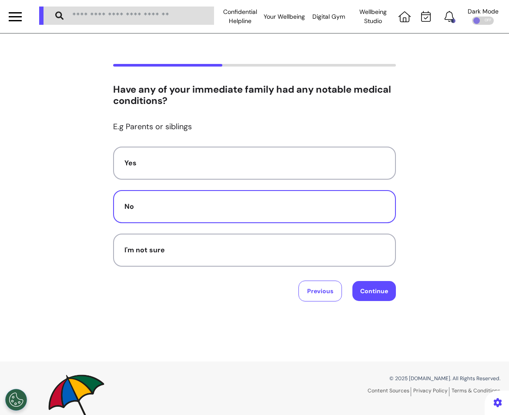
click at [368, 289] on button "Continue" at bounding box center [373, 291] width 43 height 20
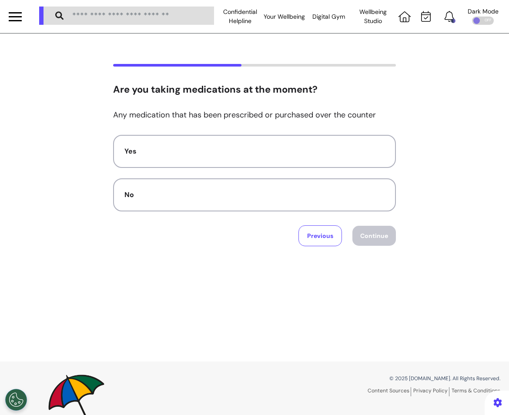
click at [277, 206] on button "No" at bounding box center [254, 194] width 283 height 33
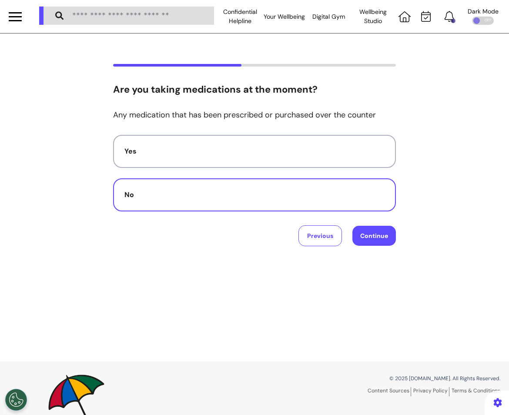
click at [371, 237] on button "Continue" at bounding box center [373, 236] width 43 height 20
click at [267, 158] on button "Yes" at bounding box center [254, 151] width 283 height 33
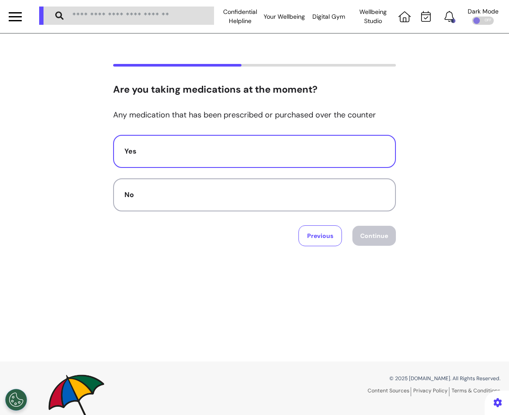
click at [354, 208] on button "No" at bounding box center [254, 194] width 283 height 33
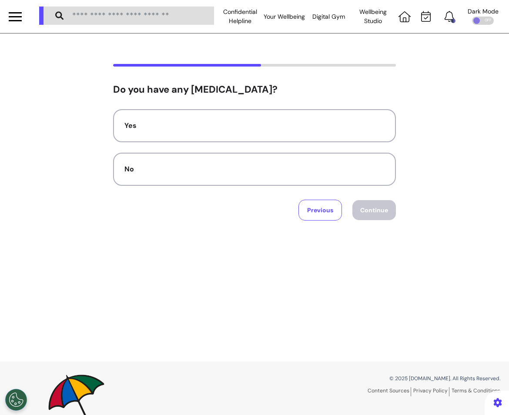
click at [203, 133] on button "Yes" at bounding box center [254, 125] width 283 height 33
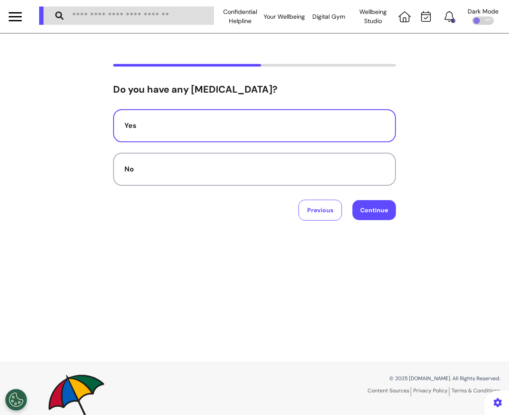
click at [389, 213] on button "Continue" at bounding box center [373, 210] width 43 height 20
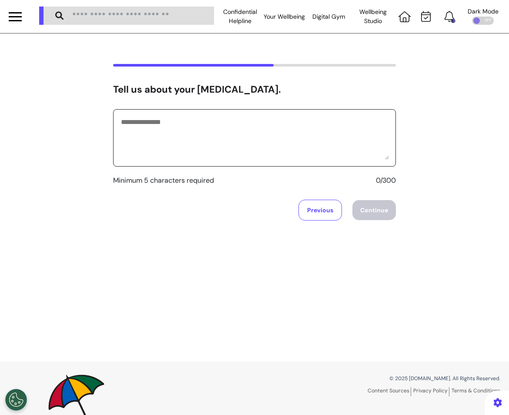
click at [238, 139] on textarea at bounding box center [254, 137] width 269 height 43
type textarea "*********"
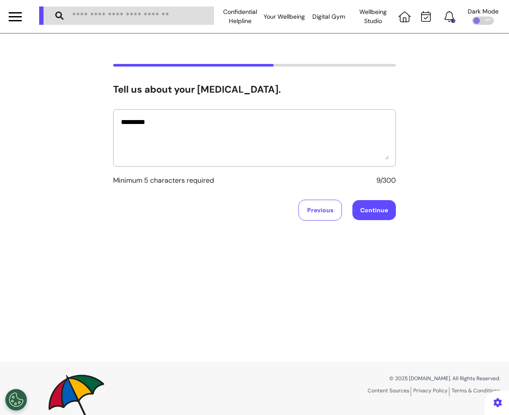
click at [370, 205] on button "Continue" at bounding box center [373, 210] width 43 height 20
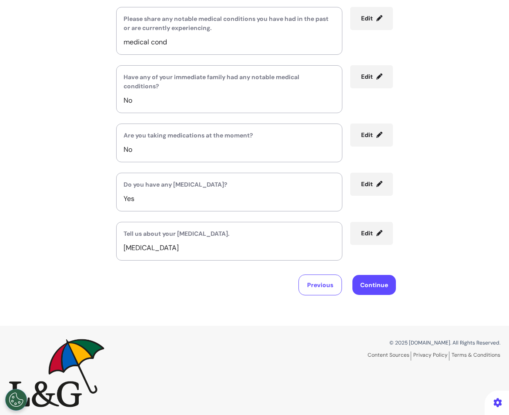
scroll to position [309, 0]
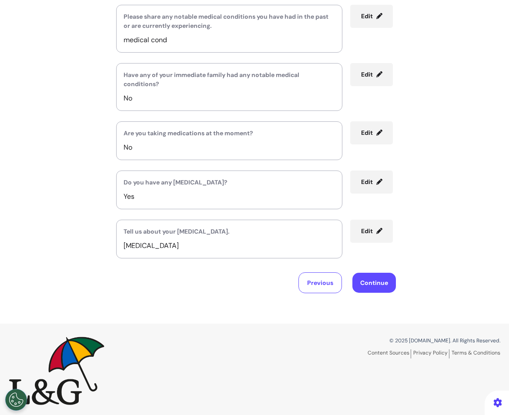
click at [374, 281] on button "Continue" at bounding box center [373, 283] width 43 height 20
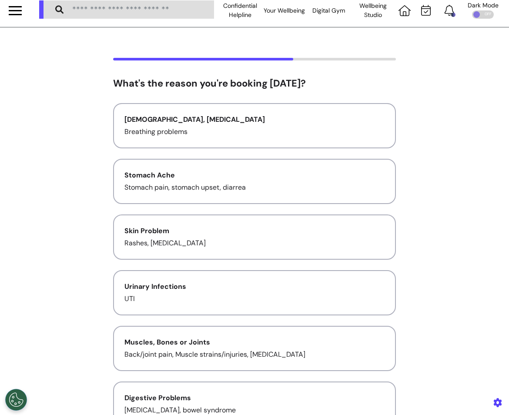
scroll to position [0, 0]
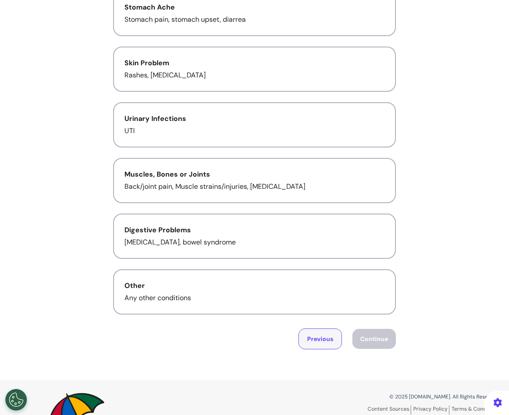
click at [311, 338] on button "Previous" at bounding box center [319, 338] width 43 height 21
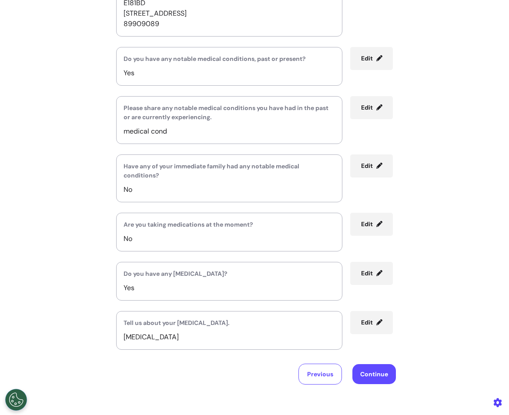
click at [318, 339] on button "Previous" at bounding box center [319, 374] width 43 height 21
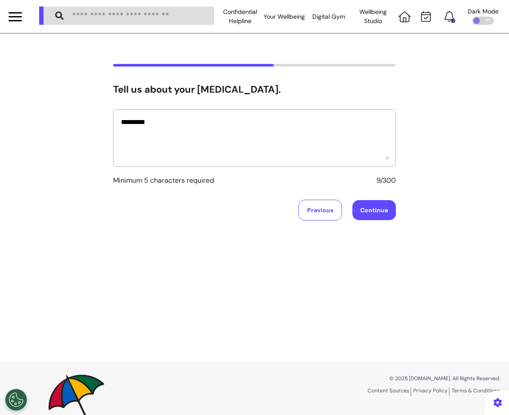
click at [324, 202] on button "Previous" at bounding box center [319, 210] width 43 height 21
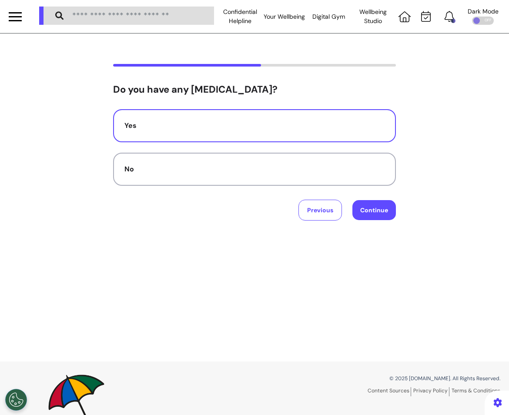
click at [321, 216] on button "Previous" at bounding box center [319, 210] width 43 height 21
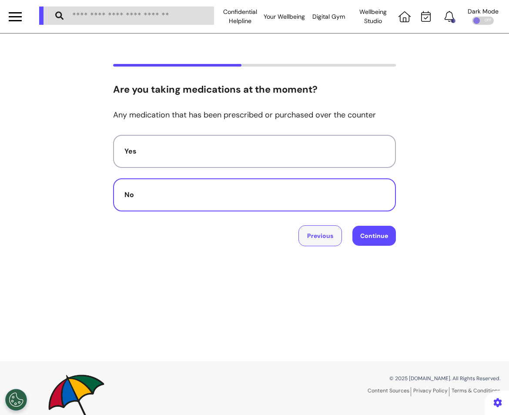
click at [320, 232] on button "Previous" at bounding box center [319, 235] width 43 height 21
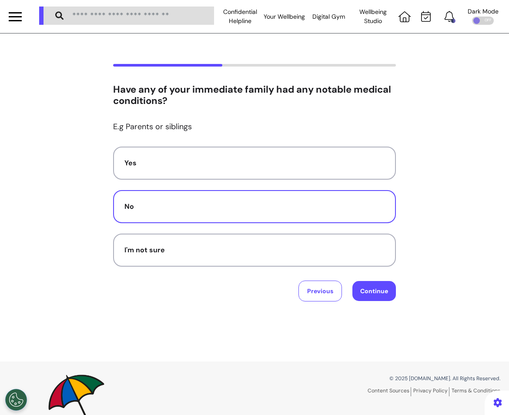
click at [319, 291] on button "Previous" at bounding box center [319, 291] width 43 height 21
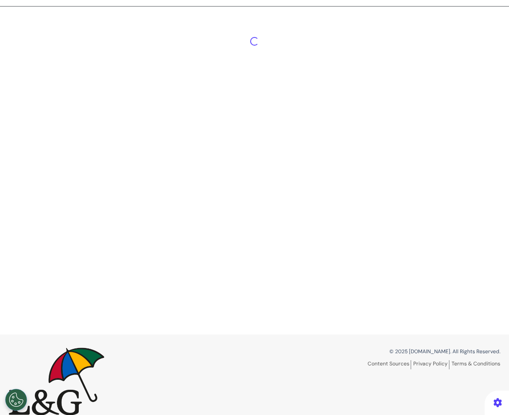
scroll to position [40, 0]
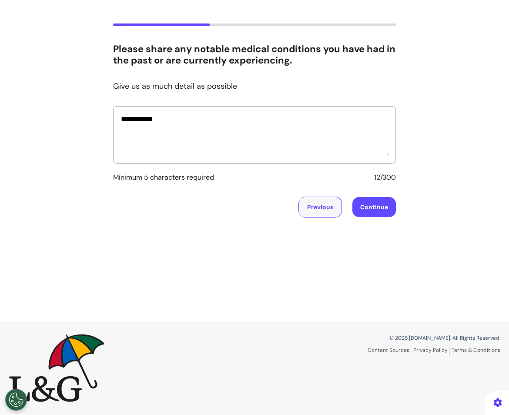
click at [325, 209] on button "Previous" at bounding box center [319, 207] width 43 height 21
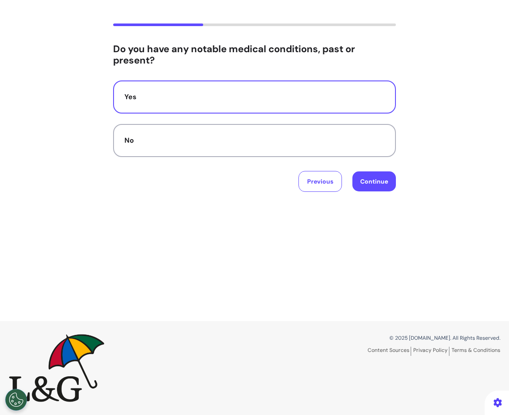
click at [318, 187] on button "Previous" at bounding box center [319, 181] width 43 height 21
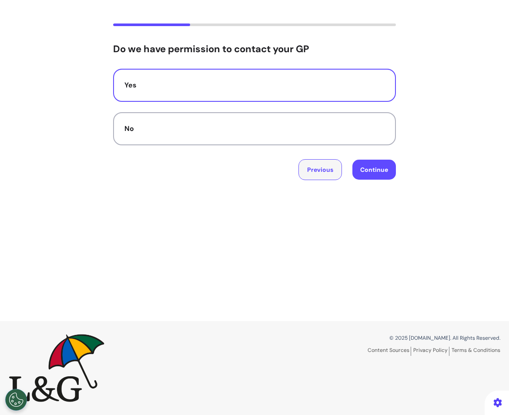
click at [318, 171] on button "Previous" at bounding box center [319, 169] width 43 height 21
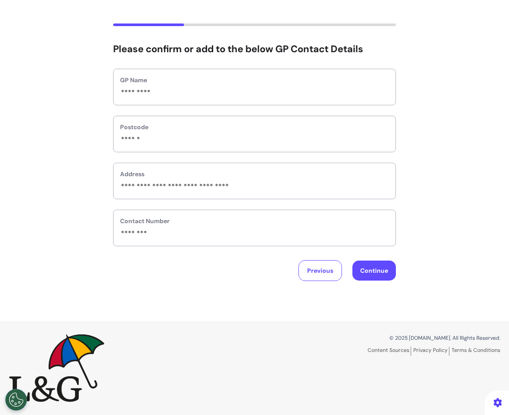
click at [320, 277] on button "Previous" at bounding box center [319, 270] width 43 height 21
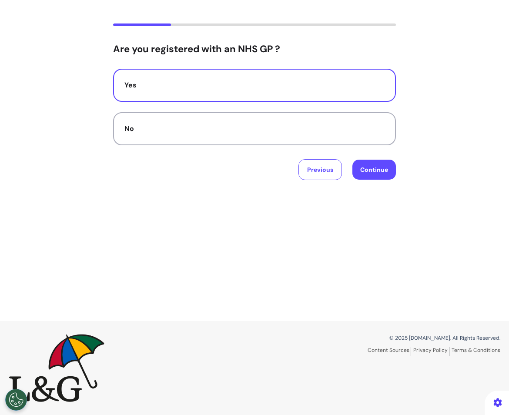
click at [329, 170] on button "Previous" at bounding box center [319, 169] width 43 height 21
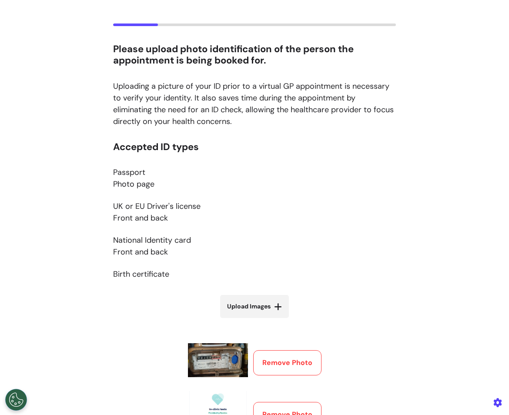
scroll to position [171, 0]
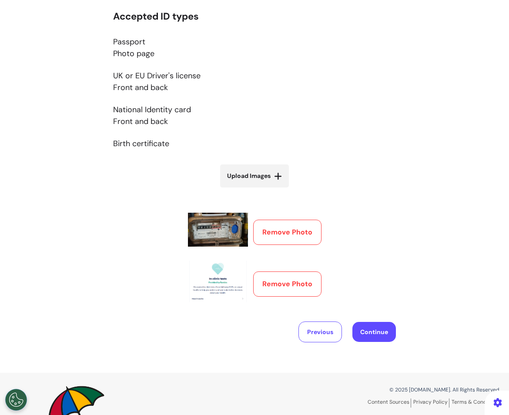
click at [393, 331] on button "Continue" at bounding box center [373, 332] width 43 height 20
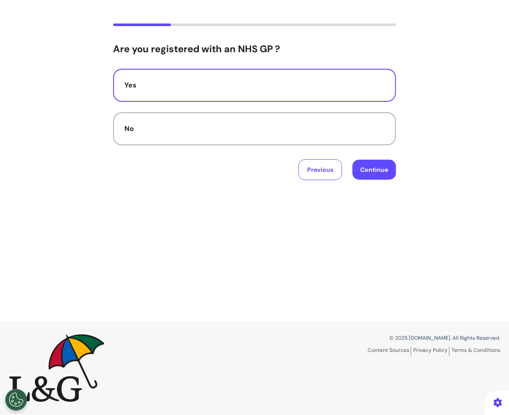
scroll to position [40, 0]
click at [373, 171] on button "Continue" at bounding box center [373, 170] width 43 height 20
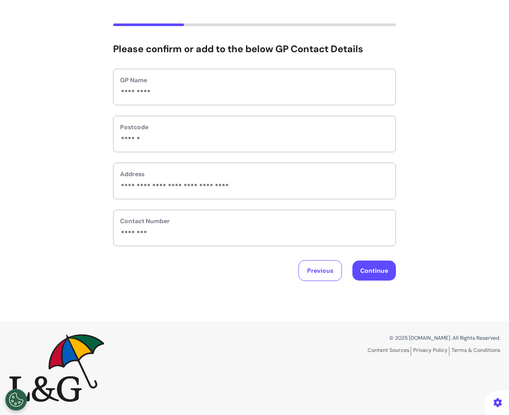
click at [375, 276] on button "Continue" at bounding box center [373, 271] width 43 height 20
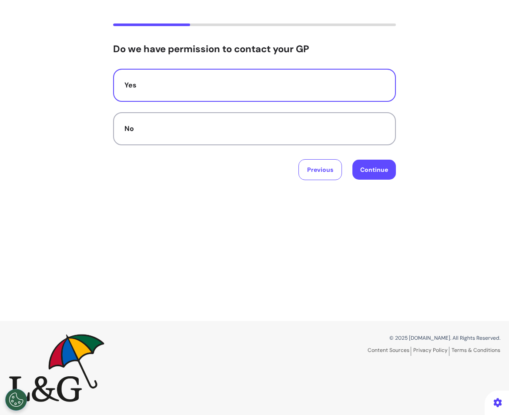
click at [367, 166] on button "Continue" at bounding box center [373, 170] width 43 height 20
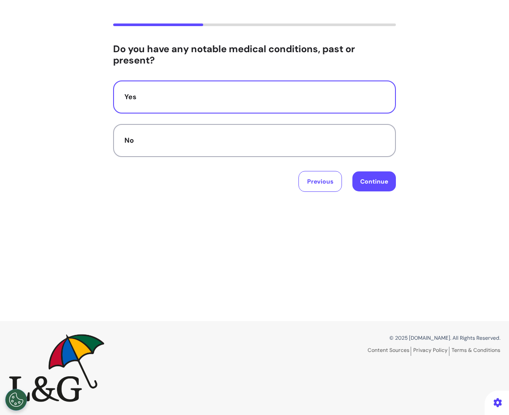
click at [370, 178] on button "Continue" at bounding box center [373, 181] width 43 height 20
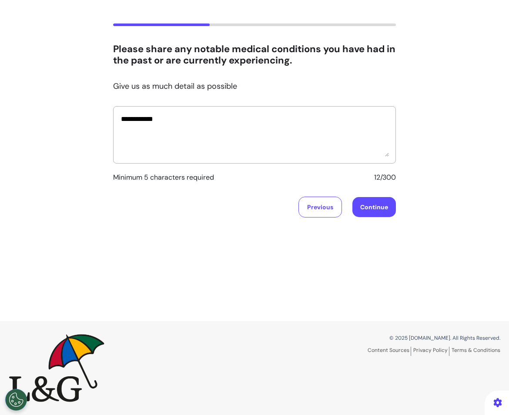
click at [372, 197] on button "Continue" at bounding box center [373, 207] width 43 height 20
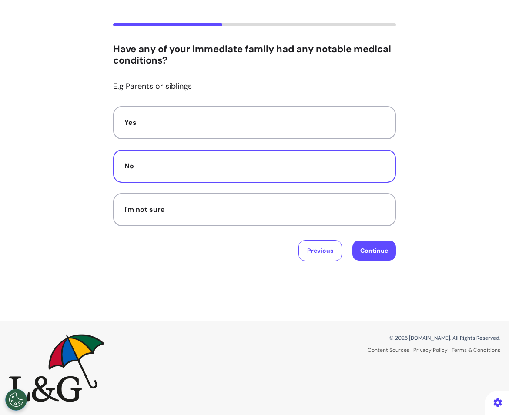
click at [378, 252] on button "Continue" at bounding box center [373, 251] width 43 height 20
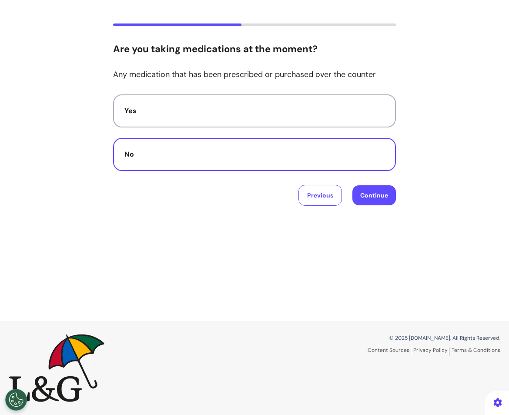
click at [376, 192] on button "Continue" at bounding box center [373, 195] width 43 height 20
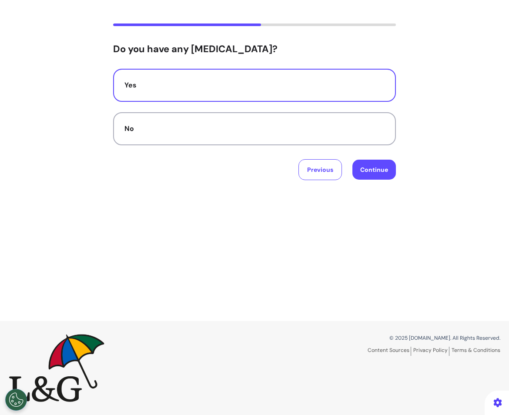
click at [379, 172] on button "Continue" at bounding box center [373, 170] width 43 height 20
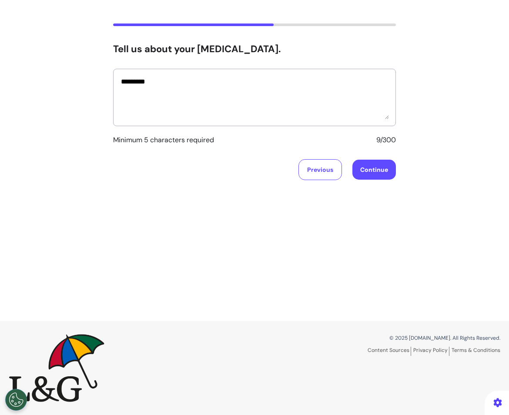
click at [379, 175] on button "Continue" at bounding box center [373, 170] width 43 height 20
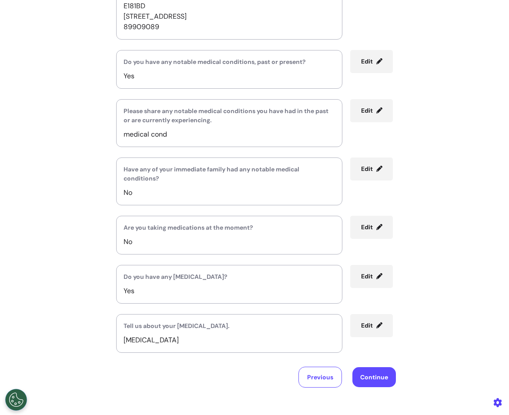
scroll to position [309, 0]
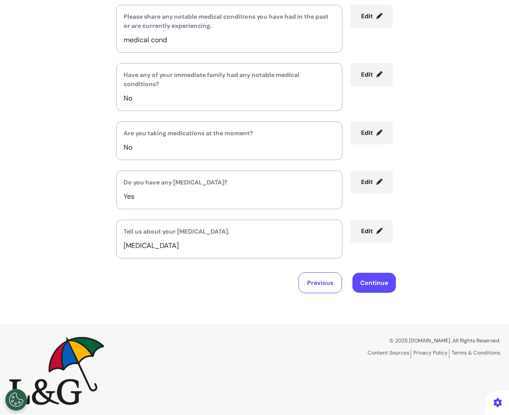
click at [375, 281] on button "Continue" at bounding box center [373, 283] width 43 height 20
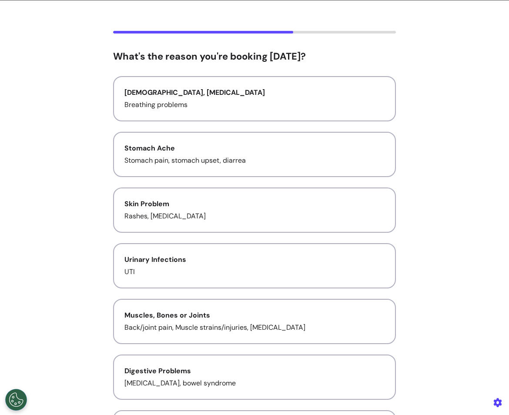
scroll to position [0, 0]
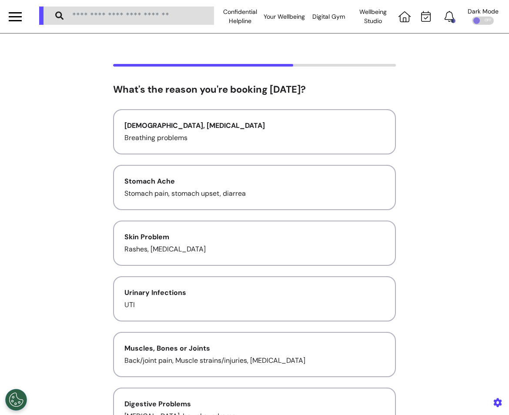
click at [290, 130] on div "Asthma, Cold and Flu" at bounding box center [254, 125] width 260 height 10
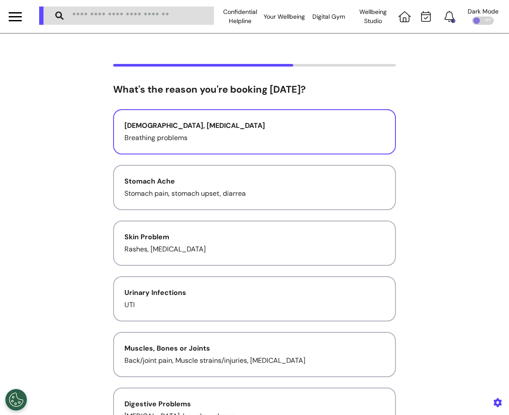
scroll to position [174, 0]
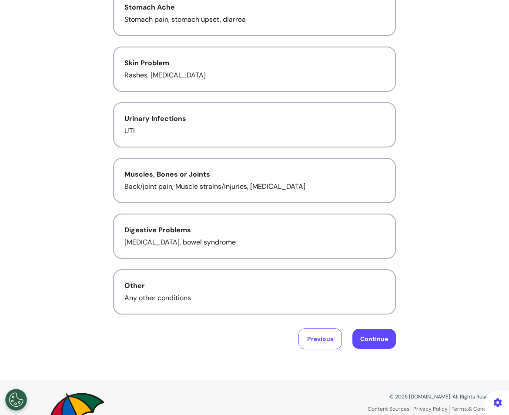
click at [372, 331] on button "Continue" at bounding box center [373, 339] width 43 height 20
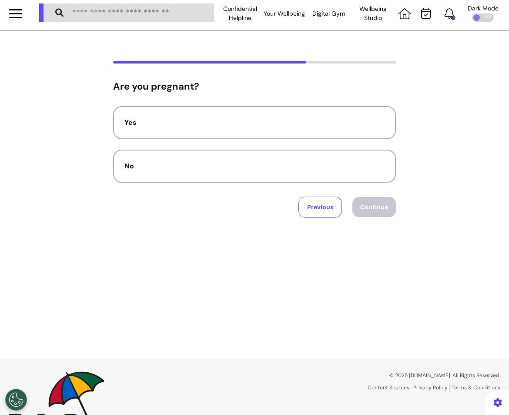
scroll to position [0, 0]
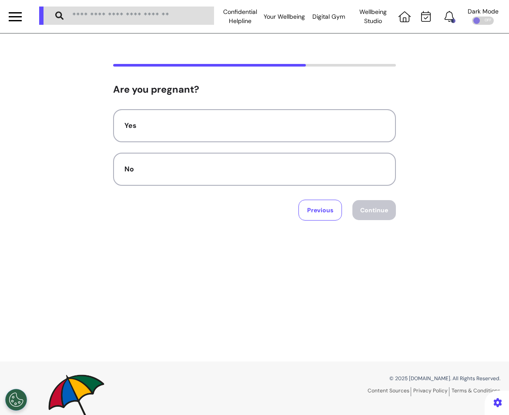
click at [361, 126] on div "Yes" at bounding box center [254, 125] width 260 height 10
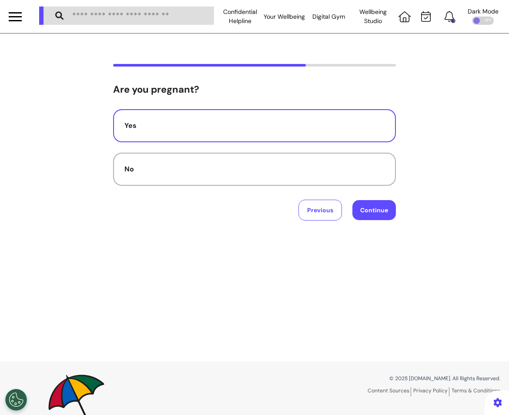
click at [360, 179] on button "No" at bounding box center [254, 169] width 283 height 33
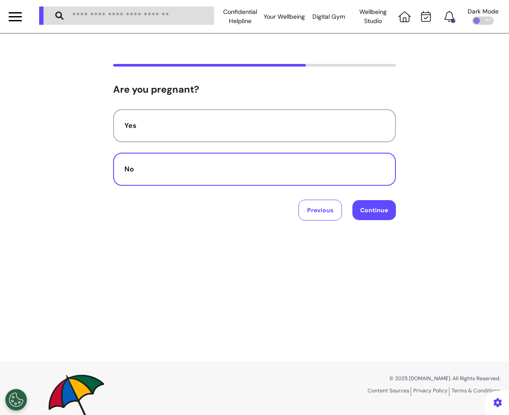
click at [370, 207] on button "Continue" at bounding box center [373, 210] width 43 height 20
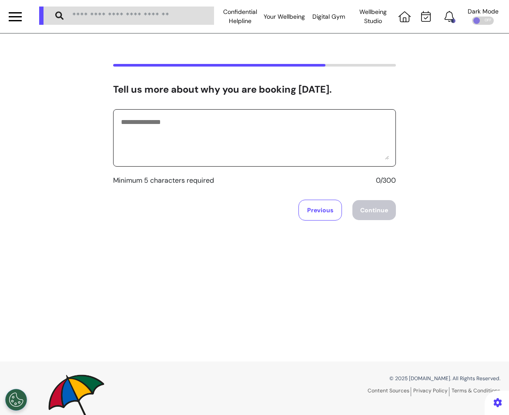
click at [358, 159] on textarea at bounding box center [254, 137] width 269 height 43
type textarea "**********"
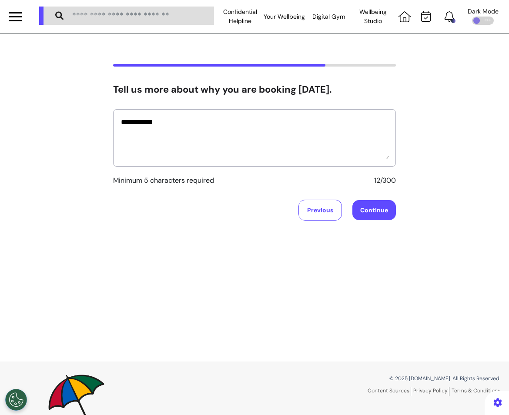
click at [363, 207] on button "Continue" at bounding box center [373, 210] width 43 height 20
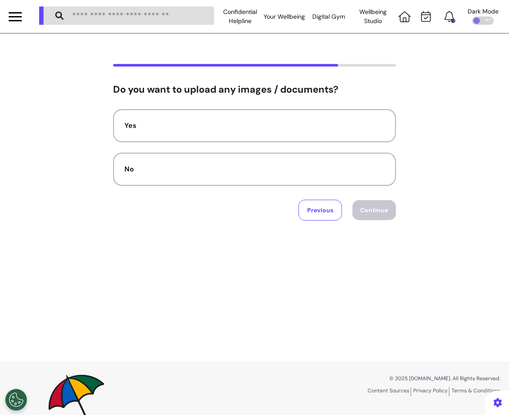
click at [353, 127] on div "Yes" at bounding box center [254, 125] width 260 height 10
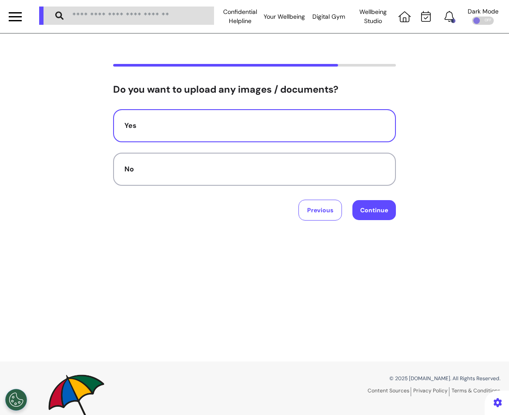
click at [358, 204] on button "Continue" at bounding box center [373, 210] width 43 height 20
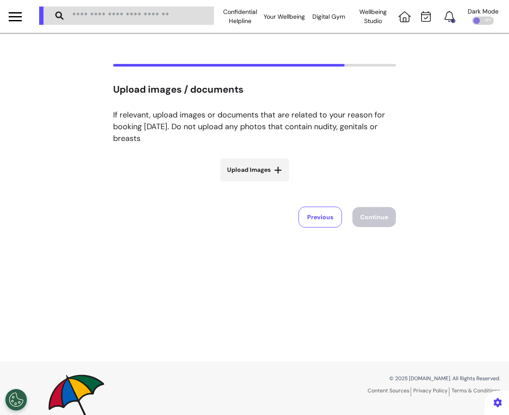
click at [260, 176] on label "Upload Images" at bounding box center [254, 169] width 69 height 23
click at [260, 184] on input "Upload Images" at bounding box center [255, 188] width 104 height 9
type input "**********"
click at [265, 170] on span "Upload Images" at bounding box center [248, 169] width 43 height 9
click at [265, 199] on input "Upload Images" at bounding box center [255, 203] width 104 height 9
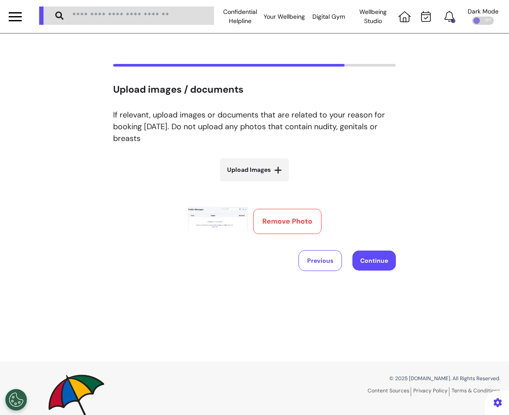
type input "**********"
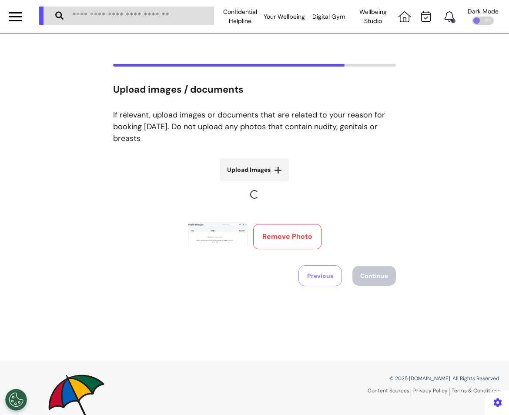
click at [253, 166] on span "Upload Images" at bounding box center [248, 169] width 43 height 9
click at [253, 199] on input "Upload Images" at bounding box center [255, 203] width 104 height 9
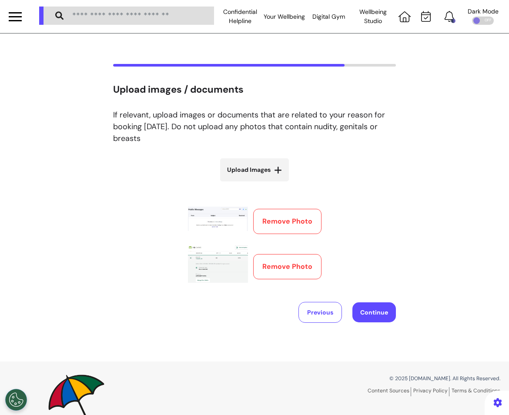
type input "**********"
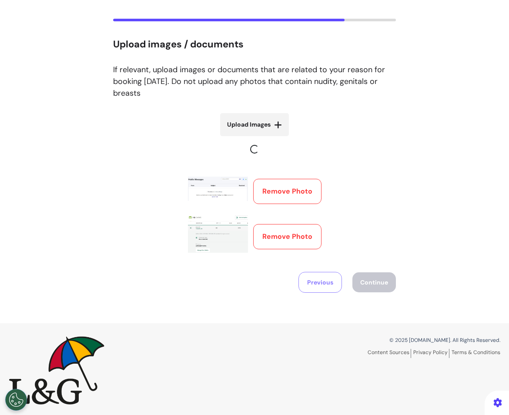
scroll to position [47, 0]
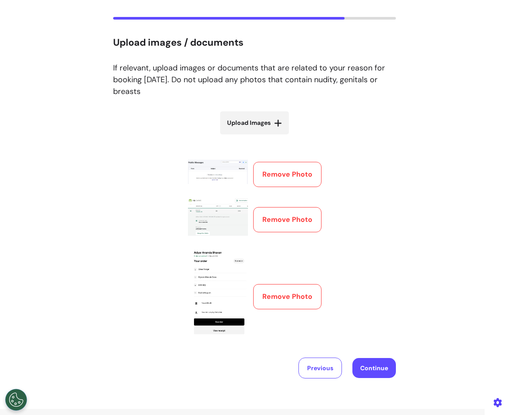
click at [280, 125] on icon at bounding box center [278, 123] width 8 height 9
click at [280, 137] on input "Upload Images" at bounding box center [255, 141] width 104 height 9
type input "**********"
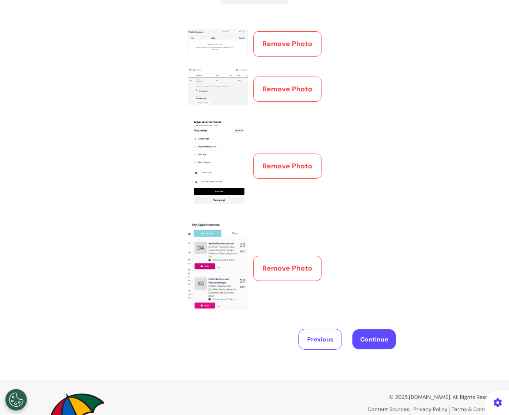
scroll to position [90, 0]
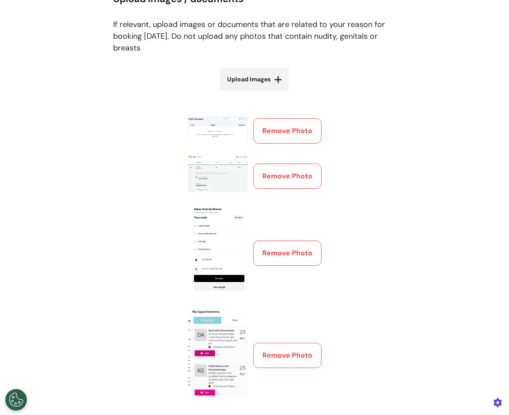
click at [271, 79] on span "Upload Images" at bounding box center [248, 79] width 43 height 9
click at [271, 93] on input "Upload Images" at bounding box center [255, 97] width 104 height 9
type input "**********"
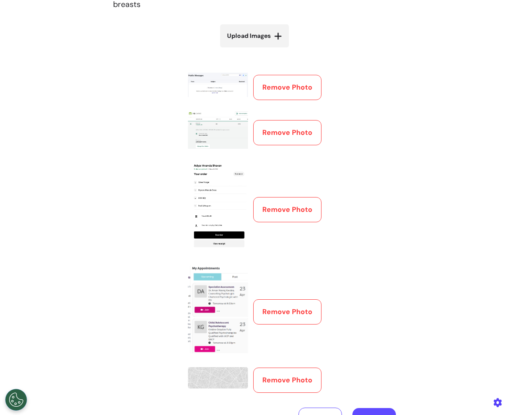
scroll to position [177, 0]
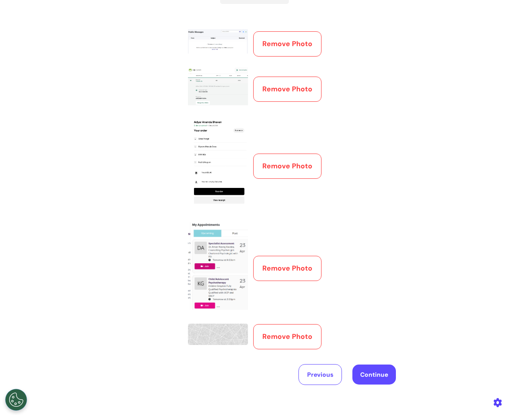
click at [372, 339] on button "Continue" at bounding box center [373, 374] width 43 height 20
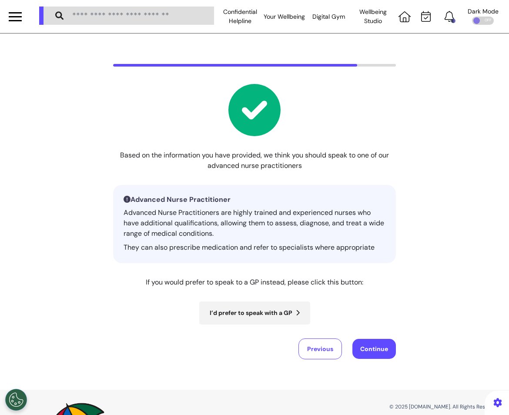
scroll to position [43, 0]
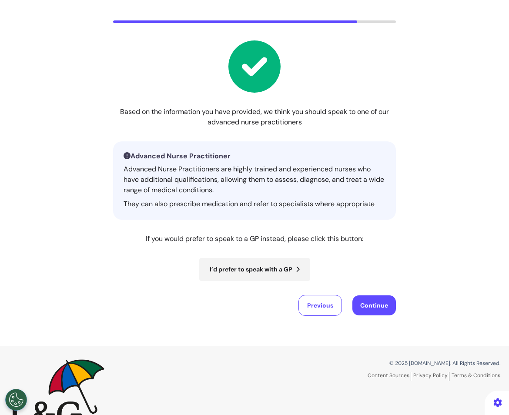
click at [377, 304] on button "Continue" at bounding box center [373, 305] width 43 height 20
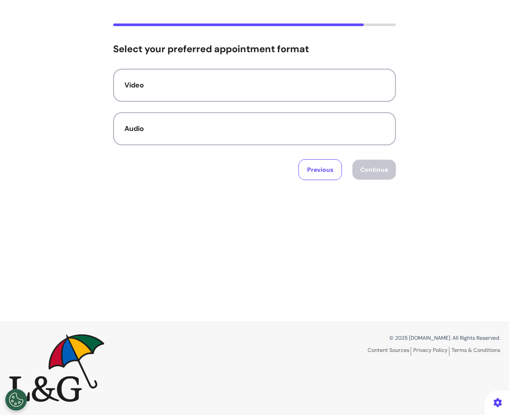
scroll to position [0, 0]
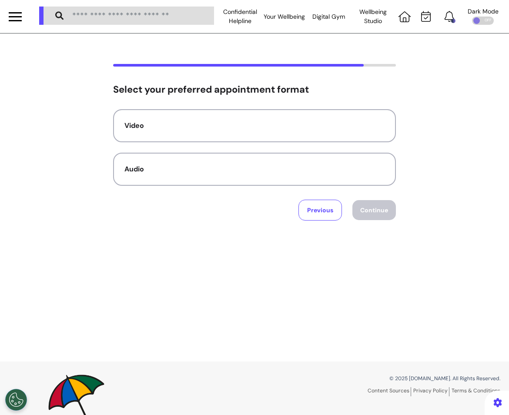
click at [324, 127] on div "Video" at bounding box center [254, 125] width 260 height 10
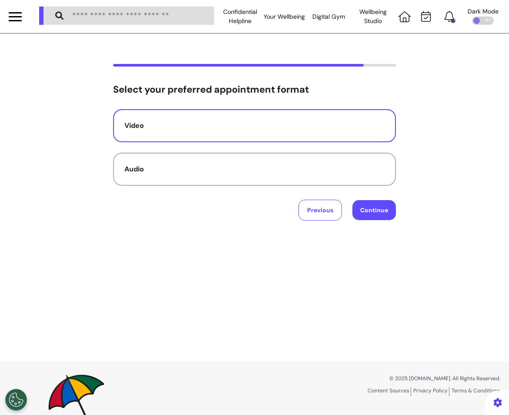
click at [372, 220] on button "Continue" at bounding box center [373, 210] width 43 height 20
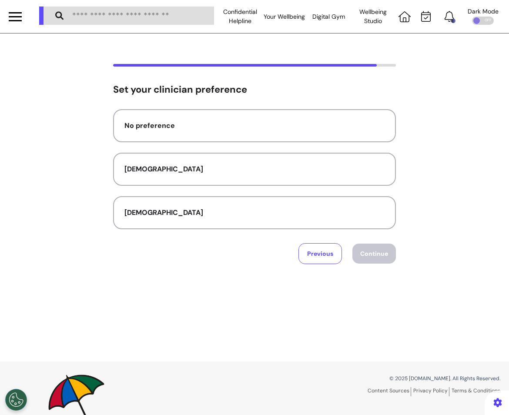
click at [311, 135] on button "No preference" at bounding box center [254, 125] width 283 height 33
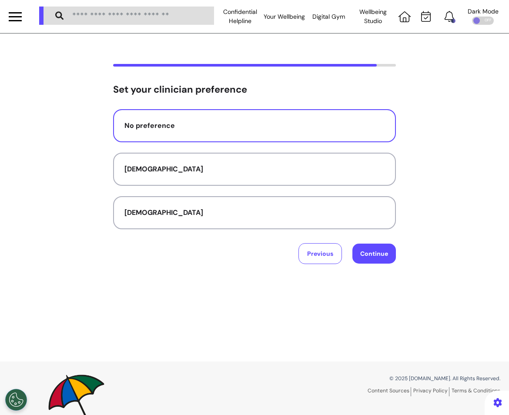
click at [377, 256] on button "Continue" at bounding box center [373, 254] width 43 height 20
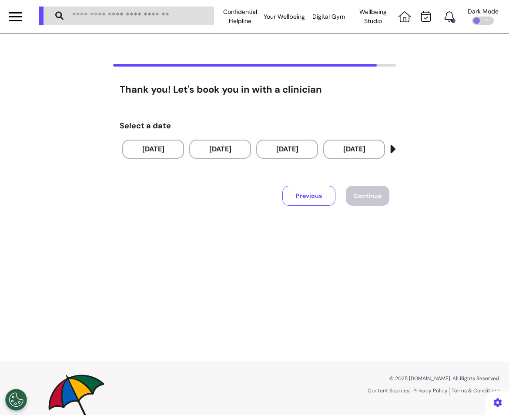
click at [164, 154] on button "10 Oct 2025" at bounding box center [153, 149] width 62 height 19
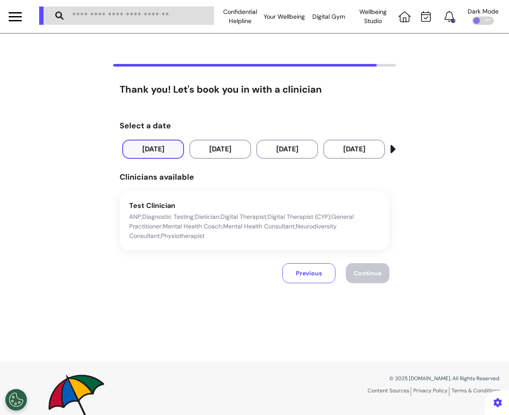
click at [238, 228] on p "ANP;Diagnostic Testing;Dietician;Digital Therapist;Digital Therapist (CYP);Gene…" at bounding box center [254, 226] width 251 height 29
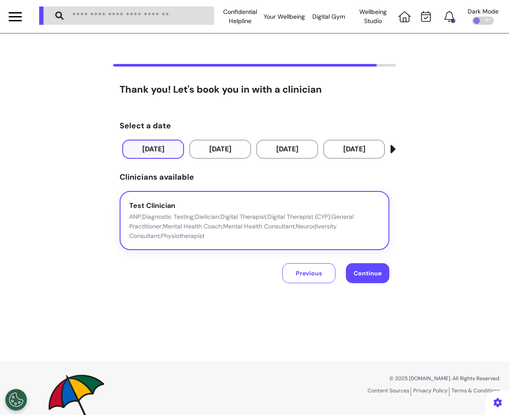
click at [374, 277] on button "Continue" at bounding box center [367, 273] width 43 height 20
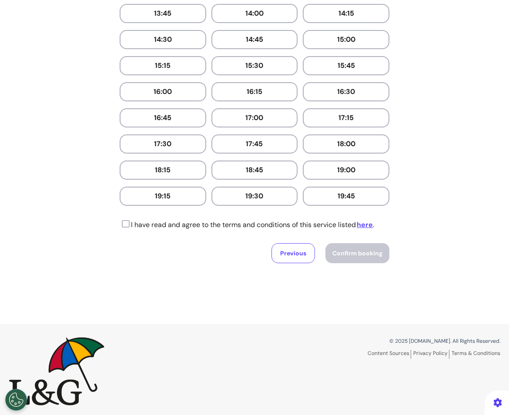
scroll to position [229, 0]
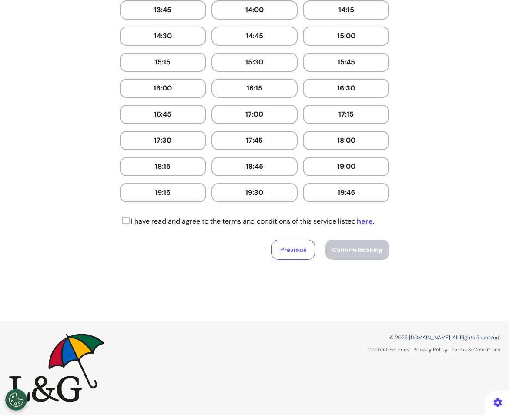
click at [169, 197] on button "19:15" at bounding box center [163, 192] width 87 height 19
click at [129, 222] on icon at bounding box center [125, 220] width 10 height 9
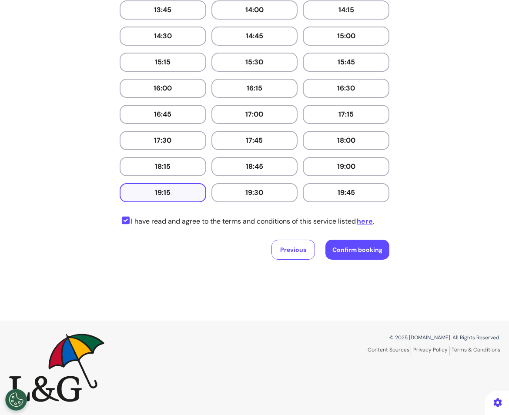
click at [342, 248] on span "Confirm booking" at bounding box center [357, 250] width 50 height 8
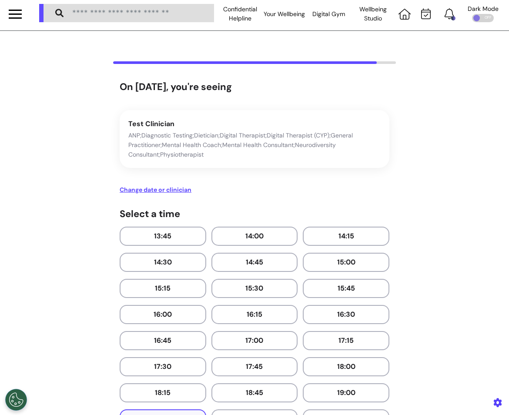
scroll to position [0, 0]
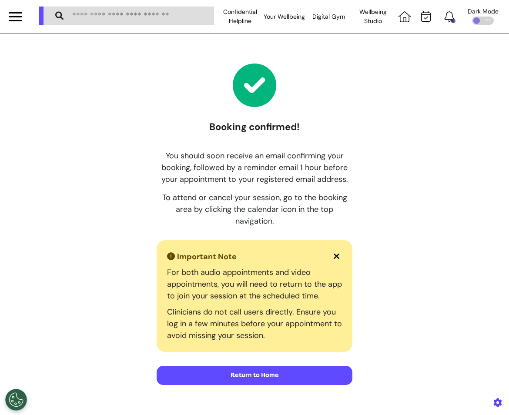
click at [288, 339] on button "Return to Home" at bounding box center [255, 375] width 196 height 19
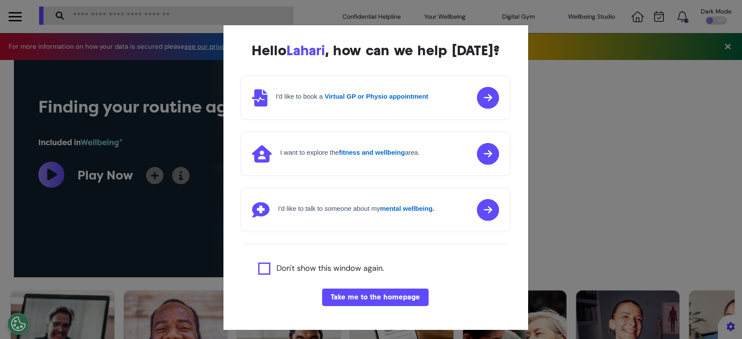
scroll to position [0, 371]
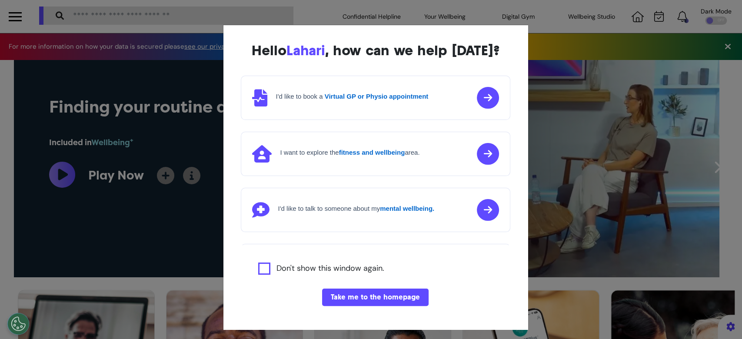
click at [356, 99] on strong "Virtual GP or Physio appointment" at bounding box center [377, 96] width 104 height 7
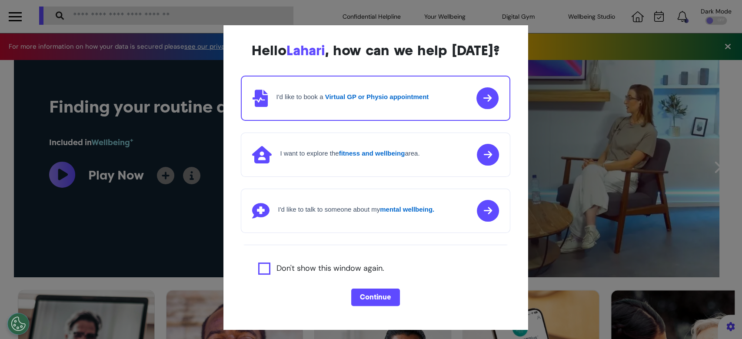
click at [355, 297] on button "Continue" at bounding box center [375, 297] width 49 height 17
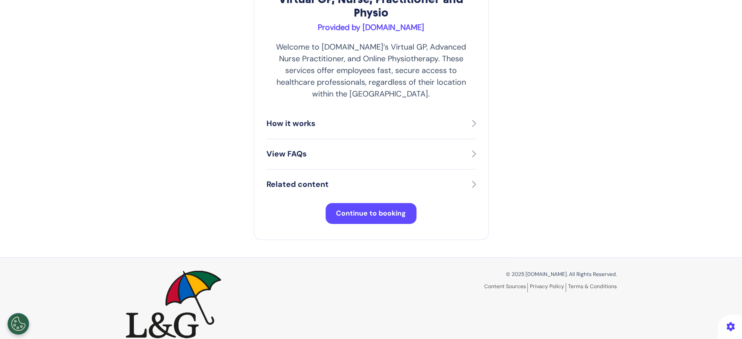
drag, startPoint x: 359, startPoint y: 190, endPoint x: 357, endPoint y: 200, distance: 10.2
click at [359, 190] on div "Virtual GP, Nurse, Practitioner and Physio Provided by Spectrum.Life Welcome to…" at bounding box center [371, 60] width 235 height 360
click at [357, 209] on span "Continue to booking" at bounding box center [371, 213] width 70 height 9
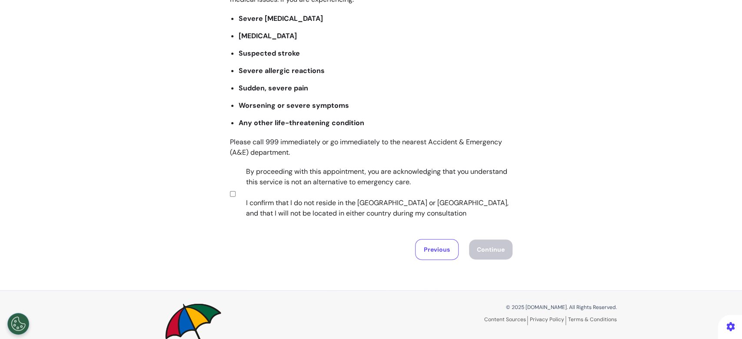
scroll to position [170, 0]
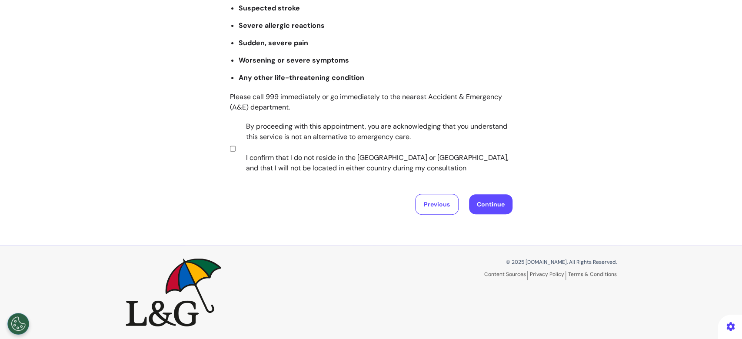
click at [488, 211] on button "Continue" at bounding box center [490, 204] width 43 height 20
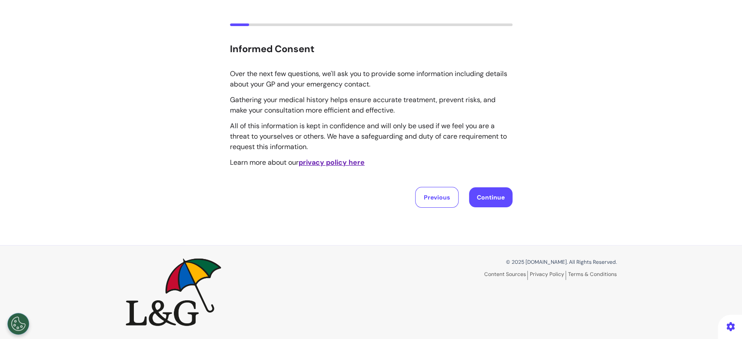
scroll to position [0, 0]
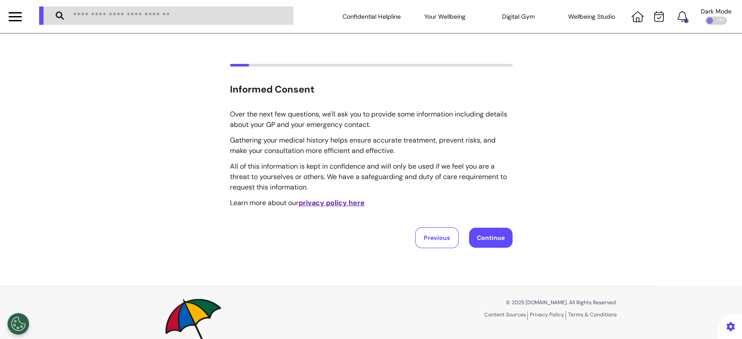
click at [471, 237] on button "Continue" at bounding box center [490, 238] width 43 height 20
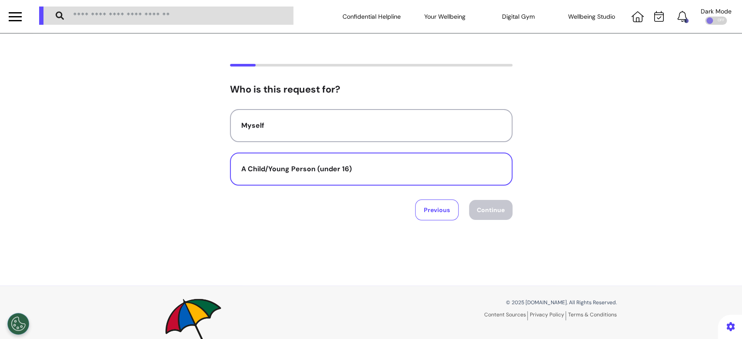
drag, startPoint x: 385, startPoint y: 167, endPoint x: 394, endPoint y: 173, distance: 10.0
click at [385, 168] on div "A Child/Young Person (under 16)" at bounding box center [371, 169] width 260 height 10
click at [492, 208] on button "Continue" at bounding box center [490, 210] width 43 height 20
select select "******"
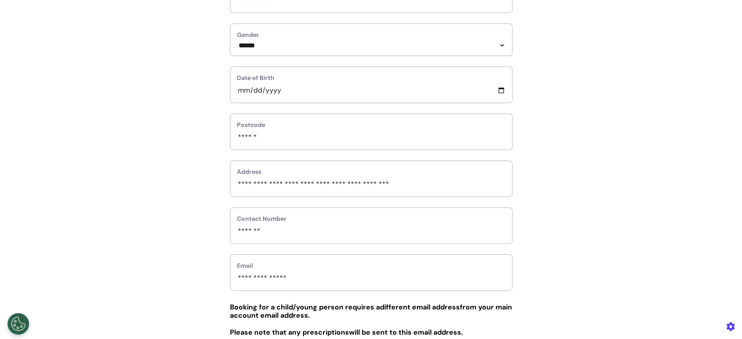
scroll to position [290, 0]
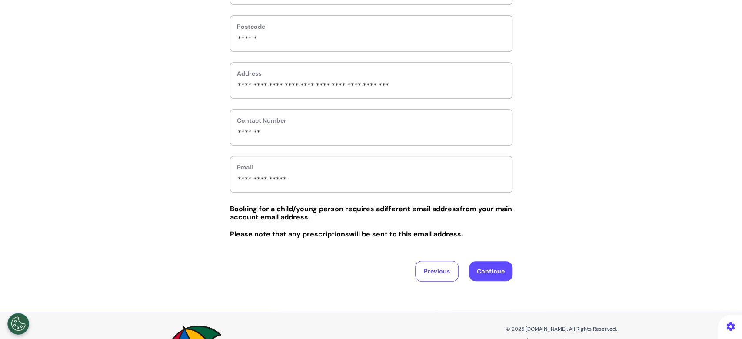
click at [490, 273] on button "Continue" at bounding box center [490, 271] width 43 height 20
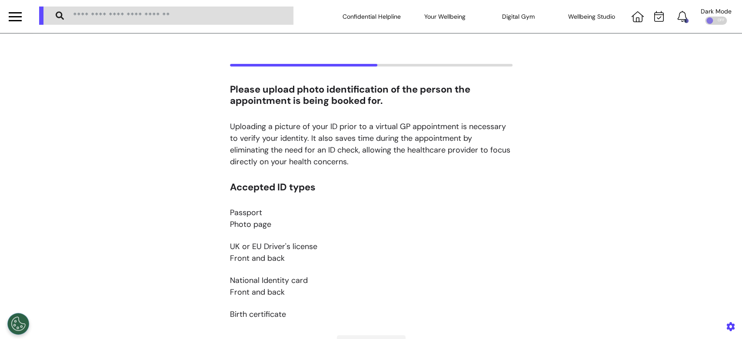
scroll to position [116, 0]
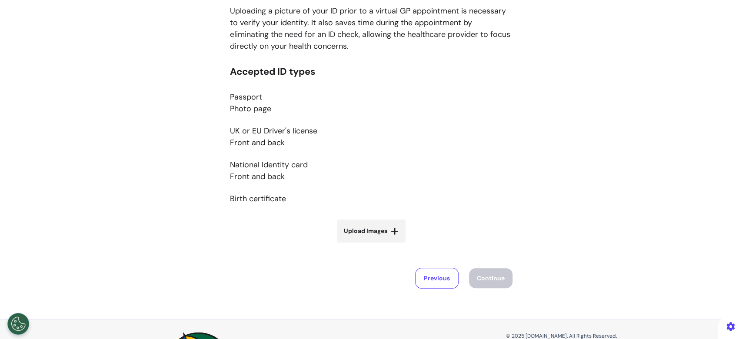
click at [368, 230] on span "Upload Images" at bounding box center [365, 231] width 43 height 9
click at [368, 245] on input "Upload Images" at bounding box center [372, 249] width 104 height 9
type input "**********"
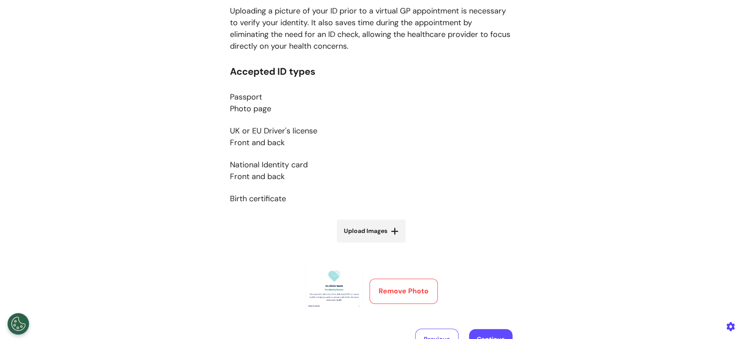
click at [369, 228] on span "Upload Images" at bounding box center [365, 231] width 43 height 9
click at [369, 245] on input "Upload Images" at bounding box center [372, 249] width 104 height 9
type input "**********"
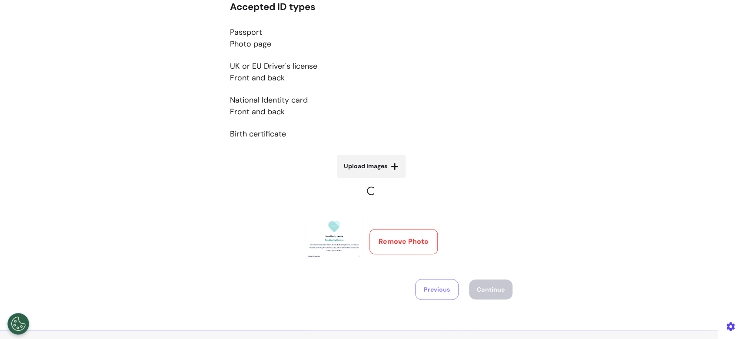
scroll to position [265, 0]
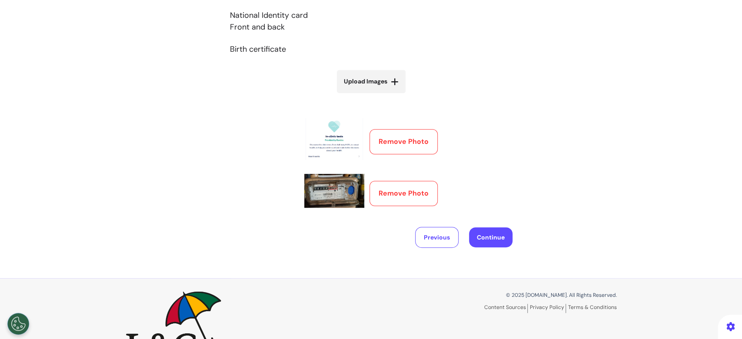
click at [387, 194] on button "Remove Photo" at bounding box center [404, 193] width 68 height 25
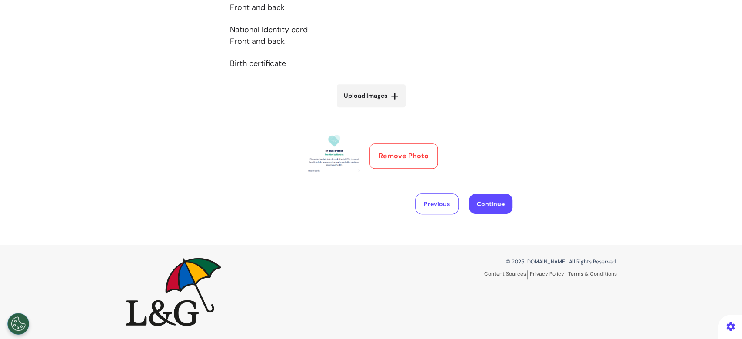
scroll to position [250, 0]
click at [383, 158] on button "Remove Photo" at bounding box center [404, 156] width 68 height 25
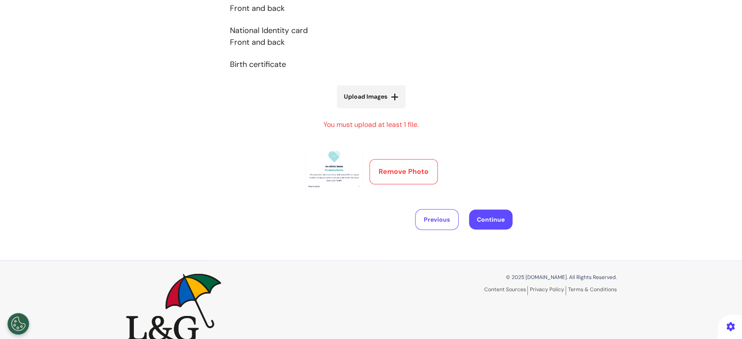
click at [383, 172] on button "Remove Photo" at bounding box center [404, 171] width 68 height 25
click at [382, 172] on button "Remove Photo" at bounding box center [404, 171] width 68 height 25
click at [375, 100] on span "Upload Images" at bounding box center [365, 96] width 43 height 9
click at [375, 110] on input "Upload Images" at bounding box center [372, 114] width 104 height 9
type input "**********"
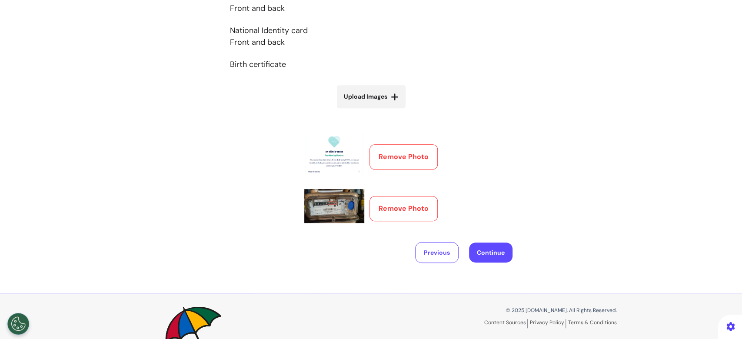
click at [480, 252] on button "Continue" at bounding box center [490, 253] width 43 height 20
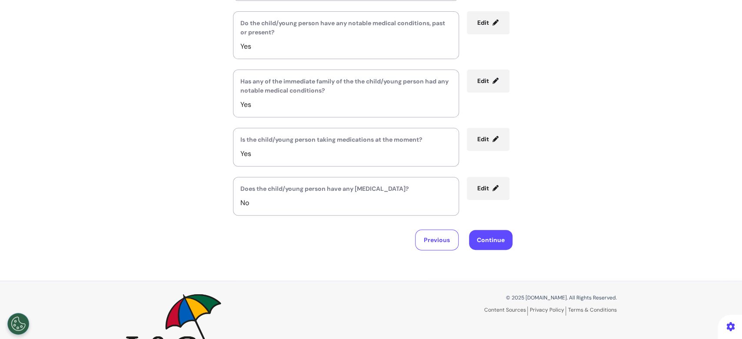
scroll to position [208, 0]
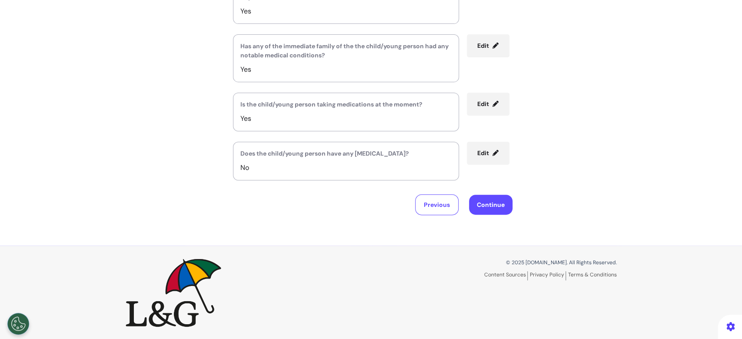
click at [489, 209] on button "Continue" at bounding box center [490, 205] width 43 height 20
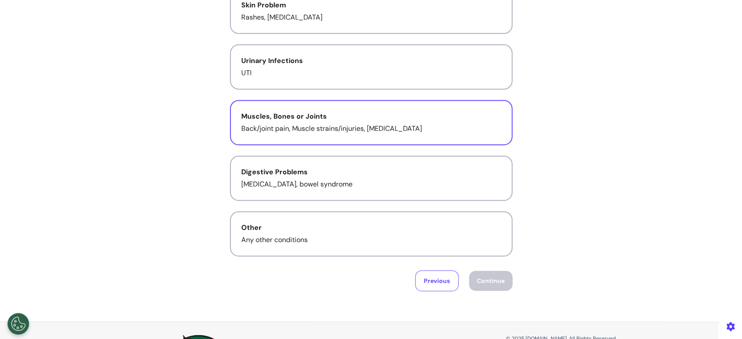
scroll to position [174, 0]
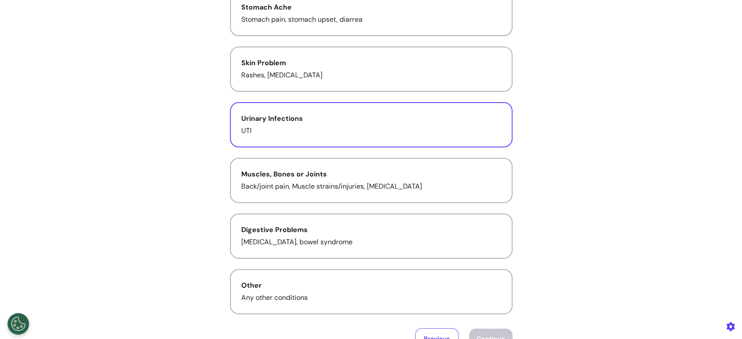
click at [344, 111] on button "Urinary Infections UTI" at bounding box center [371, 124] width 283 height 45
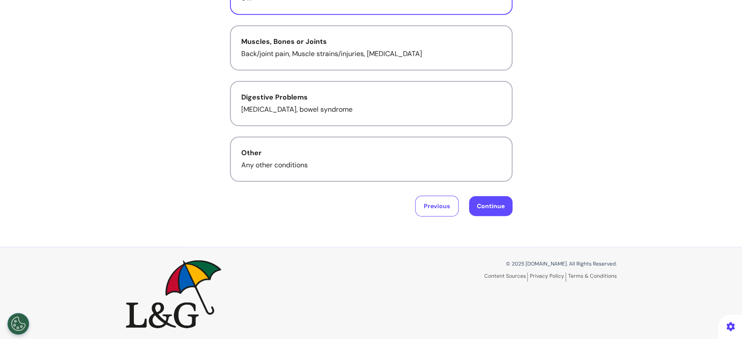
click at [483, 200] on button "Continue" at bounding box center [490, 206] width 43 height 20
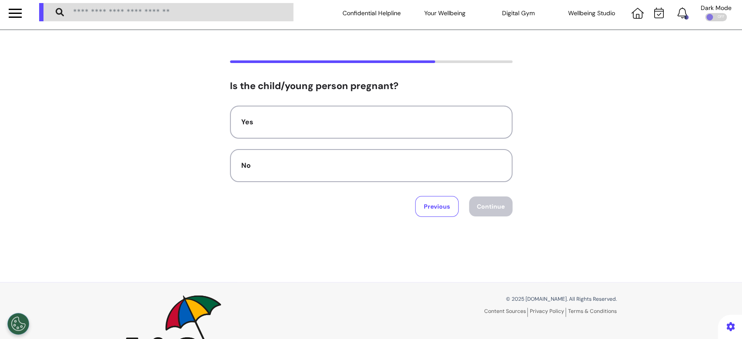
scroll to position [0, 0]
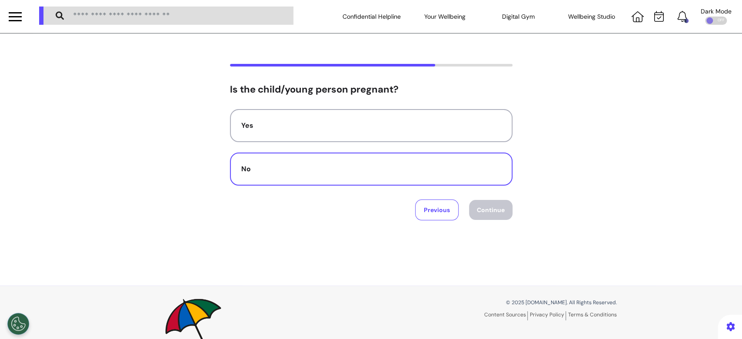
click at [315, 168] on div "No" at bounding box center [371, 169] width 260 height 10
click at [484, 210] on button "Continue" at bounding box center [490, 210] width 43 height 20
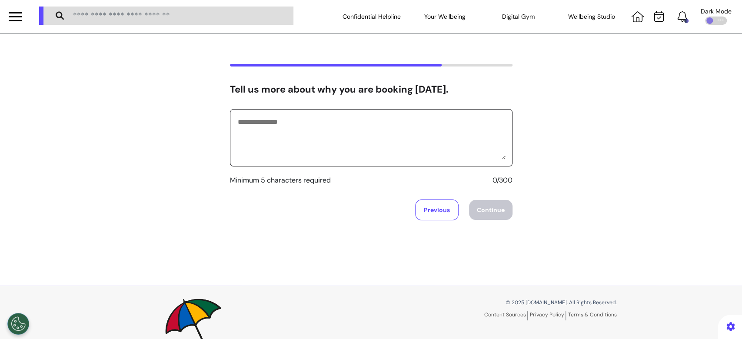
click at [327, 147] on textarea at bounding box center [371, 137] width 269 height 43
type textarea "**********"
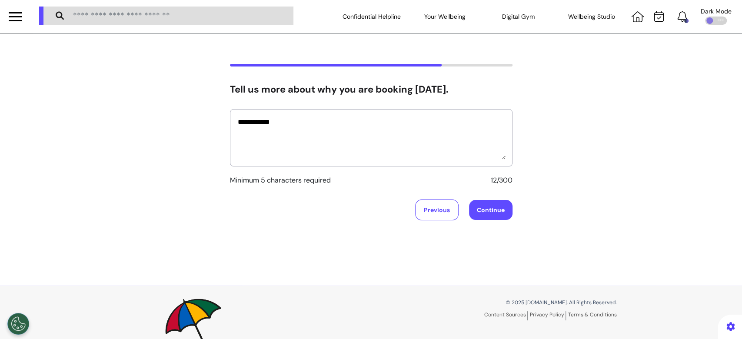
click at [499, 205] on button "Continue" at bounding box center [490, 210] width 43 height 20
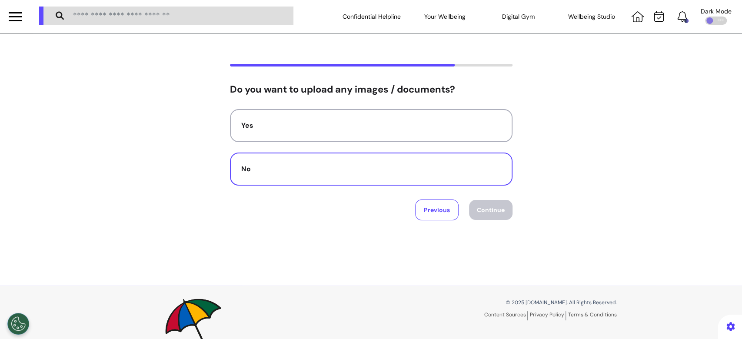
click at [431, 160] on button "No" at bounding box center [371, 169] width 283 height 33
click at [475, 211] on button "Continue" at bounding box center [490, 210] width 43 height 20
click at [409, 161] on button "Audio" at bounding box center [371, 169] width 283 height 33
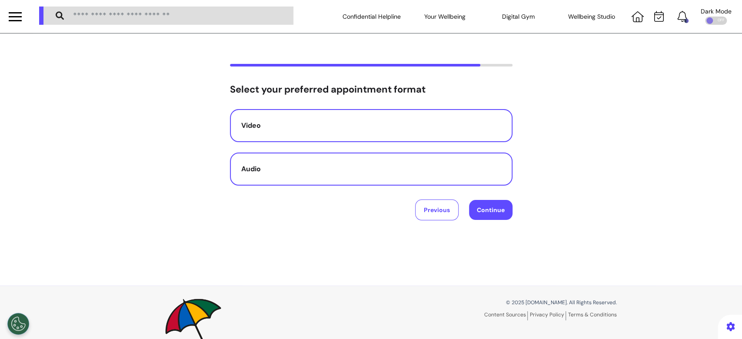
click at [439, 126] on div "Video" at bounding box center [371, 125] width 260 height 10
click at [485, 217] on button "Continue" at bounding box center [490, 210] width 43 height 20
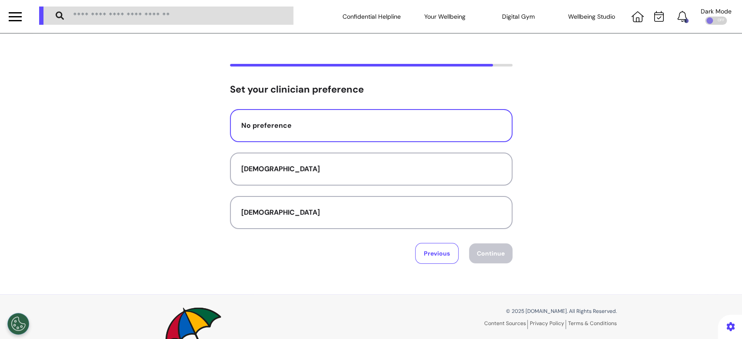
click at [332, 128] on div "No preference" at bounding box center [371, 125] width 260 height 10
click at [484, 257] on button "Continue" at bounding box center [490, 254] width 43 height 20
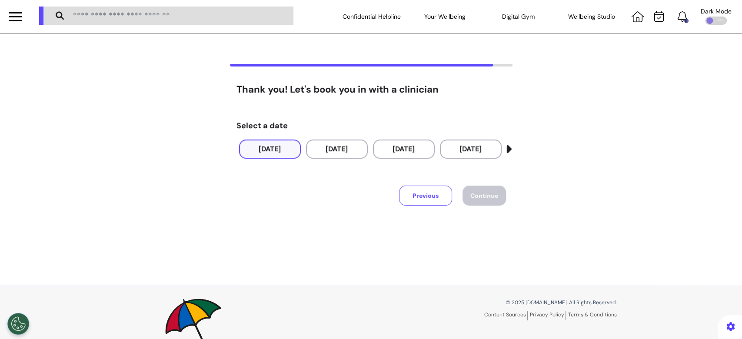
click at [263, 151] on button "10 Oct 2025" at bounding box center [270, 149] width 62 height 19
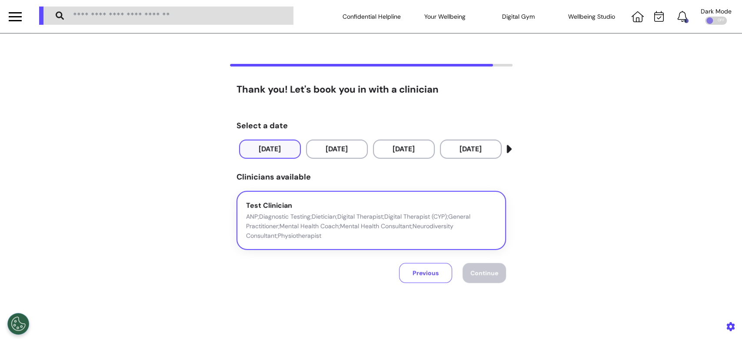
click at [305, 237] on p "ANP;Diagnostic Testing;Dietician;Digital Therapist;Digital Therapist (CYP);Gene…" at bounding box center [371, 226] width 251 height 29
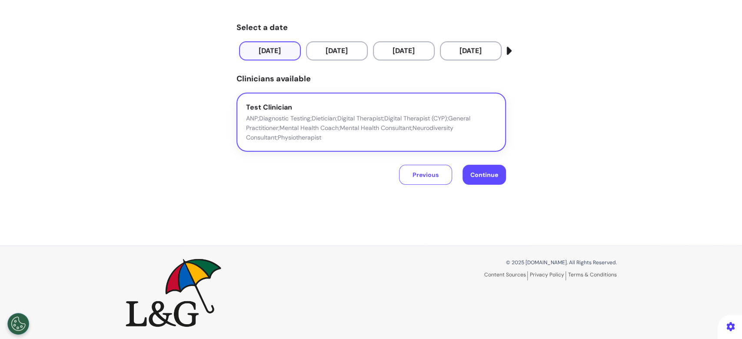
click at [488, 178] on span "Continue" at bounding box center [485, 175] width 28 height 8
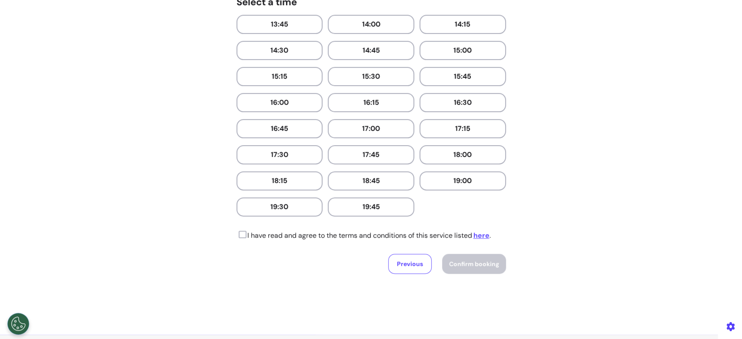
scroll to position [303, 0]
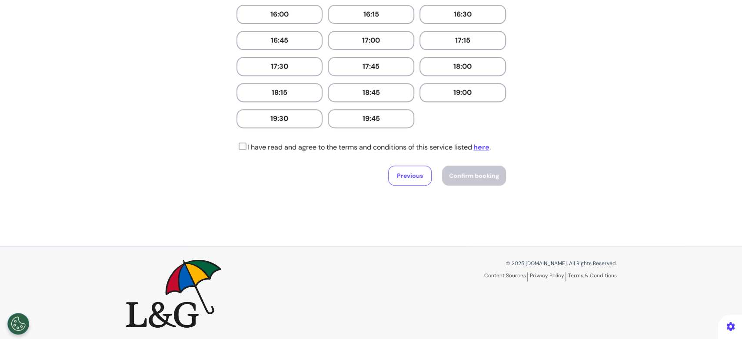
drag, startPoint x: 388, startPoint y: 118, endPoint x: 244, endPoint y: 165, distance: 150.7
click at [382, 123] on button "19:45" at bounding box center [371, 118] width 87 height 19
click at [237, 148] on icon at bounding box center [242, 146] width 10 height 9
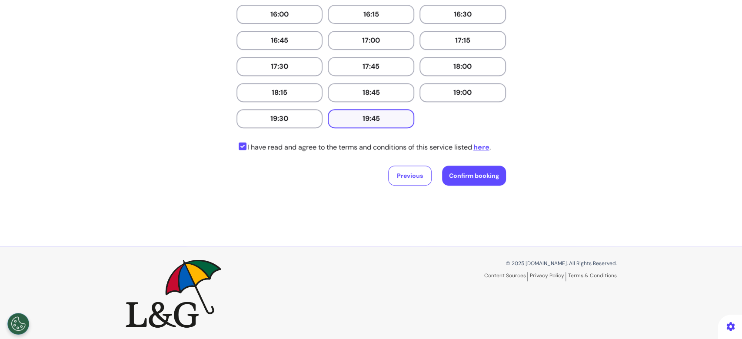
click at [484, 178] on span "Confirm booking" at bounding box center [474, 176] width 50 height 8
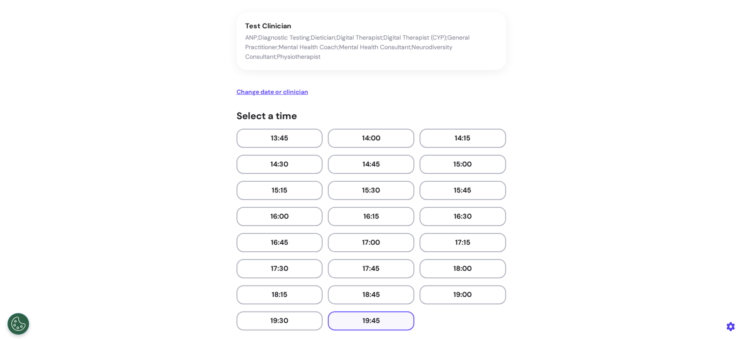
scroll to position [0, 0]
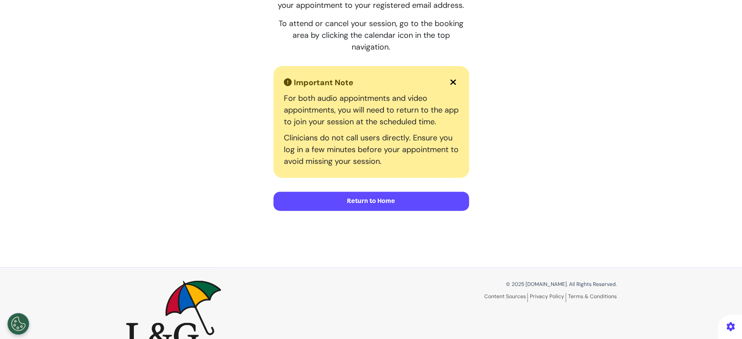
click at [405, 205] on button "Return to Home" at bounding box center [372, 201] width 196 height 19
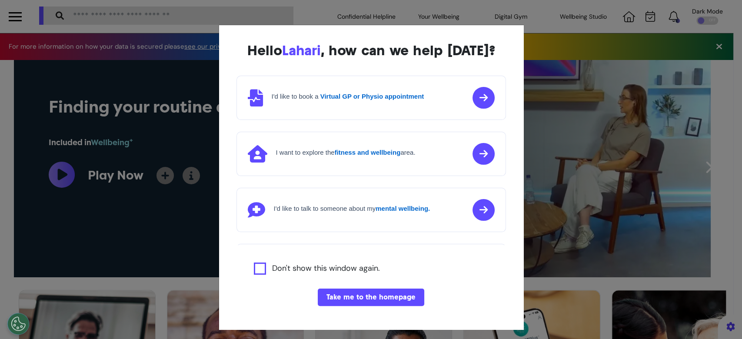
scroll to position [0, 371]
click at [534, 33] on div "Hello [PERSON_NAME] , how can we help [DATE]? I'd like to book a Virtual GP or …" at bounding box center [371, 169] width 742 height 339
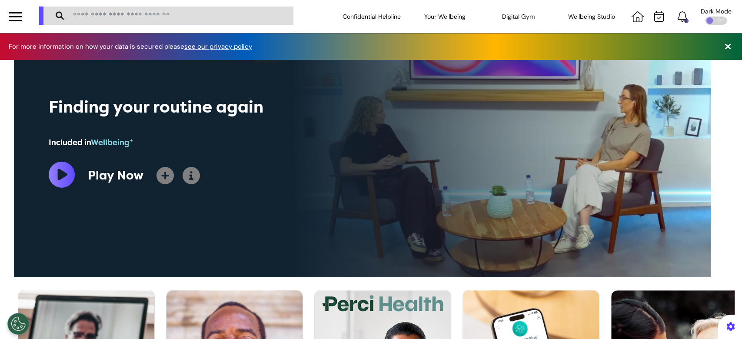
click at [651, 14] on div at bounding box center [659, 16] width 17 height 11
click at [655, 17] on icon at bounding box center [660, 16] width 10 height 11
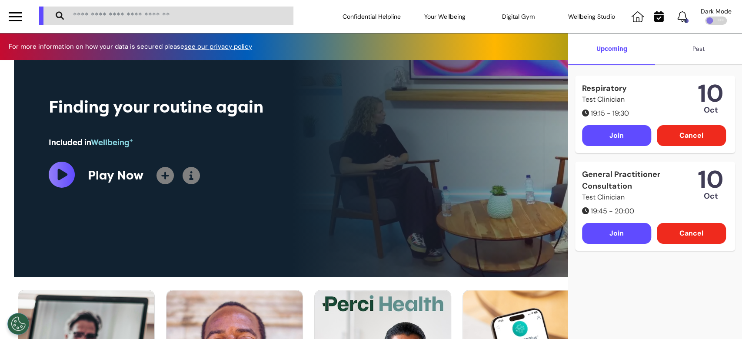
click at [683, 241] on div "Cancel" at bounding box center [691, 233] width 69 height 21
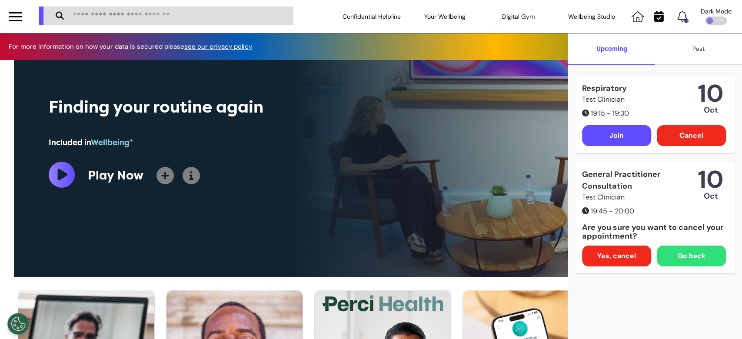
click at [633, 255] on div "Yes, cancel" at bounding box center [616, 256] width 69 height 21
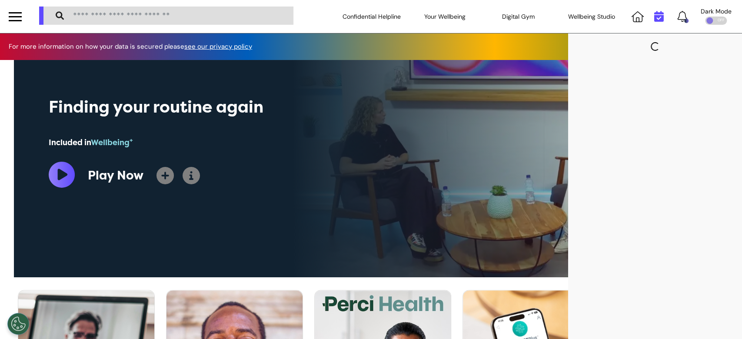
click at [661, 21] on icon at bounding box center [660, 16] width 10 height 11
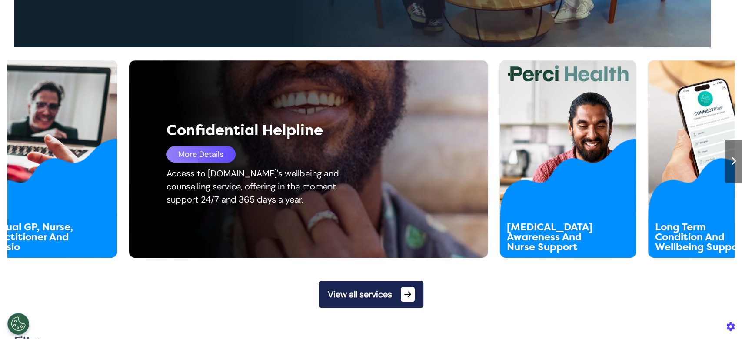
scroll to position [232, 0]
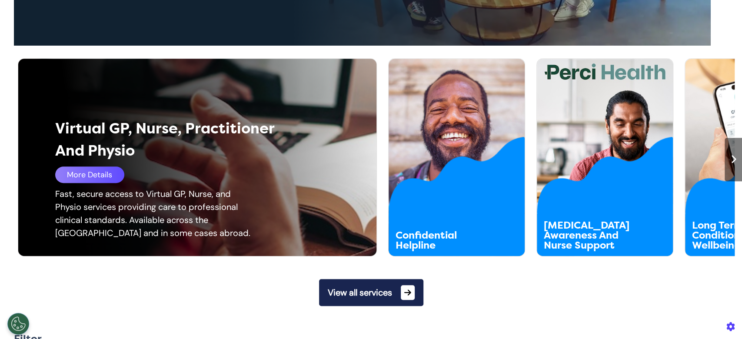
click at [85, 170] on div "More Details" at bounding box center [89, 175] width 69 height 17
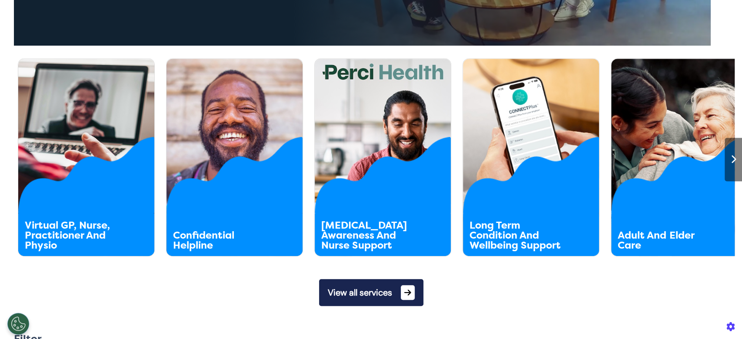
click at [370, 296] on button "View all services" at bounding box center [371, 292] width 104 height 27
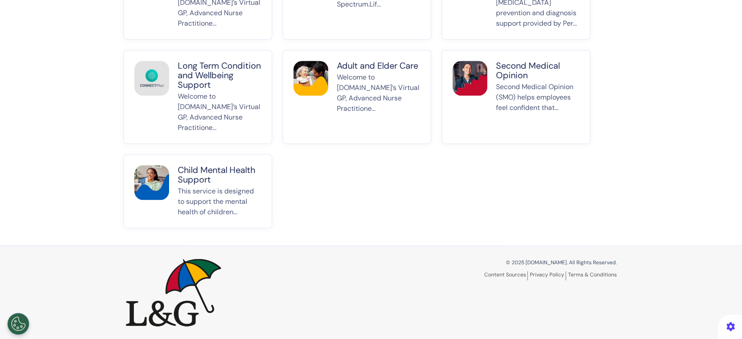
click at [188, 201] on p "This service is designed to support the mental health of children..." at bounding box center [220, 201] width 84 height 31
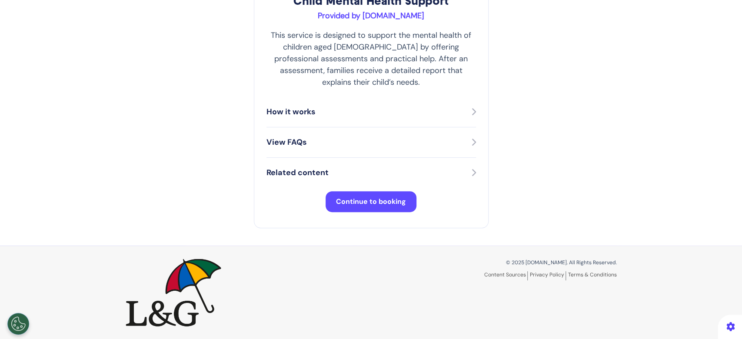
click at [348, 198] on span "Continue to booking" at bounding box center [371, 201] width 70 height 9
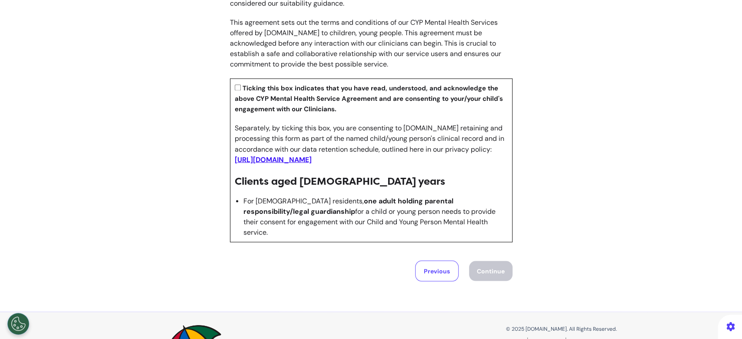
scroll to position [1022, 0]
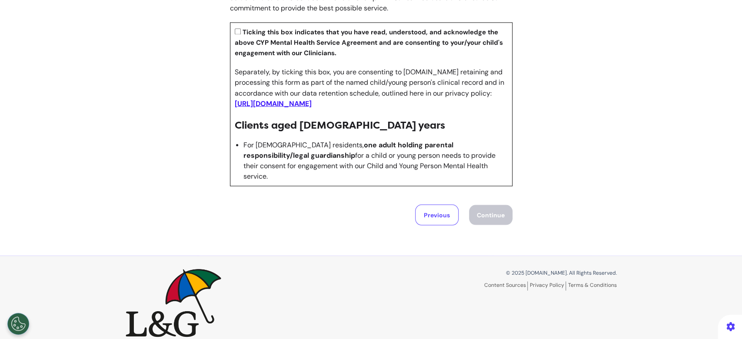
click at [235, 37] on b "Ticking this box indicates that you have read, understood, and acknowledge the …" at bounding box center [369, 43] width 268 height 30
click at [481, 205] on button "Continue" at bounding box center [490, 215] width 43 height 20
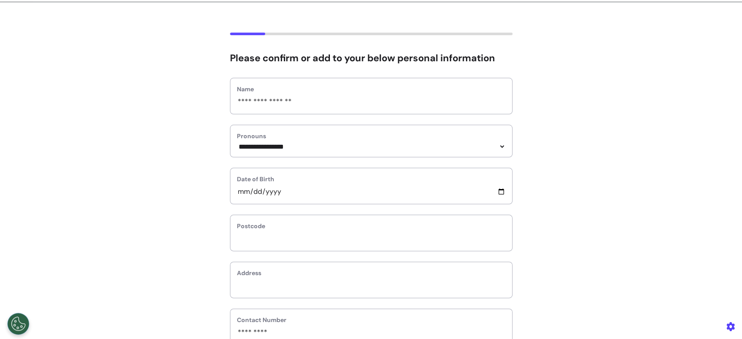
scroll to position [58, 0]
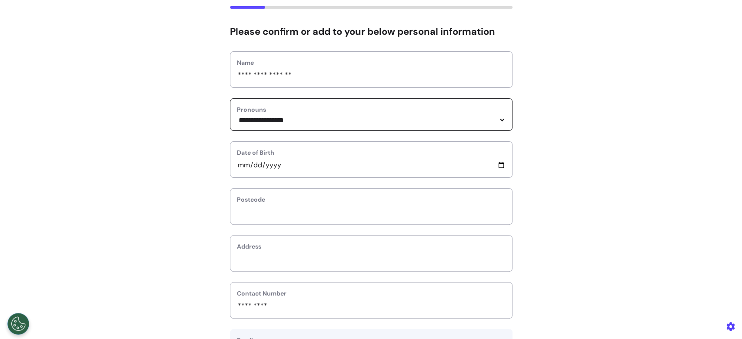
click at [319, 123] on select "**********" at bounding box center [371, 120] width 269 height 7
select select "*******"
click at [237, 117] on select "**********" at bounding box center [371, 120] width 269 height 7
click at [253, 213] on input "text" at bounding box center [371, 212] width 269 height 11
click at [261, 169] on input "**********" at bounding box center [371, 165] width 269 height 11
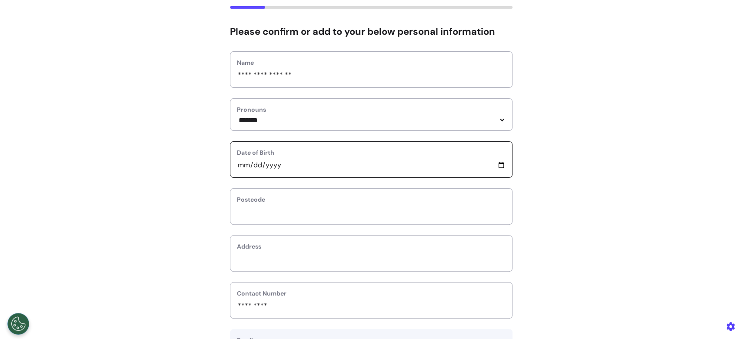
type input "**********"
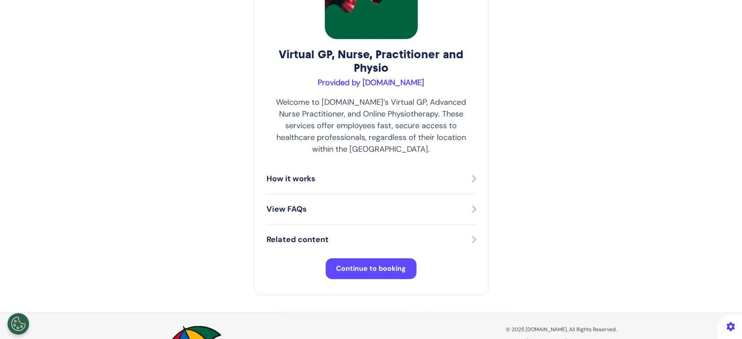
click at [380, 264] on span "Continue to booking" at bounding box center [371, 268] width 70 height 9
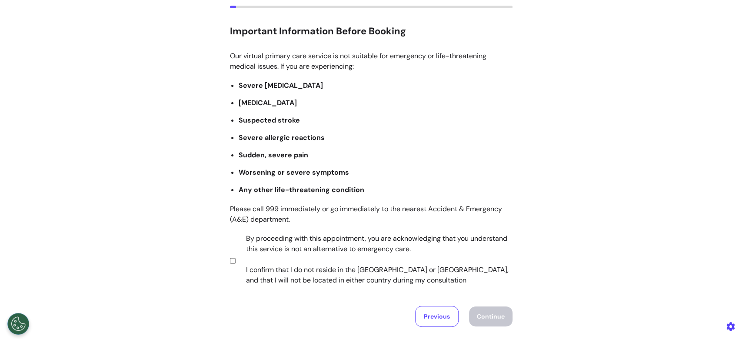
scroll to position [116, 0]
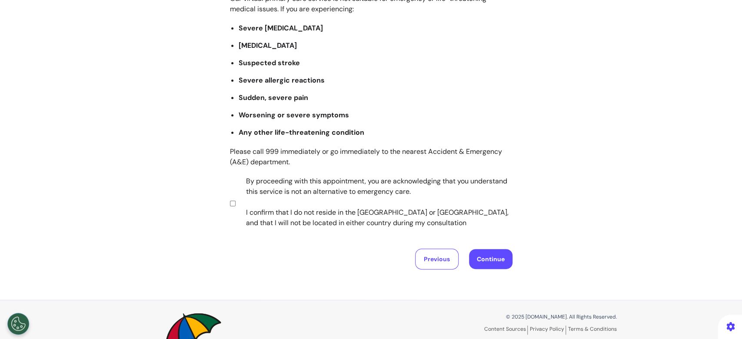
click at [480, 253] on button "Continue" at bounding box center [490, 259] width 43 height 20
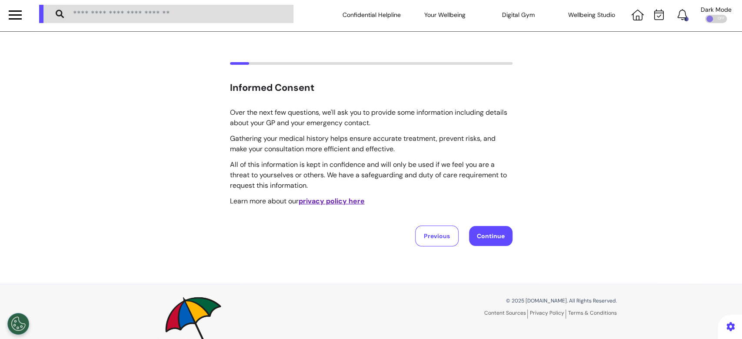
scroll to position [0, 0]
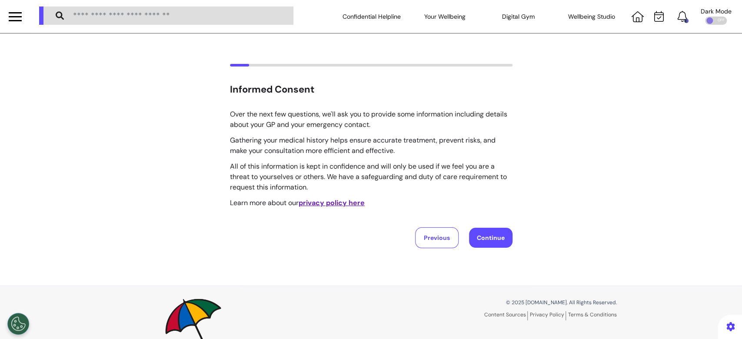
click at [488, 238] on button "Continue" at bounding box center [490, 238] width 43 height 20
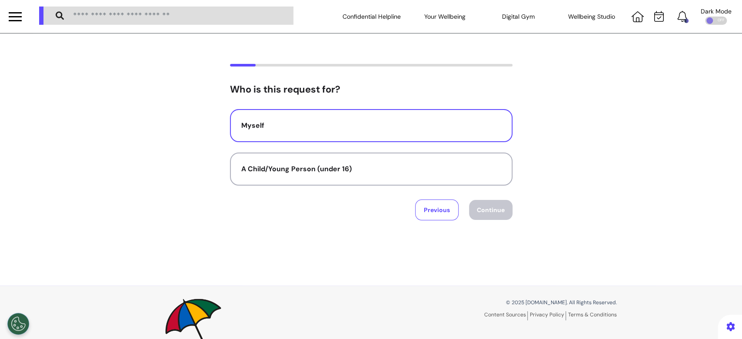
click at [366, 131] on button "Myself" at bounding box center [371, 125] width 283 height 33
click at [488, 217] on button "Continue" at bounding box center [490, 210] width 43 height 20
select select "******"
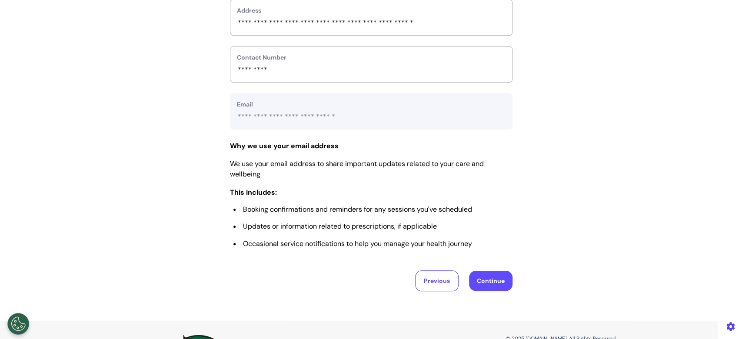
scroll to position [431, 0]
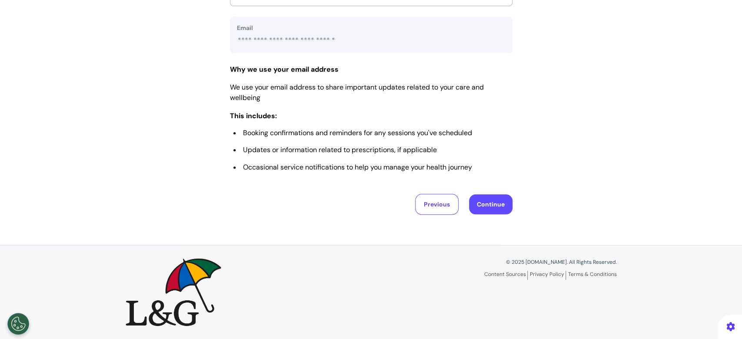
click at [477, 204] on button "Continue" at bounding box center [490, 204] width 43 height 20
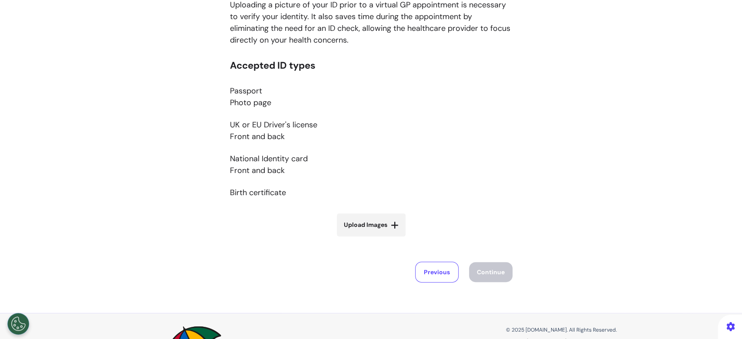
scroll to position [174, 0]
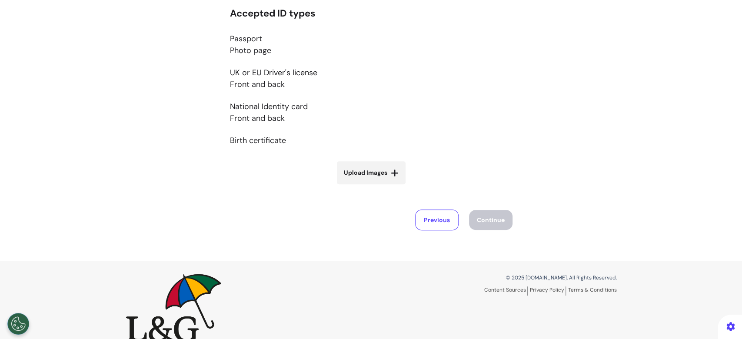
click at [361, 172] on span "Upload Images" at bounding box center [365, 172] width 43 height 9
click at [361, 187] on input "Upload Images" at bounding box center [372, 191] width 104 height 9
type input "**********"
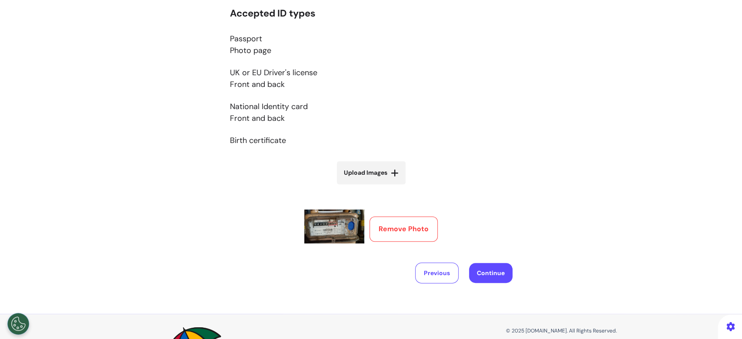
click at [408, 224] on button "Remove Photo" at bounding box center [404, 229] width 68 height 25
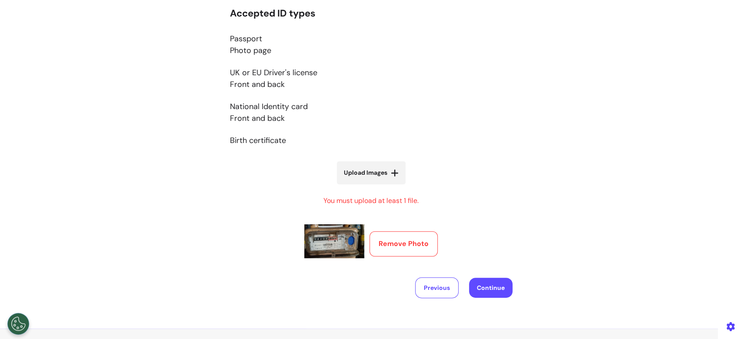
click at [408, 224] on div "Remove Photo" at bounding box center [371, 243] width 134 height 39
click at [401, 240] on button "Remove Photo" at bounding box center [404, 243] width 68 height 25
click at [400, 241] on button "Remove Photo" at bounding box center [404, 243] width 68 height 25
drag, startPoint x: 400, startPoint y: 243, endPoint x: 394, endPoint y: 233, distance: 11.9
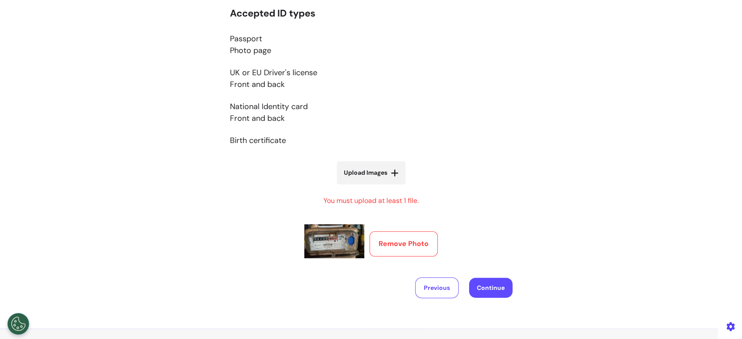
click at [397, 237] on button "Remove Photo" at bounding box center [404, 243] width 68 height 25
click at [368, 169] on span "Upload Images" at bounding box center [365, 172] width 43 height 9
click at [368, 187] on input "Upload Images" at bounding box center [372, 191] width 104 height 9
type input "**********"
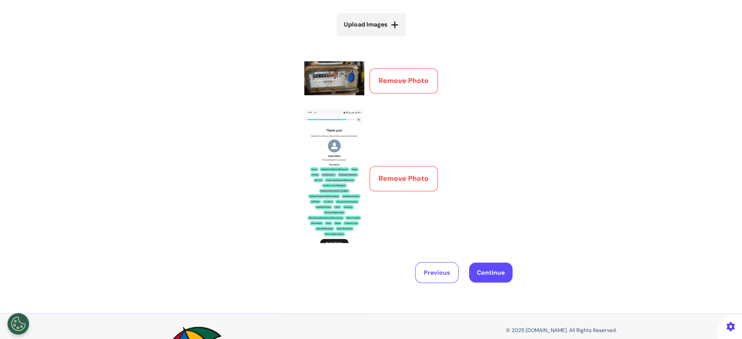
scroll to position [348, 0]
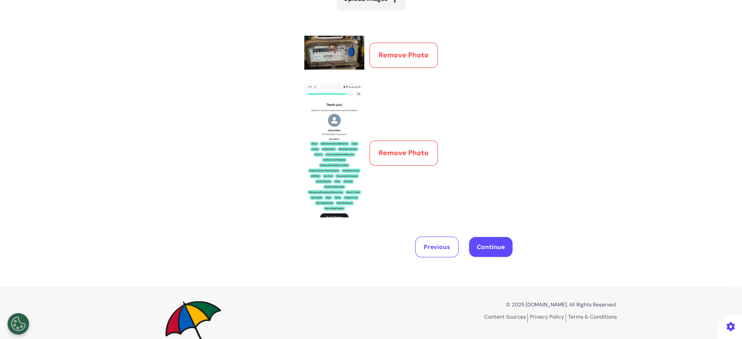
click at [484, 242] on button "Continue" at bounding box center [490, 247] width 43 height 20
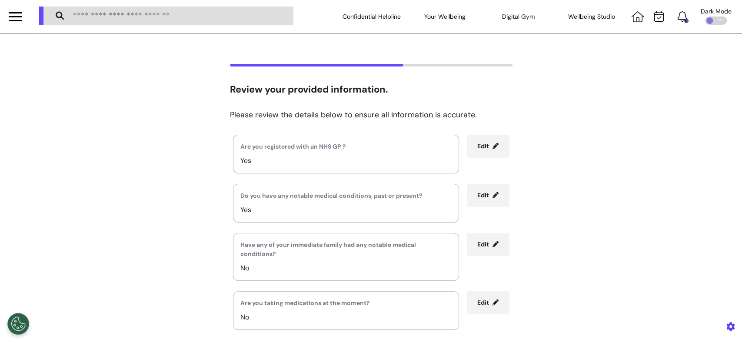
click at [500, 175] on div "Are you registered with an NHS GP ? Yes Edit Do you have any notable medical co…" at bounding box center [371, 257] width 283 height 244
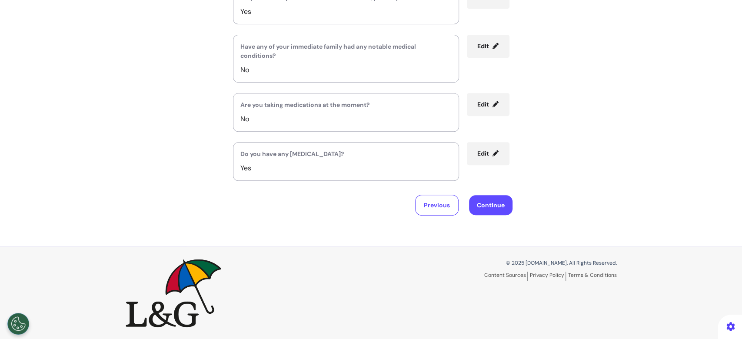
click at [487, 205] on button "Continue" at bounding box center [490, 205] width 43 height 20
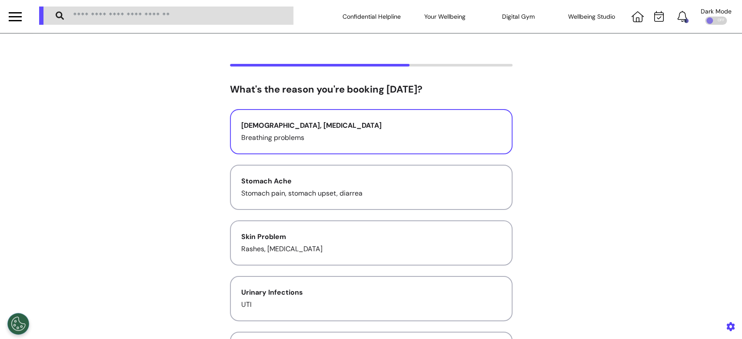
click at [363, 140] on p "Breathing problems" at bounding box center [371, 138] width 260 height 10
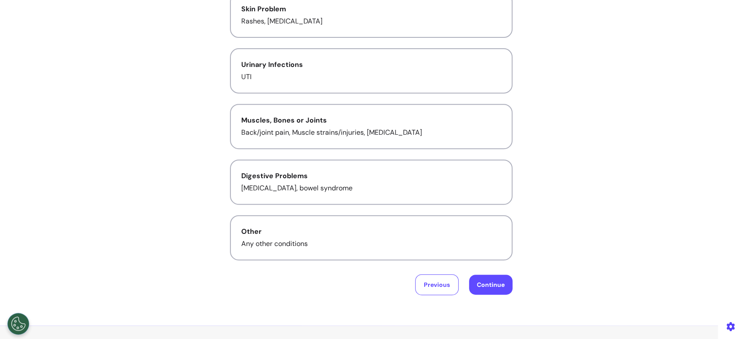
scroll to position [307, 0]
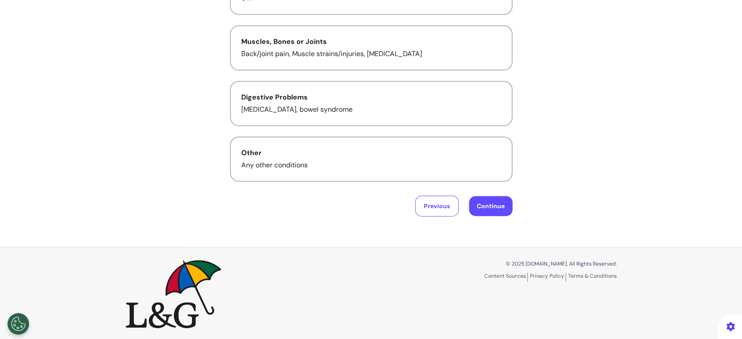
click at [478, 207] on button "Continue" at bounding box center [490, 206] width 43 height 20
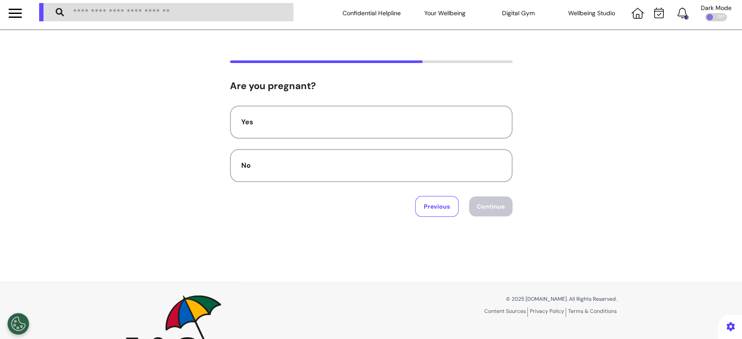
scroll to position [0, 0]
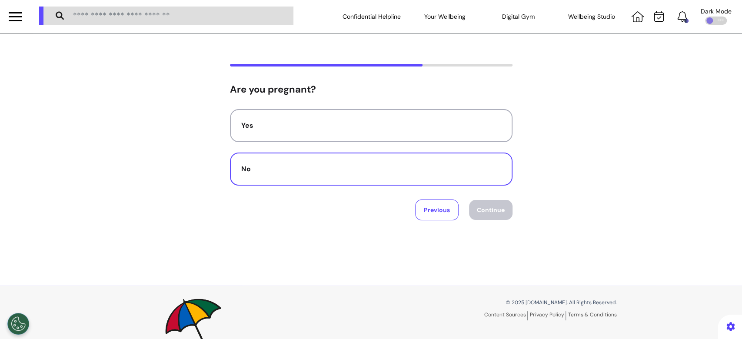
click at [265, 172] on div "No" at bounding box center [371, 169] width 260 height 10
click at [499, 211] on button "Continue" at bounding box center [490, 210] width 43 height 20
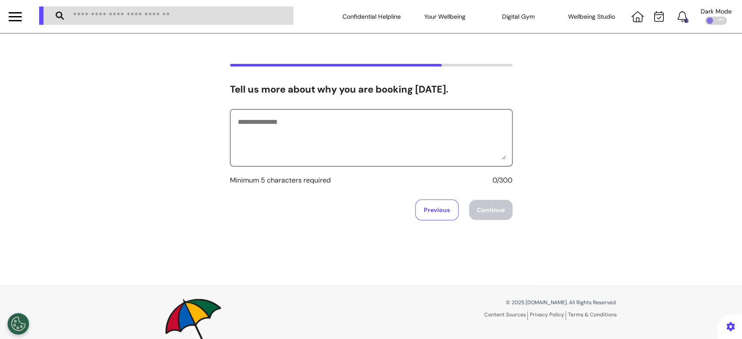
click at [274, 137] on textarea at bounding box center [371, 137] width 269 height 43
type textarea "**********"
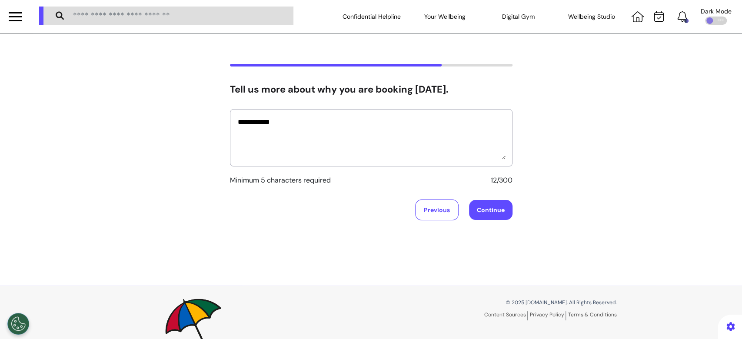
click at [504, 215] on button "Continue" at bounding box center [490, 210] width 43 height 20
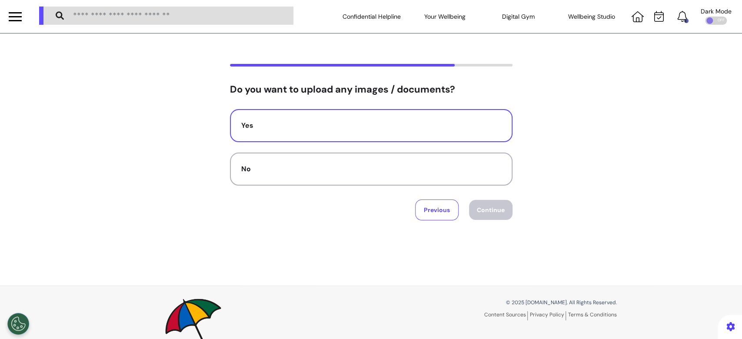
click at [345, 124] on div "Yes" at bounding box center [371, 125] width 260 height 10
click at [492, 204] on button "Continue" at bounding box center [490, 210] width 43 height 20
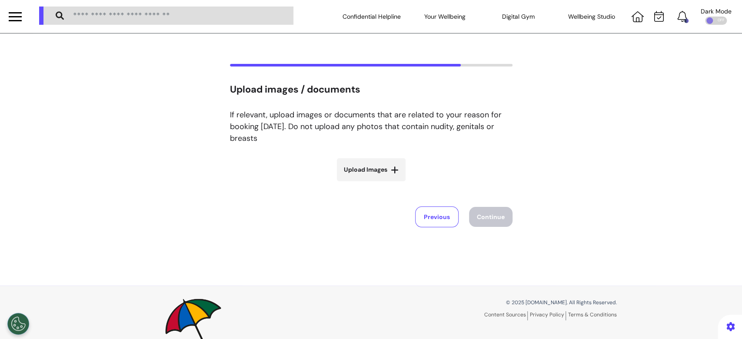
click at [363, 165] on span "Upload Images" at bounding box center [365, 169] width 43 height 9
click at [363, 184] on input "Upload Images" at bounding box center [372, 188] width 104 height 9
type input "**********"
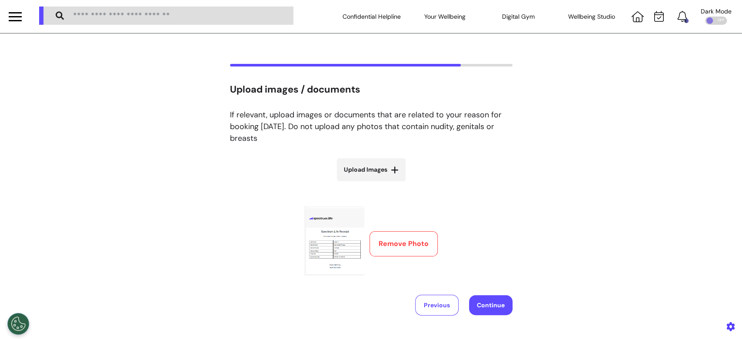
click at [377, 161] on label "Upload Images" at bounding box center [371, 169] width 69 height 23
click at [377, 184] on input "Upload Images" at bounding box center [372, 188] width 104 height 9
type input "**********"
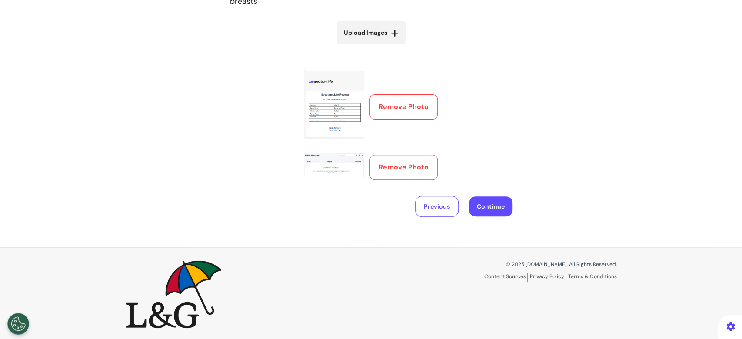
scroll to position [139, 0]
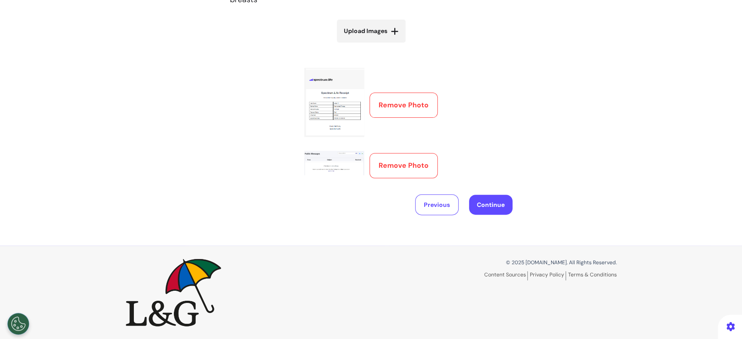
click at [484, 207] on button "Continue" at bounding box center [490, 205] width 43 height 20
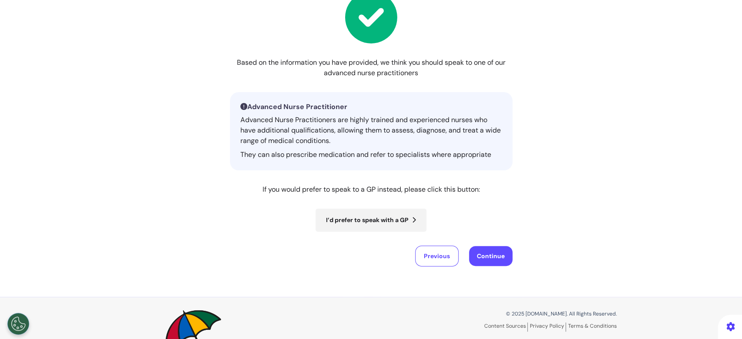
scroll to position [144, 0]
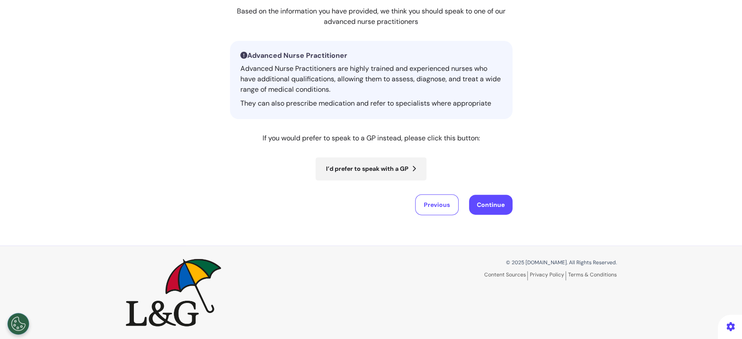
click at [496, 205] on button "Continue" at bounding box center [490, 205] width 43 height 20
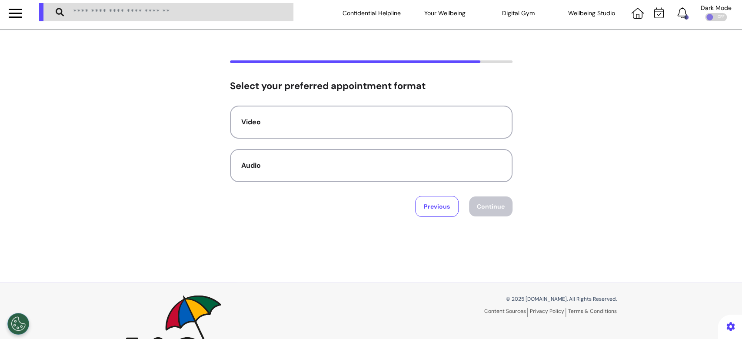
scroll to position [0, 0]
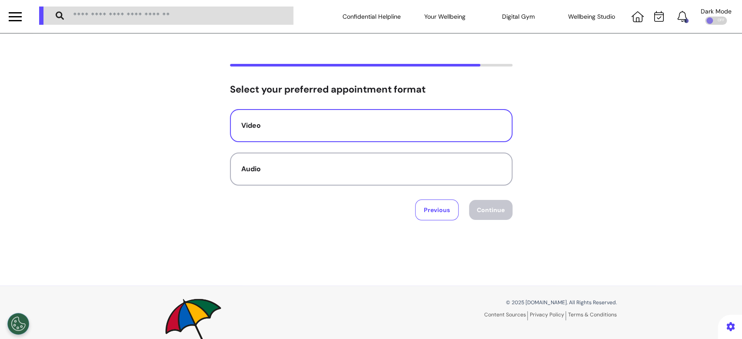
click at [391, 135] on button "Video" at bounding box center [371, 125] width 283 height 33
click at [469, 202] on button "Continue" at bounding box center [490, 210] width 43 height 20
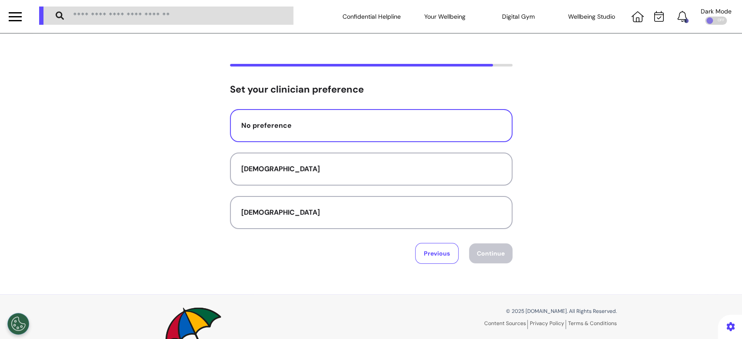
click at [351, 135] on button "No preference" at bounding box center [371, 125] width 283 height 33
click at [464, 248] on div "Previous Continue" at bounding box center [371, 253] width 283 height 21
click at [472, 256] on button "Continue" at bounding box center [490, 254] width 43 height 20
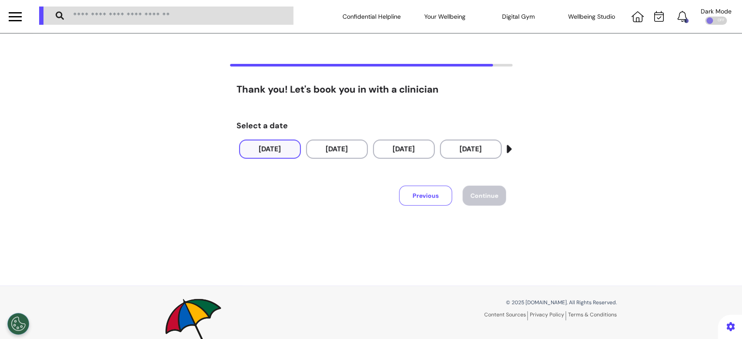
click at [267, 156] on button "10 Oct 2025" at bounding box center [270, 149] width 62 height 19
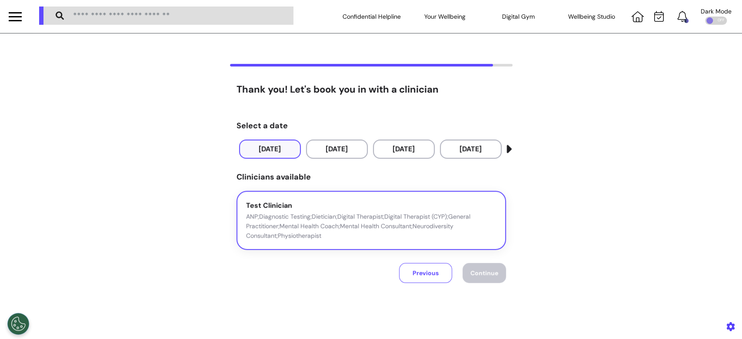
click at [393, 243] on button "Test Clinician ANP;Diagnostic Testing;Dietician;Digital Therapist;Digital Thera…" at bounding box center [372, 221] width 270 height 60
click at [491, 273] on span "Continue" at bounding box center [485, 273] width 28 height 8
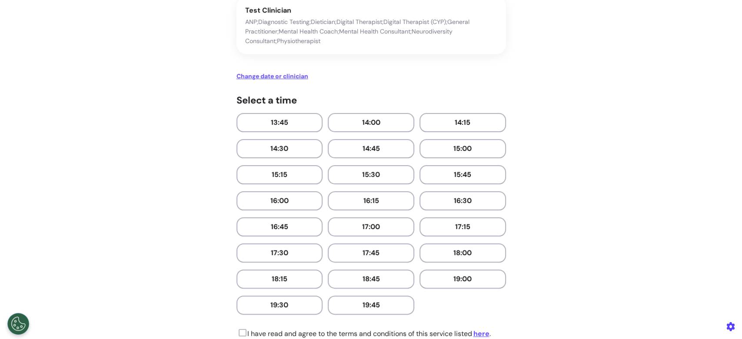
scroll to position [303, 0]
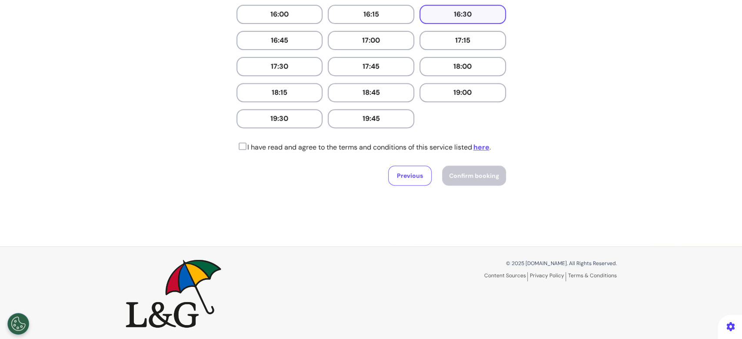
click at [470, 16] on button "16:30" at bounding box center [463, 14] width 87 height 19
click at [237, 144] on icon at bounding box center [242, 146] width 10 height 9
click at [485, 175] on span "Confirm booking" at bounding box center [474, 176] width 50 height 8
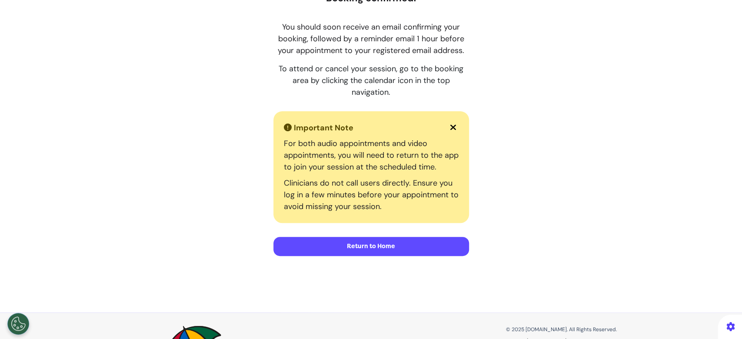
scroll to position [108, 0]
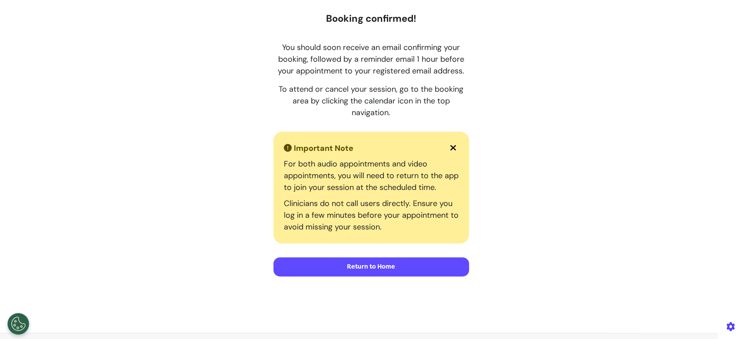
click at [364, 267] on button "Return to Home" at bounding box center [372, 266] width 196 height 19
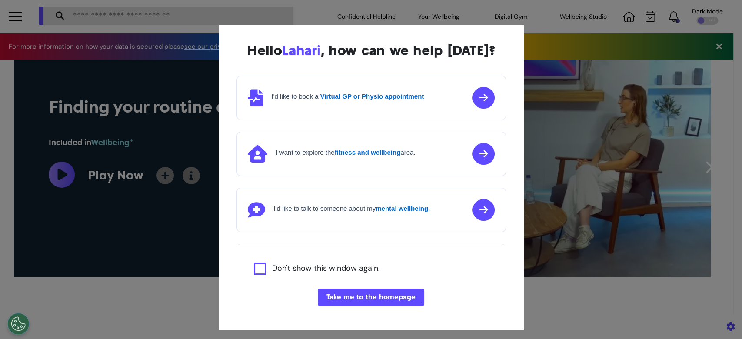
scroll to position [0, 371]
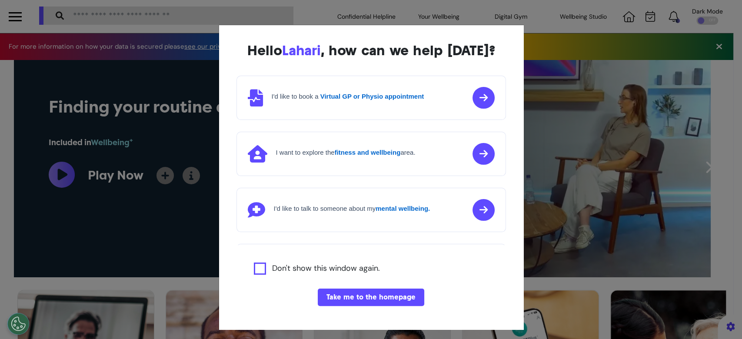
click at [592, 37] on div "Hello [PERSON_NAME] , how can we help [DATE]? I'd like to book a Virtual GP or …" at bounding box center [371, 169] width 742 height 339
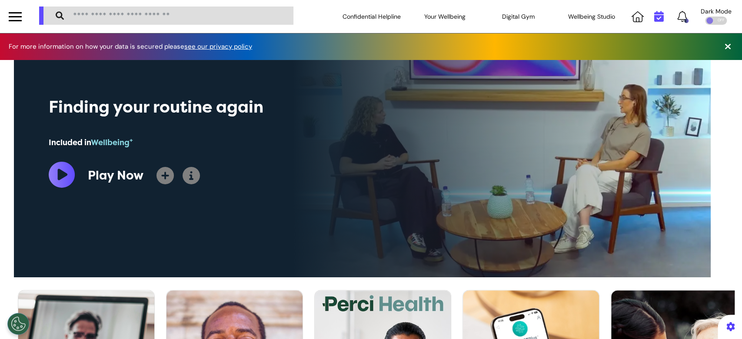
click at [655, 16] on icon at bounding box center [660, 16] width 10 height 11
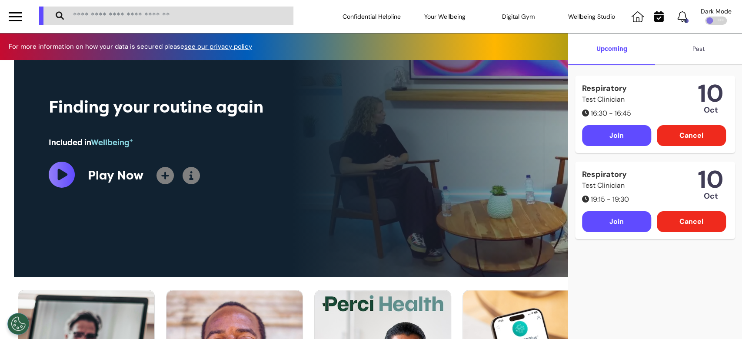
click at [687, 136] on div "Cancel" at bounding box center [691, 135] width 69 height 21
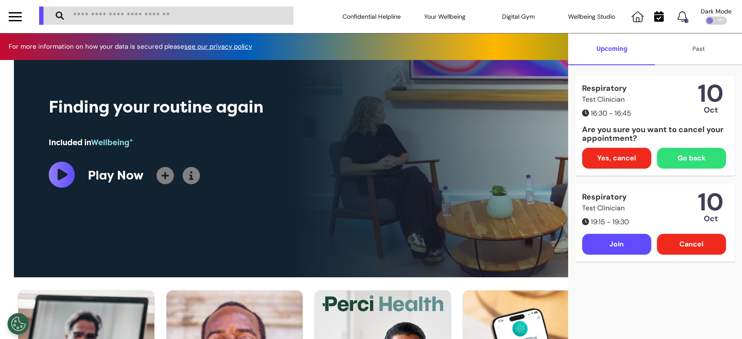
click at [598, 155] on span "Yes, cancel" at bounding box center [617, 158] width 39 height 10
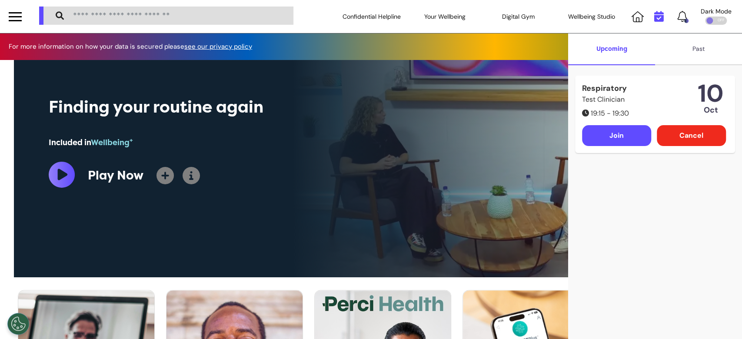
click at [659, 20] on icon at bounding box center [660, 16] width 10 height 11
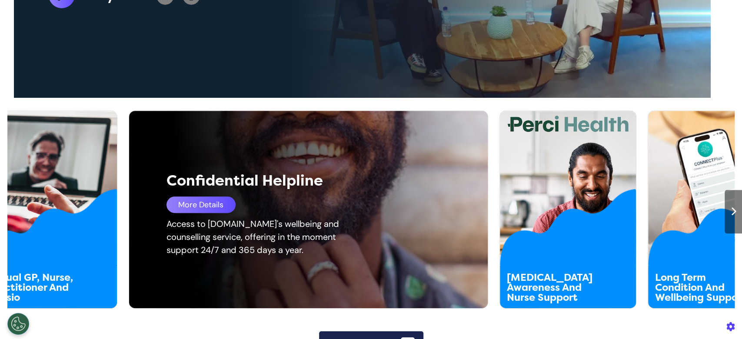
scroll to position [290, 0]
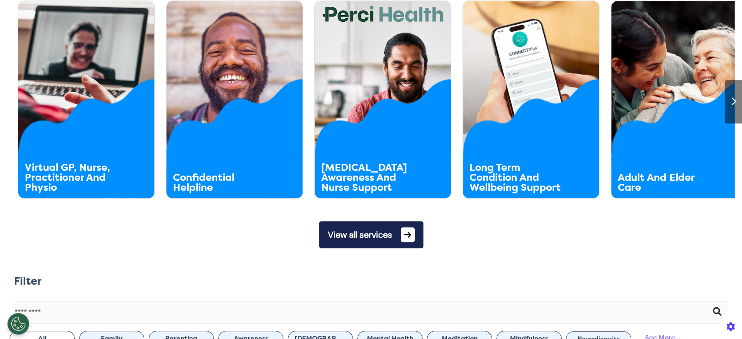
click at [390, 237] on button "View all services" at bounding box center [371, 234] width 104 height 27
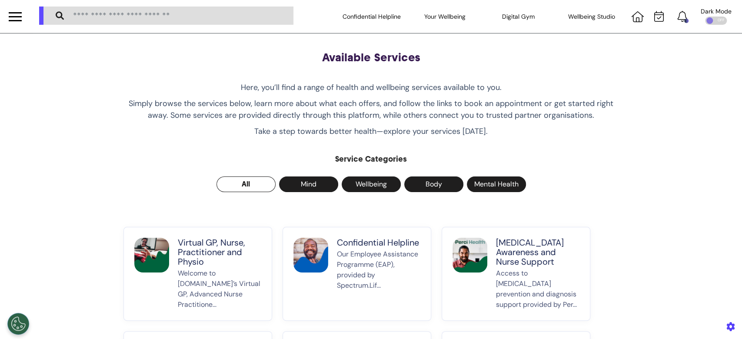
click at [188, 283] on p "Welcome to [DOMAIN_NAME]’s Virtual GP, Advanced Nurse Practitione..." at bounding box center [220, 289] width 84 height 42
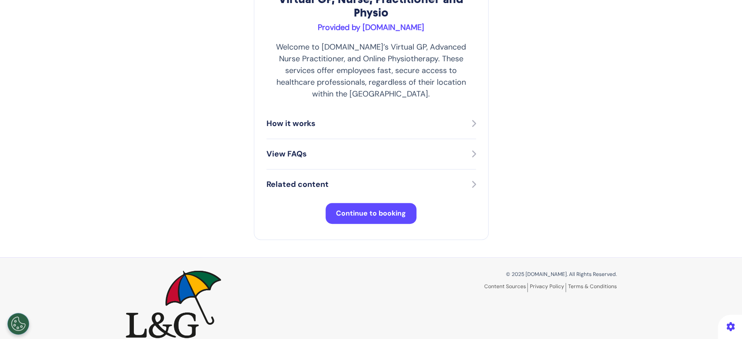
click at [368, 209] on span "Continue to booking" at bounding box center [371, 213] width 70 height 9
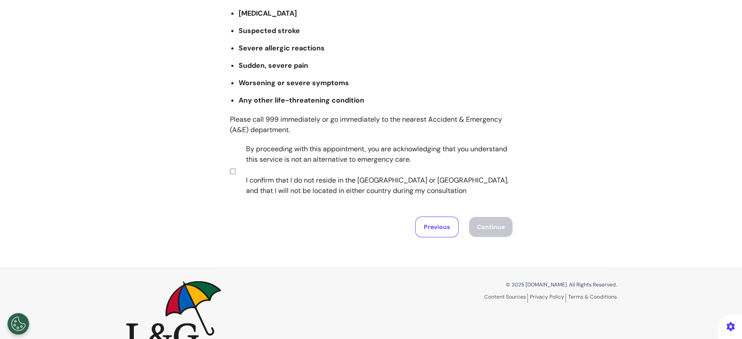
scroll to position [170, 0]
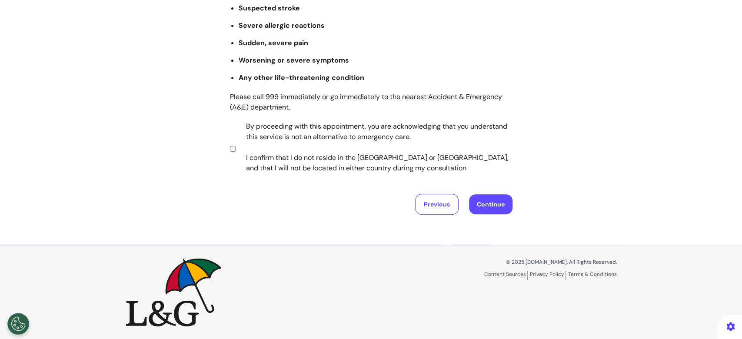
click at [485, 204] on button "Continue" at bounding box center [490, 204] width 43 height 20
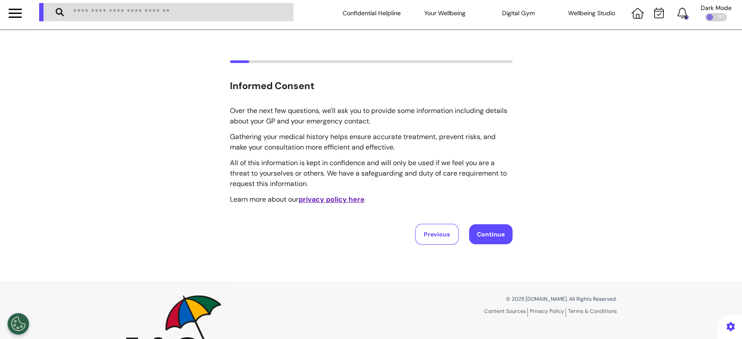
scroll to position [0, 0]
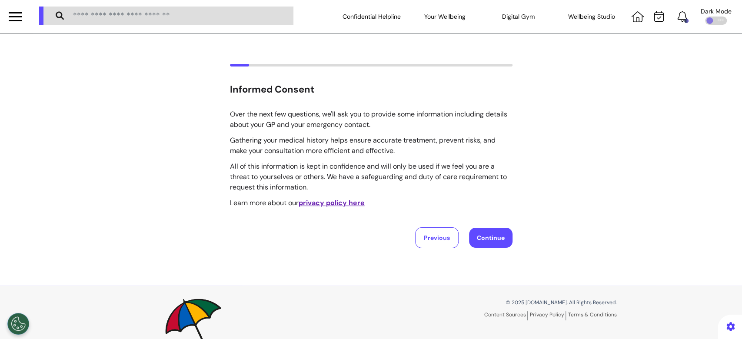
click at [475, 238] on button "Continue" at bounding box center [490, 238] width 43 height 20
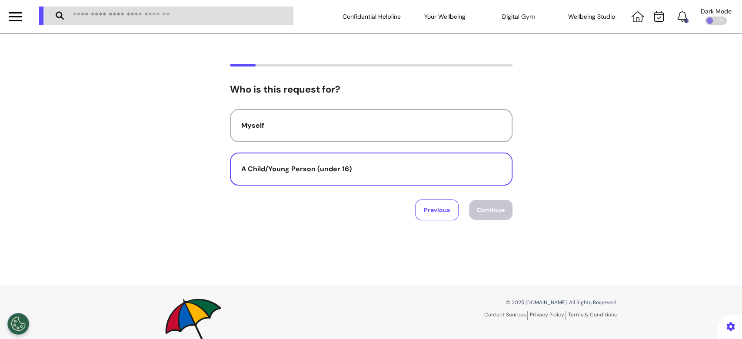
drag, startPoint x: 344, startPoint y: 130, endPoint x: 378, endPoint y: 160, distance: 45.9
click at [347, 134] on button "Myself" at bounding box center [371, 125] width 283 height 33
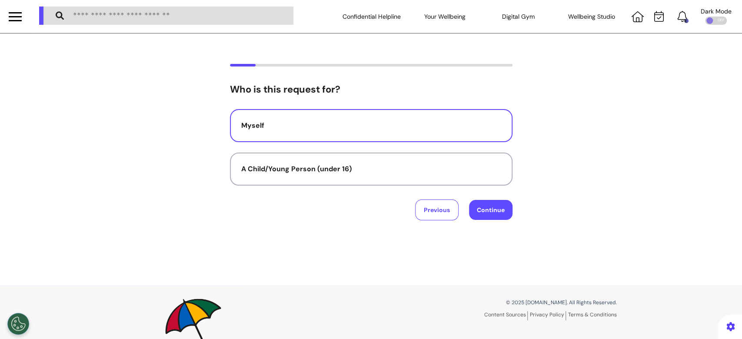
click at [487, 211] on button "Continue" at bounding box center [490, 210] width 43 height 20
select select "******"
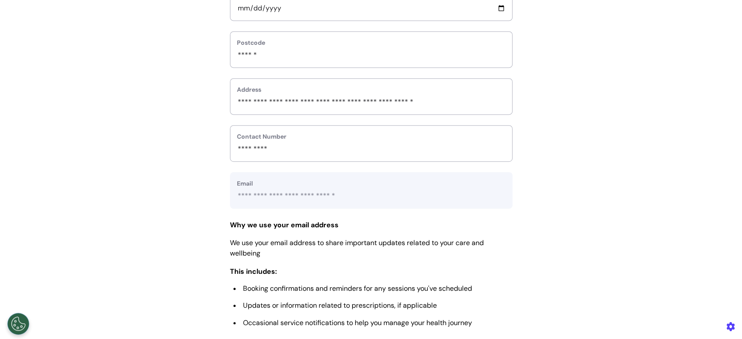
scroll to position [406, 0]
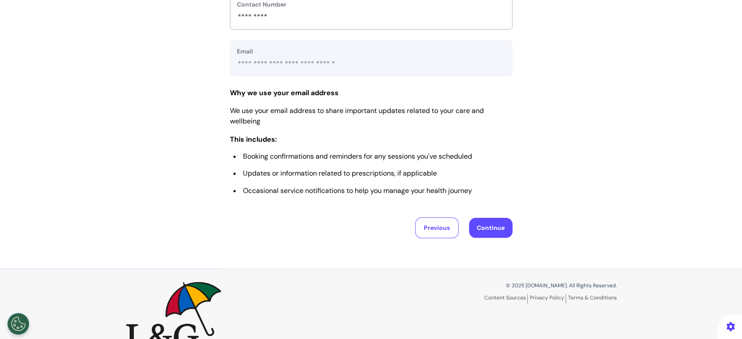
click at [492, 229] on button "Continue" at bounding box center [490, 228] width 43 height 20
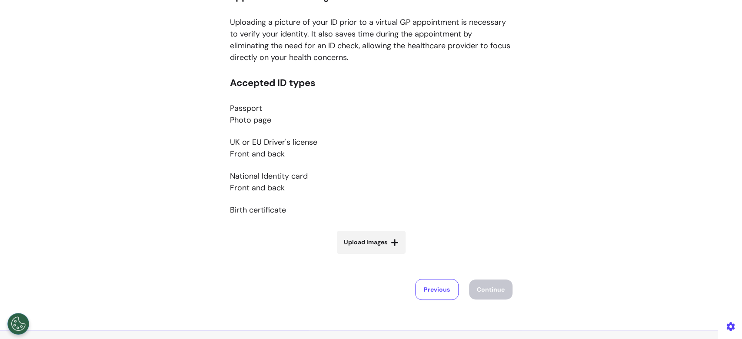
scroll to position [116, 0]
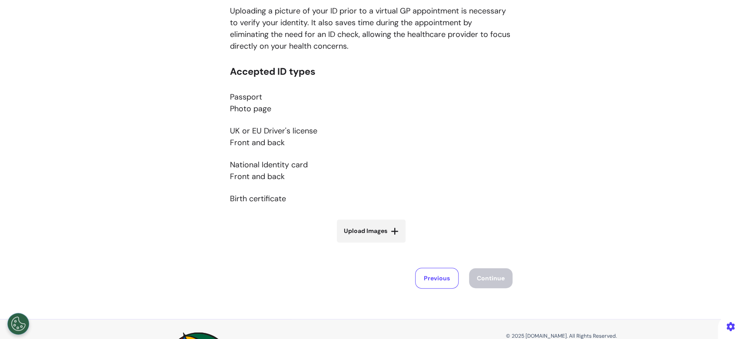
click at [381, 224] on label "Upload Images" at bounding box center [371, 231] width 69 height 23
click at [381, 245] on input "Upload Images" at bounding box center [372, 249] width 104 height 9
type input "**********"
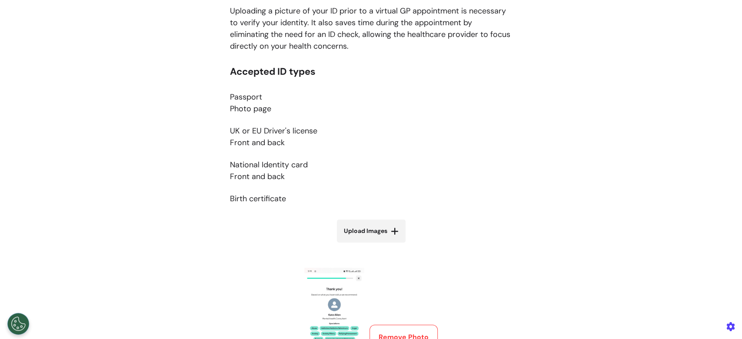
scroll to position [232, 0]
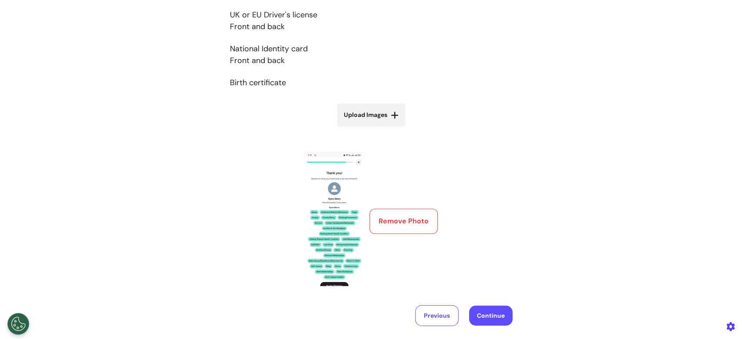
click at [400, 224] on button "Remove Photo" at bounding box center [404, 221] width 68 height 25
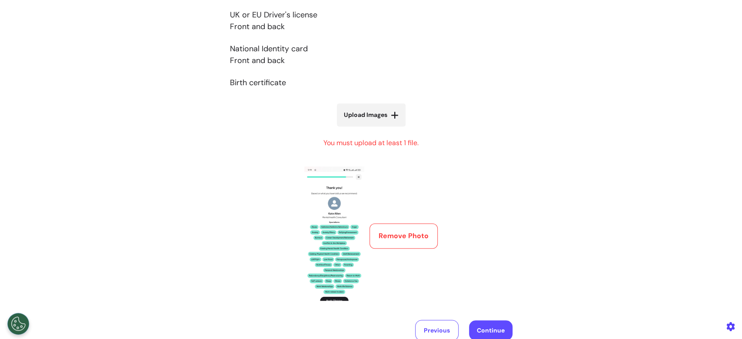
click at [400, 225] on button "Remove Photo" at bounding box center [404, 236] width 68 height 25
drag, startPoint x: 400, startPoint y: 225, endPoint x: 400, endPoint y: 231, distance: 6.1
click at [400, 228] on button "Remove Photo" at bounding box center [404, 236] width 68 height 25
click at [400, 237] on button "Remove Photo" at bounding box center [404, 236] width 68 height 25
click at [400, 238] on button "Remove Photo" at bounding box center [404, 236] width 68 height 25
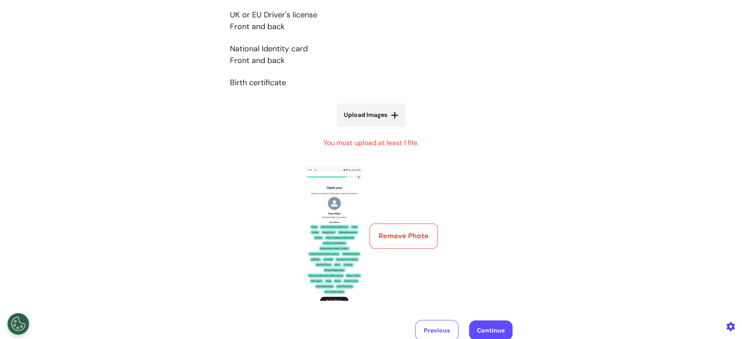
click at [400, 238] on button "Remove Photo" at bounding box center [404, 236] width 68 height 25
click at [486, 325] on button "Continue" at bounding box center [490, 331] width 43 height 20
click at [373, 117] on span "Upload Images" at bounding box center [365, 114] width 43 height 9
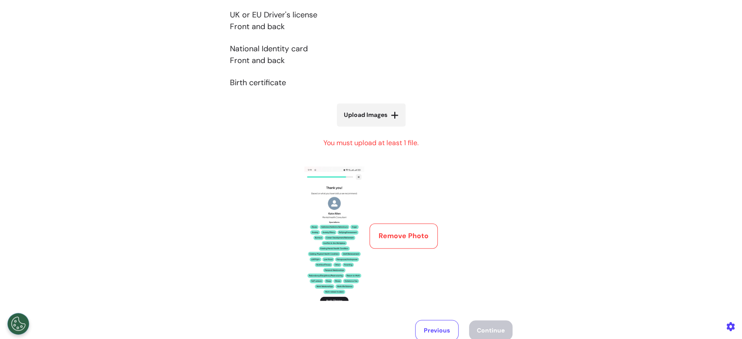
click at [373, 129] on input "Upload Images" at bounding box center [372, 133] width 104 height 9
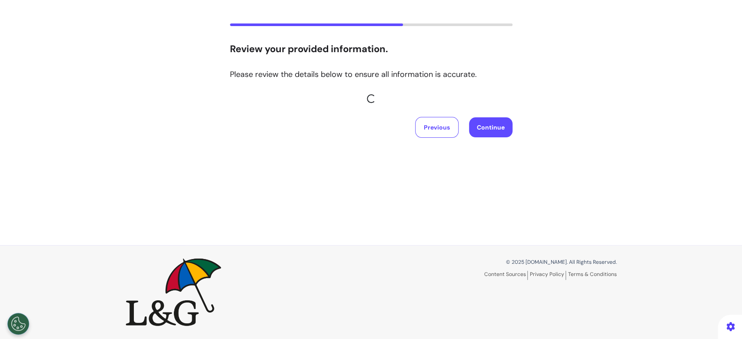
scroll to position [0, 0]
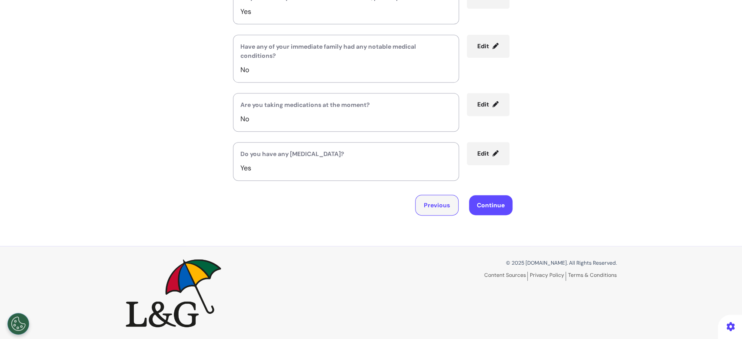
click at [441, 201] on button "Previous" at bounding box center [436, 205] width 43 height 21
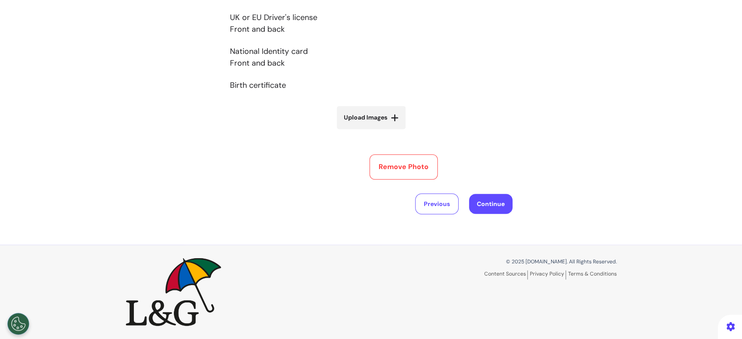
scroll to position [265, 0]
click at [369, 46] on p "National Identity card Front and back" at bounding box center [371, 57] width 283 height 23
click at [373, 106] on label "Upload Images" at bounding box center [371, 117] width 69 height 23
click at [373, 131] on input "Upload Images" at bounding box center [372, 135] width 104 height 9
type input "**********"
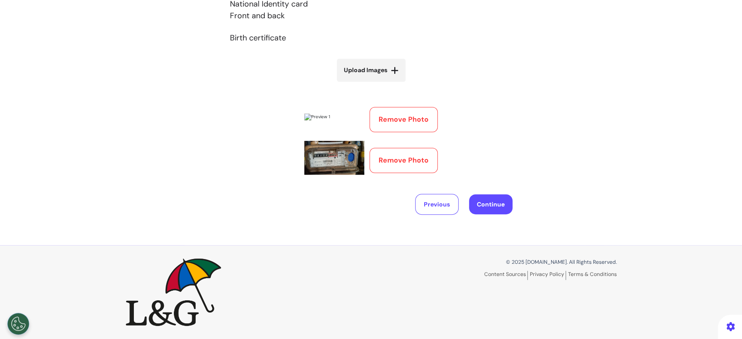
click at [378, 107] on button "Remove Photo" at bounding box center [404, 119] width 68 height 25
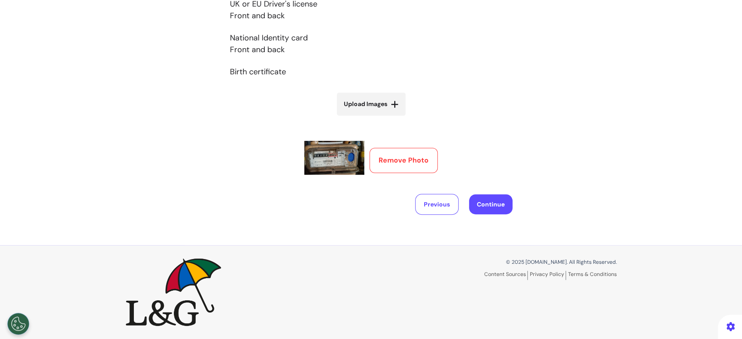
scroll to position [242, 0]
click at [490, 208] on button "Continue" at bounding box center [490, 205] width 43 height 20
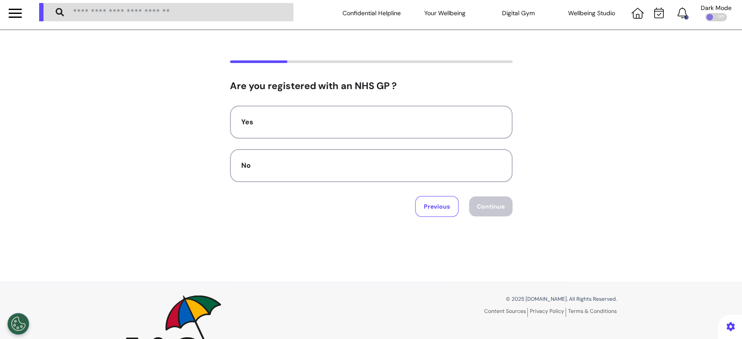
scroll to position [0, 0]
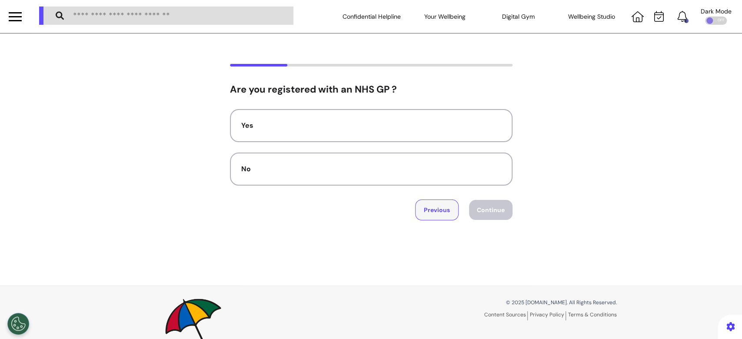
click at [428, 209] on button "Previous" at bounding box center [436, 210] width 43 height 21
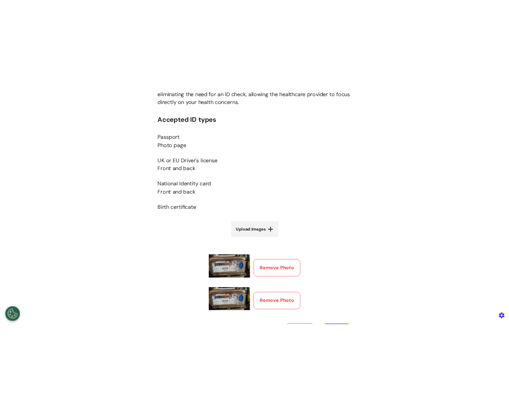
scroll to position [232, 0]
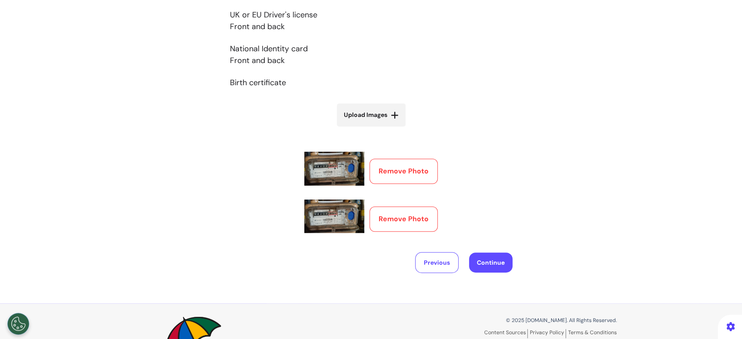
click at [701, 162] on div "Please upload photo identification of the person the appointment is being booke…" at bounding box center [371, 52] width 742 height 441
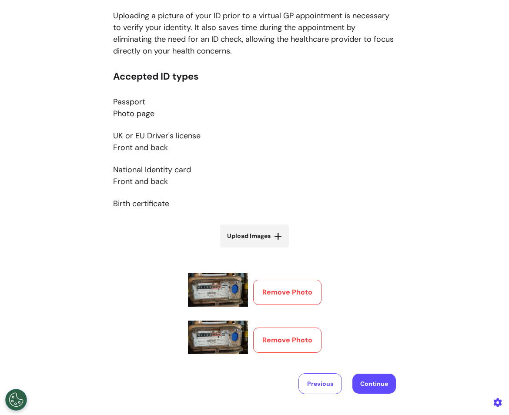
scroll to position [0, 0]
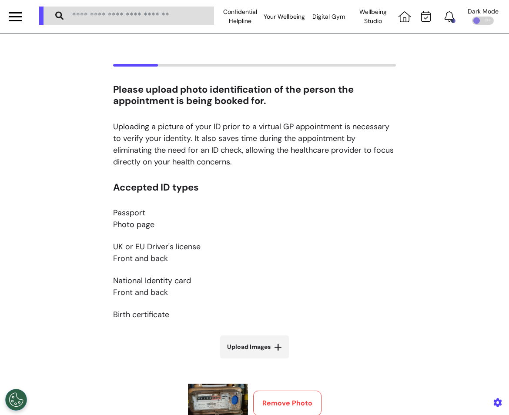
click at [405, 20] on icon at bounding box center [404, 16] width 12 height 11
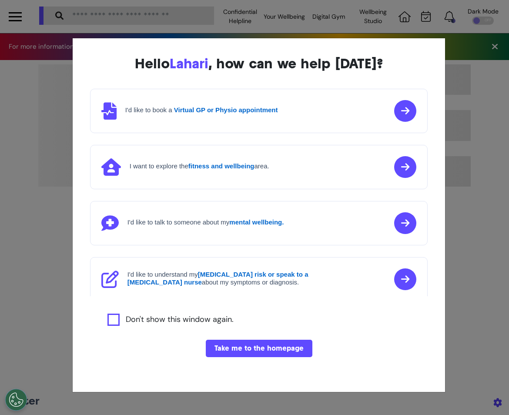
click at [215, 105] on div "I'd like to book a Virtual GP or Physio appointment" at bounding box center [189, 110] width 177 height 17
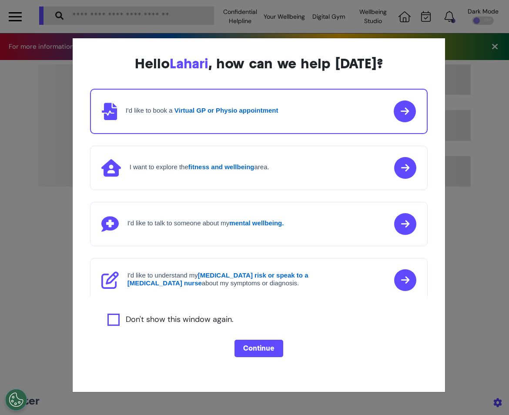
scroll to position [0, 206]
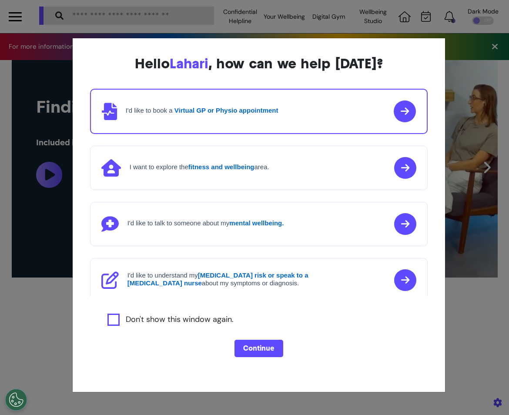
click at [261, 339] on button "Continue" at bounding box center [258, 348] width 49 height 17
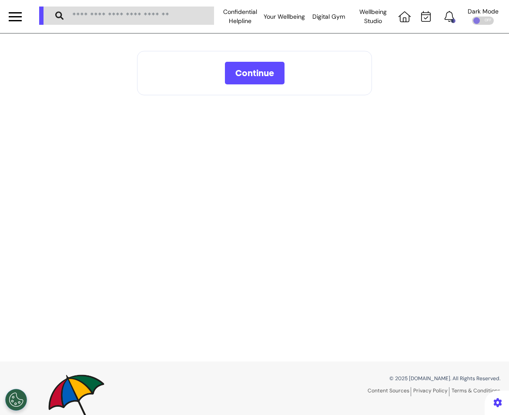
click at [250, 83] on button "Continue" at bounding box center [255, 73] width 60 height 23
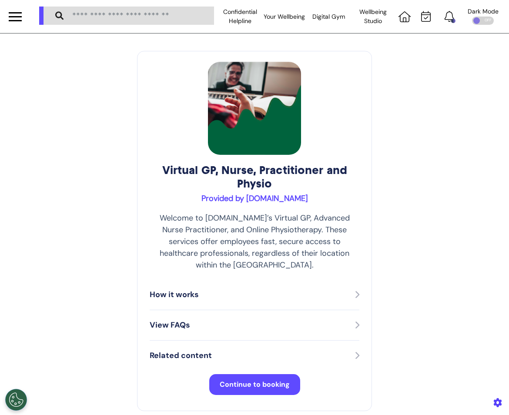
click at [255, 339] on span "Continue to booking" at bounding box center [255, 384] width 70 height 9
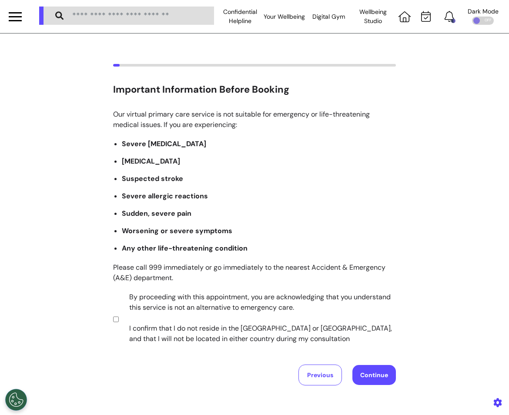
click at [381, 339] on button "Continue" at bounding box center [373, 375] width 43 height 20
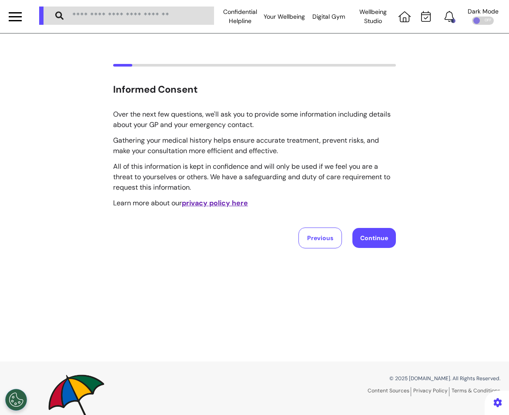
click at [389, 242] on button "Continue" at bounding box center [373, 238] width 43 height 20
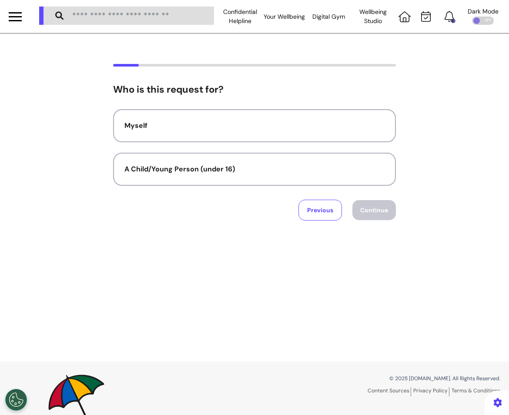
click at [279, 138] on button "Myself" at bounding box center [254, 125] width 283 height 33
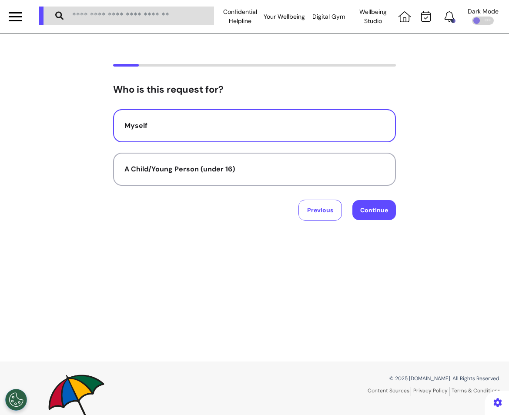
click at [378, 215] on button "Continue" at bounding box center [373, 210] width 43 height 20
select select "******"
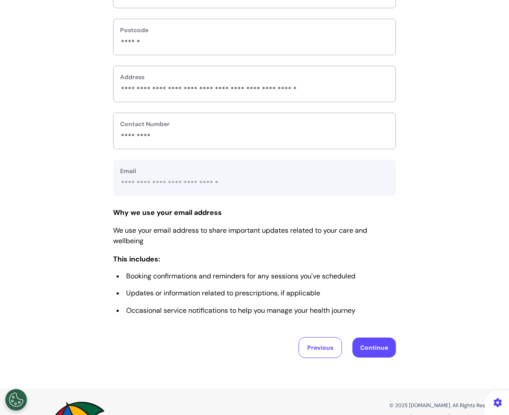
scroll to position [348, 0]
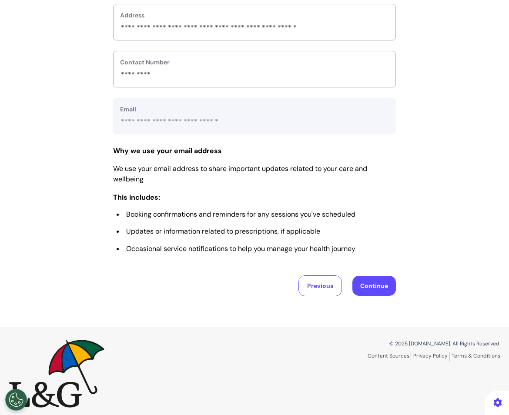
click at [382, 278] on button "Continue" at bounding box center [373, 286] width 43 height 20
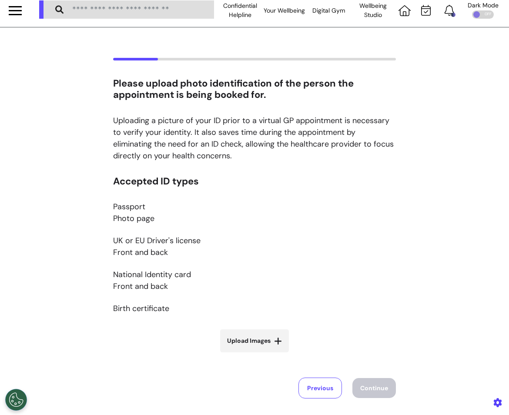
scroll to position [0, 0]
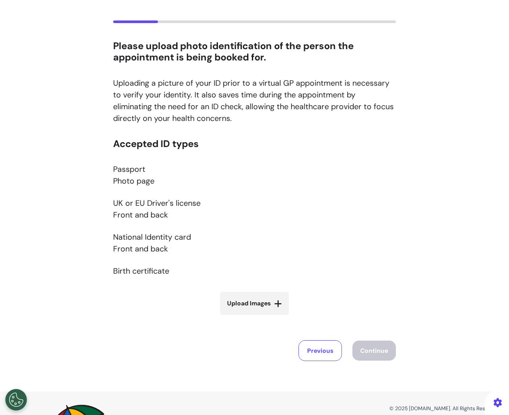
click at [256, 307] on span "Upload Images" at bounding box center [248, 303] width 43 height 9
click at [256, 317] on input "Upload Images" at bounding box center [255, 321] width 104 height 9
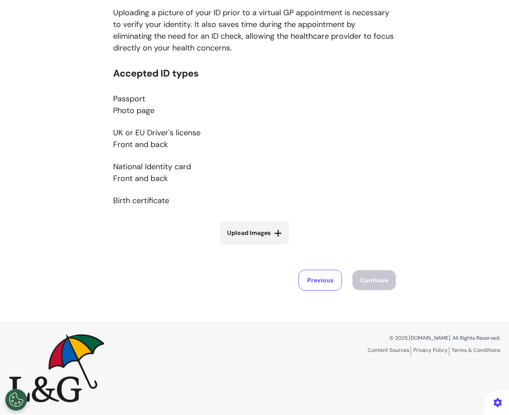
type input "**********"
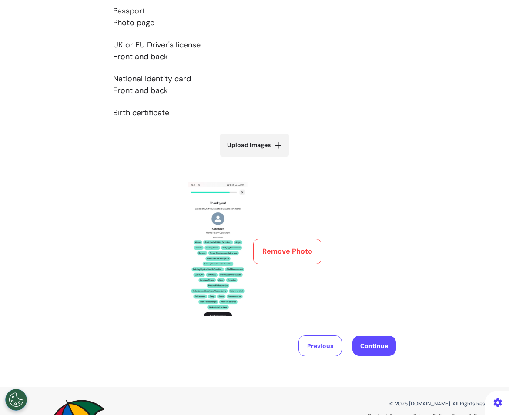
scroll to position [216, 0]
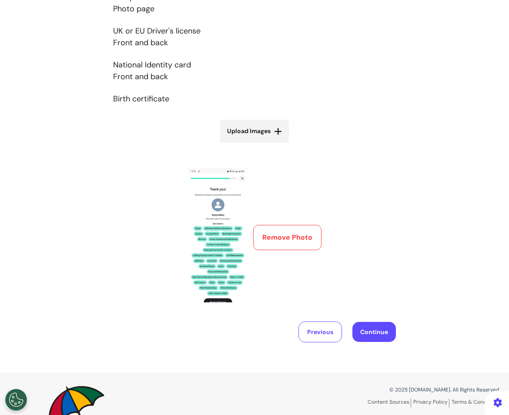
click at [288, 244] on button "Remove Photo" at bounding box center [287, 237] width 68 height 25
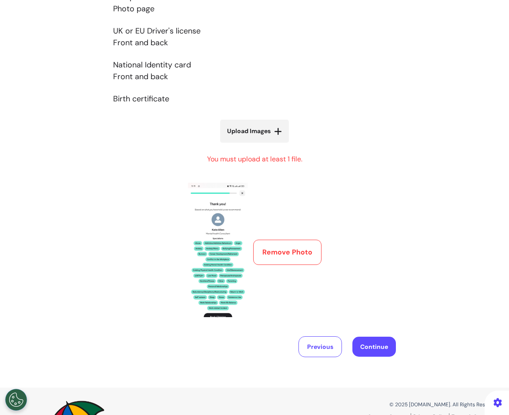
click at [288, 260] on button "Remove Photo" at bounding box center [287, 252] width 68 height 25
click at [268, 129] on span "Upload Images" at bounding box center [248, 131] width 43 height 9
click at [268, 145] on input "Upload Images" at bounding box center [255, 149] width 104 height 9
type input "**********"
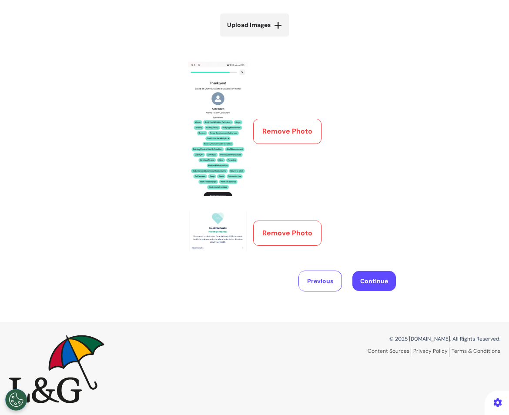
scroll to position [323, 0]
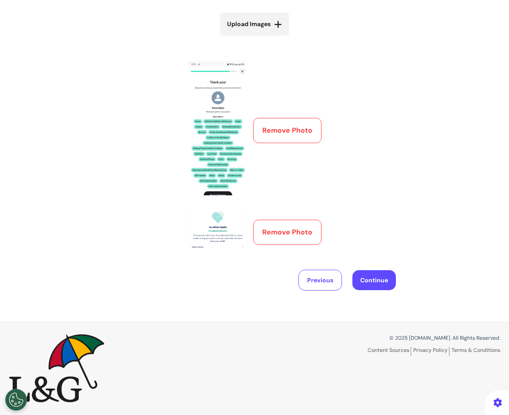
click at [273, 129] on button "Remove Photo" at bounding box center [287, 130] width 68 height 25
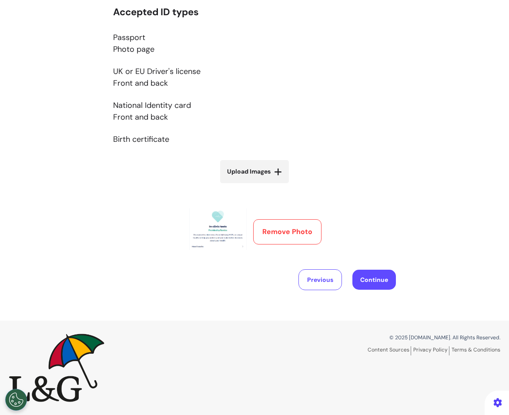
scroll to position [175, 0]
click at [394, 282] on button "Continue" at bounding box center [373, 280] width 43 height 20
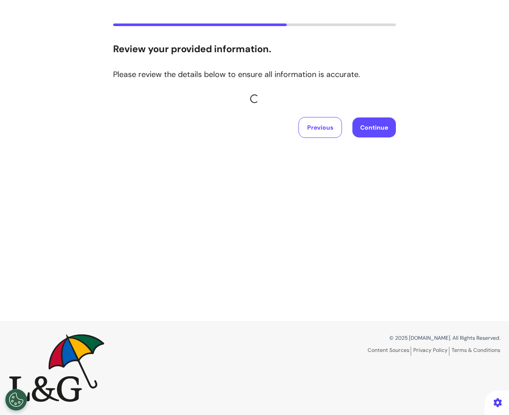
scroll to position [0, 0]
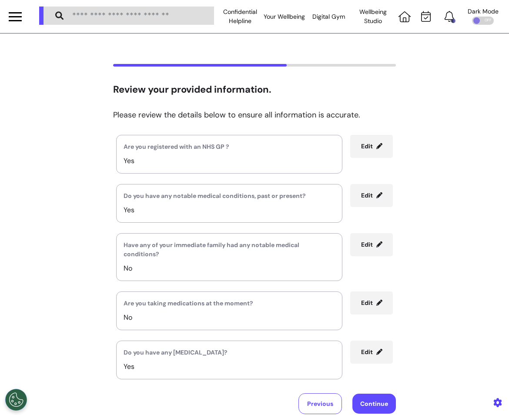
click at [321, 173] on div "Are you registered with an NHS GP ? Yes" at bounding box center [229, 154] width 226 height 39
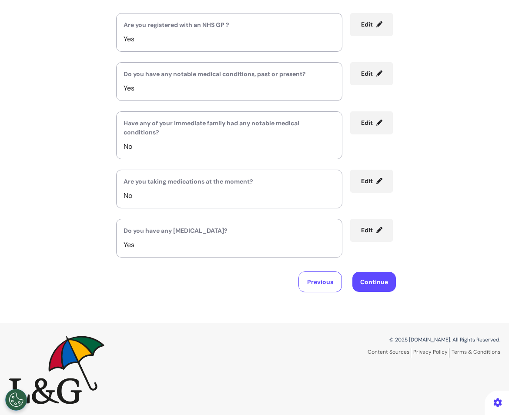
click at [312, 284] on button "Previous" at bounding box center [319, 281] width 43 height 21
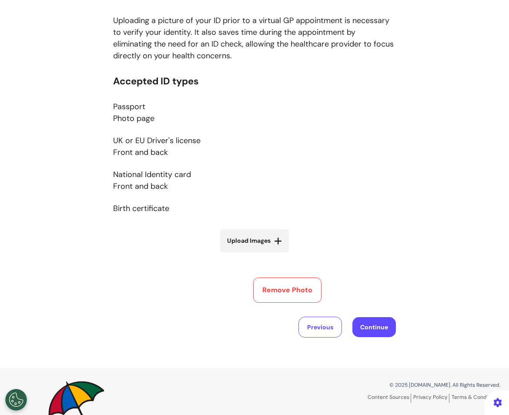
scroll to position [109, 0]
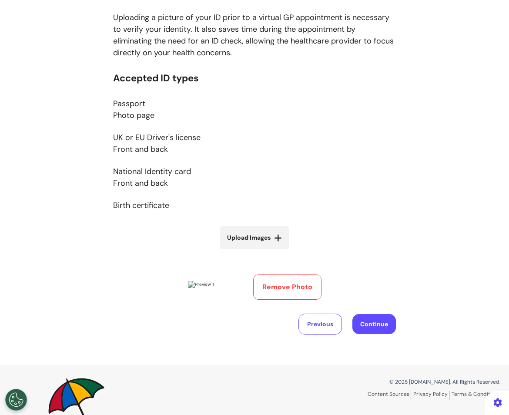
click at [285, 298] on button "Remove Photo" at bounding box center [287, 286] width 68 height 25
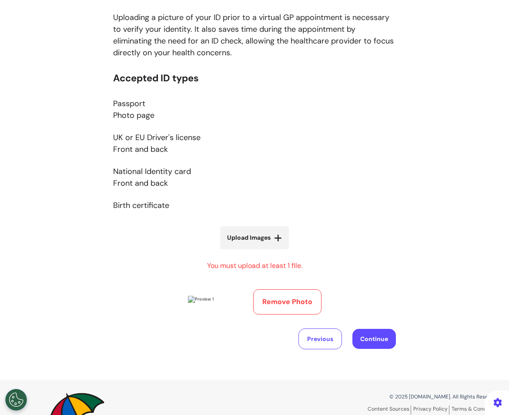
click at [285, 301] on button "Remove Photo" at bounding box center [287, 301] width 68 height 25
click at [284, 314] on button "Remove Photo" at bounding box center [287, 301] width 68 height 25
click at [283, 314] on button "Remove Photo" at bounding box center [287, 301] width 68 height 25
click at [264, 235] on span "Upload Images" at bounding box center [248, 237] width 43 height 9
click at [264, 251] on input "Upload Images" at bounding box center [255, 255] width 104 height 9
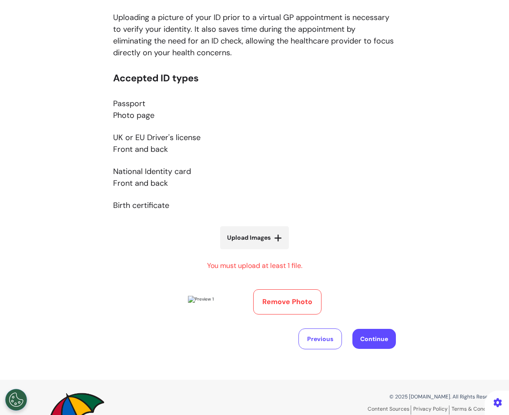
type input "**********"
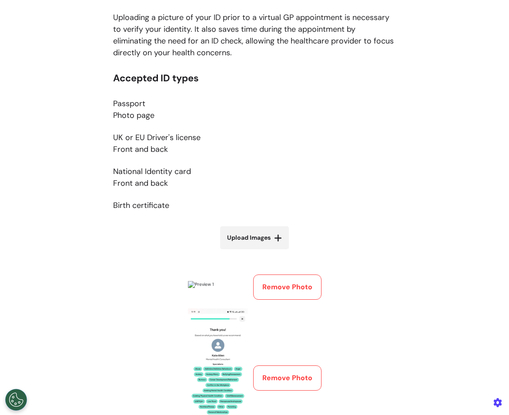
scroll to position [283, 0]
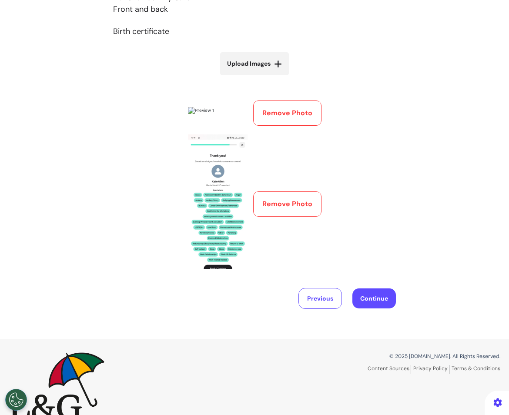
click at [302, 124] on button "Remove Photo" at bounding box center [287, 112] width 68 height 25
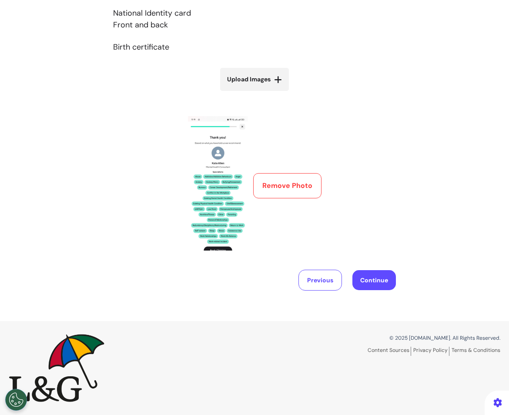
scroll to position [267, 0]
click at [378, 281] on button "Continue" at bounding box center [373, 281] width 43 height 20
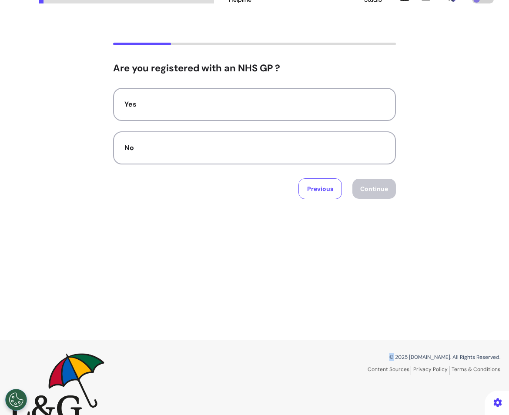
scroll to position [40, 0]
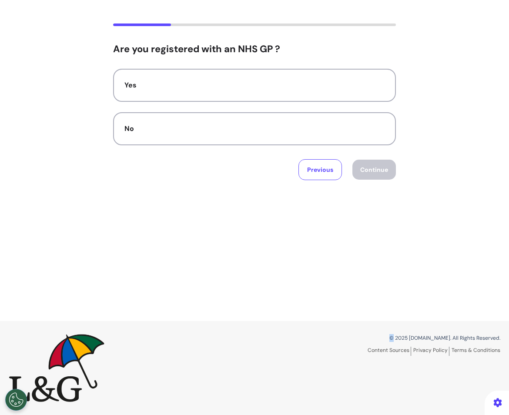
click at [327, 167] on button "Previous" at bounding box center [319, 169] width 43 height 21
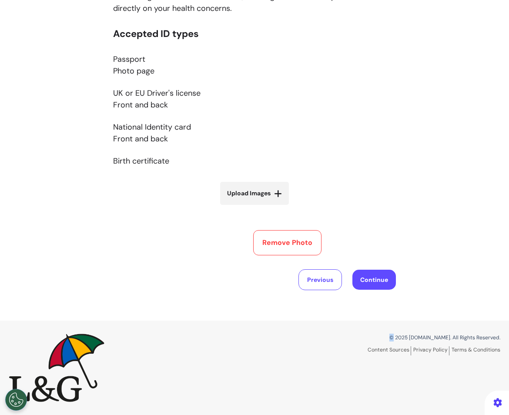
scroll to position [267, 0]
click at [284, 230] on button "Remove Photo" at bounding box center [287, 242] width 68 height 25
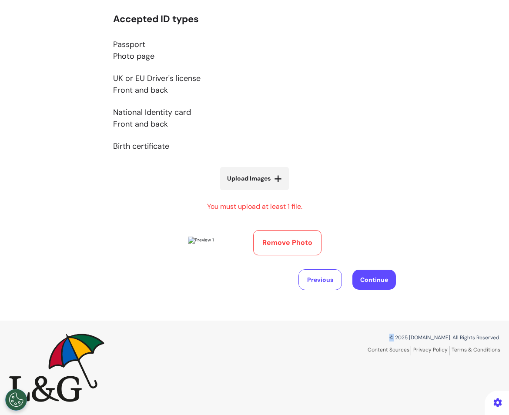
click at [284, 230] on button "Remove Photo" at bounding box center [287, 242] width 68 height 25
click at [290, 230] on button "Remove Photo" at bounding box center [287, 242] width 68 height 25
click at [280, 167] on label "Upload Images" at bounding box center [254, 178] width 69 height 23
click at [280, 192] on input "Upload Images" at bounding box center [255, 196] width 104 height 9
type input "**********"
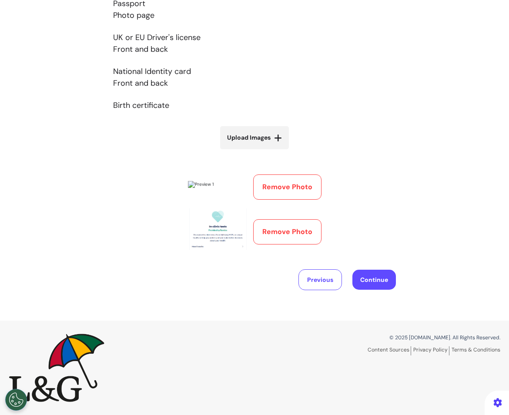
scroll to position [323, 0]
click at [384, 282] on button "Continue" at bounding box center [373, 280] width 43 height 20
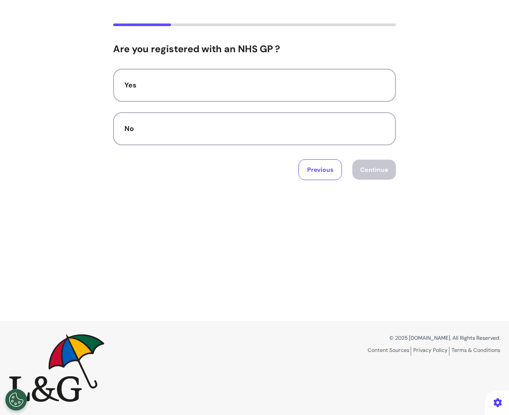
scroll to position [0, 0]
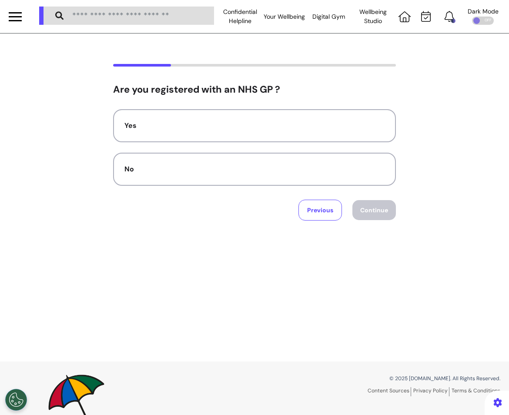
click at [309, 166] on div "No" at bounding box center [254, 169] width 260 height 10
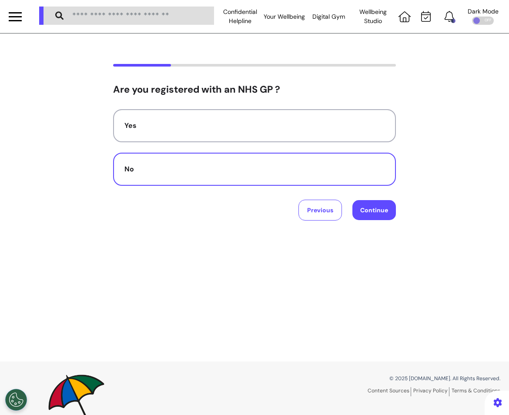
click at [377, 207] on button "Continue" at bounding box center [373, 210] width 43 height 20
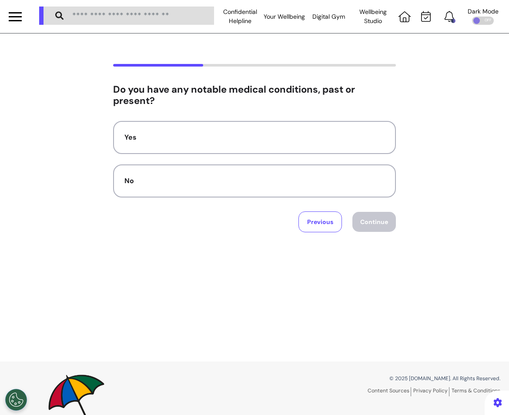
click at [344, 173] on button "No" at bounding box center [254, 180] width 283 height 33
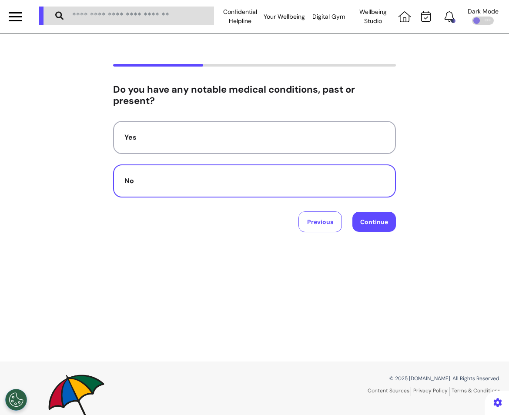
click at [375, 217] on button "Continue" at bounding box center [373, 222] width 43 height 20
click at [338, 178] on div "No" at bounding box center [254, 181] width 260 height 10
click at [367, 187] on button "No" at bounding box center [254, 180] width 283 height 33
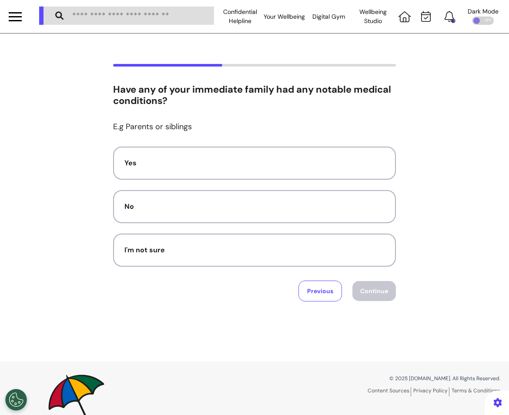
click at [383, 221] on button "No" at bounding box center [254, 206] width 283 height 33
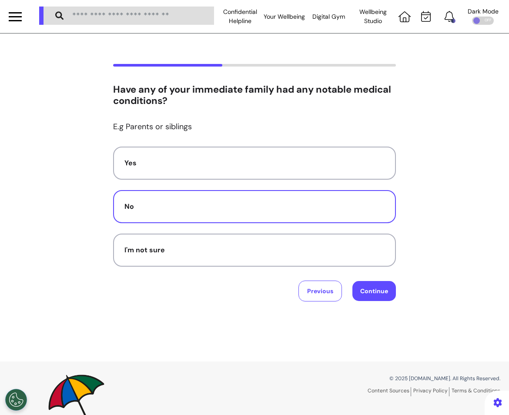
click at [379, 293] on button "Continue" at bounding box center [373, 291] width 43 height 20
click at [309, 200] on button "No" at bounding box center [254, 206] width 283 height 33
click at [384, 293] on div "Have any of your immediate family had any notable medical conditions? E.g Paren…" at bounding box center [254, 197] width 509 height 328
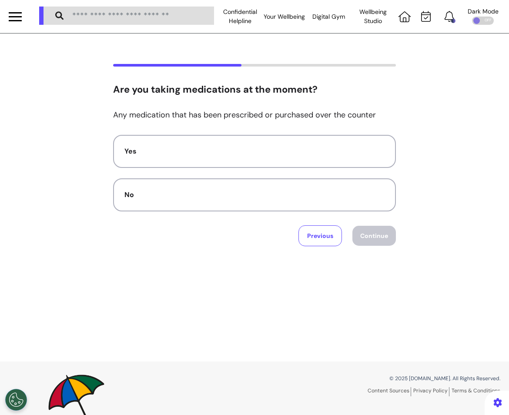
click at [342, 192] on div "No" at bounding box center [254, 195] width 260 height 10
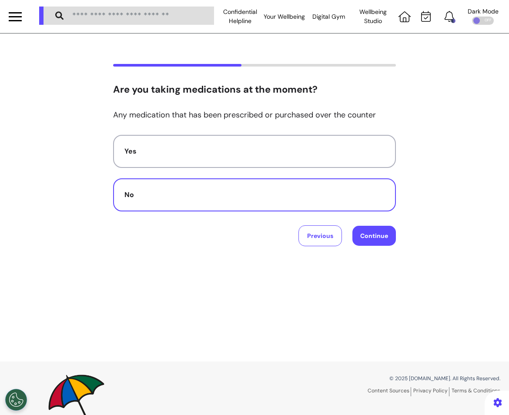
click at [384, 234] on button "Continue" at bounding box center [373, 236] width 43 height 20
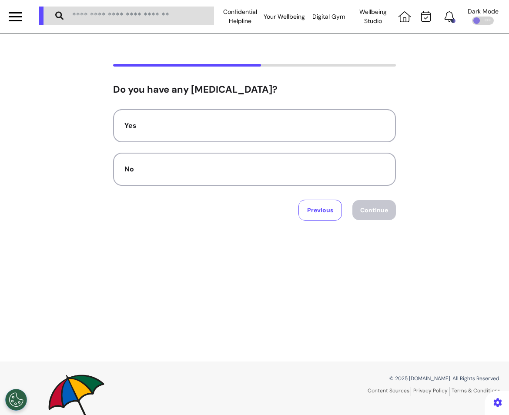
click at [332, 170] on div "No" at bounding box center [254, 169] width 260 height 10
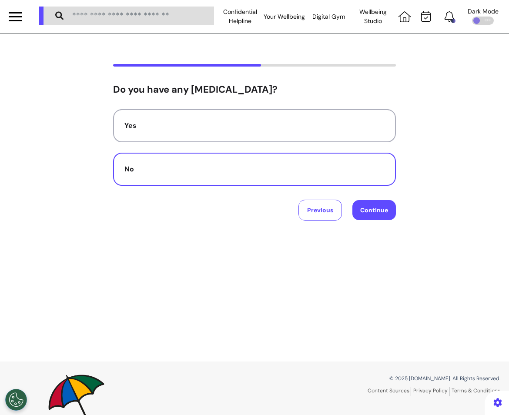
click at [386, 214] on button "Continue" at bounding box center [373, 210] width 43 height 20
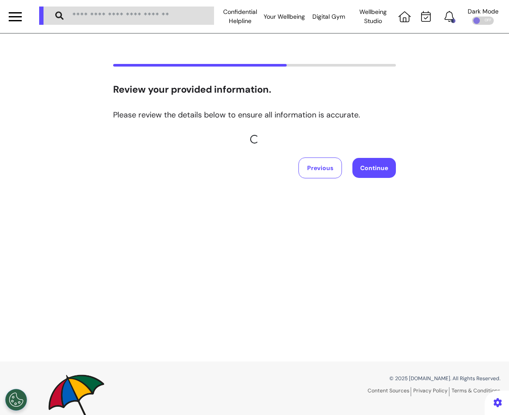
click at [277, 164] on div "Previous Continue" at bounding box center [254, 167] width 283 height 21
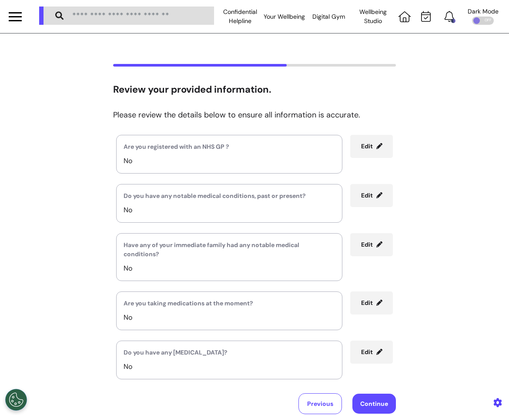
click at [365, 339] on button "Continue" at bounding box center [373, 404] width 43 height 20
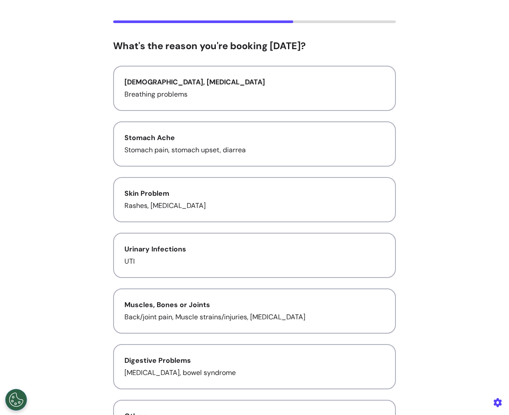
click at [258, 90] on p "Breathing problems" at bounding box center [254, 94] width 260 height 10
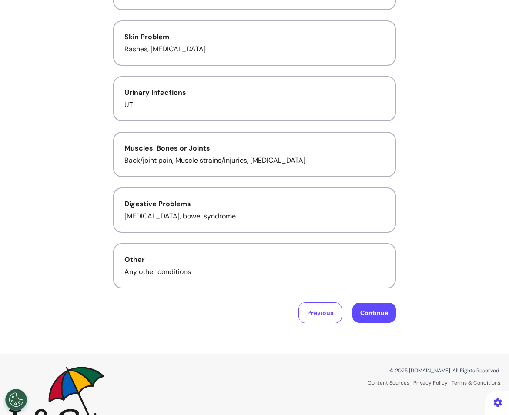
scroll to position [217, 0]
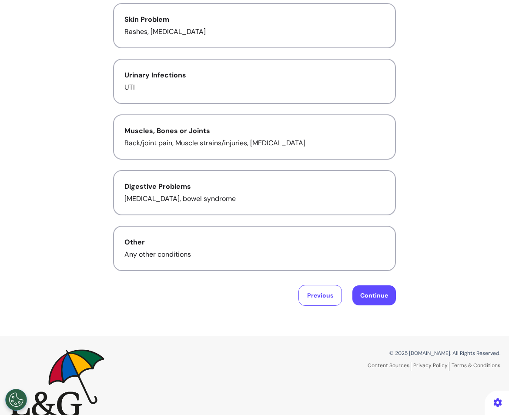
click at [361, 290] on button "Continue" at bounding box center [373, 295] width 43 height 20
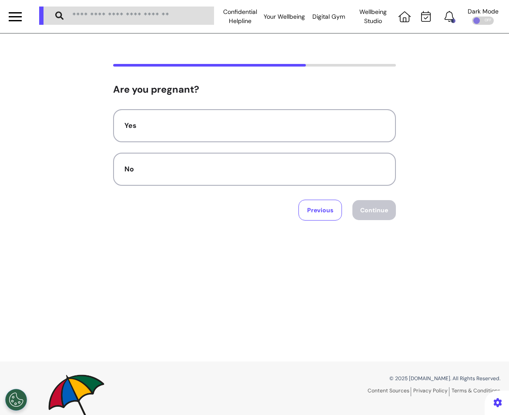
scroll to position [0, 0]
click at [266, 169] on div "No" at bounding box center [254, 169] width 260 height 10
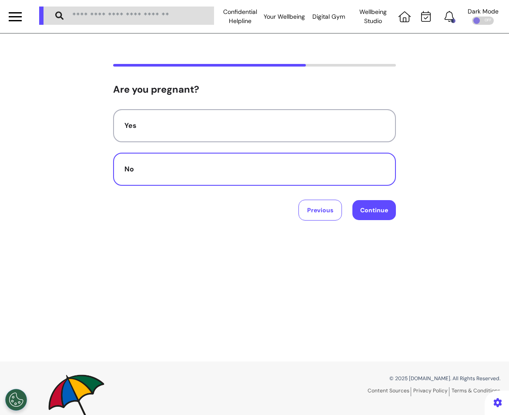
click at [372, 220] on button "Continue" at bounding box center [373, 210] width 43 height 20
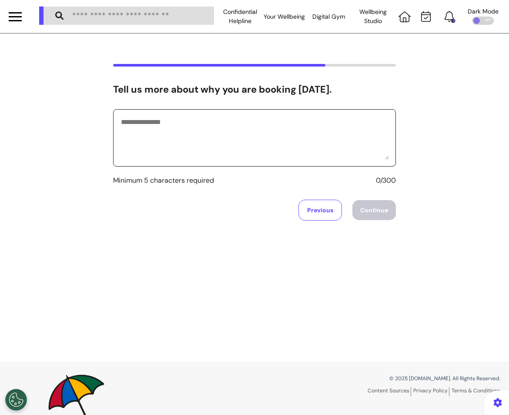
click at [328, 134] on textarea at bounding box center [254, 137] width 269 height 43
type textarea "**********"
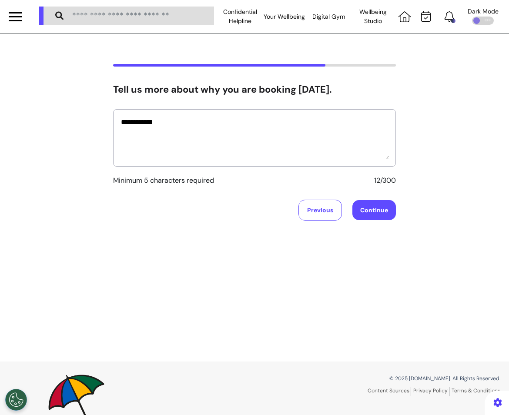
click at [367, 207] on button "Continue" at bounding box center [373, 210] width 43 height 20
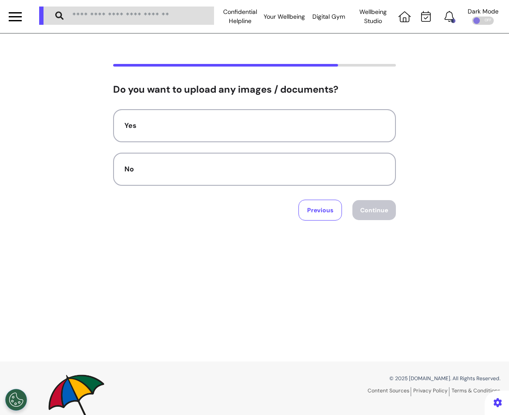
click at [328, 173] on div "No" at bounding box center [254, 169] width 260 height 10
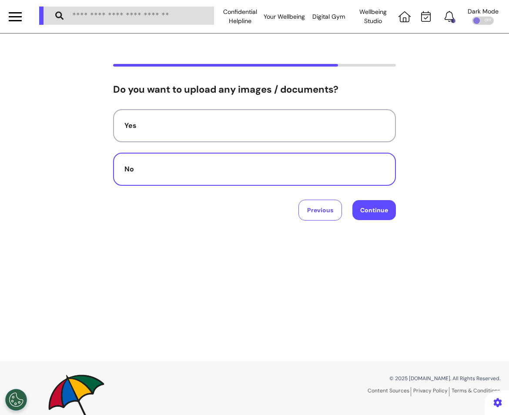
click at [372, 204] on button "Continue" at bounding box center [373, 210] width 43 height 20
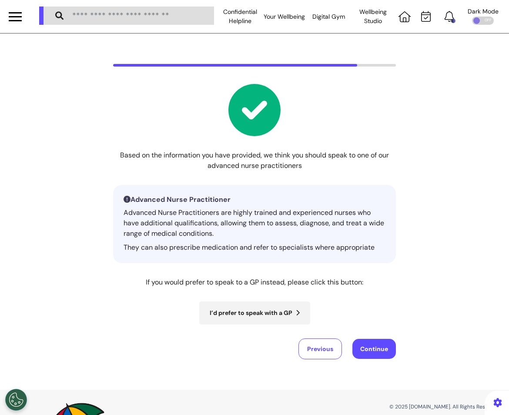
click at [377, 339] on button "Continue" at bounding box center [373, 349] width 43 height 20
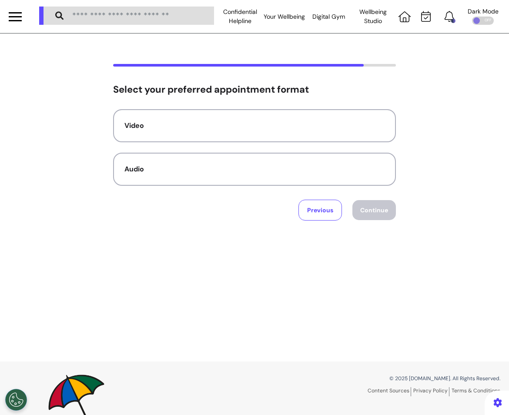
click at [285, 130] on div "Video" at bounding box center [254, 125] width 260 height 10
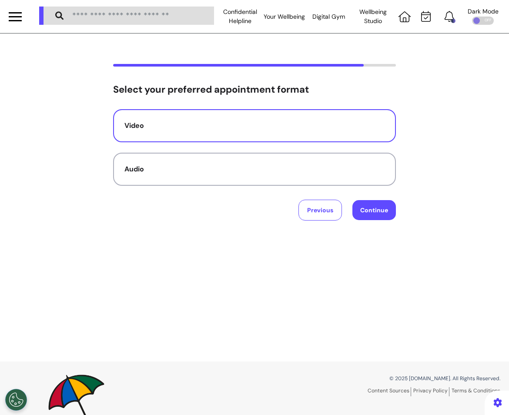
click at [367, 214] on button "Continue" at bounding box center [373, 210] width 43 height 20
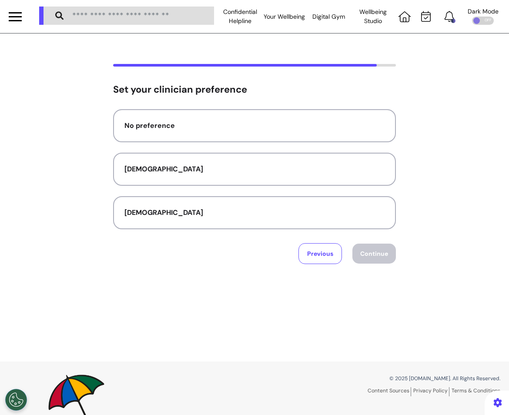
click at [348, 120] on div "No preference" at bounding box center [254, 125] width 260 height 10
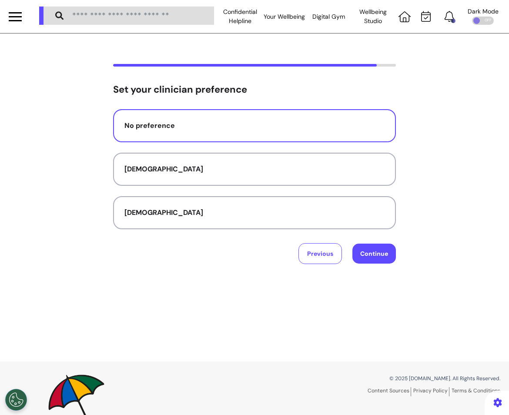
click at [389, 262] on button "Continue" at bounding box center [373, 254] width 43 height 20
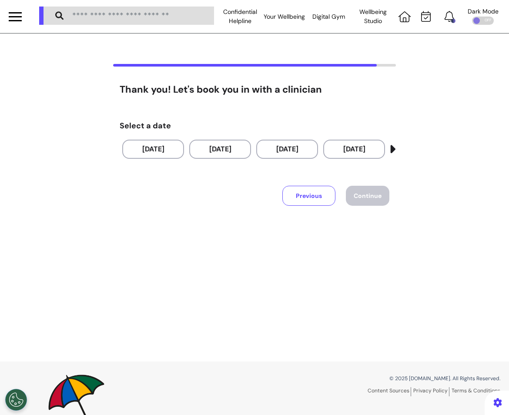
click at [174, 155] on button "10 Oct 2025" at bounding box center [153, 149] width 62 height 19
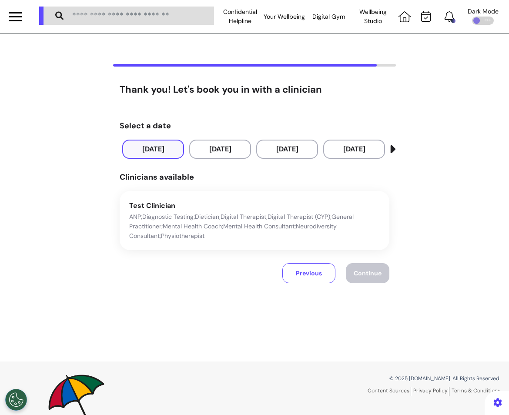
click at [344, 233] on p "ANP;Diagnostic Testing;Dietician;Digital Therapist;Digital Therapist (CYP);Gene…" at bounding box center [254, 226] width 251 height 29
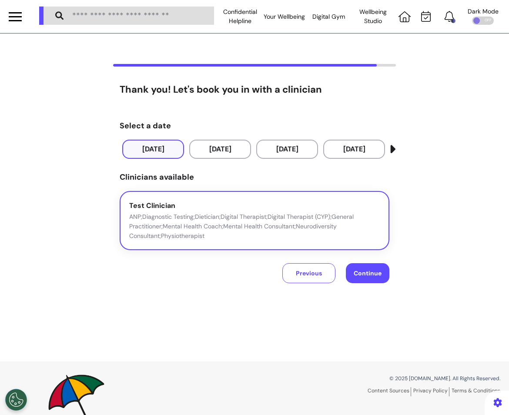
click at [360, 273] on span "Continue" at bounding box center [368, 273] width 28 height 8
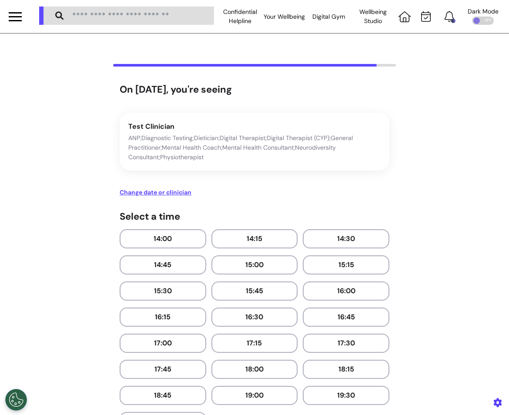
scroll to position [229, 0]
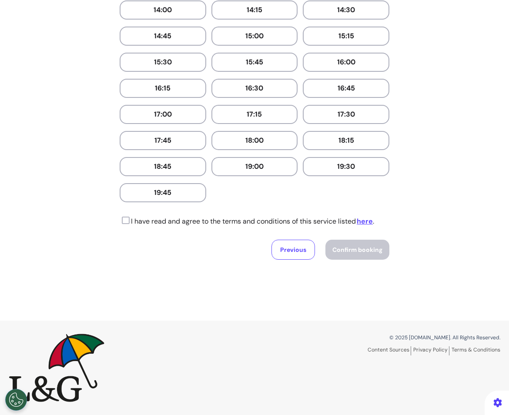
click at [142, 192] on button "19:45" at bounding box center [163, 192] width 87 height 19
click at [123, 224] on icon at bounding box center [125, 220] width 10 height 9
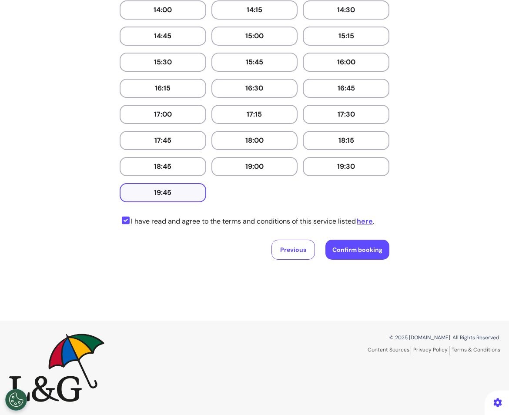
click at [376, 257] on button "Confirm booking" at bounding box center [357, 250] width 64 height 20
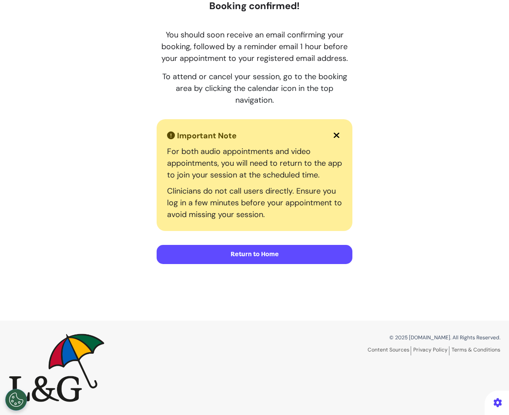
scroll to position [34, 0]
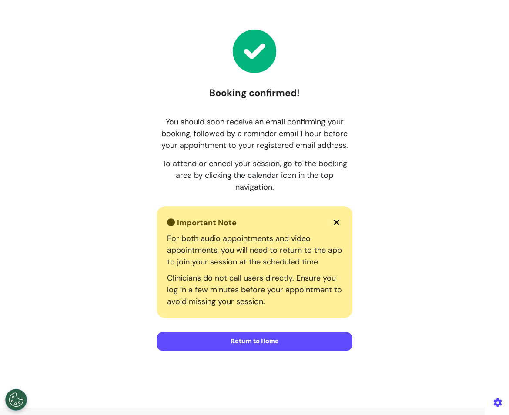
click at [277, 339] on button "Return to Home" at bounding box center [255, 341] width 196 height 19
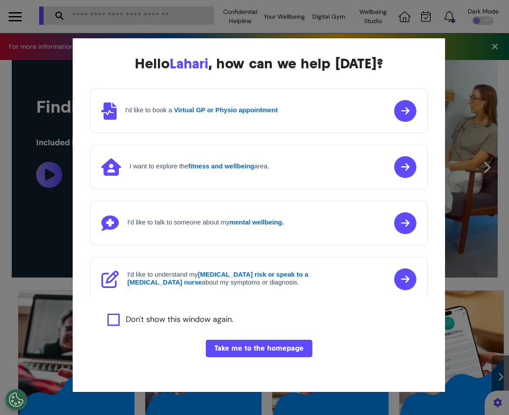
scroll to position [0, 318]
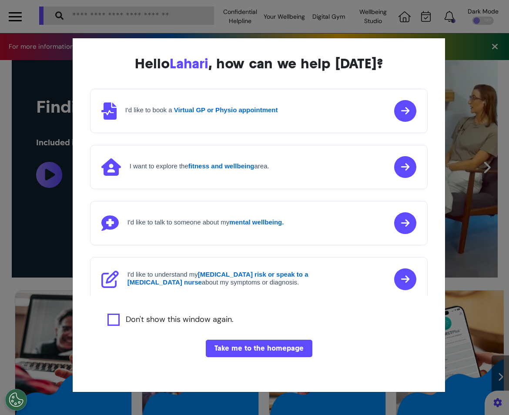
click at [421, 14] on div "Hello [PERSON_NAME] , how can we help [DATE]? I'd like to book a Virtual GP or …" at bounding box center [254, 207] width 509 height 415
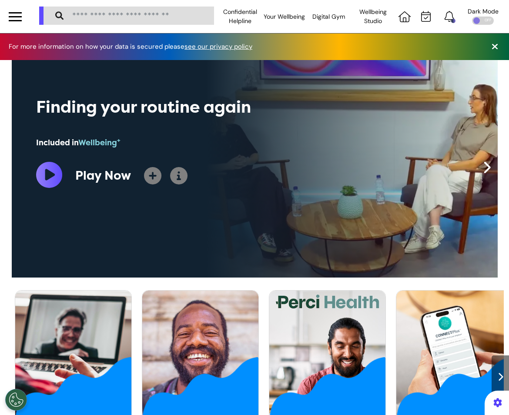
click at [426, 18] on icon at bounding box center [426, 16] width 10 height 11
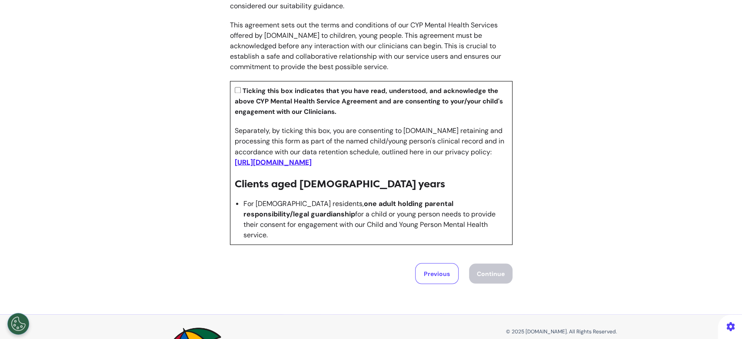
scroll to position [1022, 0]
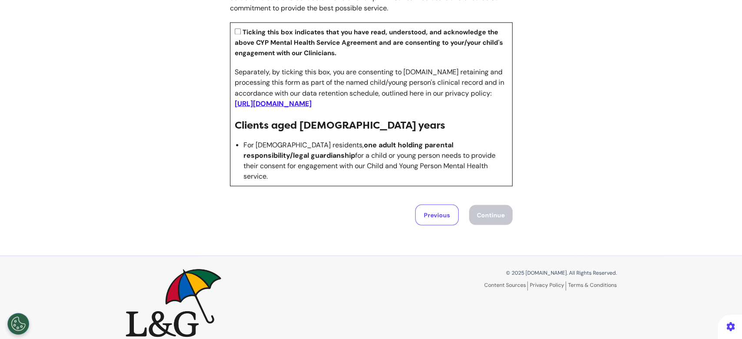
click at [237, 33] on small "Ticking this box indicates that you have read, understood, and acknowledge the …" at bounding box center [369, 43] width 268 height 30
click at [496, 205] on button "Continue" at bounding box center [490, 215] width 43 height 20
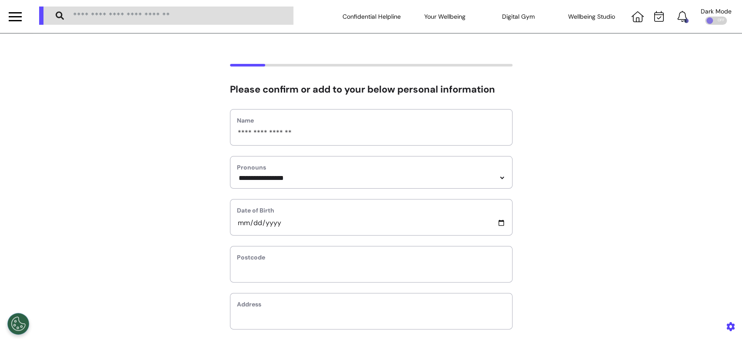
scroll to position [0, 0]
click at [262, 224] on input "**********" at bounding box center [371, 222] width 269 height 11
type input "**********"
select select
type input "**********"
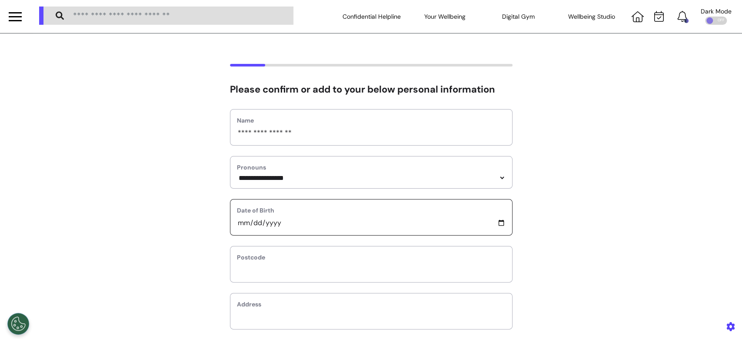
select select
type input "**********"
select select
type input "**********"
select select
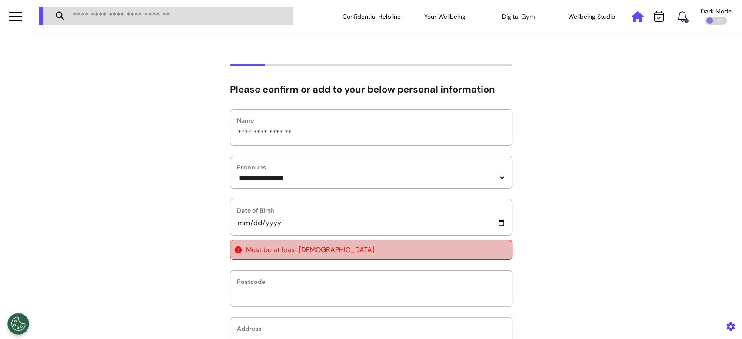
click at [632, 20] on icon at bounding box center [638, 16] width 12 height 11
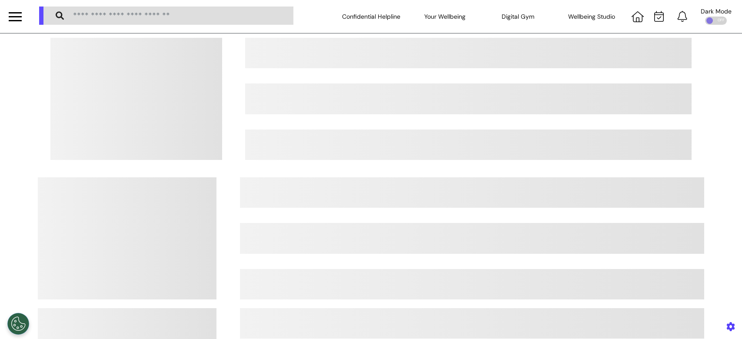
click at [16, 18] on div at bounding box center [15, 17] width 13 height 14
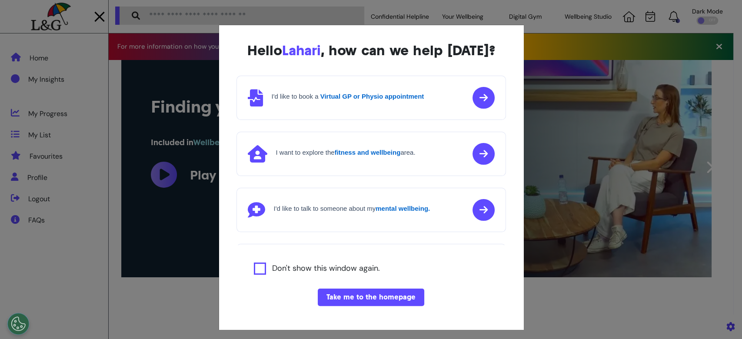
scroll to position [0, 371]
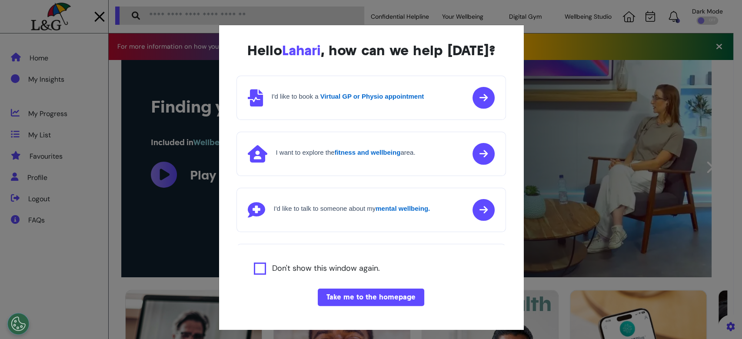
click at [343, 294] on button "Take me to the homepage" at bounding box center [371, 297] width 107 height 17
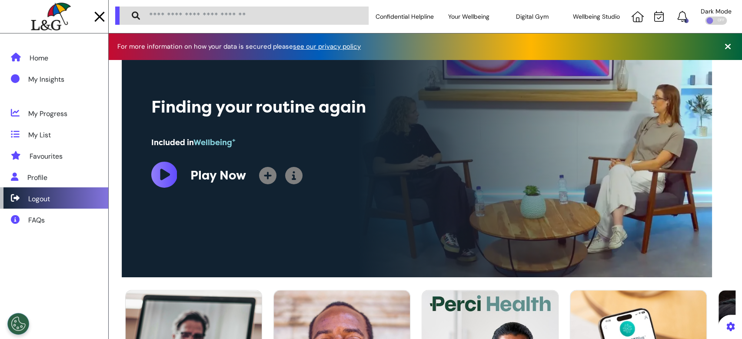
click at [44, 201] on div "Logout" at bounding box center [39, 199] width 22 height 10
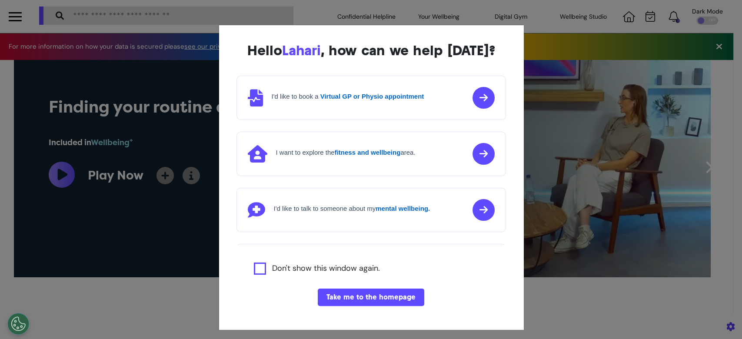
scroll to position [0, 371]
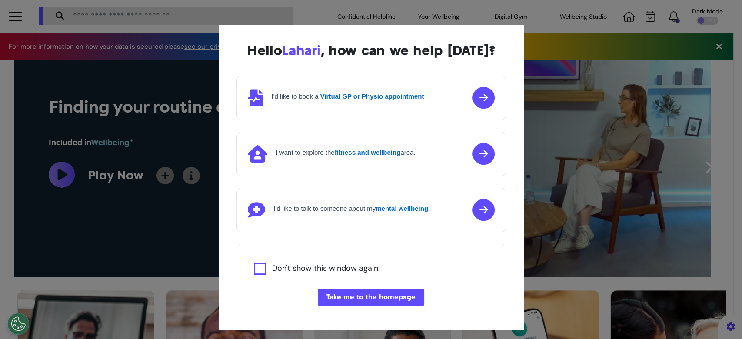
click at [375, 295] on button "Take me to the homepage" at bounding box center [371, 297] width 107 height 17
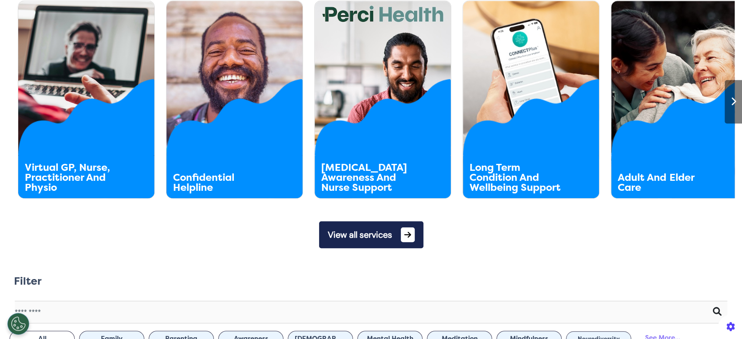
click at [368, 239] on button "View all services" at bounding box center [371, 234] width 104 height 27
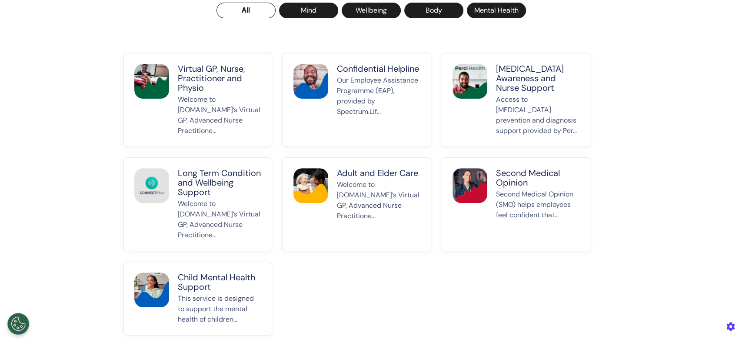
drag, startPoint x: 183, startPoint y: 297, endPoint x: 188, endPoint y: 296, distance: 4.8
click at [184, 297] on p "This service is designed to support the mental health of children..." at bounding box center [220, 309] width 84 height 31
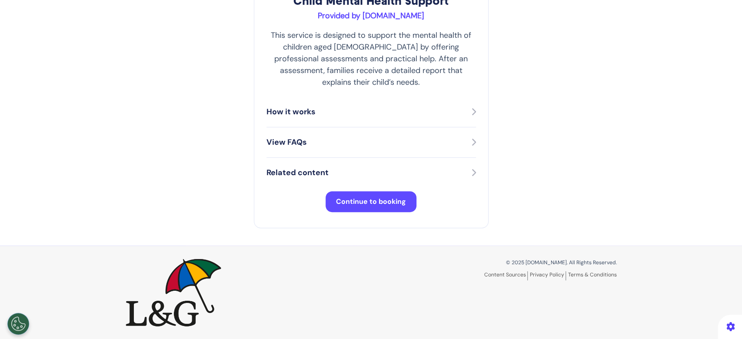
click at [386, 204] on span "Continue to booking" at bounding box center [371, 201] width 70 height 9
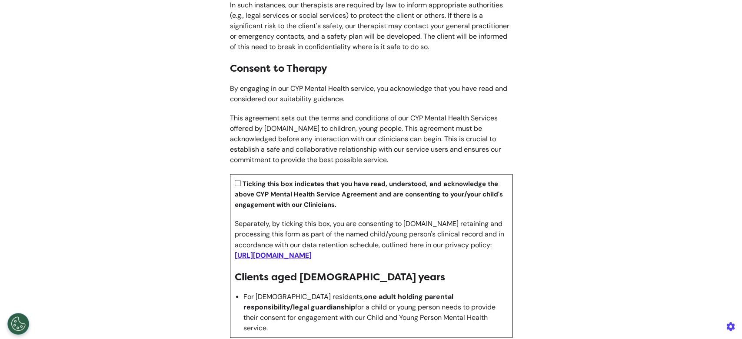
scroll to position [928, 0]
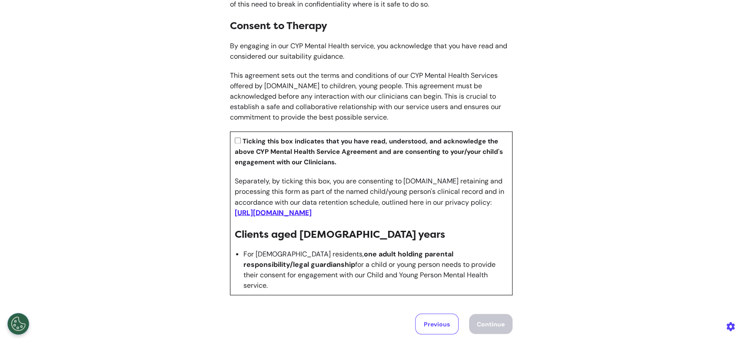
click at [233, 186] on section "Ticking this box indicates that you have read, understood, and acknowledge the …" at bounding box center [371, 213] width 283 height 164
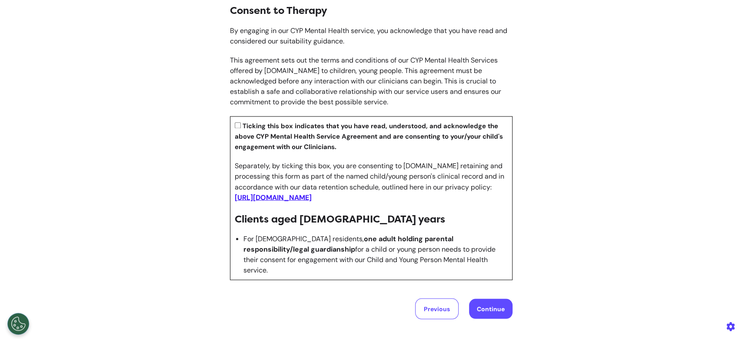
click at [484, 299] on button "Continue" at bounding box center [490, 309] width 43 height 20
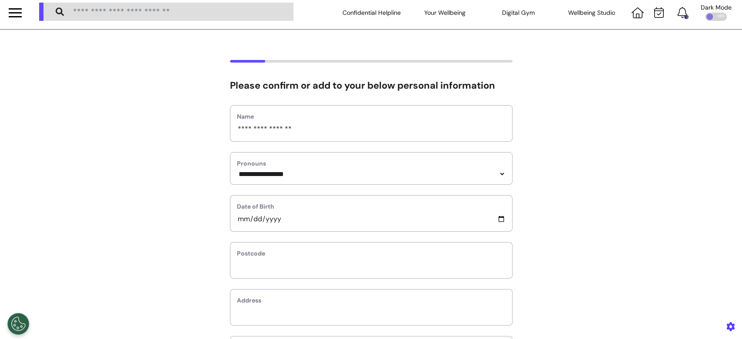
scroll to position [0, 0]
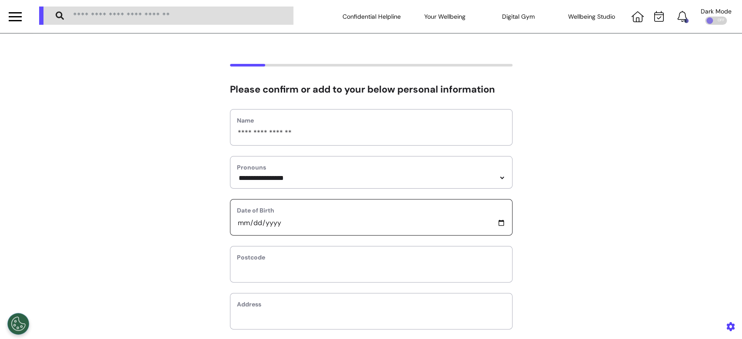
drag, startPoint x: 262, startPoint y: 224, endPoint x: 264, endPoint y: 189, distance: 35.3
click at [262, 223] on input "**********" at bounding box center [371, 222] width 269 height 11
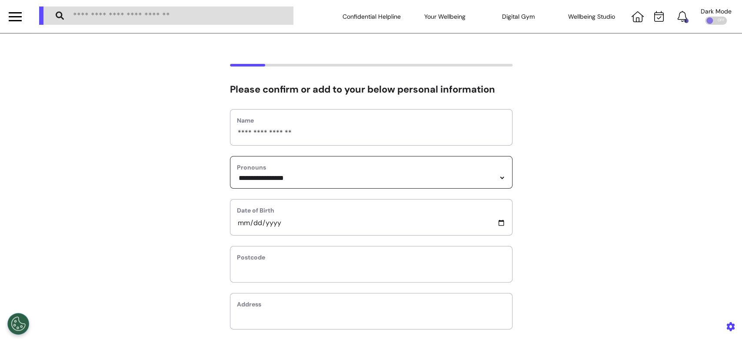
click at [265, 182] on select "**********" at bounding box center [371, 177] width 269 height 7
select select "*******"
click at [237, 174] on select "**********" at bounding box center [371, 177] width 269 height 7
click at [254, 276] on input "text" at bounding box center [371, 269] width 269 height 11
type input "*"
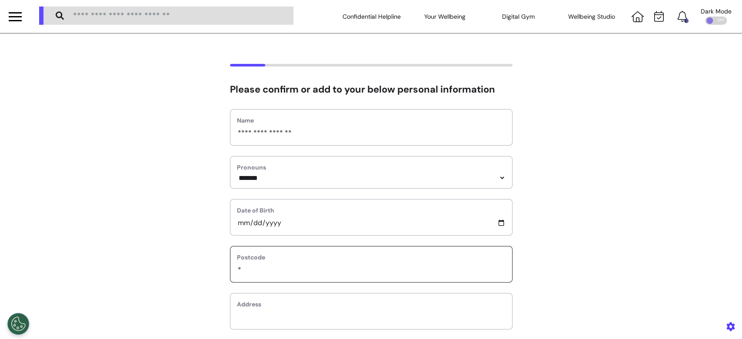
select select
type input "**"
select select
type input "***"
select select
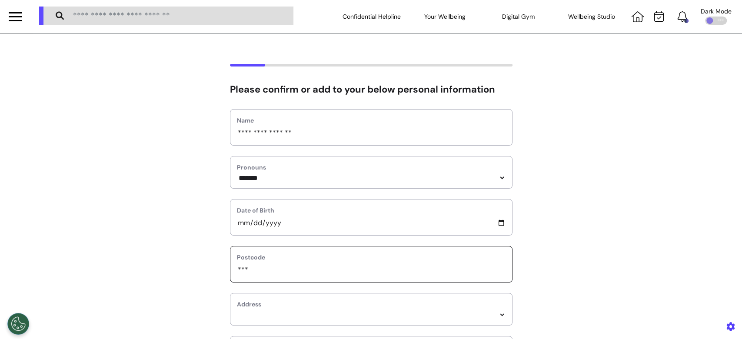
type input "****"
select select
type input "*****"
select select
type input "******"
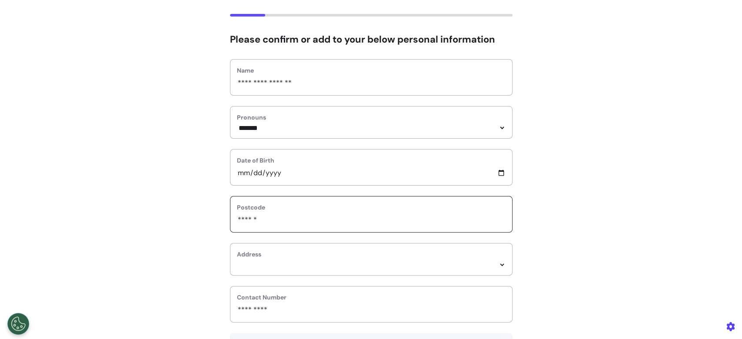
scroll to position [116, 0]
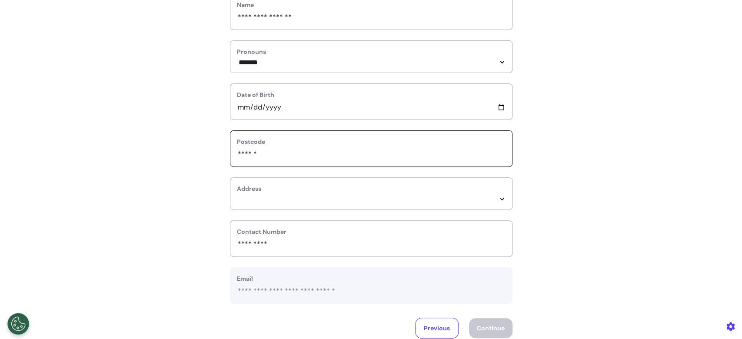
select select
type input "******"
select select
click at [252, 203] on select "**********" at bounding box center [371, 199] width 269 height 7
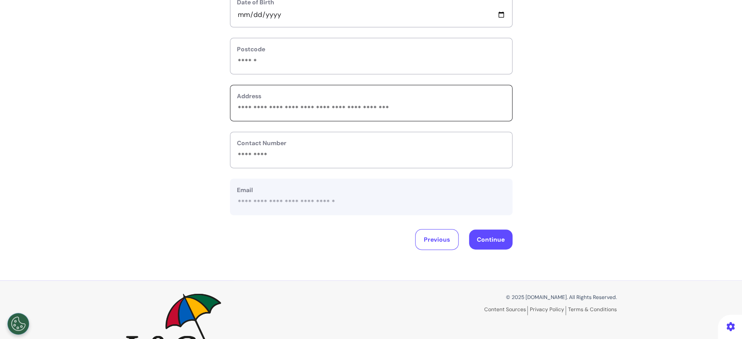
scroll to position [71, 0]
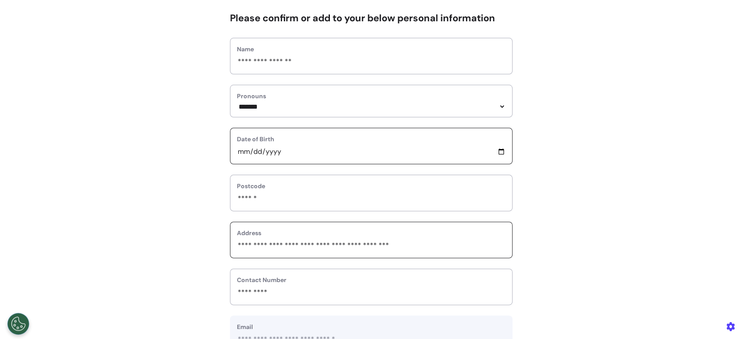
click at [264, 153] on input "**********" at bounding box center [371, 151] width 269 height 11
type input "**********"
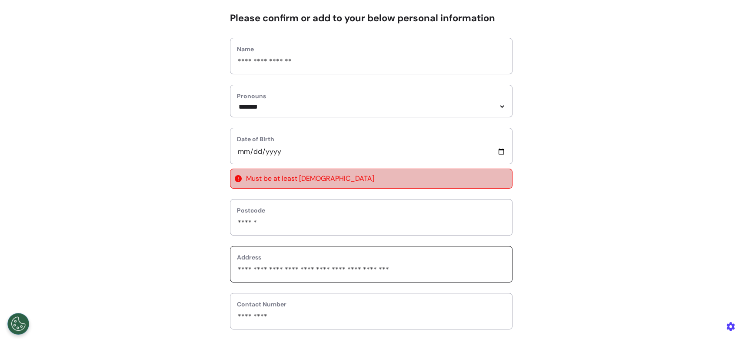
drag, startPoint x: 618, startPoint y: 229, endPoint x: 612, endPoint y: 241, distance: 13.0
click at [618, 230] on div "**********" at bounding box center [371, 202] width 742 height 419
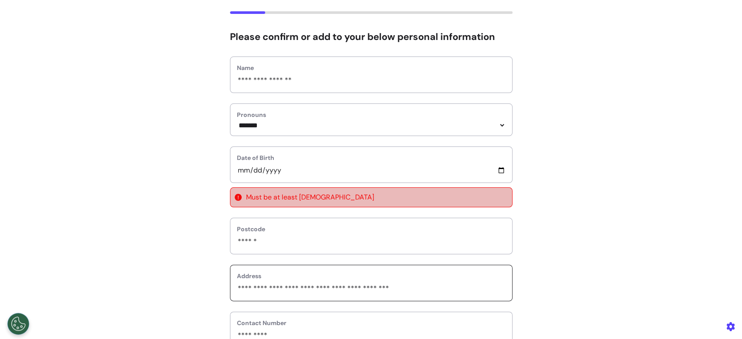
scroll to position [52, 0]
drag, startPoint x: 262, startPoint y: 178, endPoint x: 264, endPoint y: 174, distance: 5.0
click at [264, 174] on input "**********" at bounding box center [371, 170] width 269 height 11
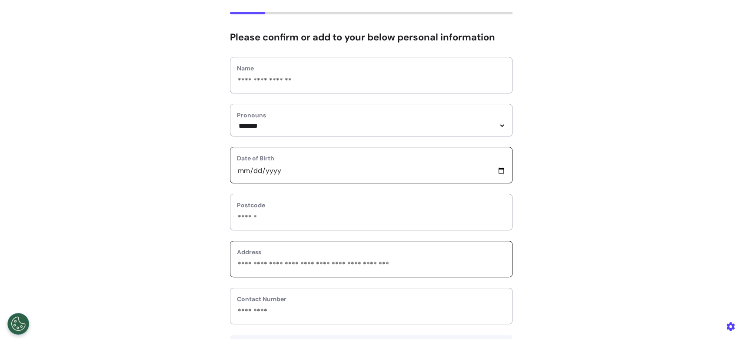
click at [496, 172] on input "**********" at bounding box center [371, 170] width 269 height 11
click at [259, 171] on input "**********" at bounding box center [371, 170] width 269 height 11
type input "**********"
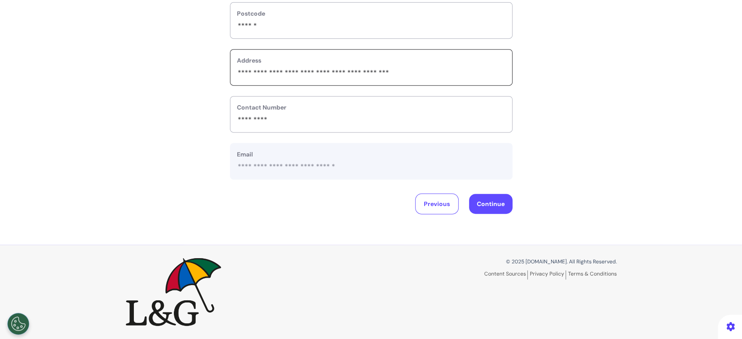
click at [478, 204] on button "Continue" at bounding box center [490, 204] width 43 height 20
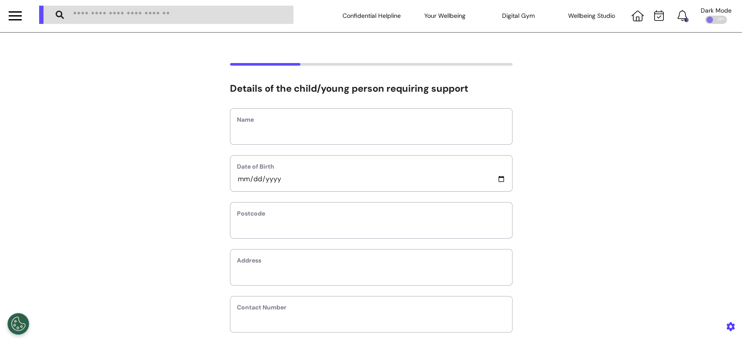
scroll to position [0, 0]
click at [239, 184] on input "date" at bounding box center [371, 179] width 269 height 11
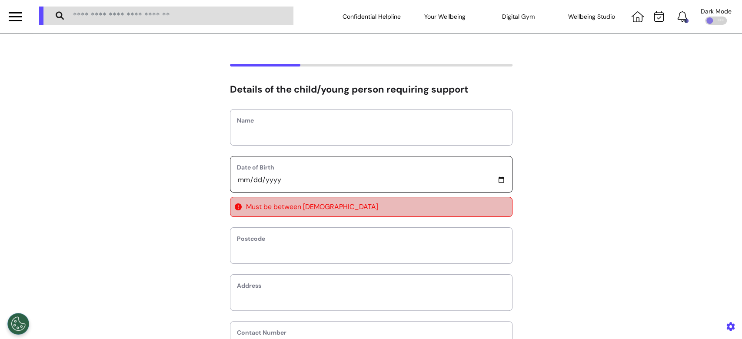
type input "**********"
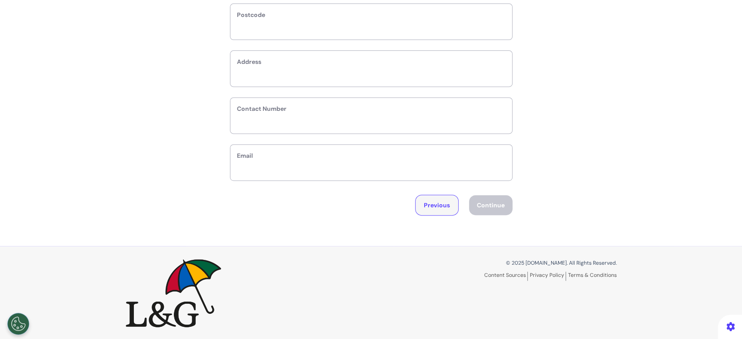
click at [440, 201] on button "Previous" at bounding box center [436, 205] width 43 height 21
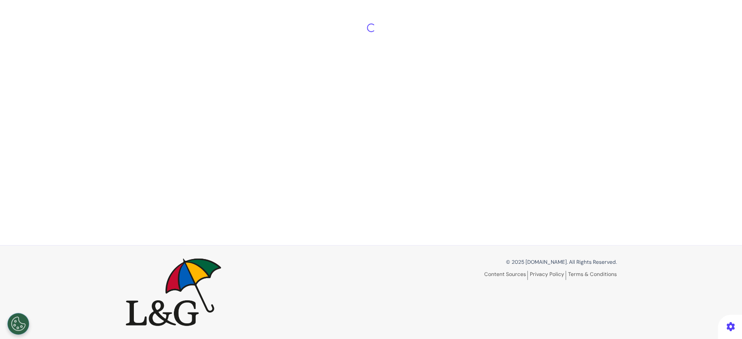
select select "*******"
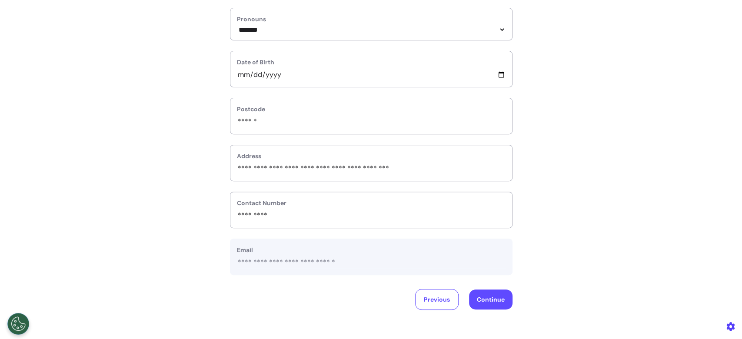
scroll to position [59, 0]
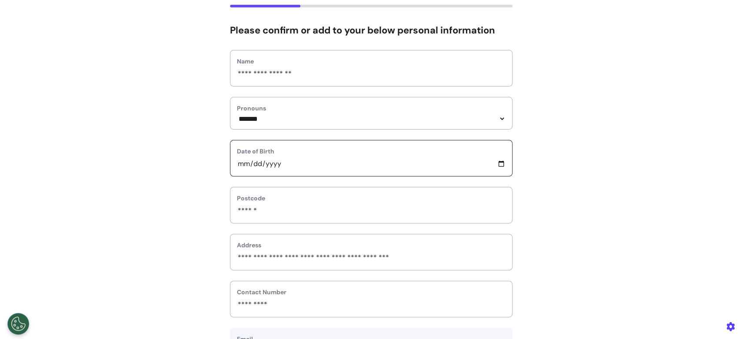
click at [264, 165] on input "**********" at bounding box center [371, 163] width 269 height 11
click at [498, 167] on input "**********" at bounding box center [371, 163] width 269 height 11
drag, startPoint x: 530, startPoint y: 181, endPoint x: 505, endPoint y: 189, distance: 25.6
click at [529, 183] on div "**********" at bounding box center [371, 202] width 742 height 394
click at [265, 167] on input "**********" at bounding box center [371, 163] width 269 height 11
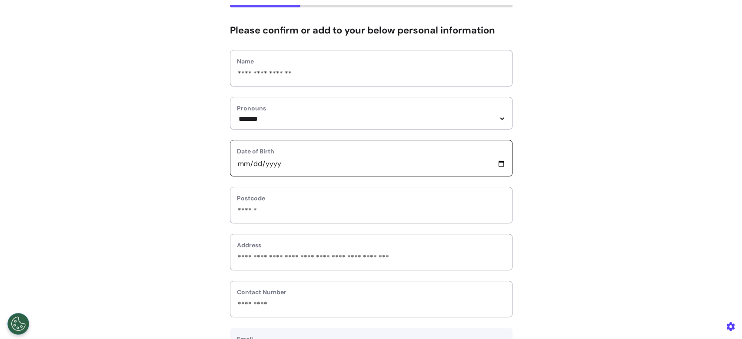
type input "**********"
click at [580, 169] on div "**********" at bounding box center [371, 202] width 742 height 394
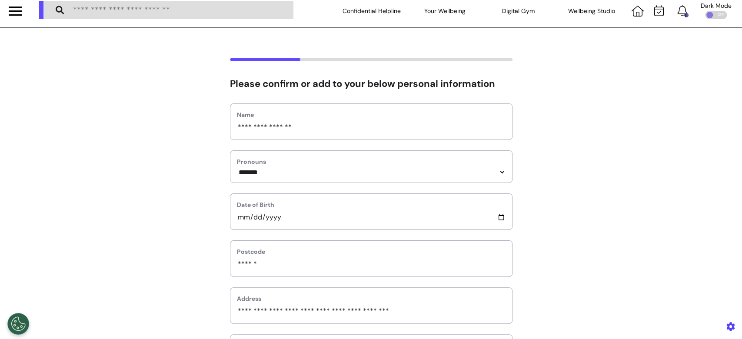
scroll to position [0, 0]
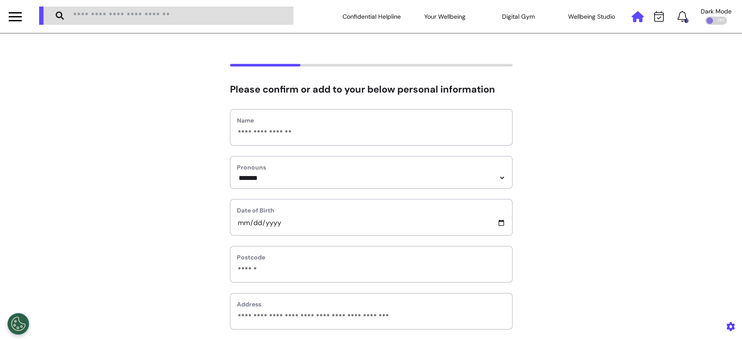
click at [632, 20] on icon at bounding box center [638, 16] width 12 height 11
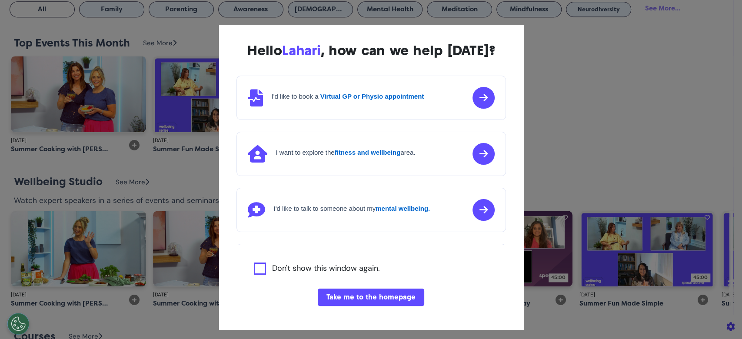
scroll to position [0, 371]
click at [332, 112] on div "I'd like to book a Virtual GP or Physio appointment" at bounding box center [372, 98] width 270 height 44
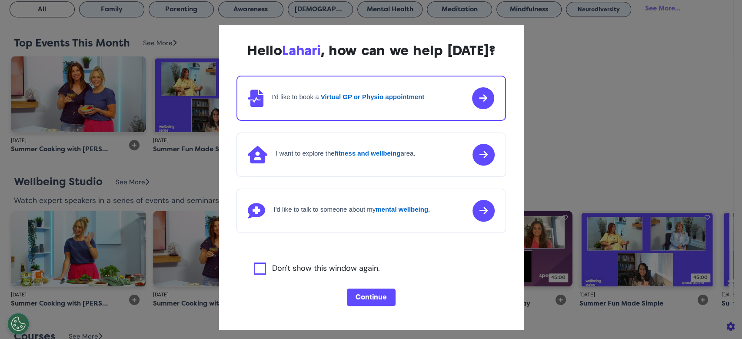
click at [356, 301] on button "Continue" at bounding box center [371, 297] width 49 height 17
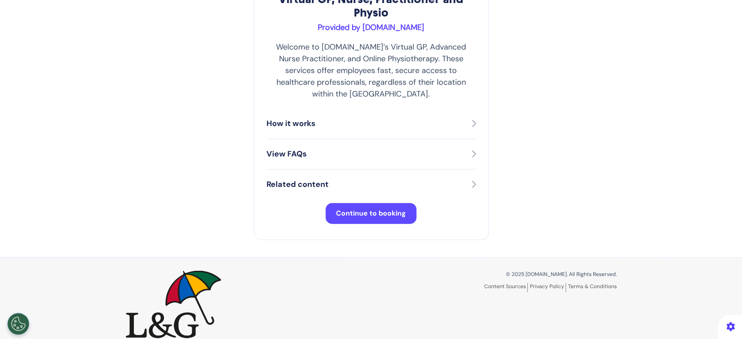
click at [351, 209] on span "Continue to booking" at bounding box center [371, 213] width 70 height 9
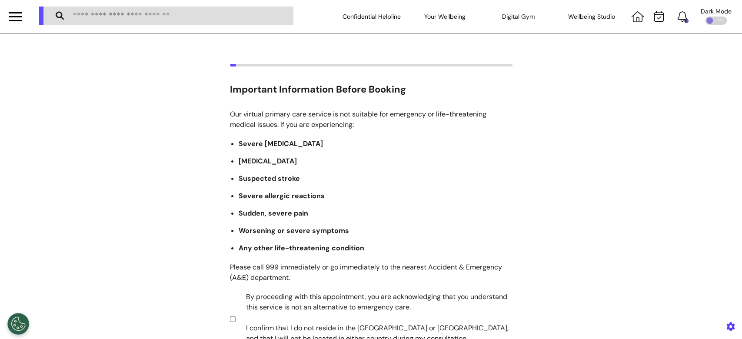
scroll to position [170, 0]
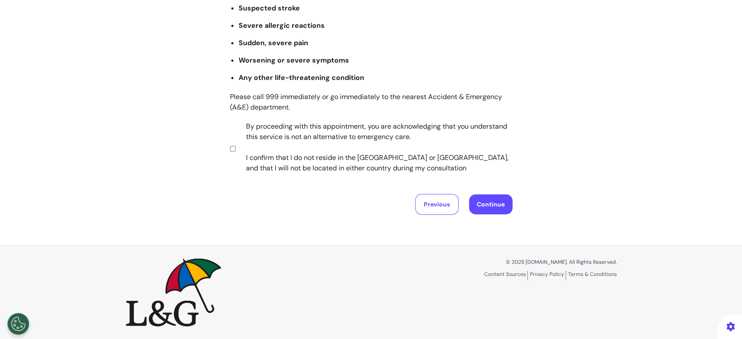
click at [480, 210] on button "Continue" at bounding box center [490, 204] width 43 height 20
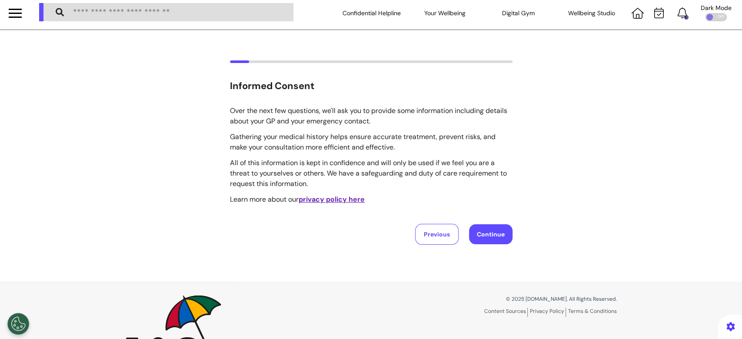
scroll to position [0, 0]
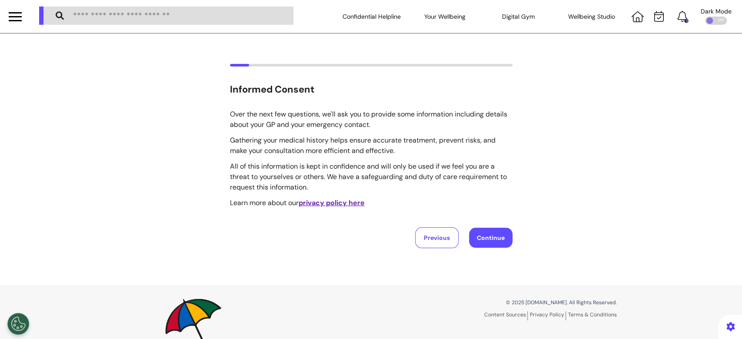
click at [477, 235] on button "Continue" at bounding box center [490, 238] width 43 height 20
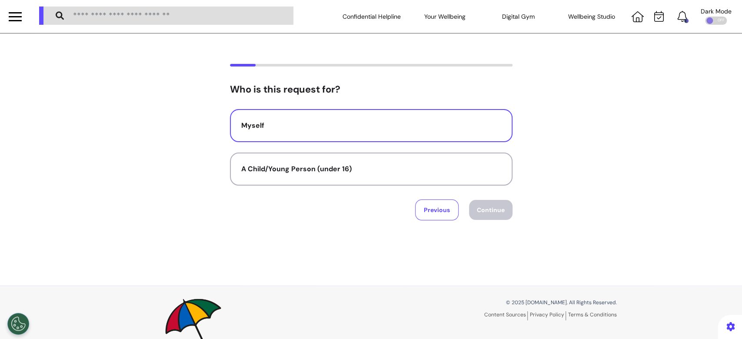
click at [351, 134] on button "Myself" at bounding box center [371, 125] width 283 height 33
click at [481, 212] on button "Continue" at bounding box center [490, 210] width 43 height 20
select select "*****"
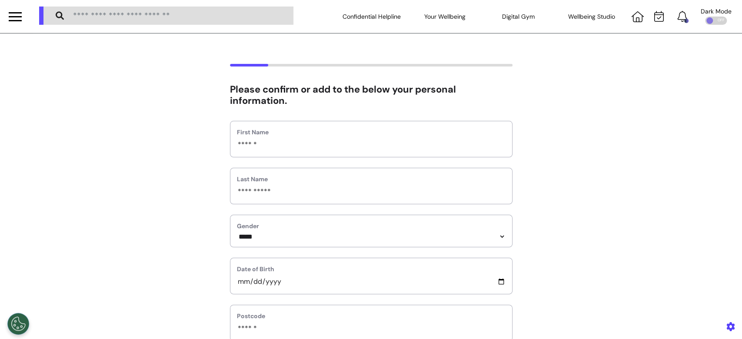
scroll to position [116, 0]
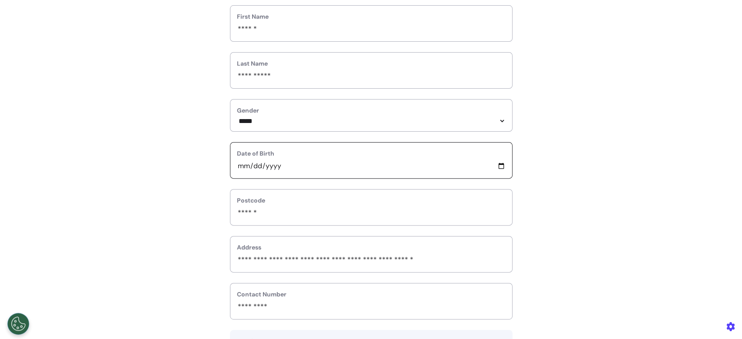
click at [264, 167] on input "**********" at bounding box center [371, 165] width 269 height 11
type input "**********"
click at [581, 170] on div "**********" at bounding box center [371, 238] width 742 height 580
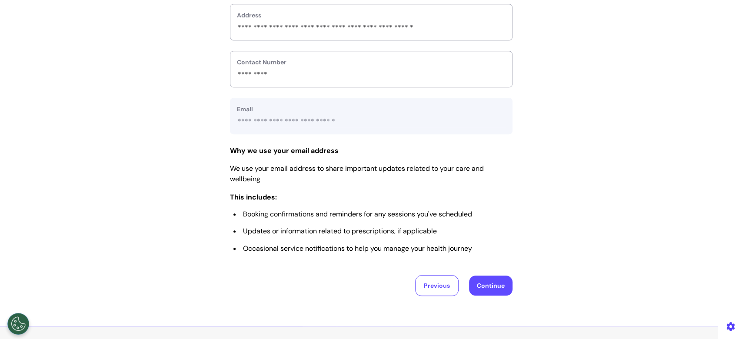
scroll to position [406, 0]
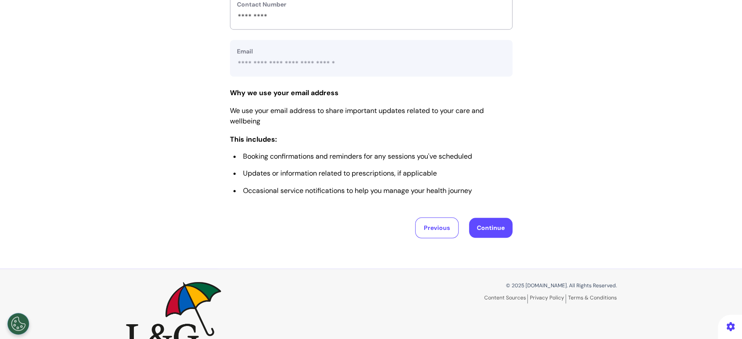
click at [487, 231] on button "Continue" at bounding box center [490, 228] width 43 height 20
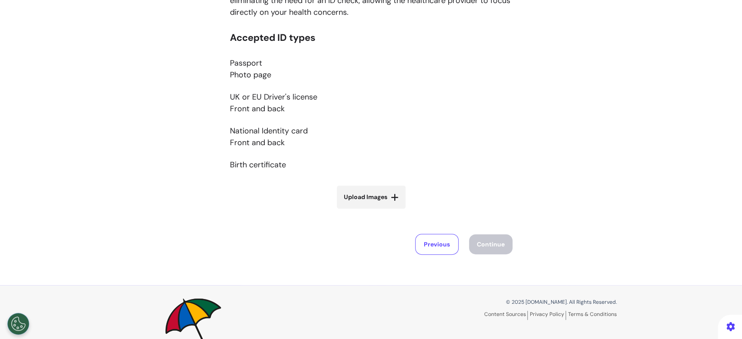
scroll to position [189, 0]
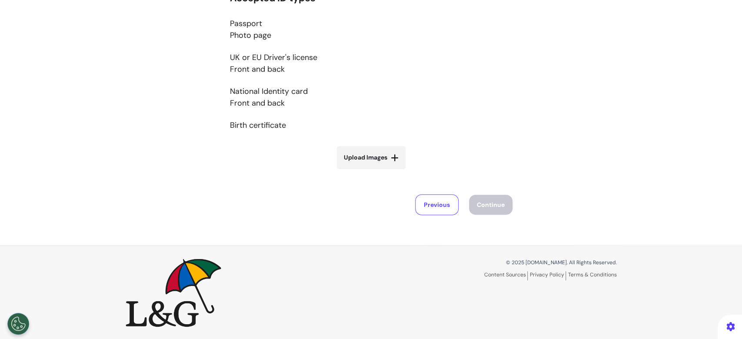
drag, startPoint x: 421, startPoint y: 191, endPoint x: 419, endPoint y: 197, distance: 5.5
click at [419, 197] on div "Accepted ID types Passport Photo page UK or EU Driver's license Front and back …" at bounding box center [371, 104] width 283 height 223
click at [418, 202] on button "Previous" at bounding box center [436, 204] width 43 height 21
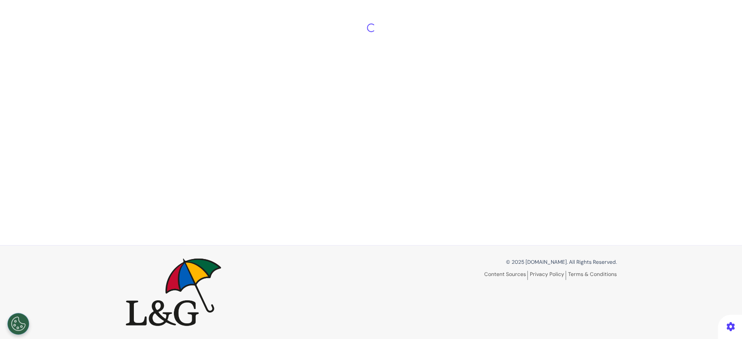
select select "*****"
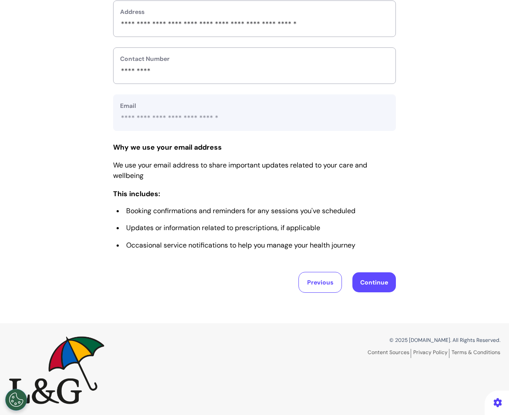
scroll to position [353, 0]
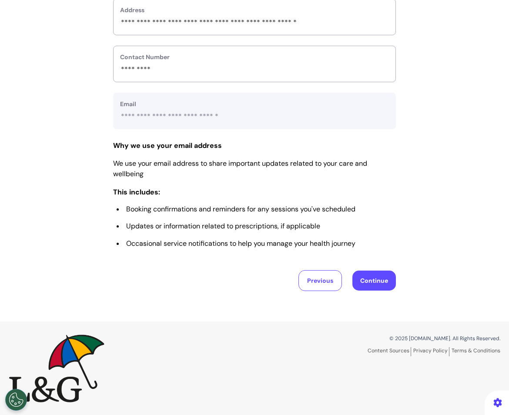
click at [375, 280] on button "Continue" at bounding box center [373, 281] width 43 height 20
click at [322, 284] on button "Previous" at bounding box center [319, 280] width 43 height 21
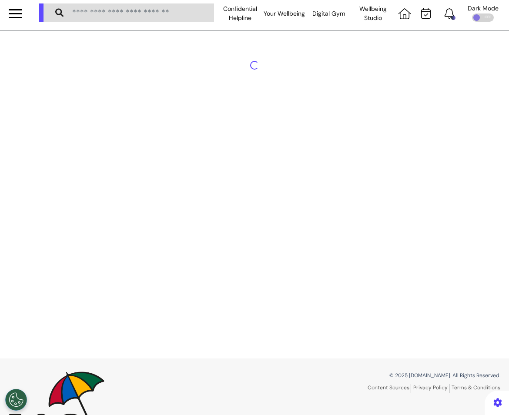
scroll to position [0, 0]
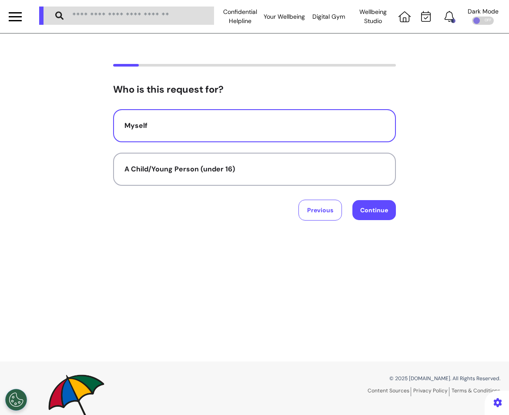
click at [372, 216] on button "Continue" at bounding box center [373, 210] width 43 height 20
select select "*****"
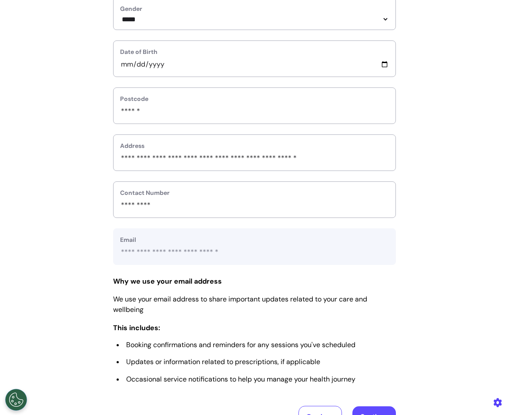
scroll to position [304, 0]
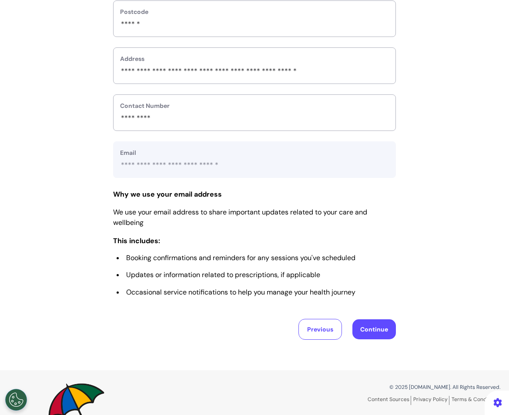
click at [380, 328] on button "Continue" at bounding box center [373, 329] width 43 height 20
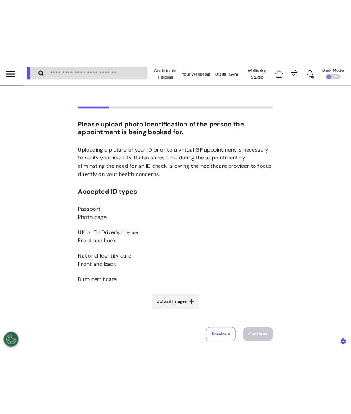
scroll to position [0, 0]
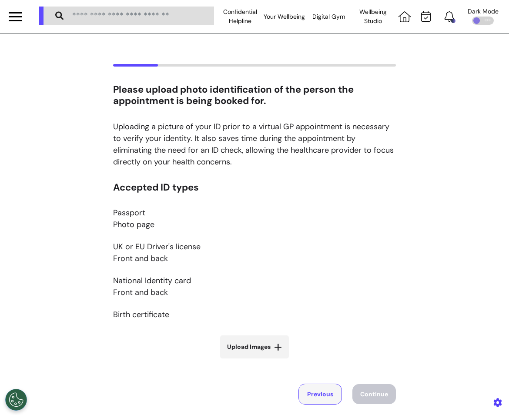
click at [320, 339] on button "Previous" at bounding box center [319, 394] width 43 height 21
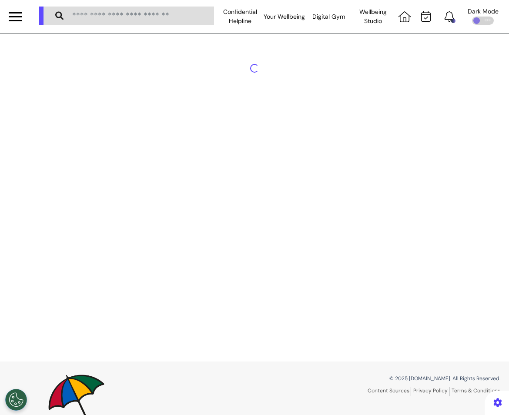
select select "*****"
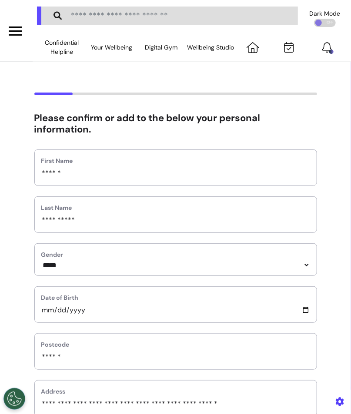
click at [328, 117] on div "**********" at bounding box center [175, 383] width 351 height 580
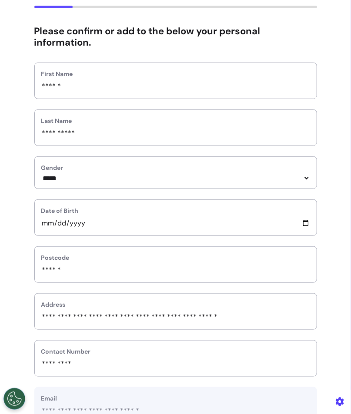
scroll to position [130, 0]
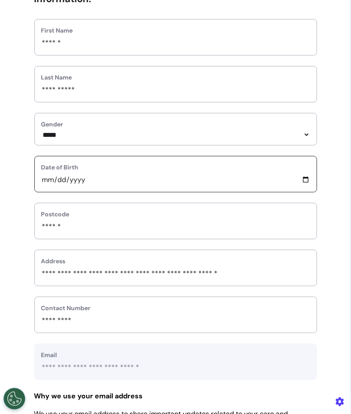
click at [69, 183] on input "**********" at bounding box center [175, 179] width 269 height 11
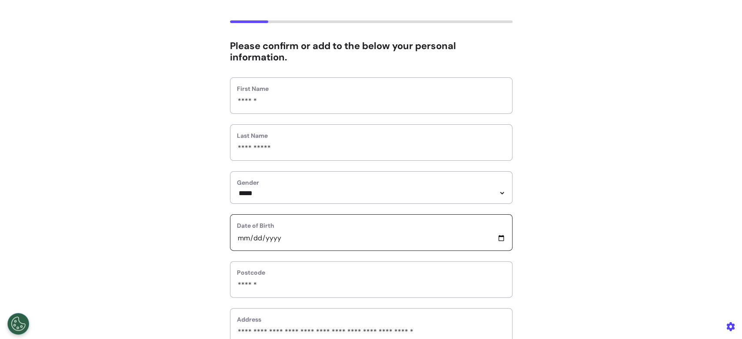
scroll to position [0, 0]
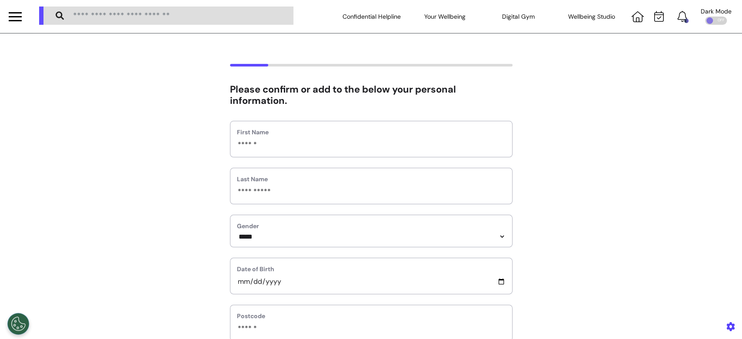
click at [631, 22] on div "Click the bell icon to see notifications" at bounding box center [661, 16] width 66 height 33
click at [632, 18] on icon at bounding box center [638, 16] width 12 height 11
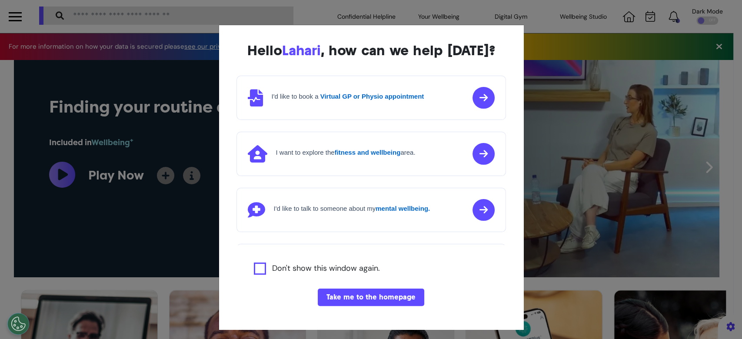
scroll to position [0, 371]
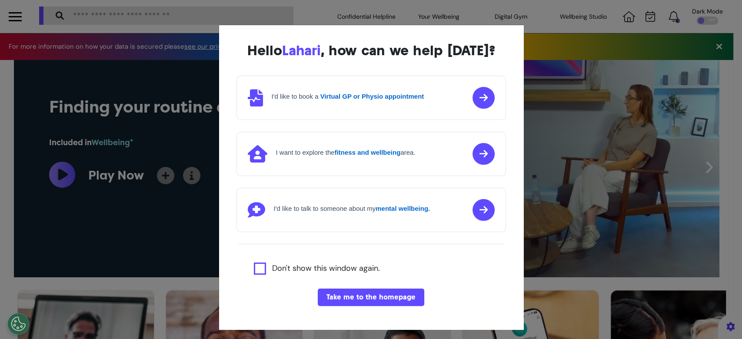
click at [378, 301] on button "Take me to the homepage" at bounding box center [371, 297] width 107 height 17
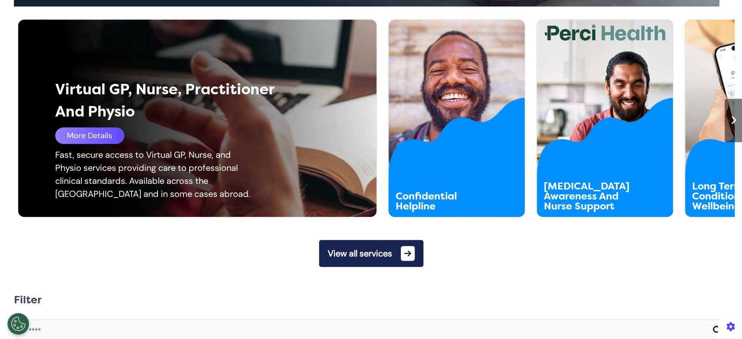
scroll to position [348, 0]
